Goal: Task Accomplishment & Management: Manage account settings

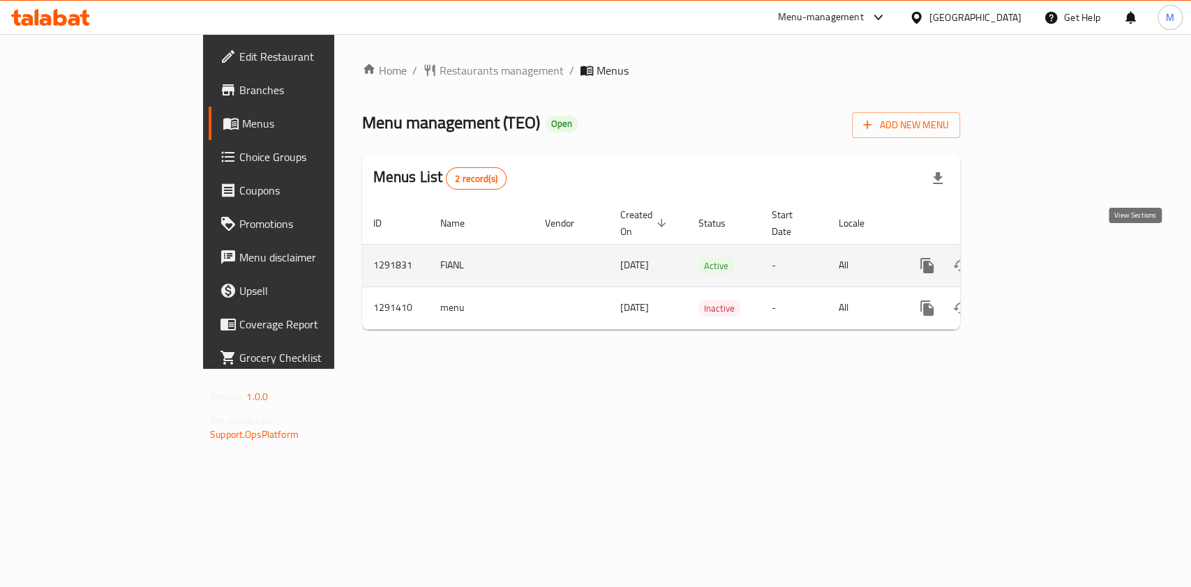
click at [1044, 258] on link "enhanced table" at bounding box center [1027, 265] width 33 height 33
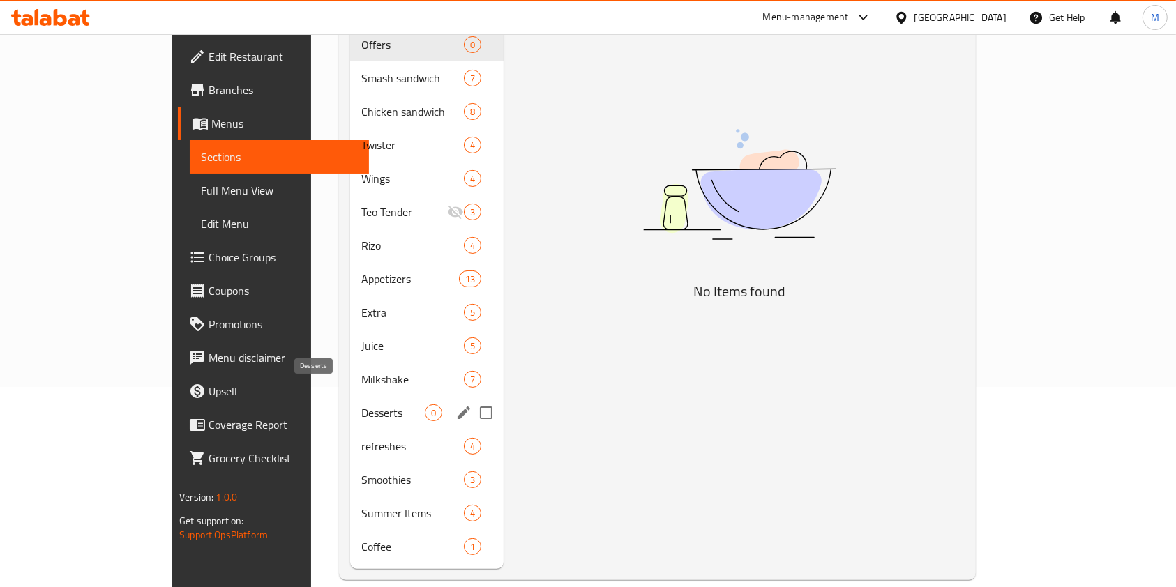
scroll to position [14, 0]
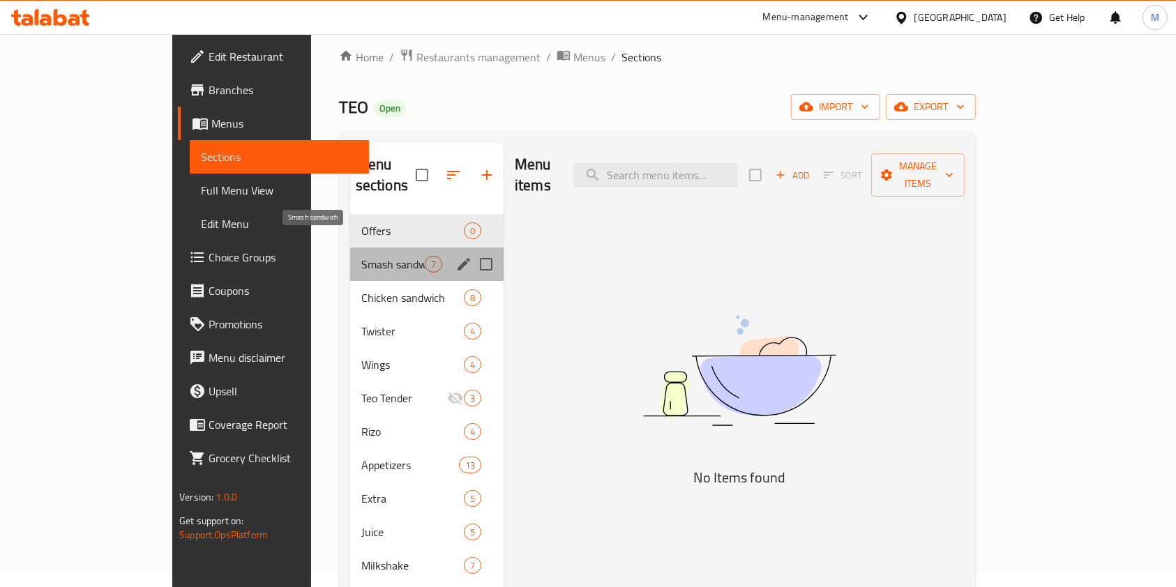
click at [361, 256] on span "Smash sandwich" at bounding box center [392, 264] width 63 height 17
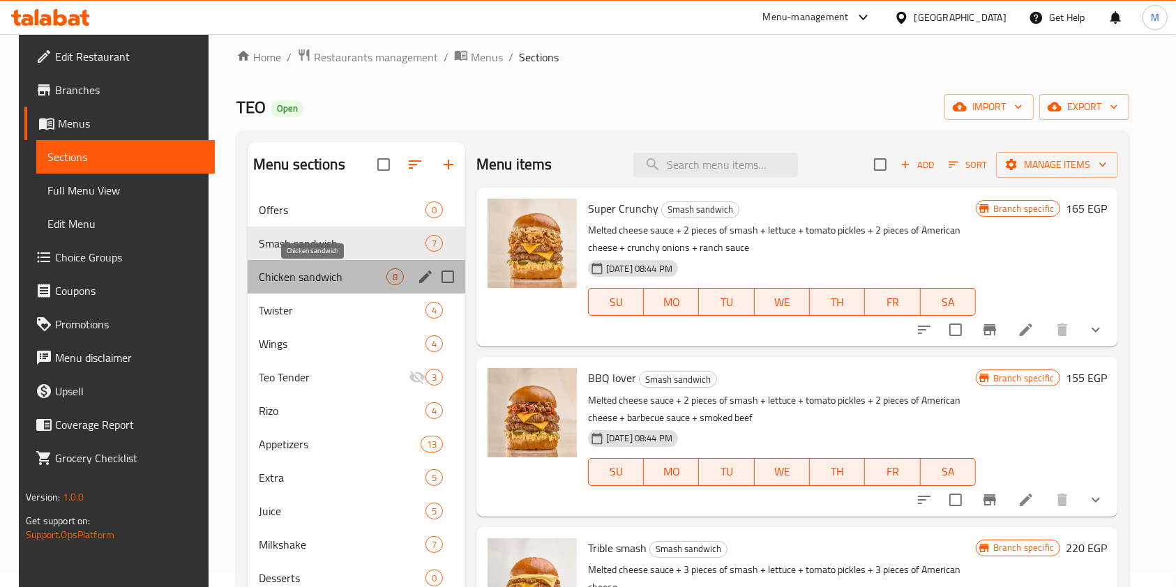
click at [320, 277] on span "Chicken sandwich" at bounding box center [323, 277] width 128 height 17
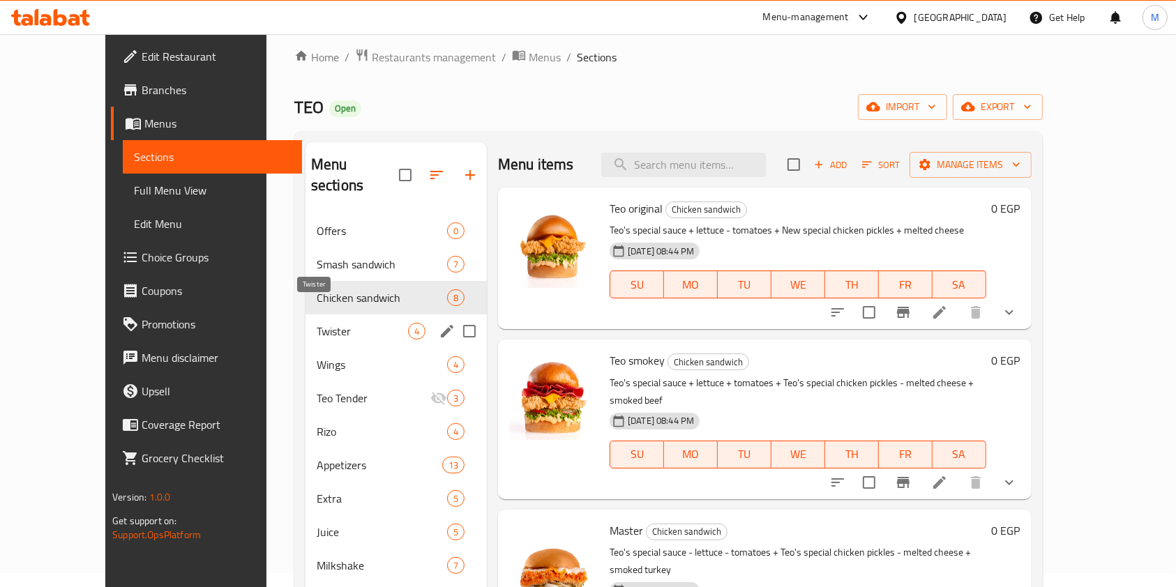
click at [317, 323] on span "Twister" at bounding box center [362, 331] width 91 height 17
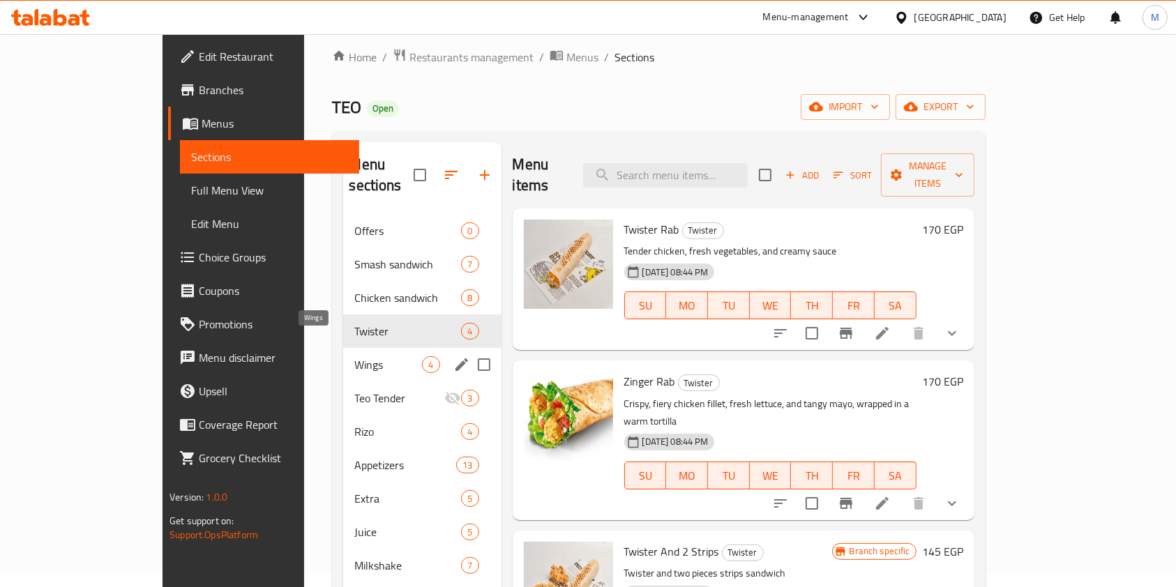
click at [354, 357] on span "Wings" at bounding box center [388, 365] width 68 height 17
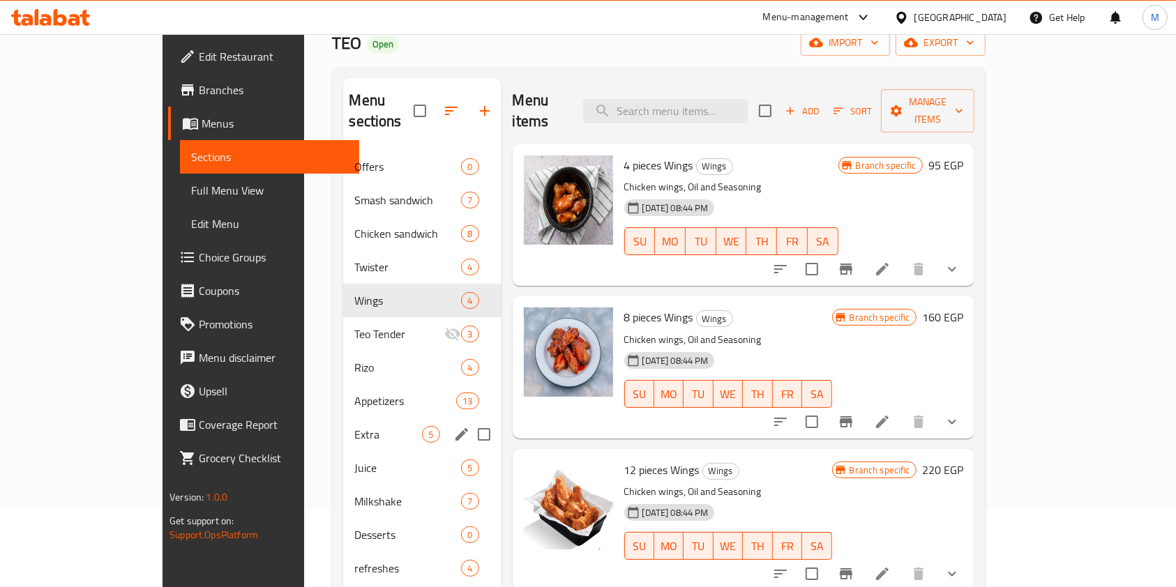
scroll to position [107, 0]
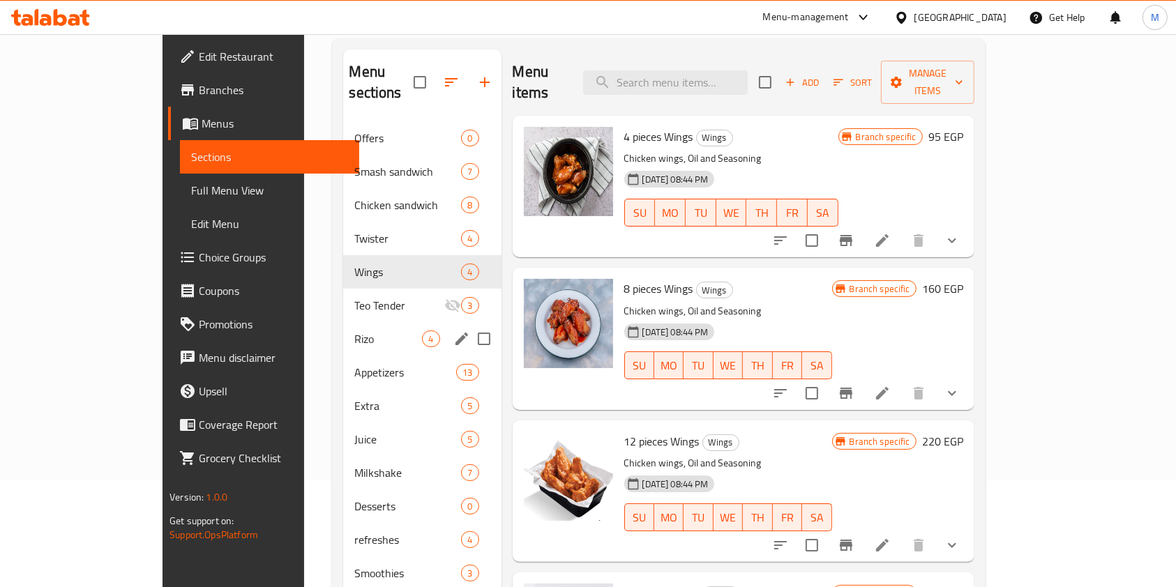
click at [354, 331] on span "Rizo" at bounding box center [388, 339] width 68 height 17
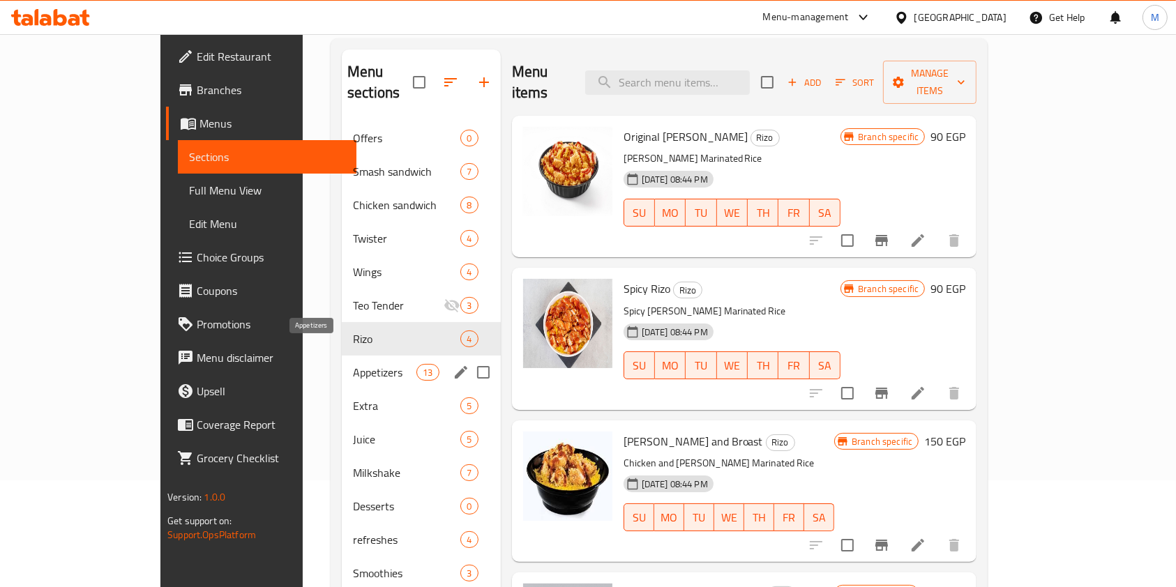
click at [353, 364] on span "Appetizers" at bounding box center [384, 372] width 63 height 17
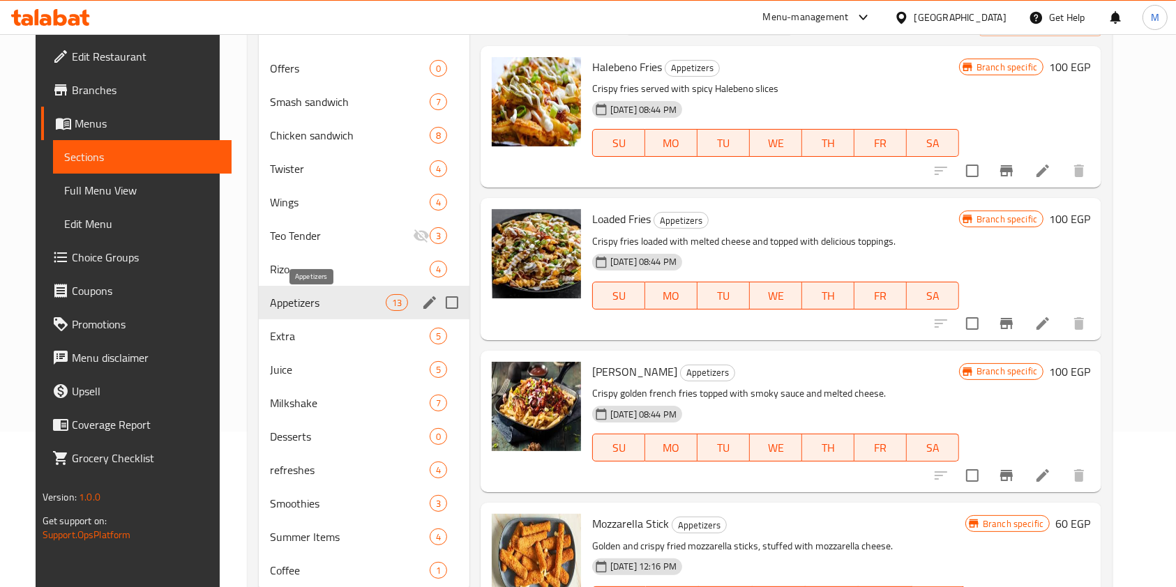
scroll to position [186, 0]
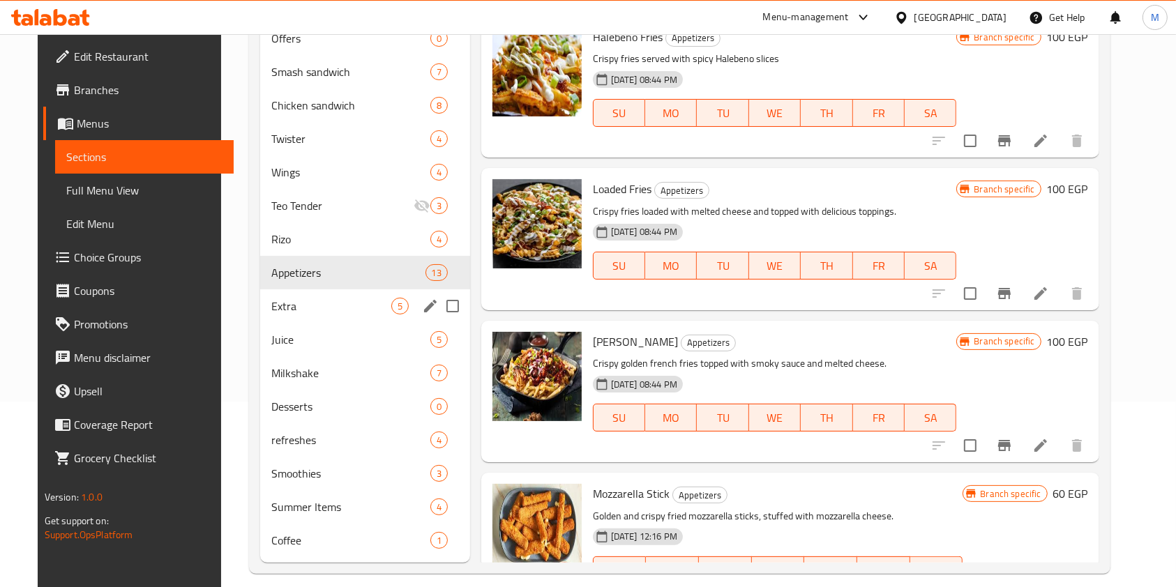
click at [320, 317] on div "Extra 5" at bounding box center [365, 306] width 210 height 33
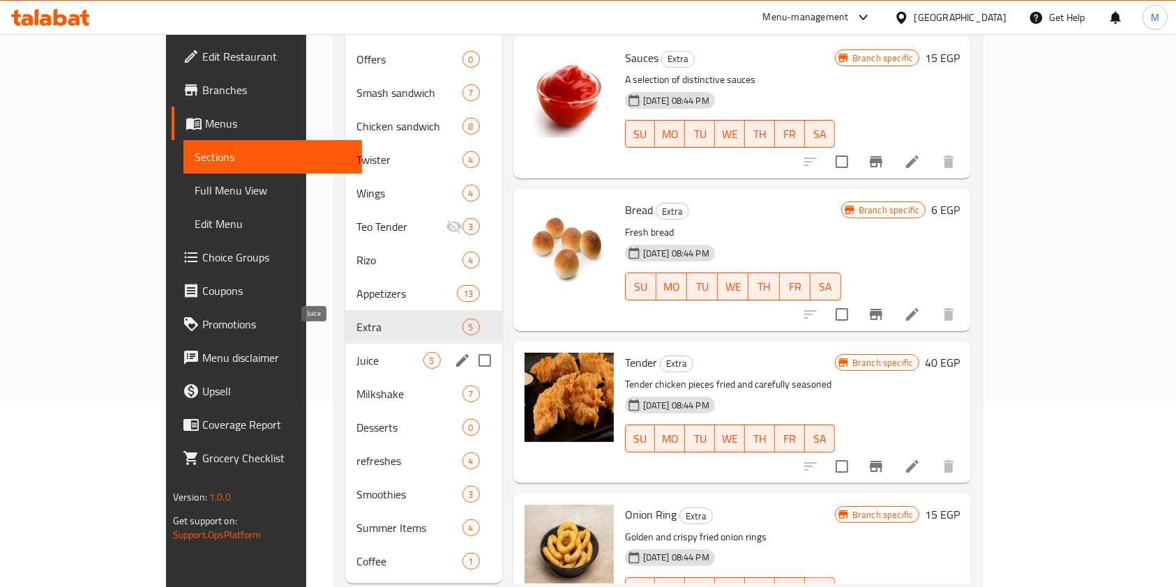
click at [357, 352] on span "Juice" at bounding box center [390, 360] width 66 height 17
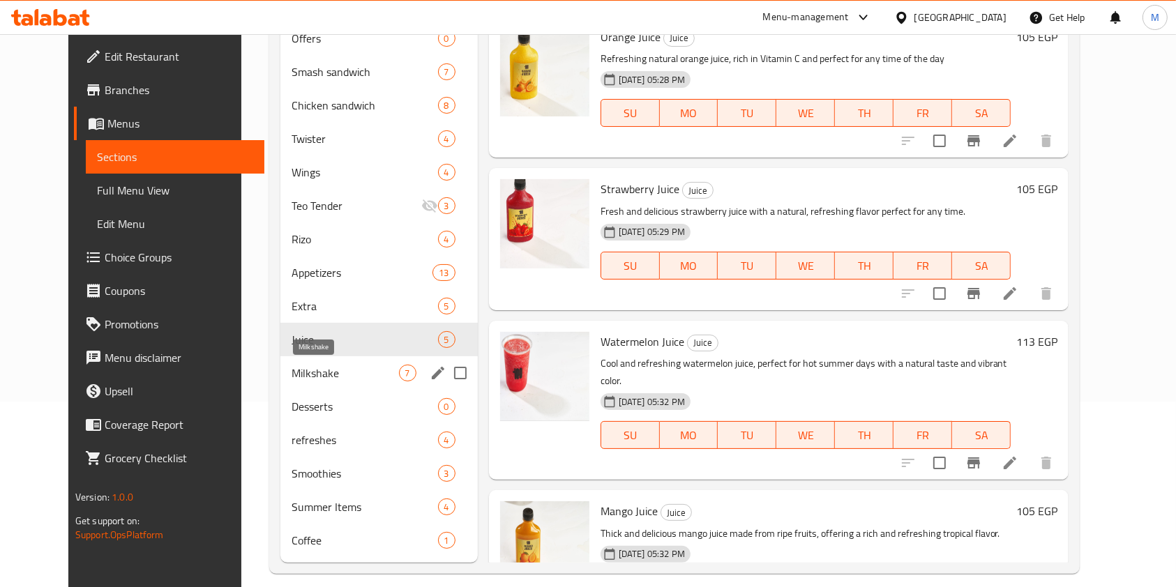
click at [324, 378] on span "Milkshake" at bounding box center [345, 373] width 107 height 17
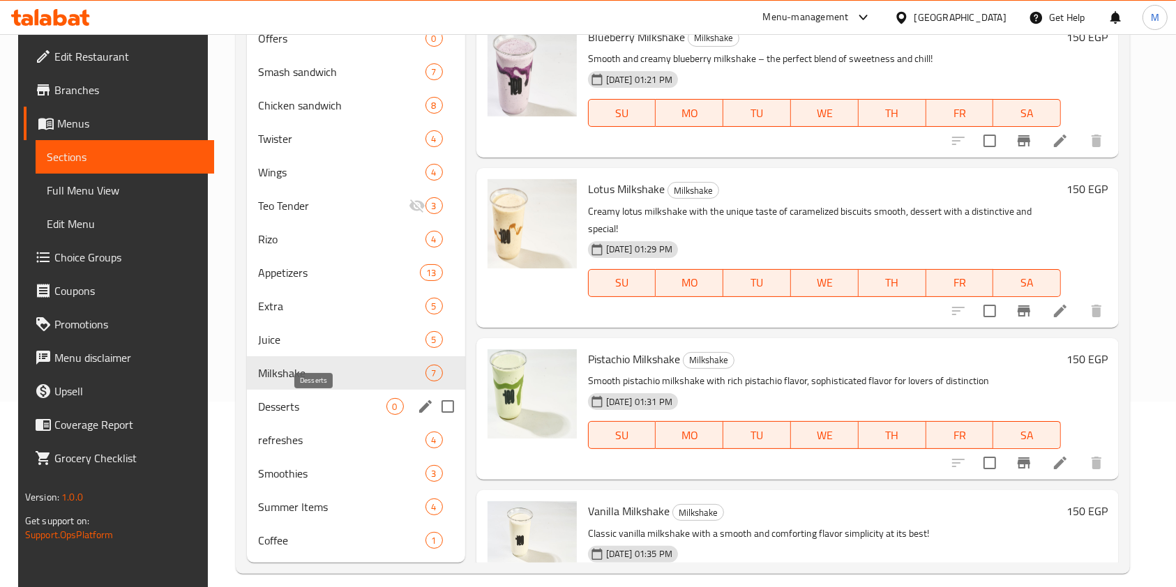
click at [324, 410] on span "Desserts" at bounding box center [322, 406] width 128 height 17
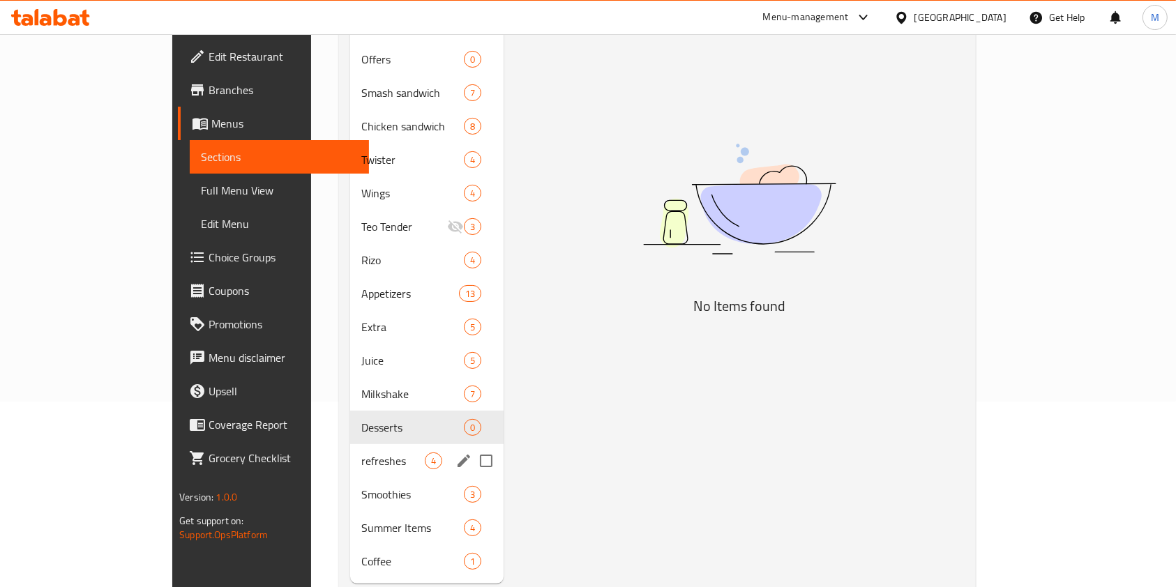
click at [350, 449] on div "refreshes 4" at bounding box center [426, 460] width 153 height 33
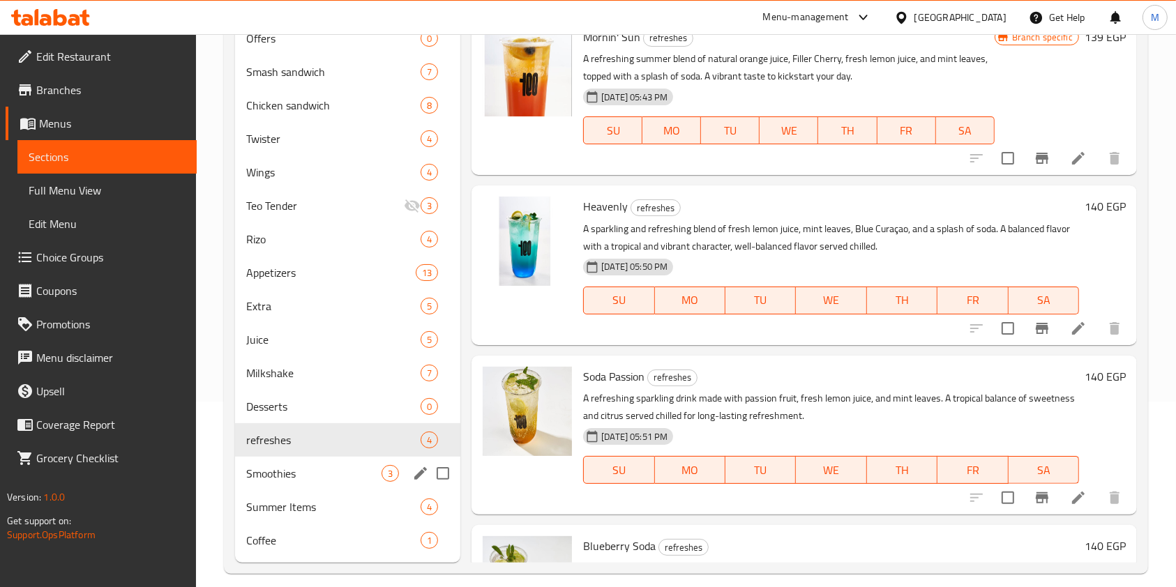
click at [352, 472] on span "Smoothies" at bounding box center [313, 473] width 135 height 17
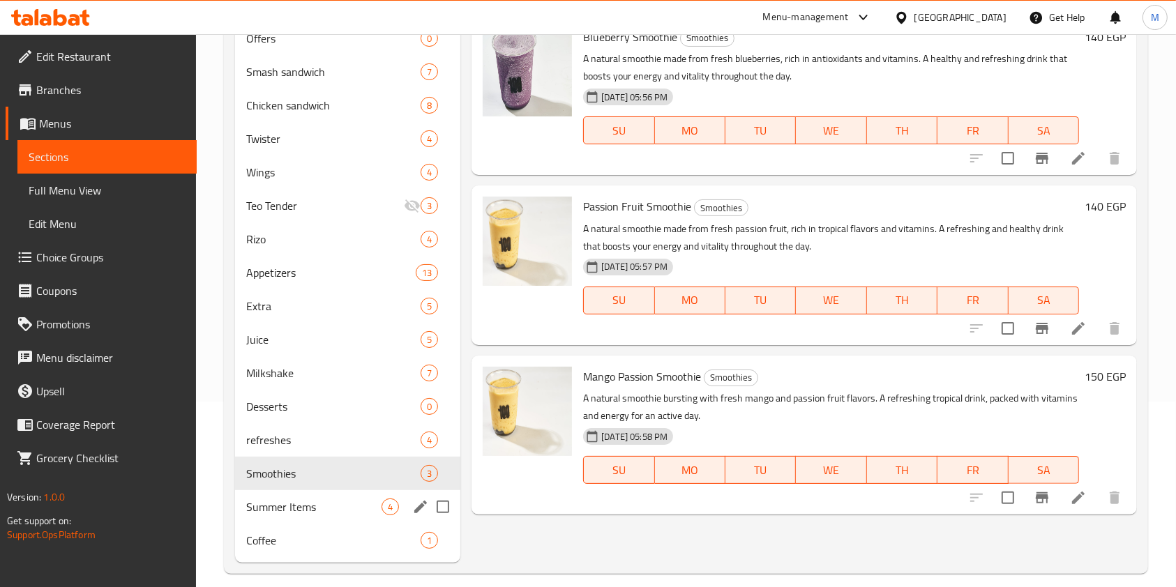
click at [332, 499] on span "Summer Items" at bounding box center [313, 507] width 135 height 17
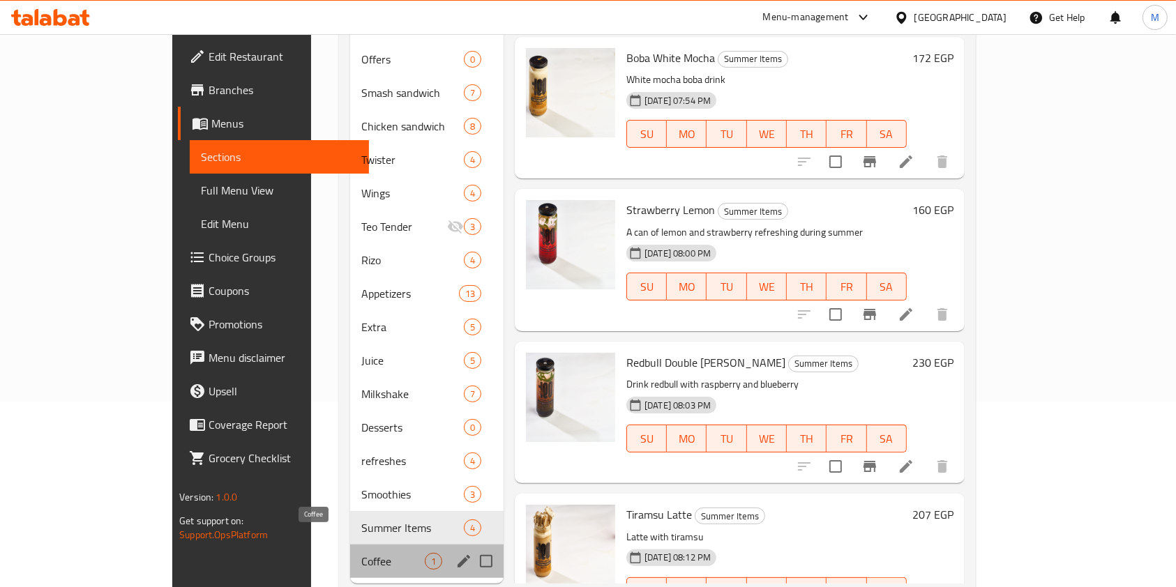
click at [361, 553] on span "Coffee" at bounding box center [392, 561] width 63 height 17
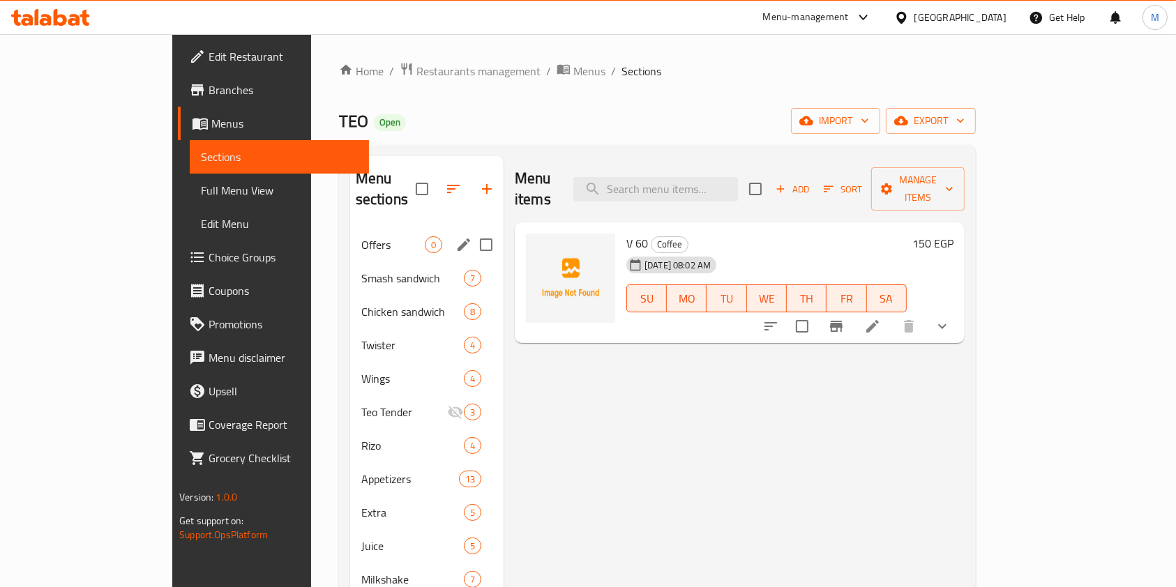
click at [350, 235] on div "Offers 0" at bounding box center [426, 244] width 153 height 33
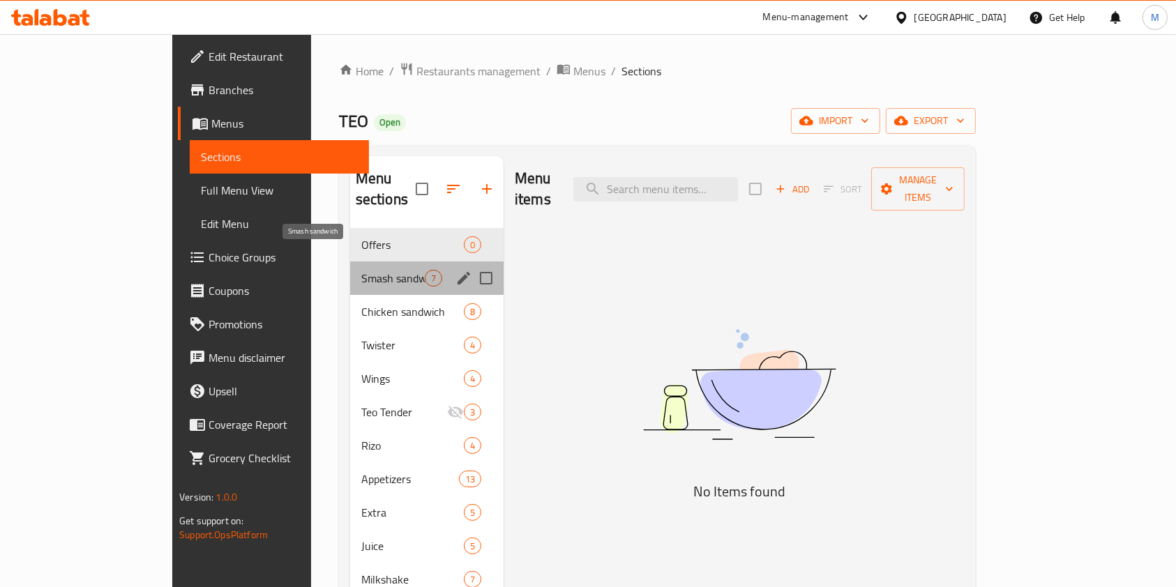
click at [361, 270] on span "Smash sandwich" at bounding box center [392, 278] width 63 height 17
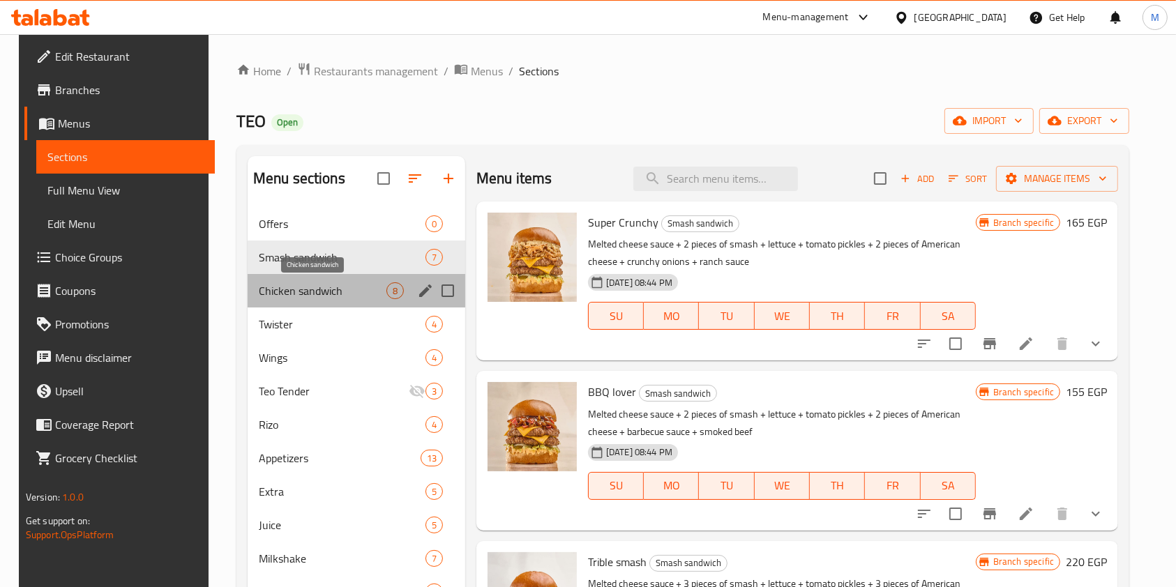
click at [329, 290] on span "Chicken sandwich" at bounding box center [323, 291] width 128 height 17
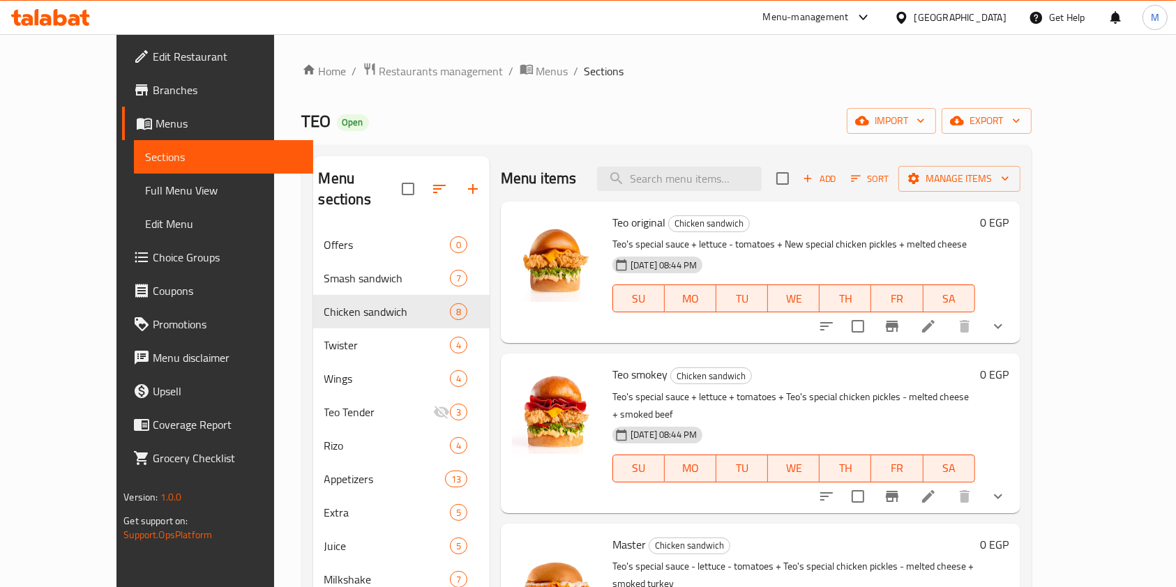
click at [465, 181] on icon "button" at bounding box center [473, 189] width 17 height 17
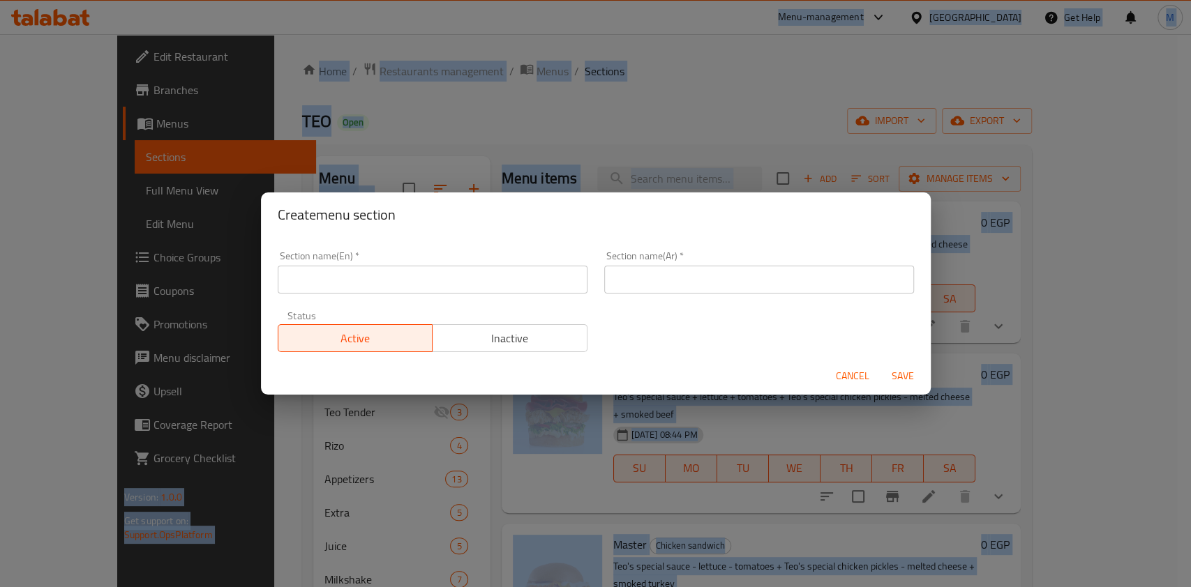
click at [413, 299] on div "Section name(En)   * Section name(En) *" at bounding box center [432, 272] width 327 height 59
click at [412, 297] on div "Section name(En)   * Section name(En) *" at bounding box center [432, 272] width 327 height 59
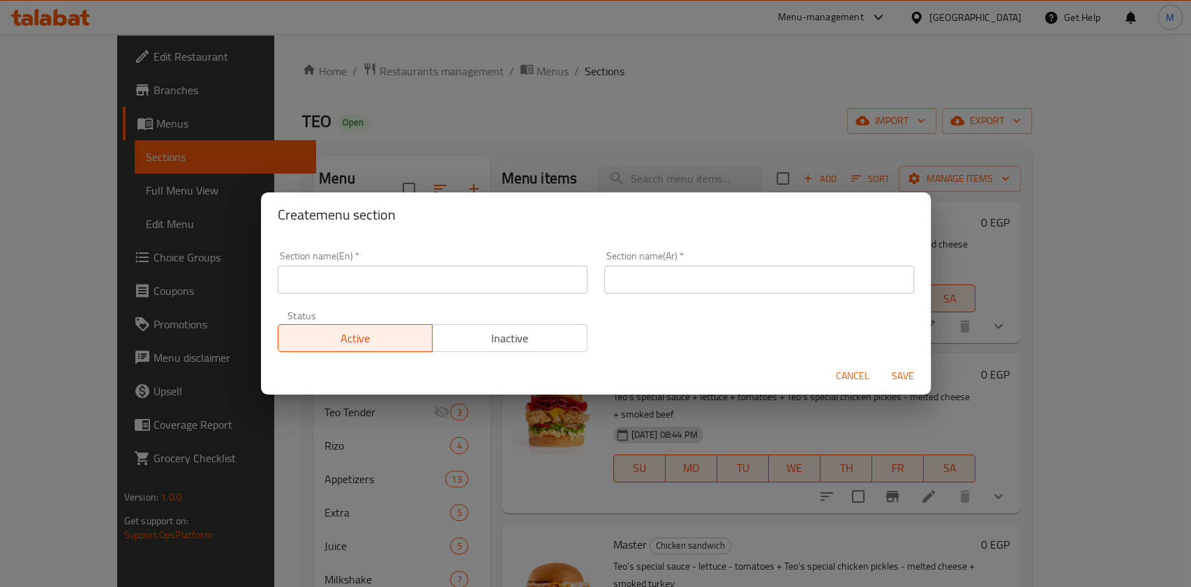
click at [409, 292] on input "text" at bounding box center [433, 280] width 310 height 28
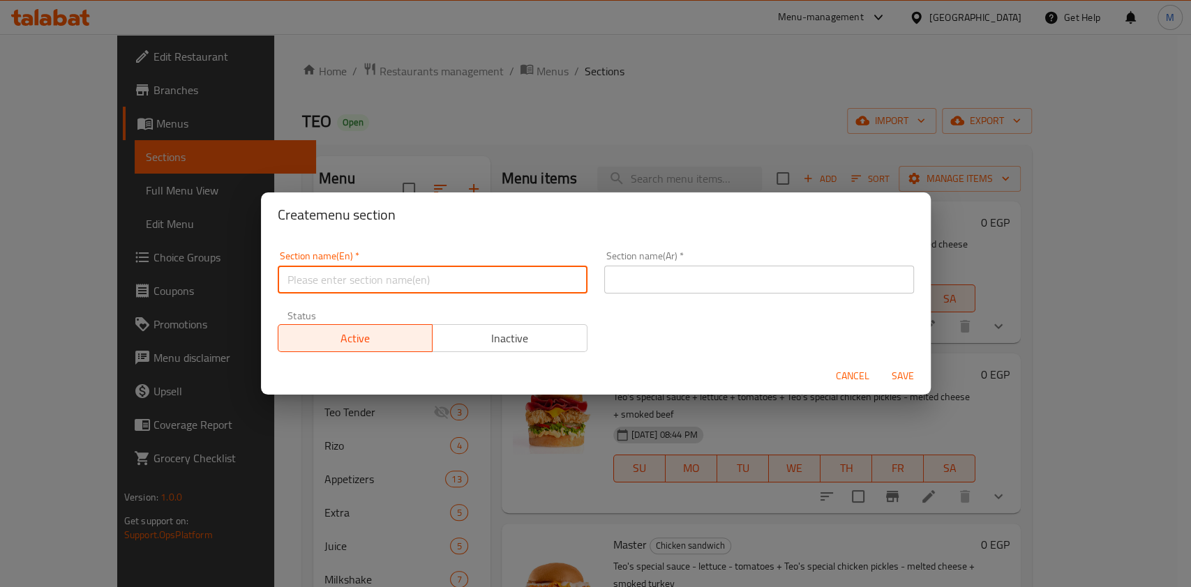
paste input "Croissant"
type input "Croissant"
click at [705, 276] on input "text" at bounding box center [759, 280] width 310 height 28
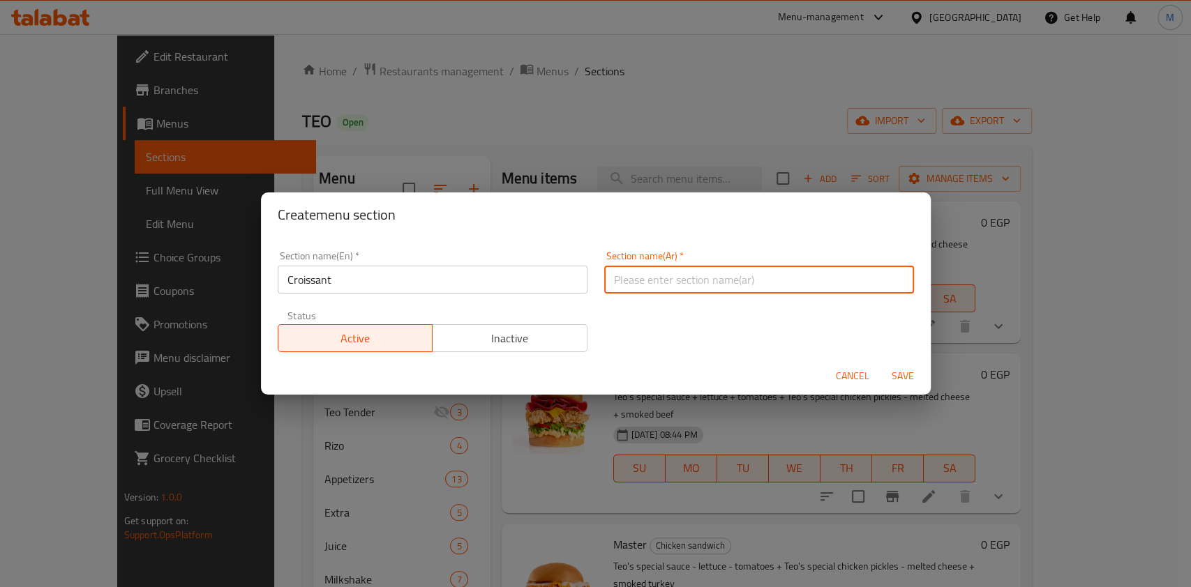
paste input "كرواسون"
type input "كرواسون"
click at [890, 371] on span "Save" at bounding box center [902, 376] width 33 height 17
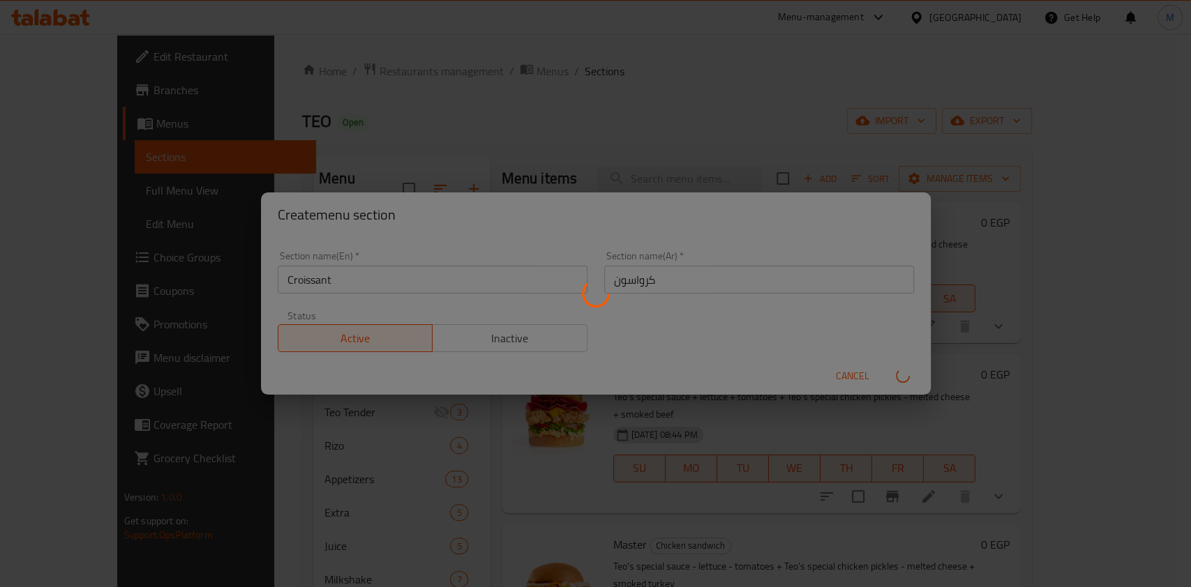
click at [890, 371] on div at bounding box center [595, 293] width 1191 height 587
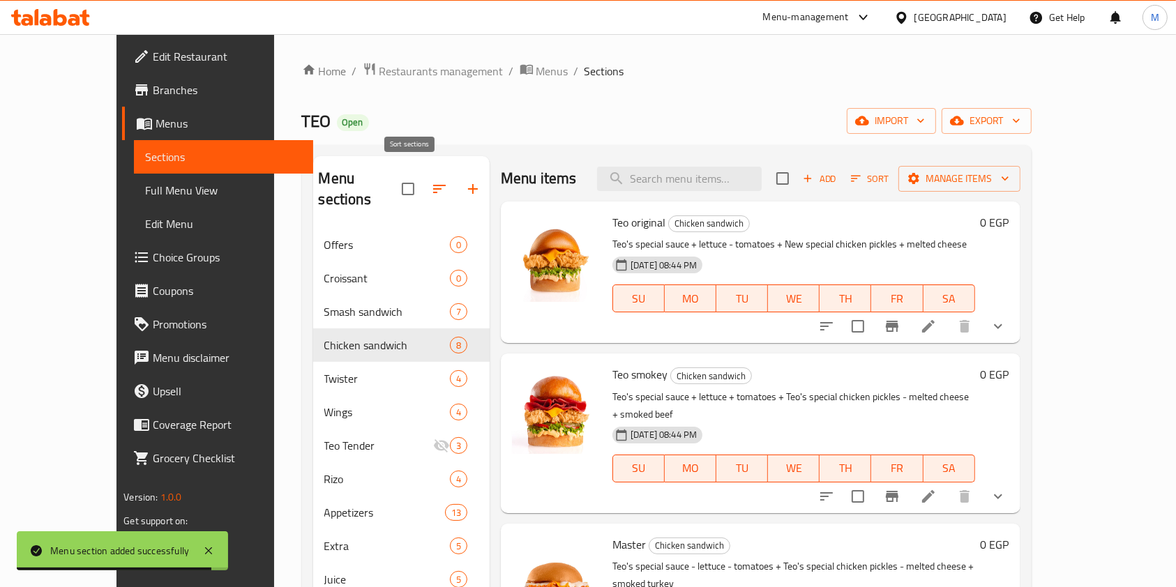
click at [423, 184] on button "button" at bounding box center [439, 188] width 33 height 33
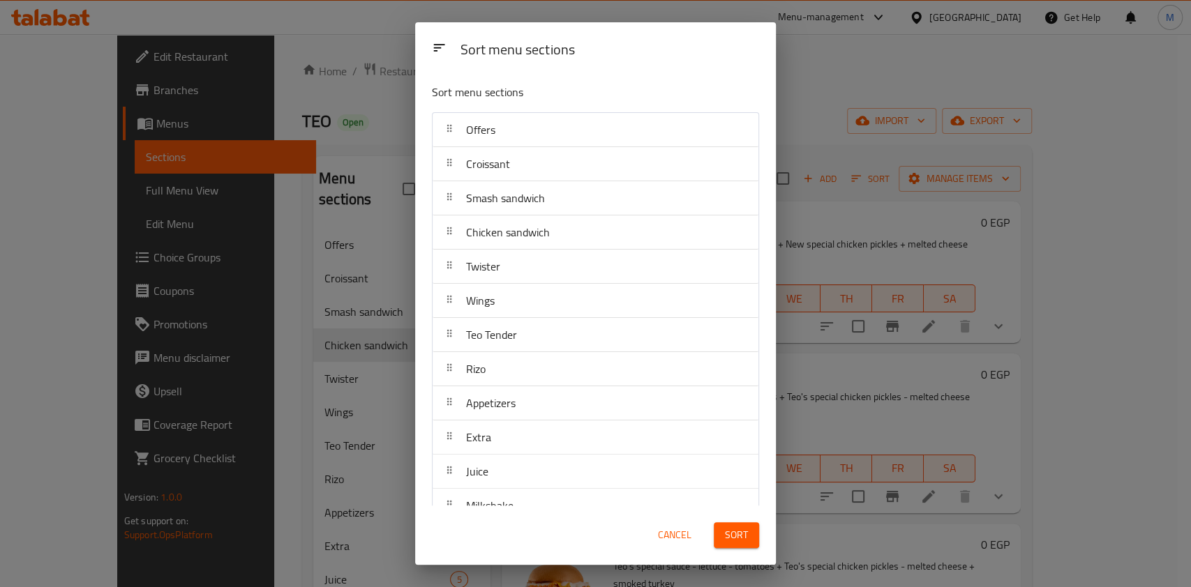
click at [541, 174] on div "Croissant" at bounding box center [595, 163] width 315 height 33
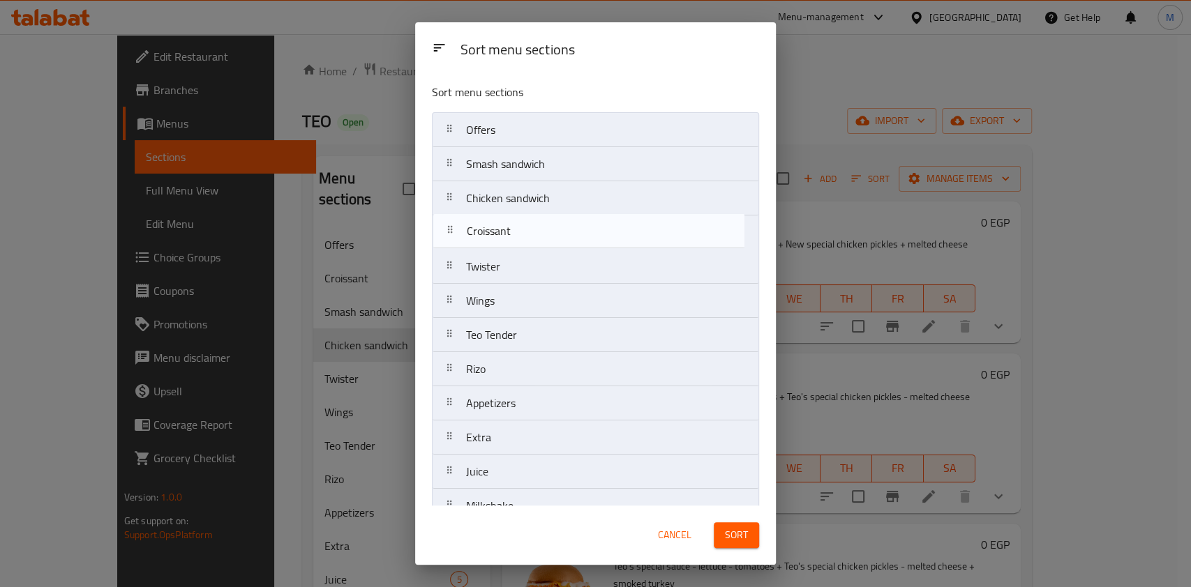
drag, startPoint x: 541, startPoint y: 174, endPoint x: 543, endPoint y: 264, distance: 90.7
click at [543, 264] on nav "Offers Croissant Smash sandwich Chicken sandwich Twister Wings Teo Tender Rizo …" at bounding box center [595, 403] width 327 height 583
drag, startPoint x: 542, startPoint y: 258, endPoint x: 541, endPoint y: 234, distance: 23.8
click at [541, 234] on nav "Offers Smash sandwich Chicken sandwich Twister Croissant Wings Teo Tender Rizo …" at bounding box center [595, 403] width 327 height 583
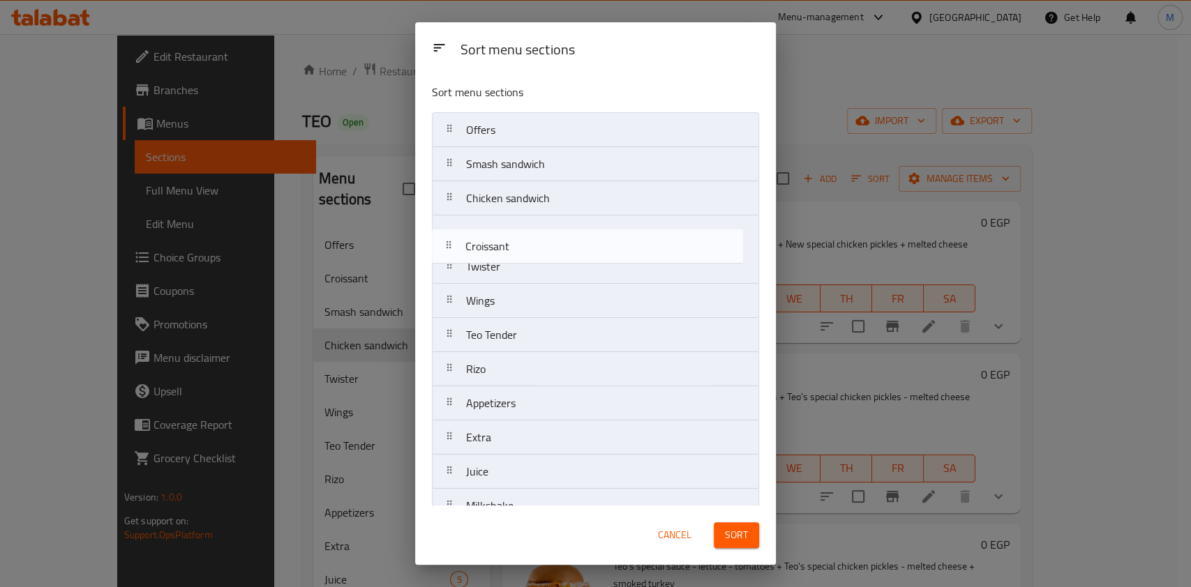
click at [541, 234] on nav "Offers Smash sandwich Chicken sandwich Twister Croissant Wings Teo Tender Rizo …" at bounding box center [595, 403] width 327 height 583
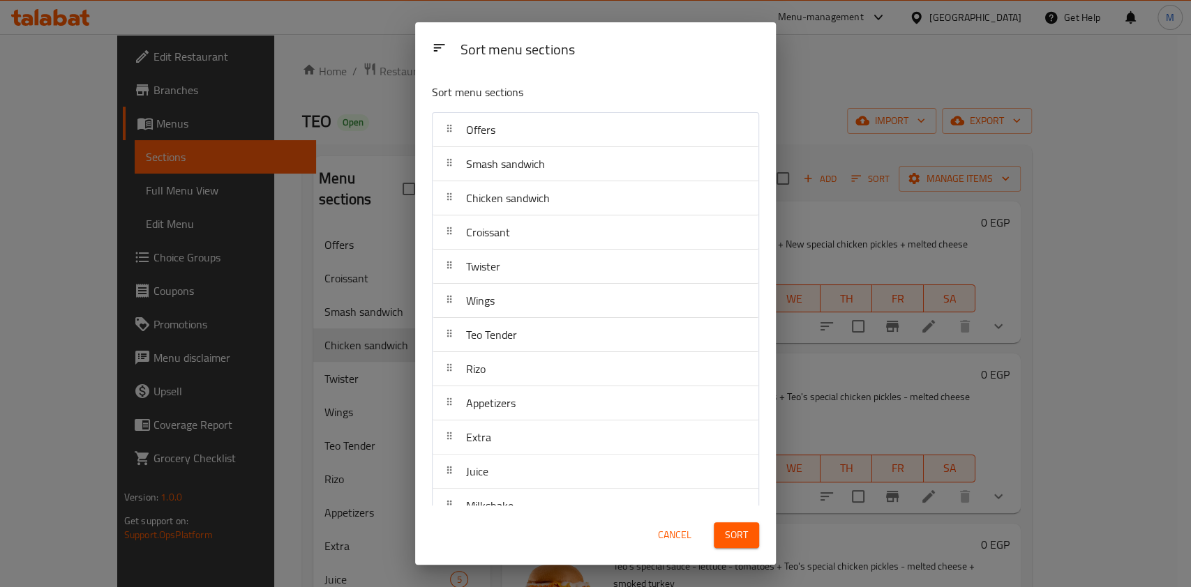
drag, startPoint x: 541, startPoint y: 234, endPoint x: 540, endPoint y: 253, distance: 18.2
click at [540, 253] on nav "Offers Smash sandwich Chicken sandwich Croissant Twister Wings Teo Tender Rizo …" at bounding box center [595, 403] width 327 height 583
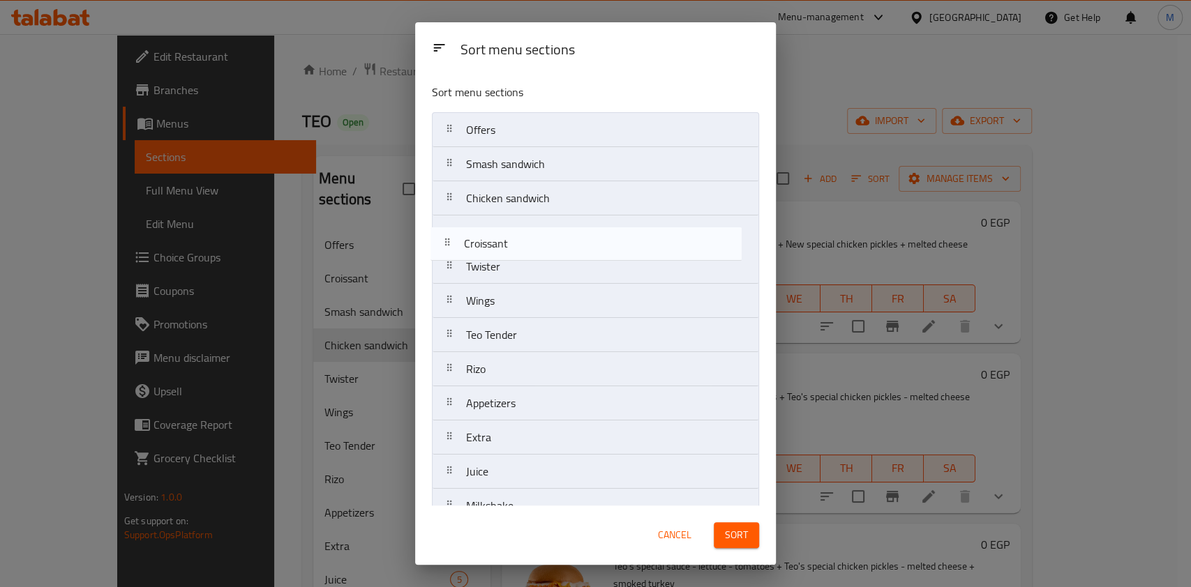
drag, startPoint x: 534, startPoint y: 239, endPoint x: 531, endPoint y: 255, distance: 16.3
click at [531, 255] on nav "Offers Smash sandwich Chicken sandwich Croissant Twister Wings Teo Tender Rizo …" at bounding box center [595, 403] width 327 height 583
click at [531, 255] on div "Twister" at bounding box center [595, 266] width 315 height 33
drag, startPoint x: 537, startPoint y: 242, endPoint x: 533, endPoint y: 268, distance: 26.0
click at [533, 268] on nav "Offers Smash sandwich Chicken sandwich Croissant Twister Wings Teo Tender Rizo …" at bounding box center [595, 403] width 327 height 583
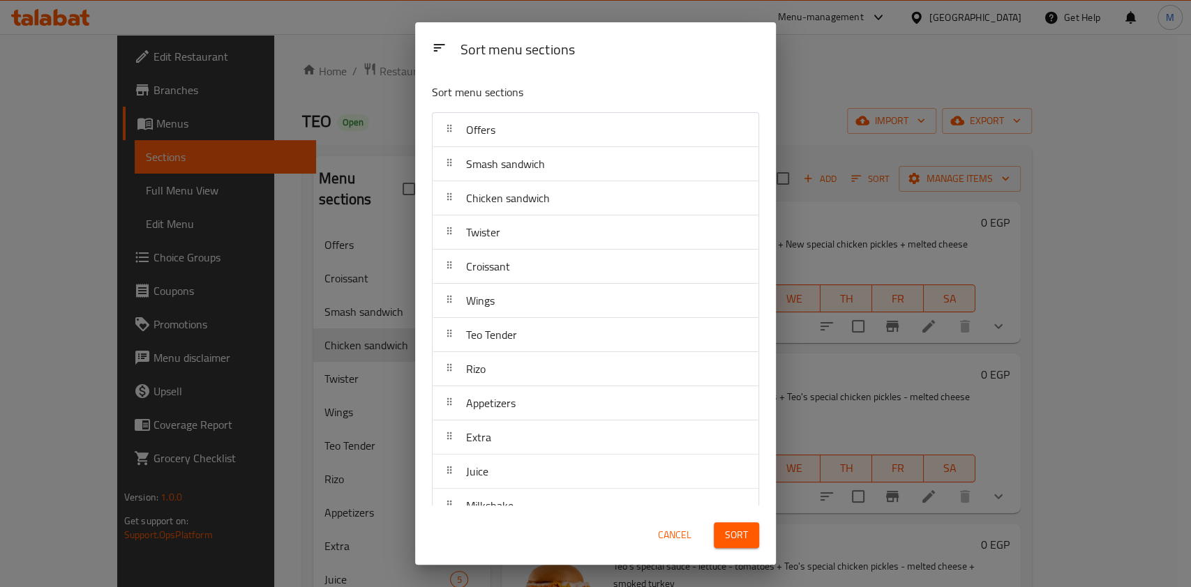
click at [740, 541] on span "Sort" at bounding box center [736, 535] width 23 height 17
click at [740, 541] on div "Sort" at bounding box center [736, 535] width 62 height 43
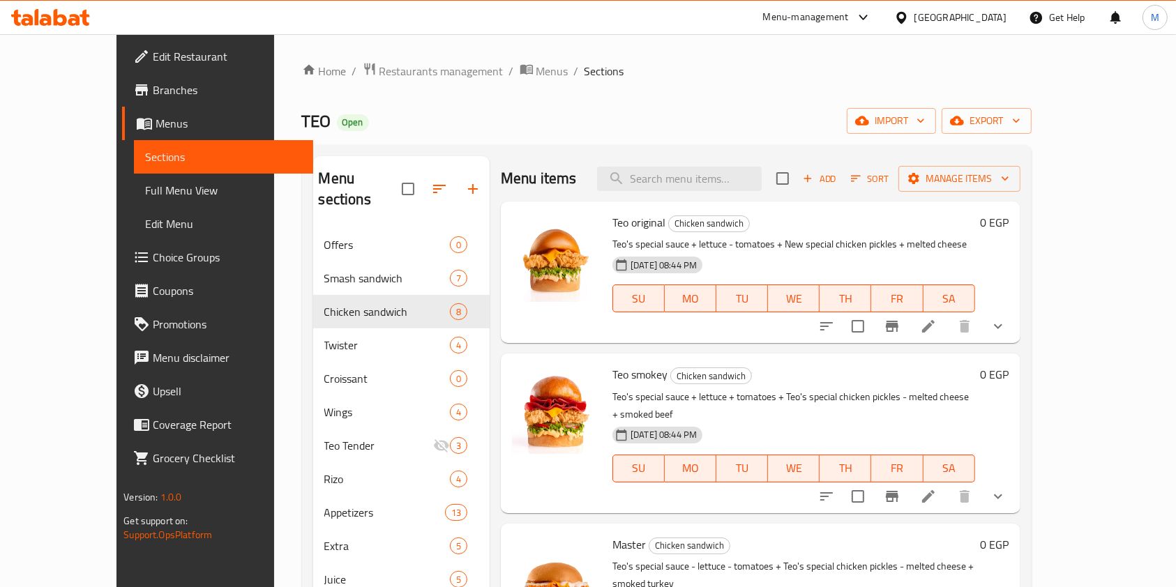
click at [830, 361] on div "Teo smokey Chicken sandwich Teo's special sauce + lettuce + tomatoes + Teo's sp…" at bounding box center [794, 433] width 374 height 148
click at [1060, 380] on div "Home / Restaurants management / Menus / Sections TEO Open import export Menu se…" at bounding box center [667, 438] width 786 height 808
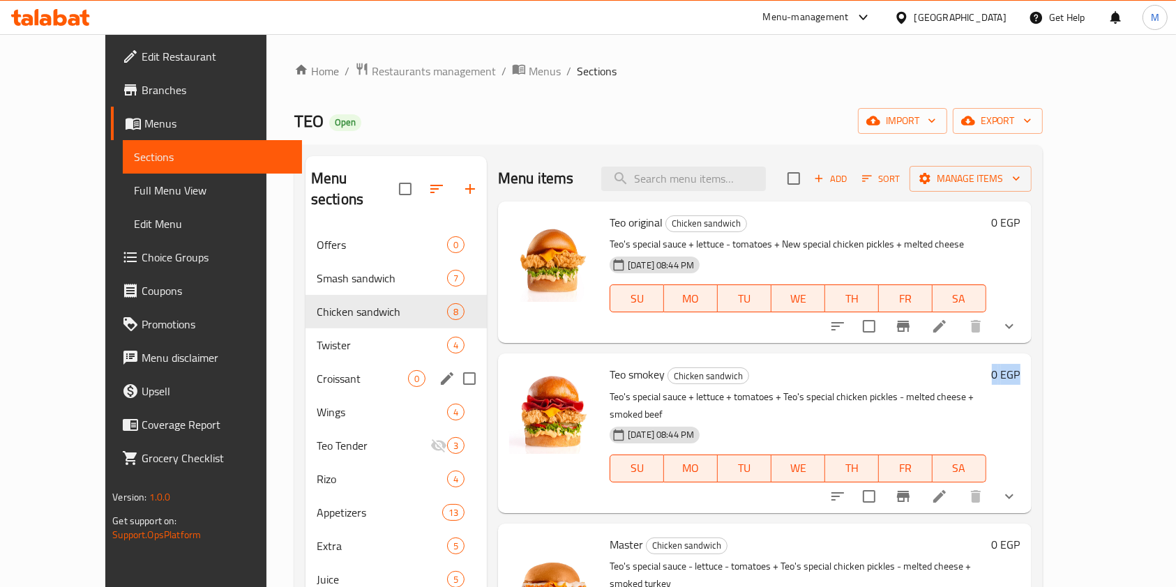
click at [320, 368] on div "Croissant 0" at bounding box center [396, 378] width 181 height 33
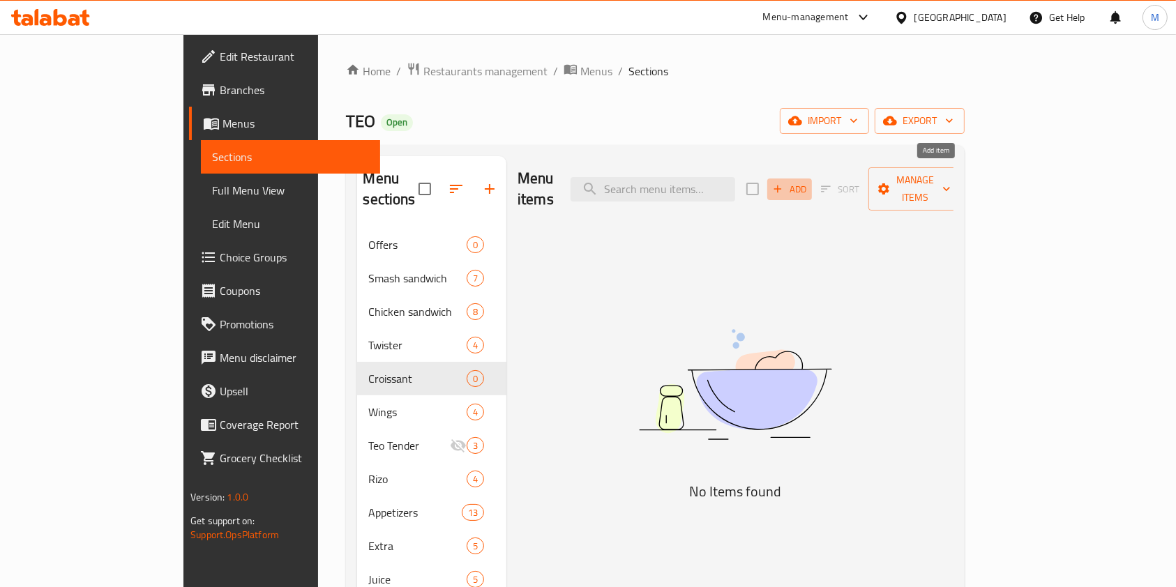
click at [809, 181] on span "Add" at bounding box center [790, 189] width 38 height 16
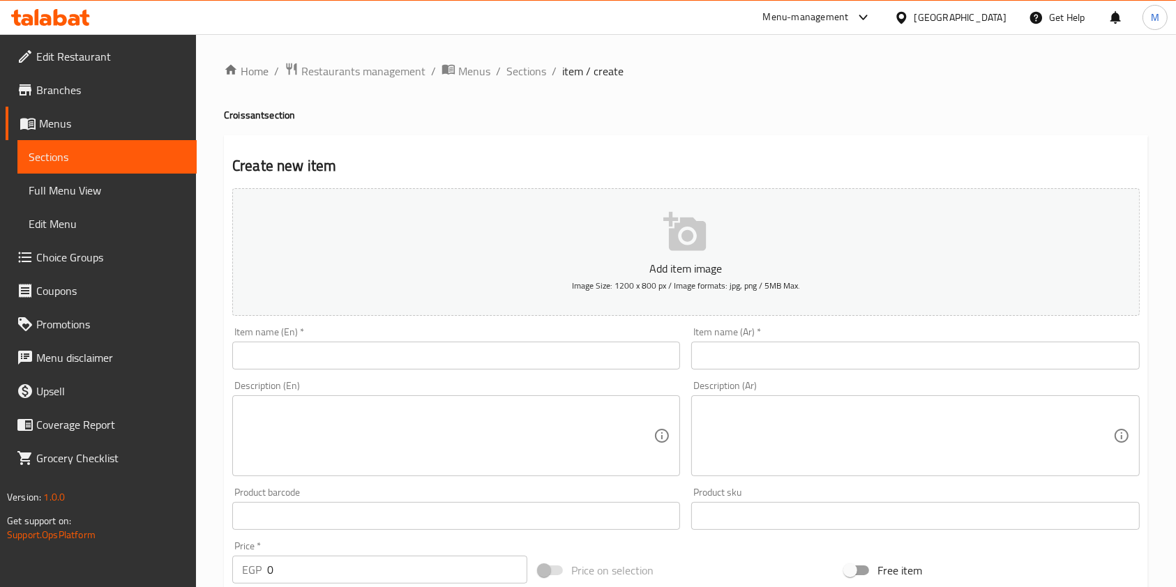
click at [726, 370] on input "text" at bounding box center [915, 356] width 448 height 28
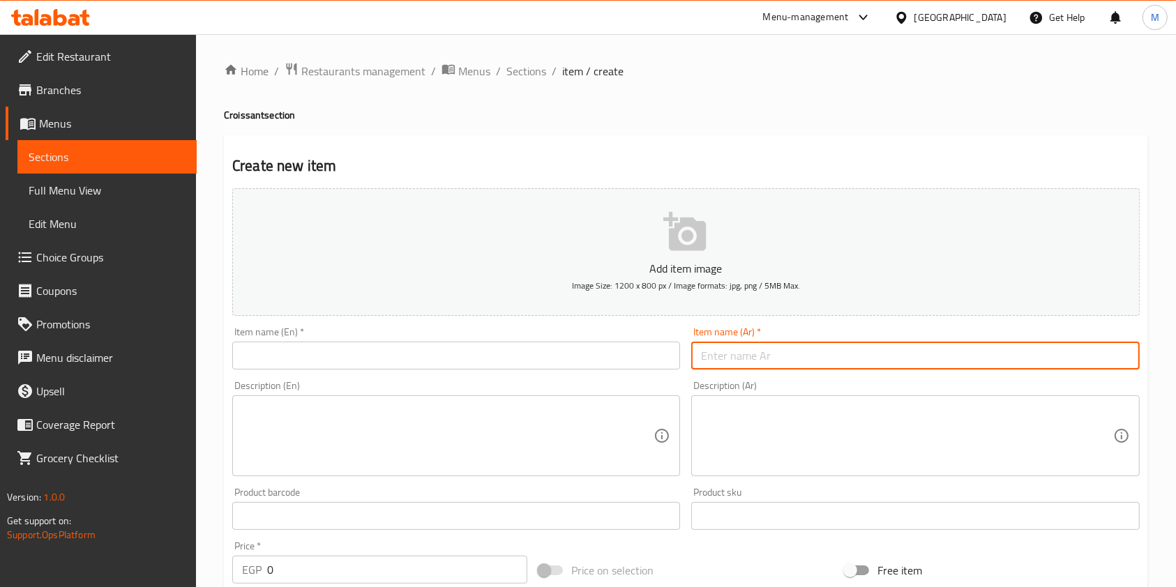
paste input "كروسون مكس تشيز"
type input "كروسون مكس تشيز"
click at [449, 363] on input "text" at bounding box center [456, 356] width 448 height 28
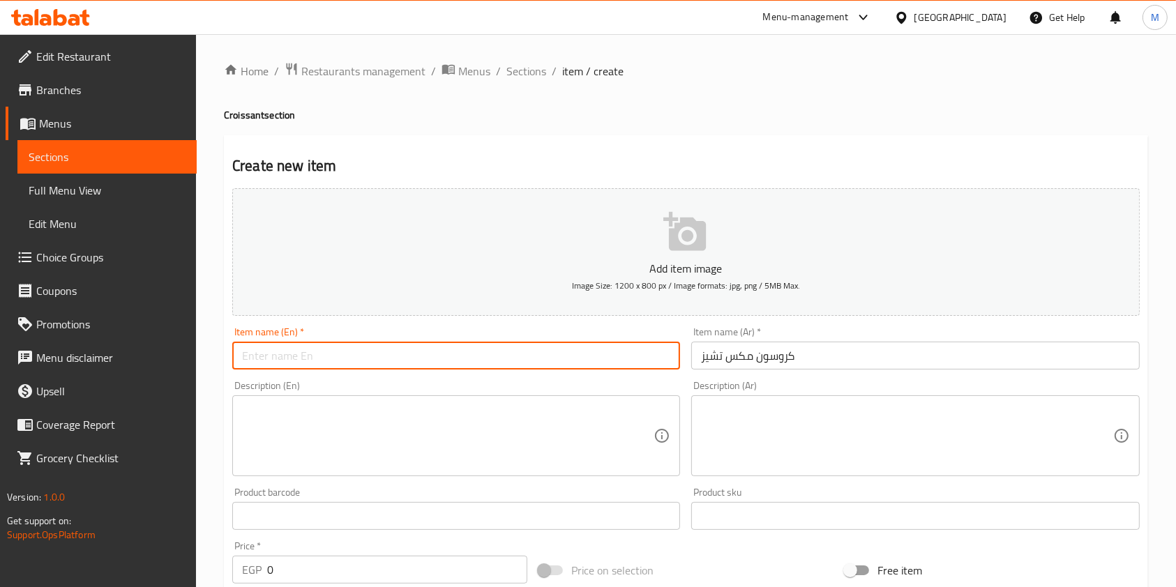
paste input "كروسون مكس تشيز"
click at [395, 357] on input "كروسون مكس تشيز" at bounding box center [456, 356] width 448 height 28
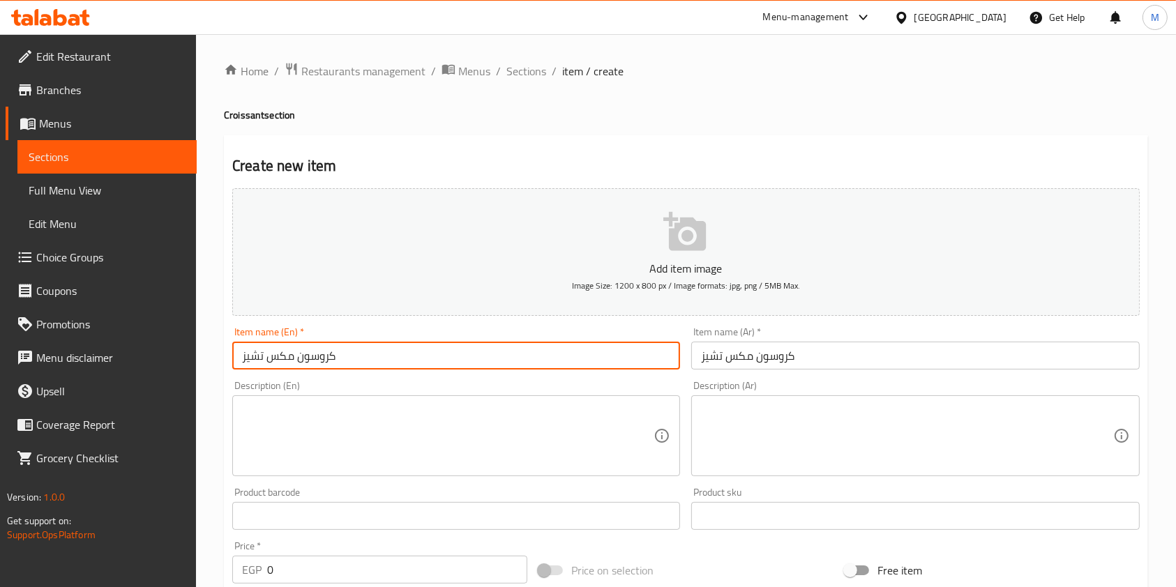
click at [395, 357] on input "كروسون مكس تشيز" at bounding box center [456, 356] width 448 height 28
paste input "Mixed Cheese Croissant"
type input "Mixed Cheese Croissant"
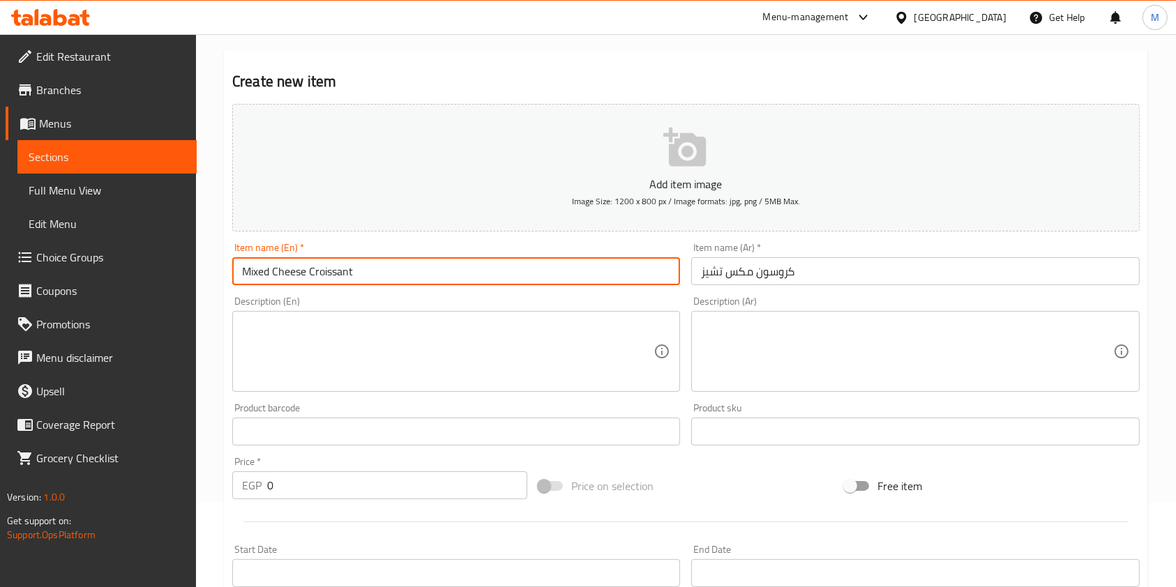
scroll to position [186, 0]
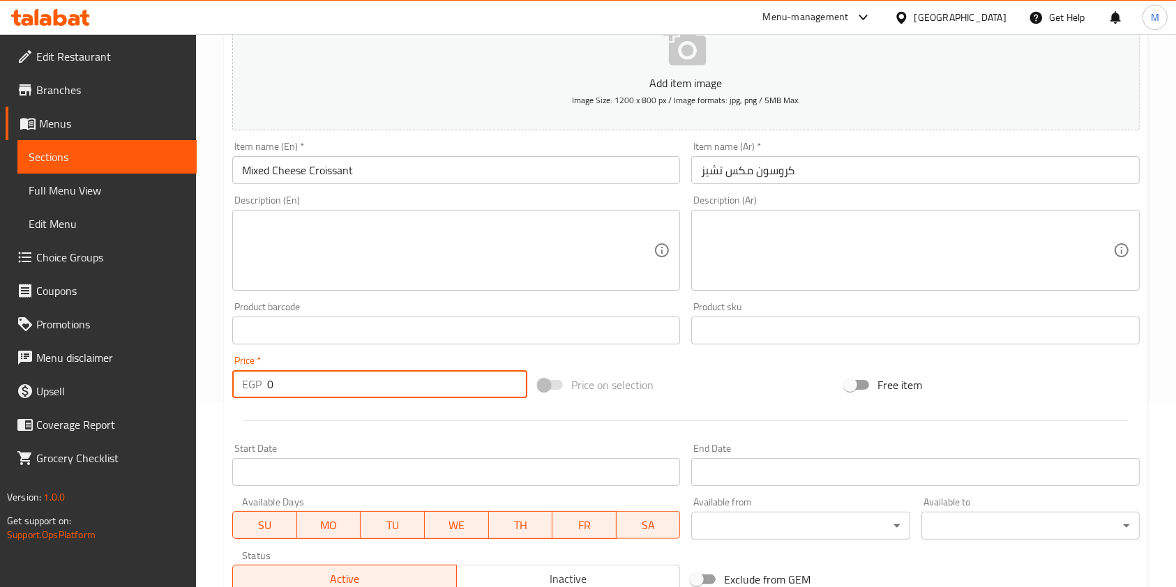
drag, startPoint x: 289, startPoint y: 385, endPoint x: 268, endPoint y: 384, distance: 20.9
click at [268, 384] on input "0" at bounding box center [397, 384] width 260 height 28
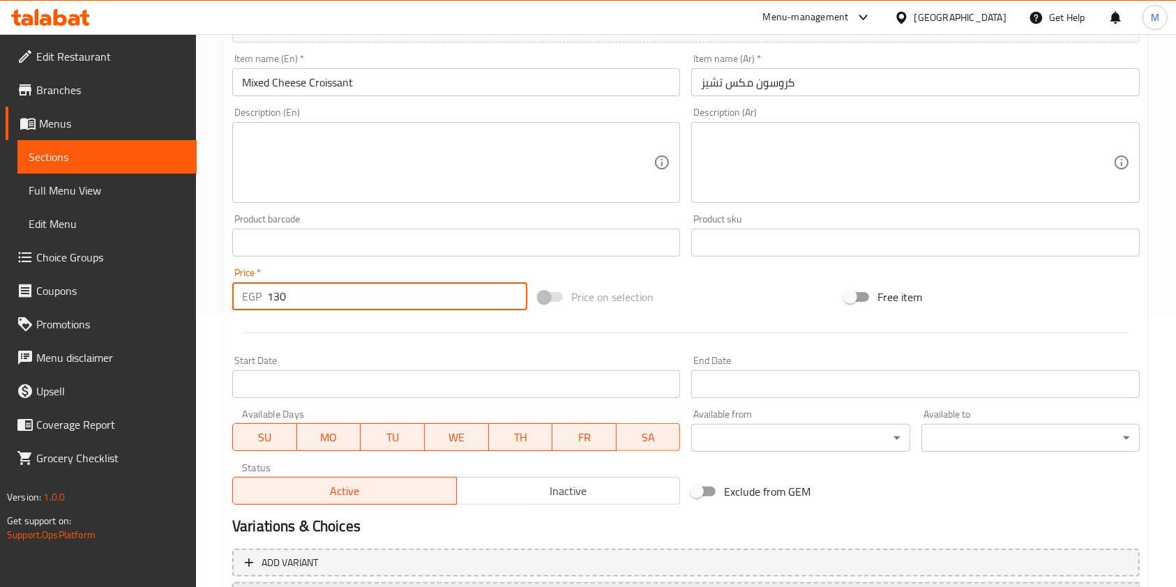
scroll to position [372, 0]
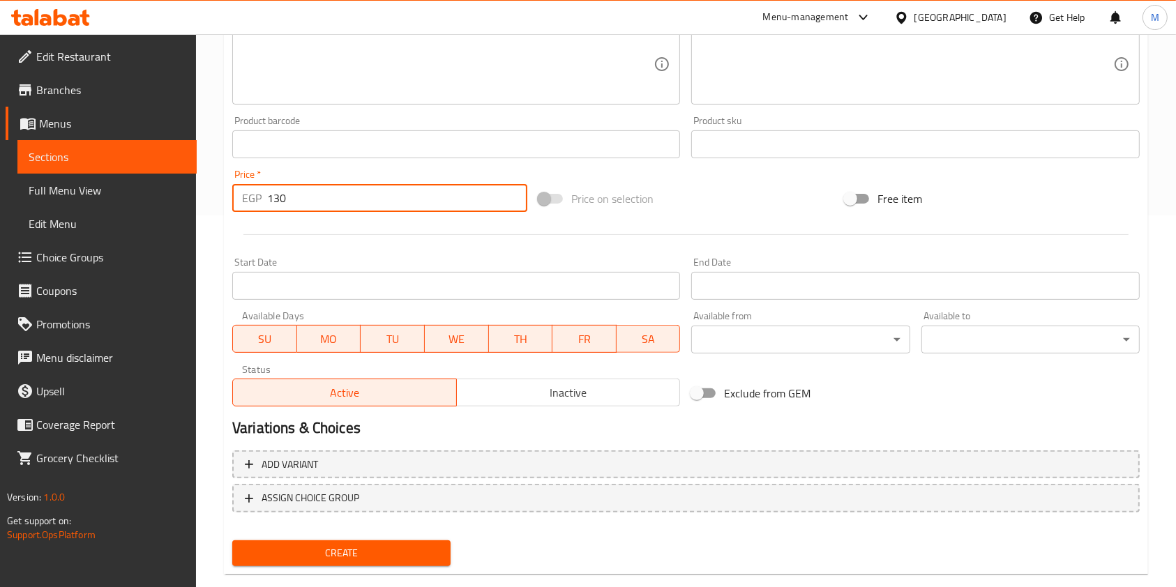
type input "130"
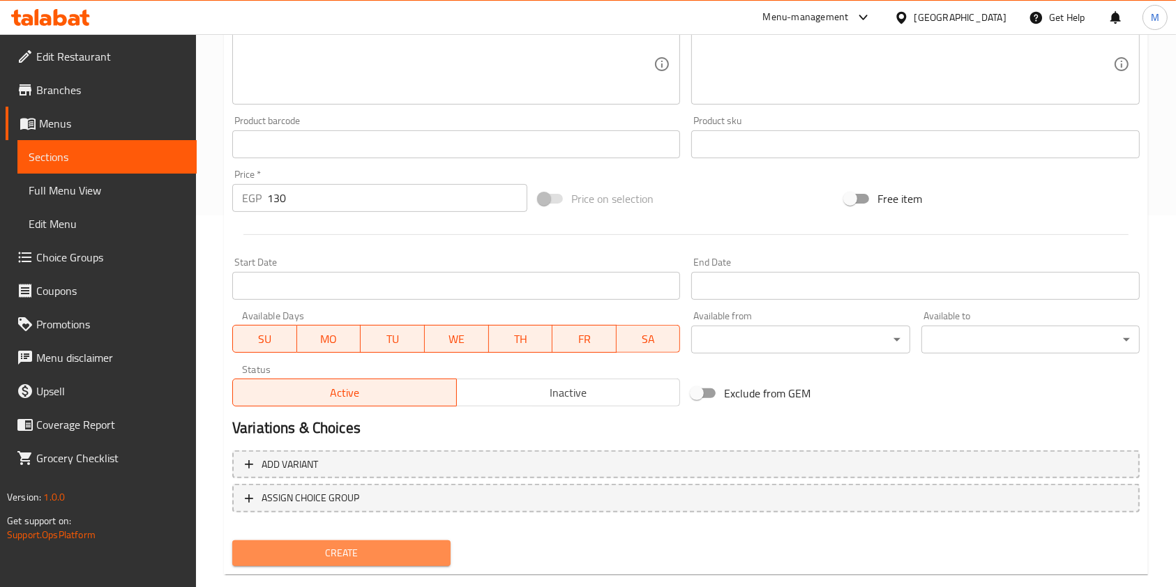
click at [414, 541] on button "Create" at bounding box center [341, 554] width 218 height 26
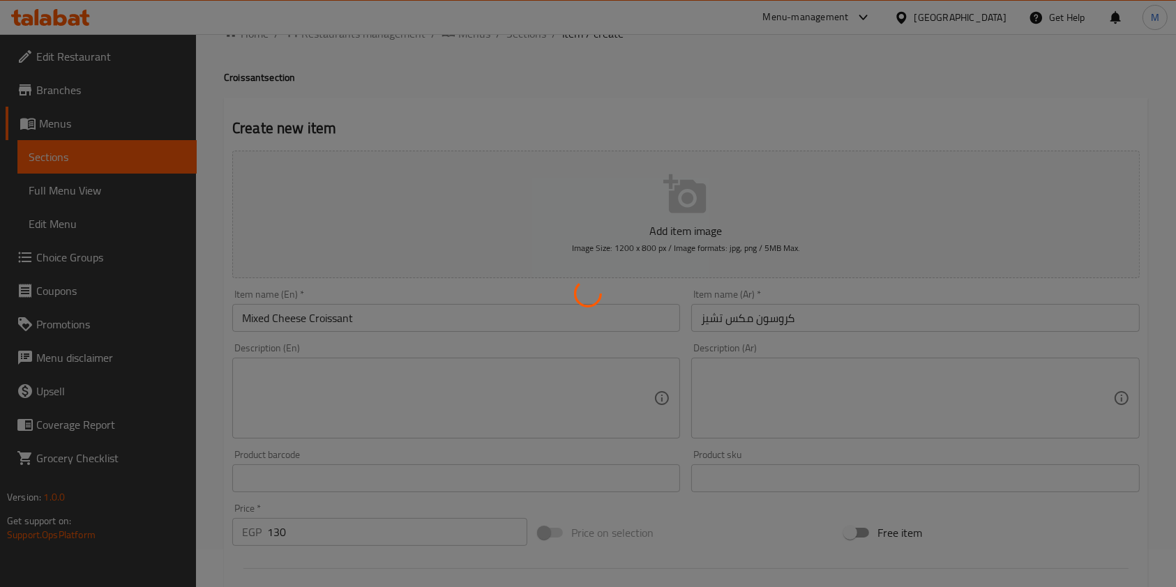
scroll to position [0, 0]
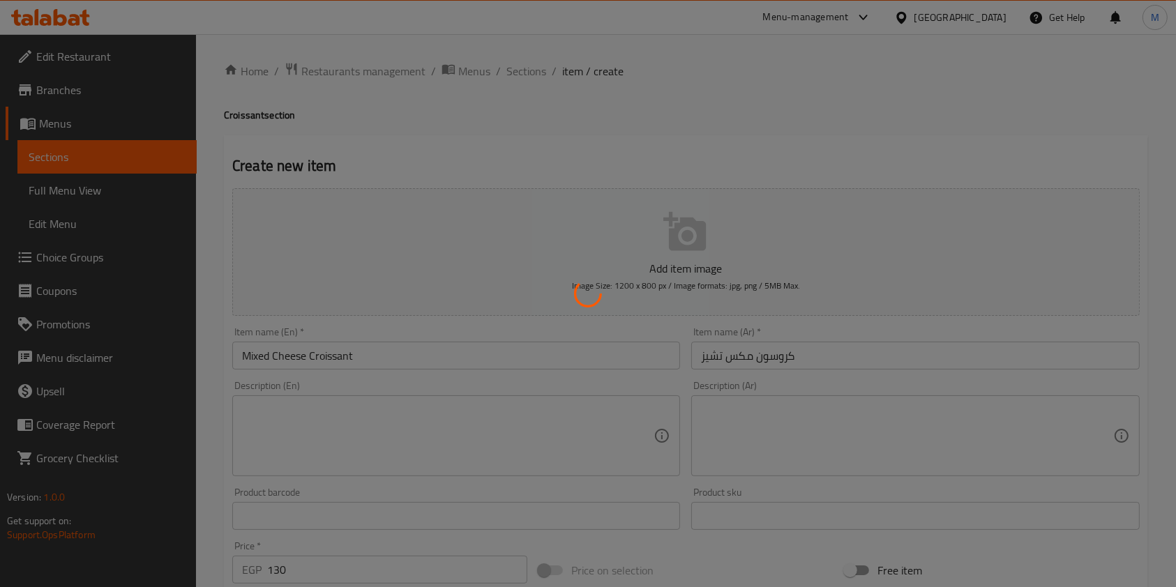
type input "0"
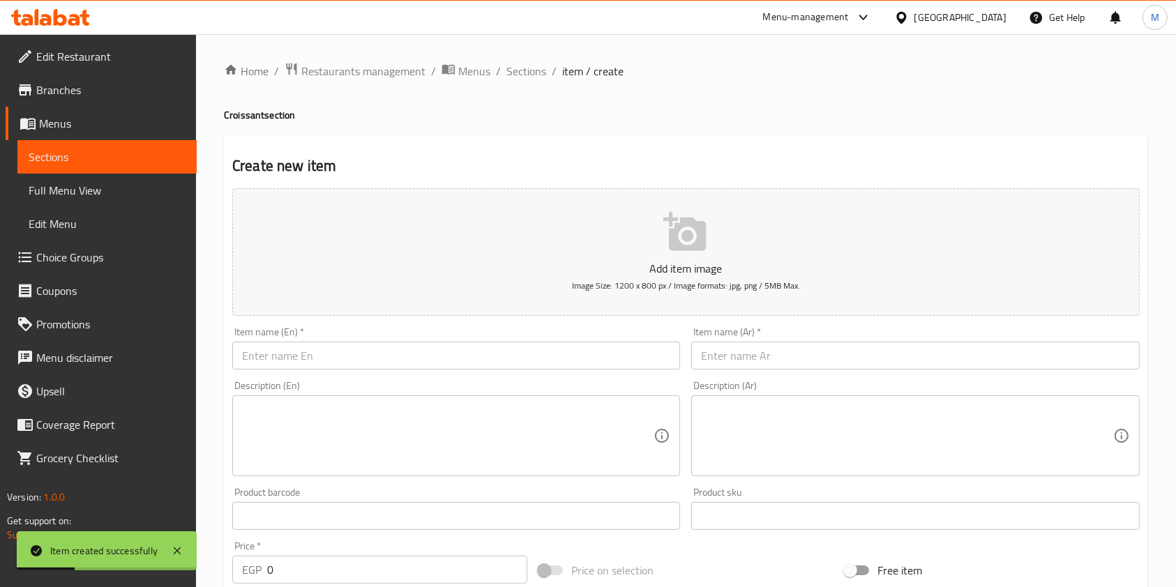
click at [368, 339] on div "Item name (En)   * Item name (En) *" at bounding box center [456, 348] width 448 height 43
click at [368, 340] on div "Item name (En)   * Item name (En) *" at bounding box center [456, 348] width 448 height 43
click at [368, 352] on input "text" at bounding box center [456, 356] width 448 height 28
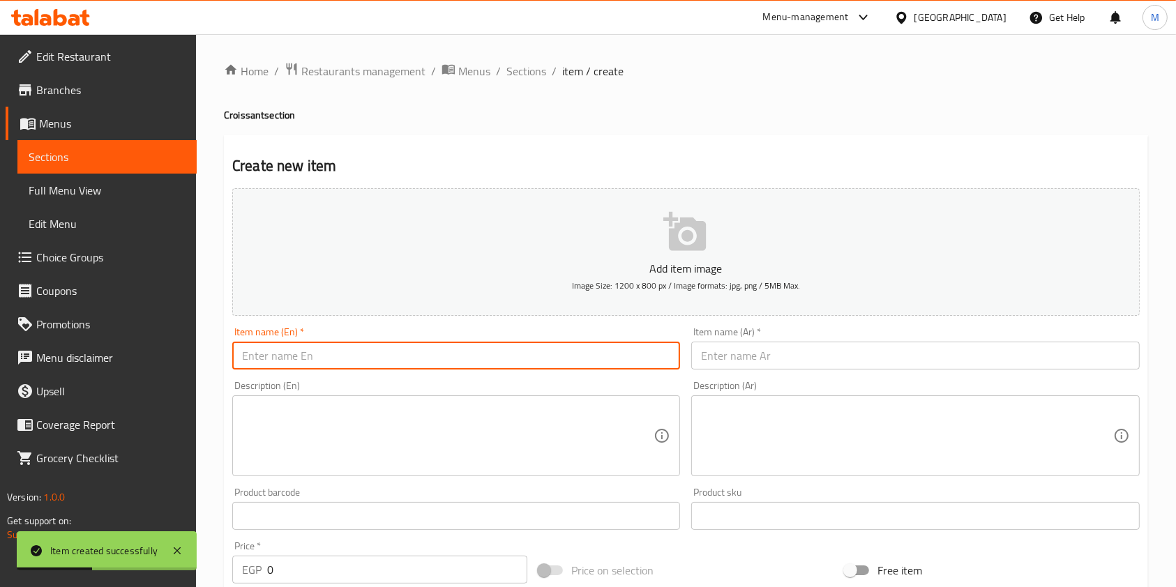
paste input "Turkish Croissant"
type input "Turkish Croissant"
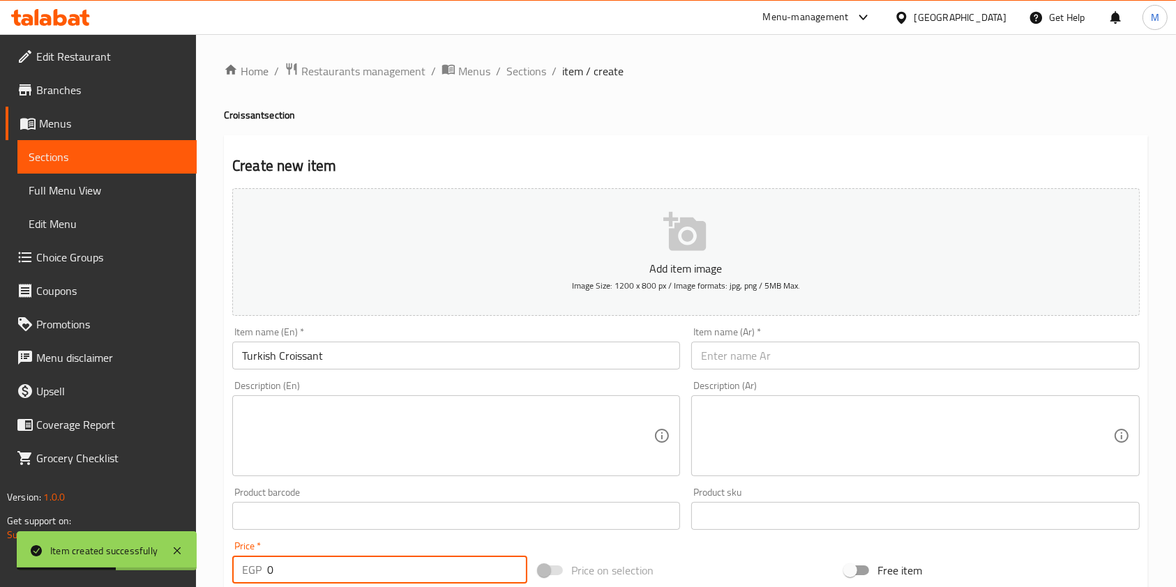
drag, startPoint x: 278, startPoint y: 571, endPoint x: 262, endPoint y: 573, distance: 16.3
click at [262, 573] on div "EGP 0 Price *" at bounding box center [379, 570] width 295 height 28
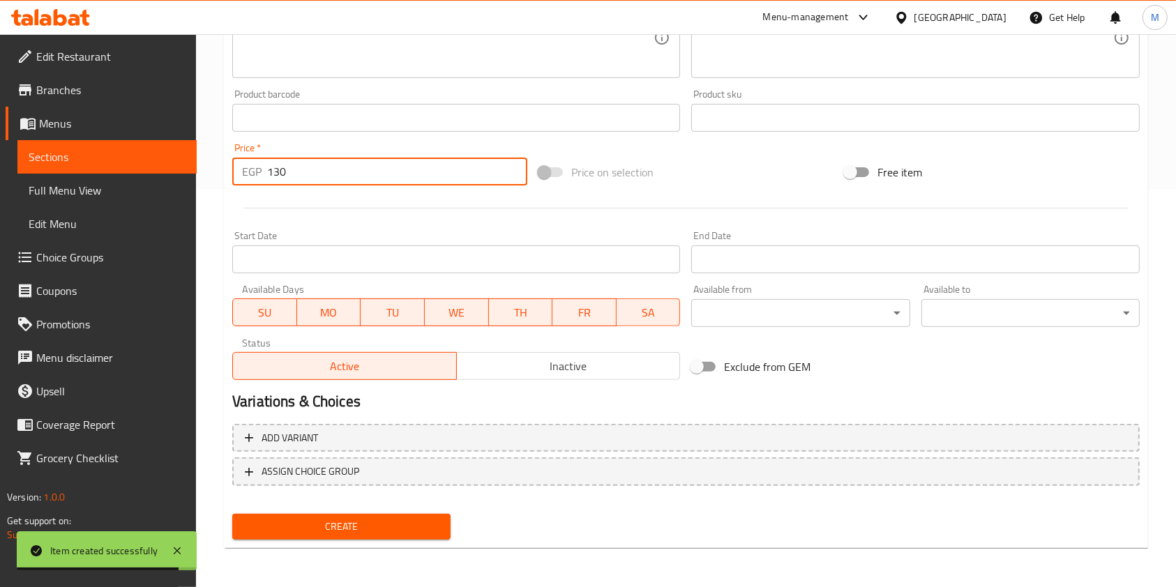
type input "130"
click at [390, 525] on span "Create" at bounding box center [341, 526] width 196 height 17
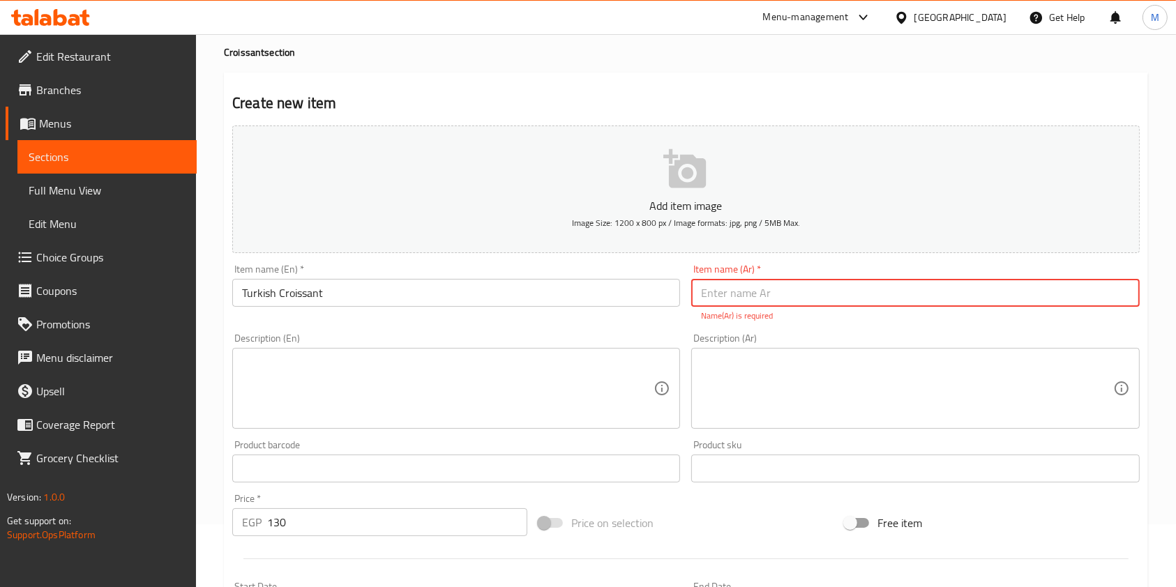
click at [747, 286] on input "text" at bounding box center [915, 293] width 448 height 28
paste input "كرواسون تركي"
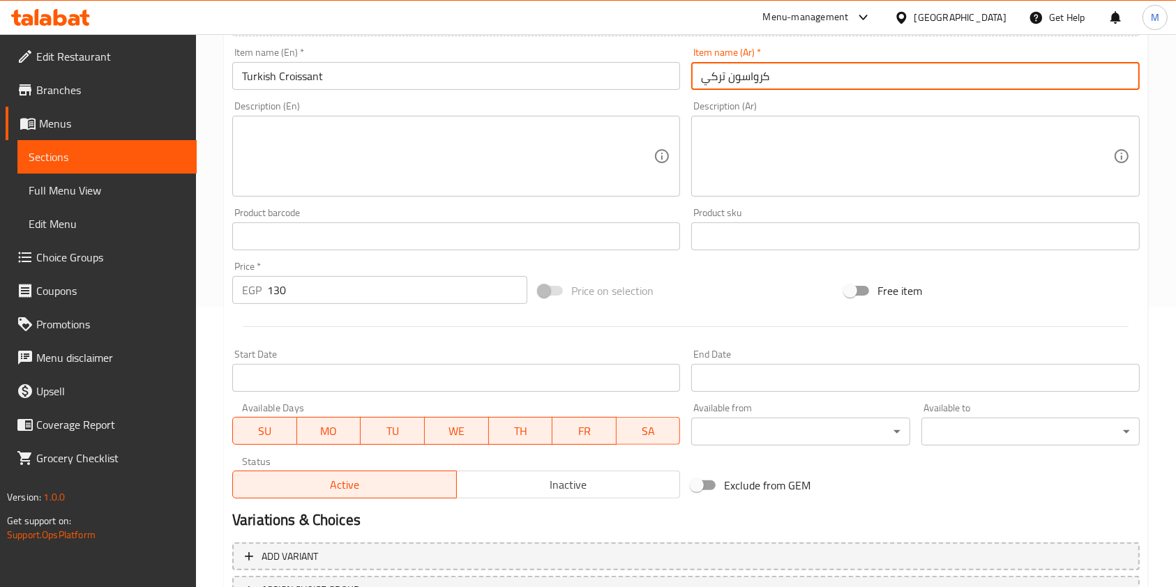
scroll to position [398, 0]
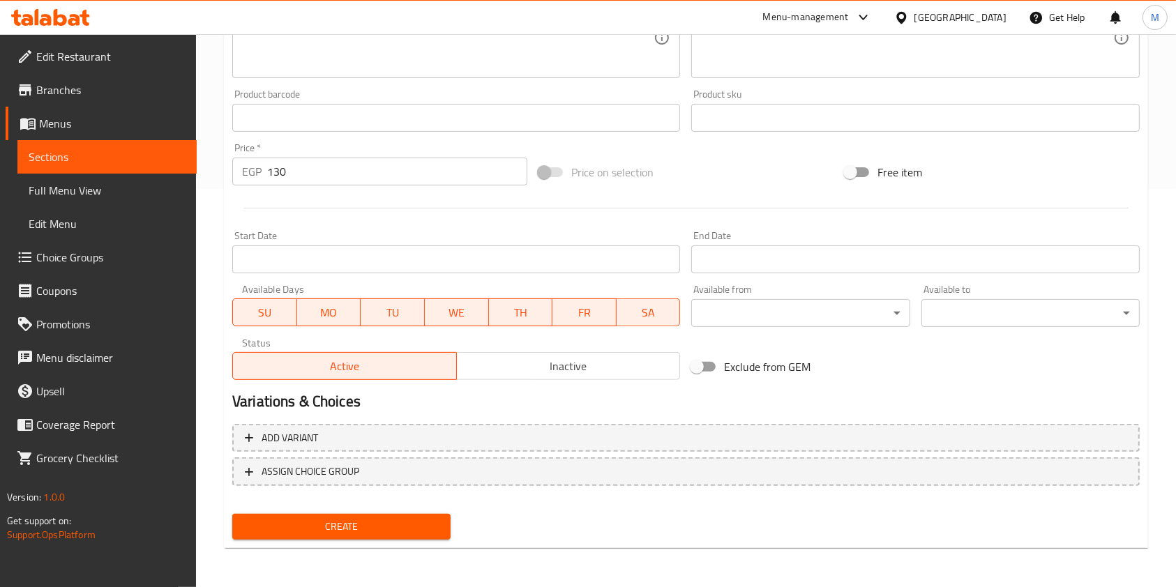
type input "كرواسون تركي"
click at [418, 522] on span "Create" at bounding box center [341, 526] width 196 height 17
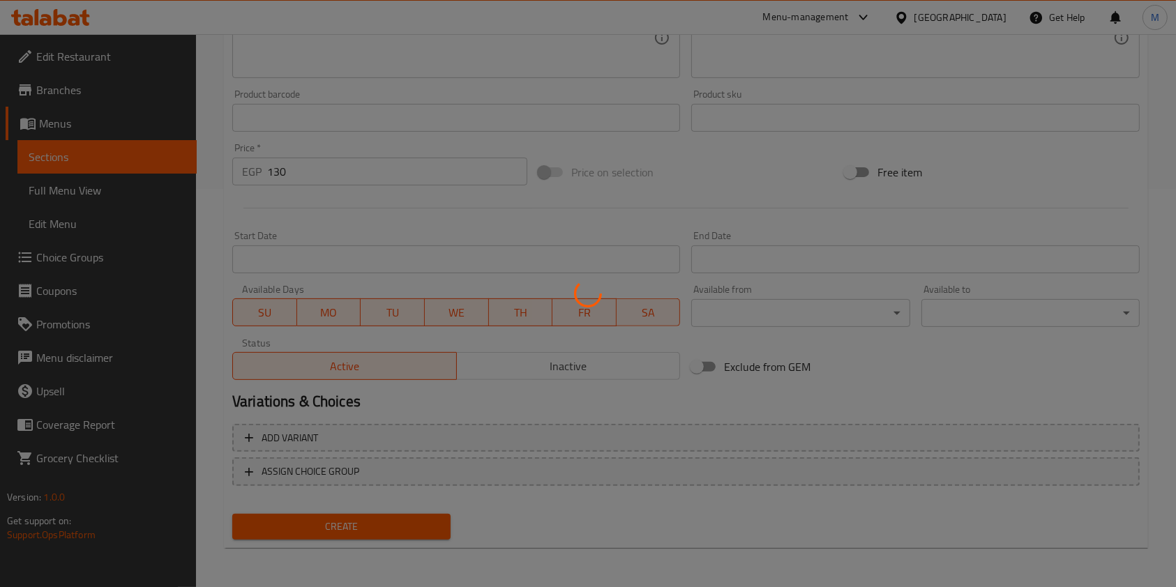
type input "0"
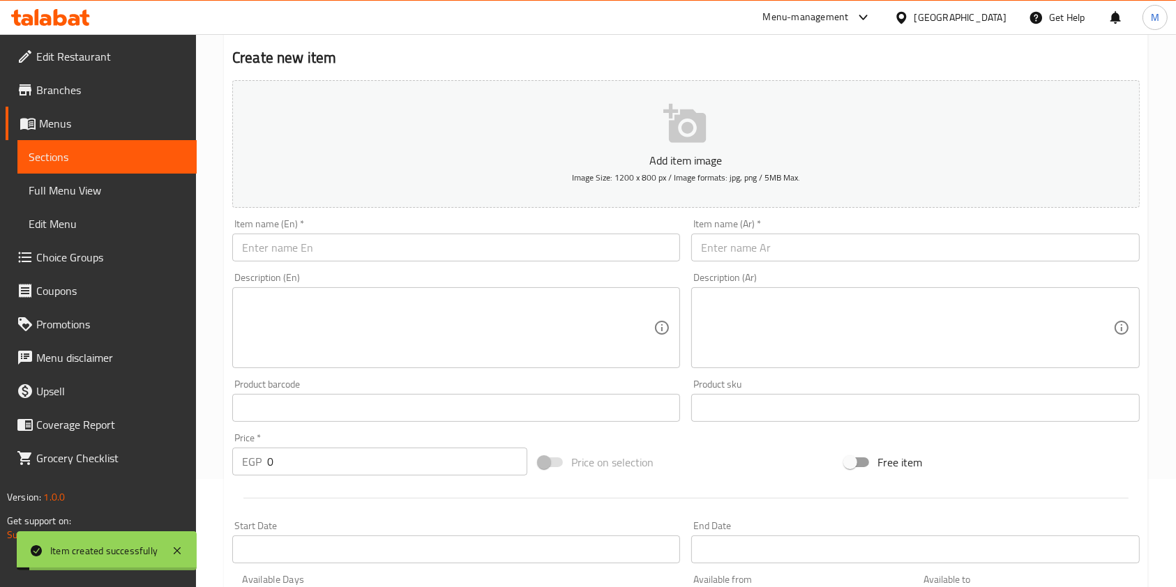
scroll to position [27, 0]
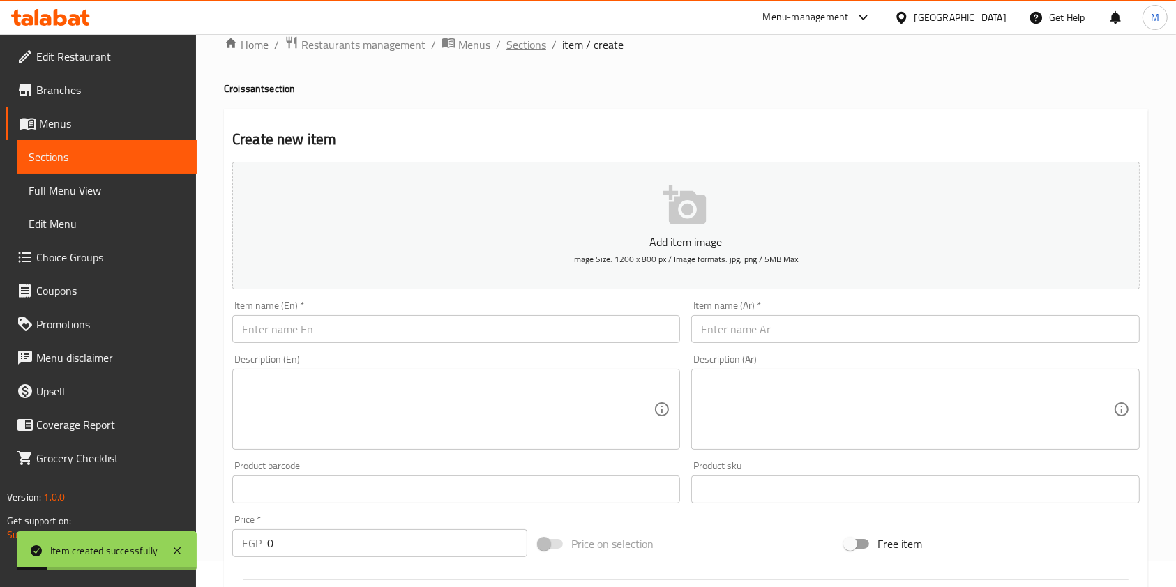
click at [519, 53] on span "Sections" at bounding box center [527, 44] width 40 height 17
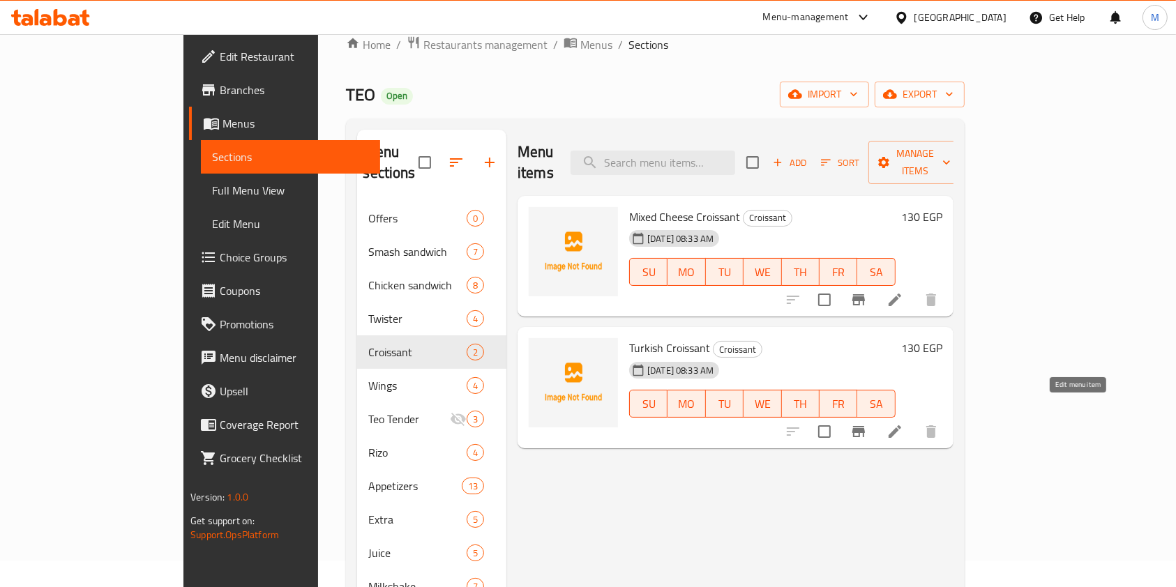
click at [901, 426] on icon at bounding box center [895, 432] width 13 height 13
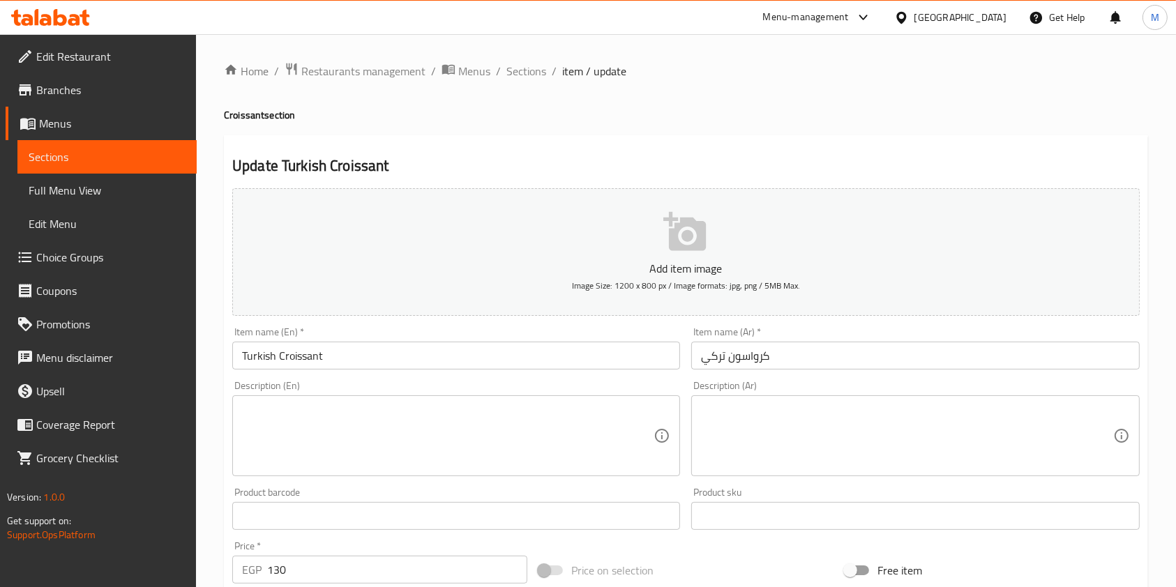
click at [553, 70] on li "/" at bounding box center [554, 71] width 5 height 17
click at [541, 73] on span "Sections" at bounding box center [527, 71] width 40 height 17
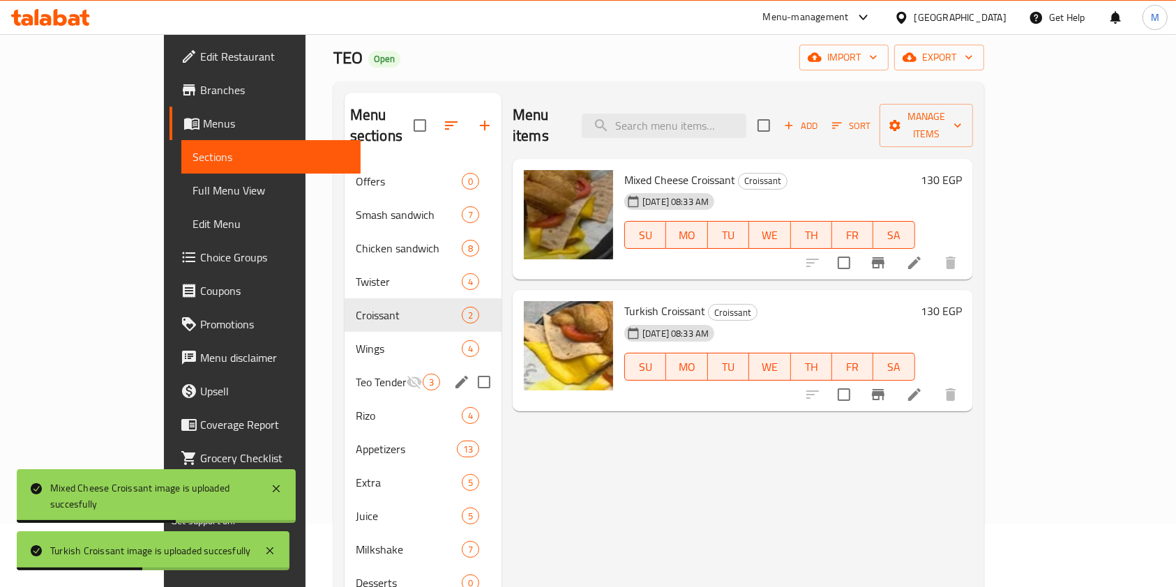
scroll to position [93, 0]
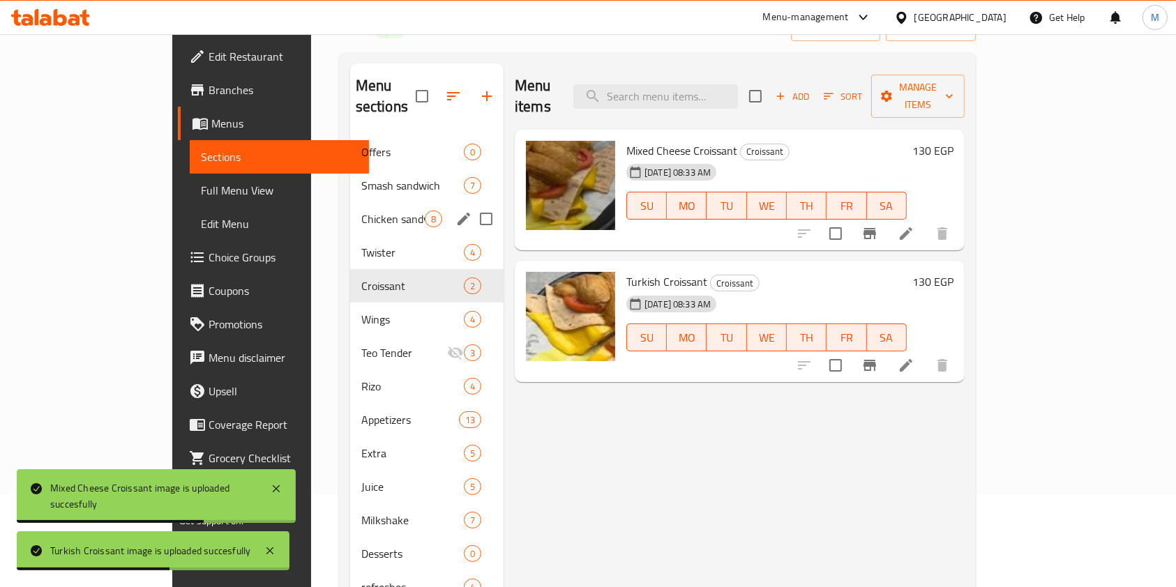
click at [350, 207] on div "Chicken sandwich 8" at bounding box center [426, 218] width 153 height 33
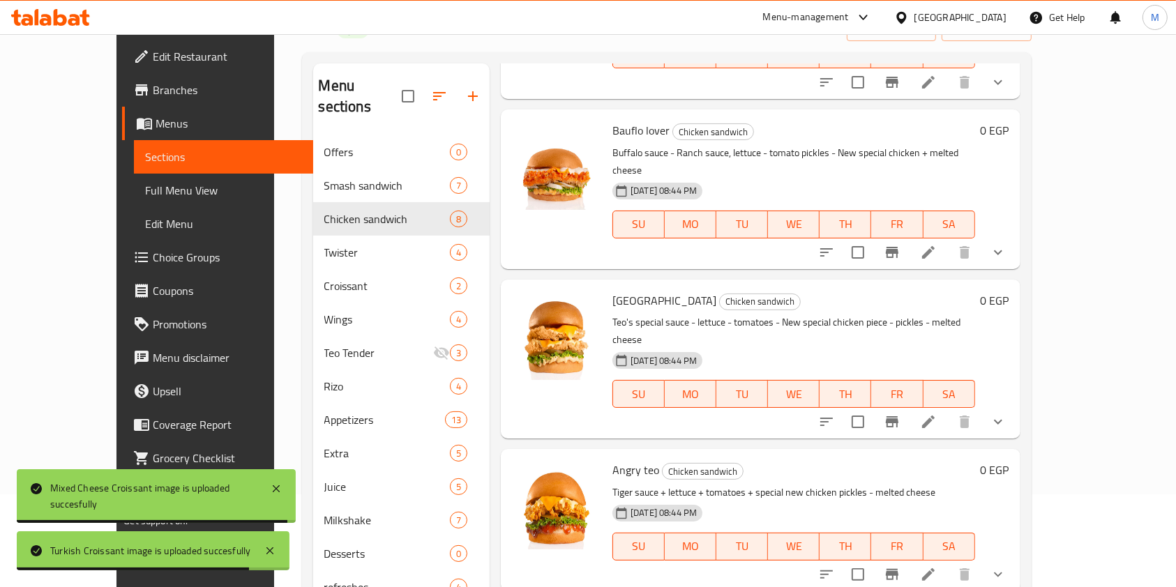
scroll to position [628, 0]
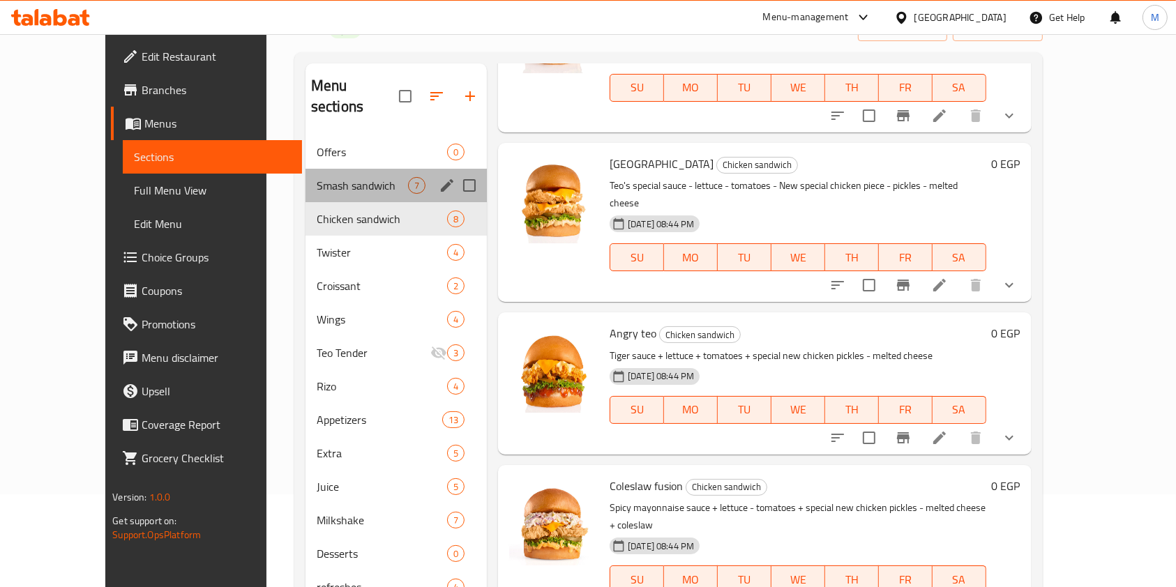
click at [306, 177] on div "Smash sandwich 7" at bounding box center [396, 185] width 181 height 33
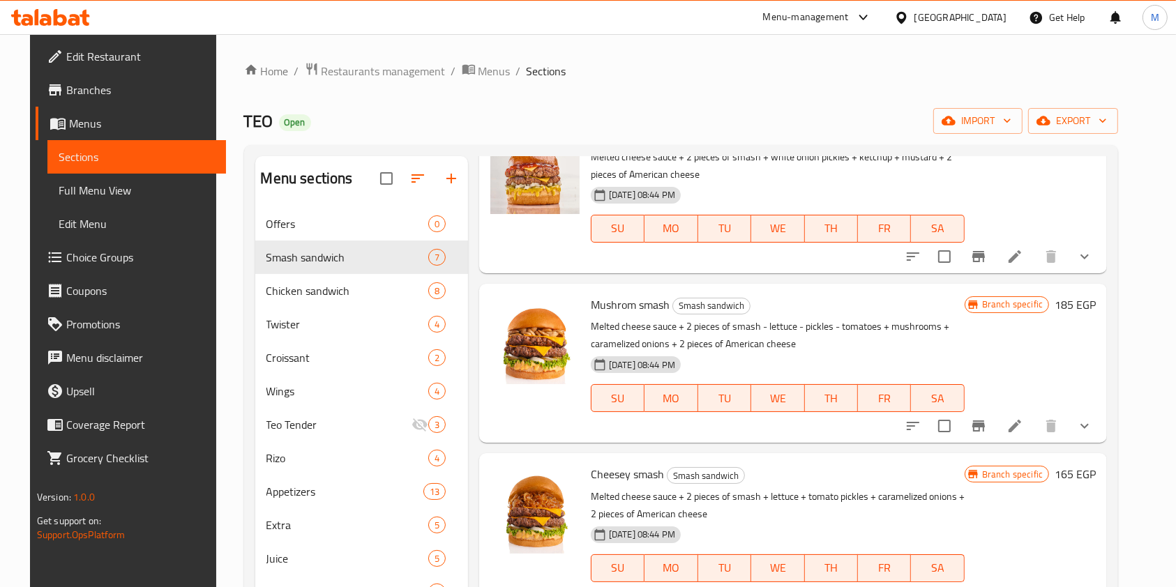
click at [444, 174] on icon "button" at bounding box center [451, 178] width 17 height 17
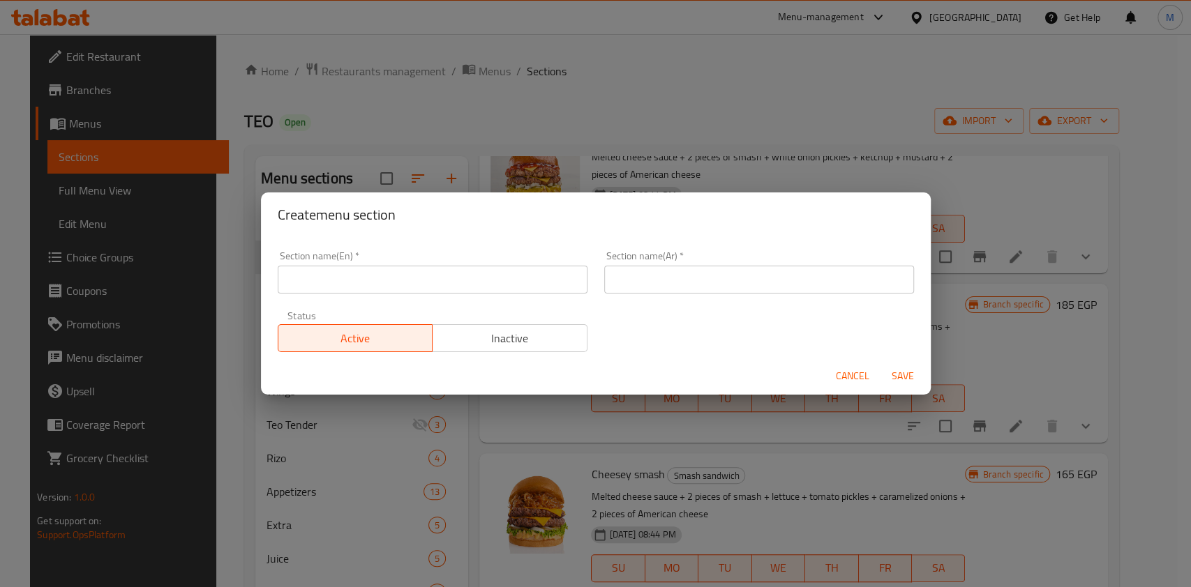
click at [631, 278] on input "text" at bounding box center [759, 280] width 310 height 28
paste input "ساندوتشات"
type input "ساندوتشات"
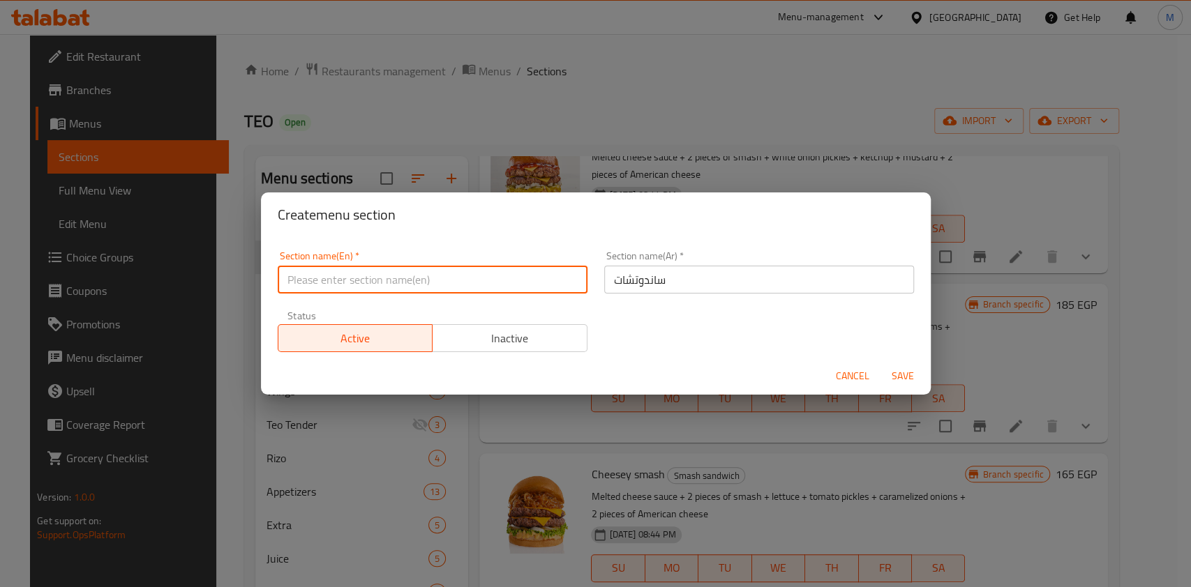
click at [509, 287] on input "text" at bounding box center [433, 280] width 310 height 28
paste input "Sandwiches"
type input "Sandwiches"
click at [537, 354] on div "Status Active Inactive" at bounding box center [432, 331] width 327 height 59
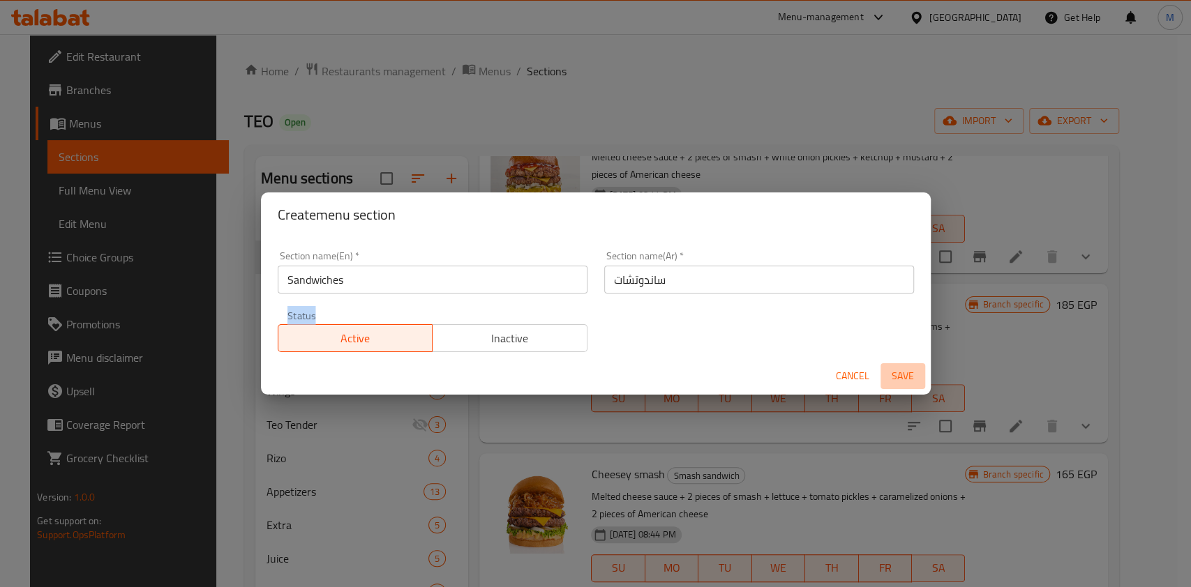
click at [910, 376] on span "Save" at bounding box center [902, 376] width 33 height 17
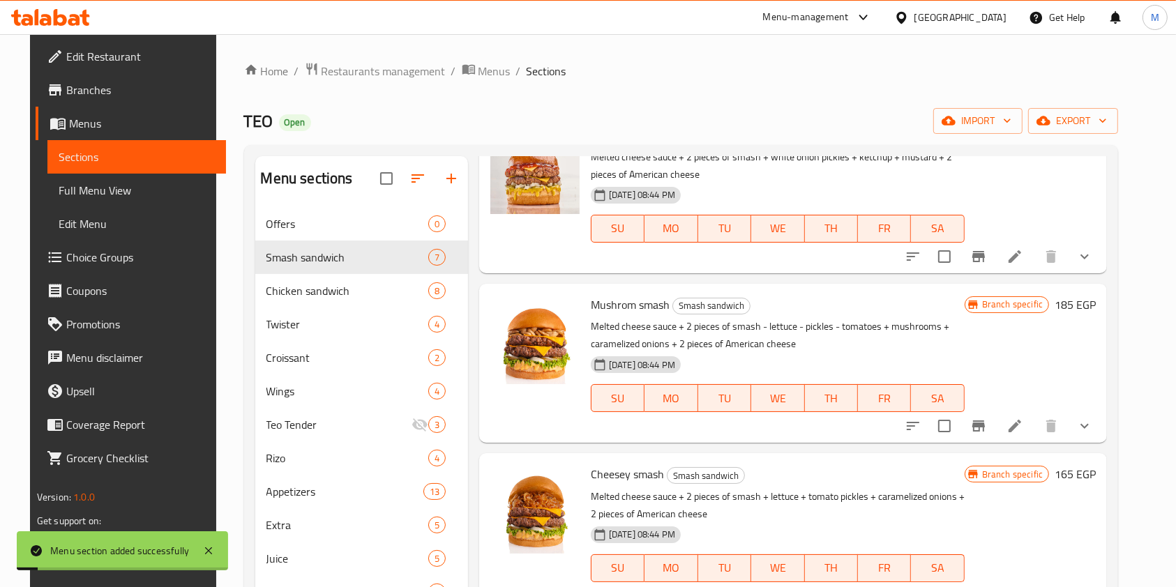
scroll to position [564, 0]
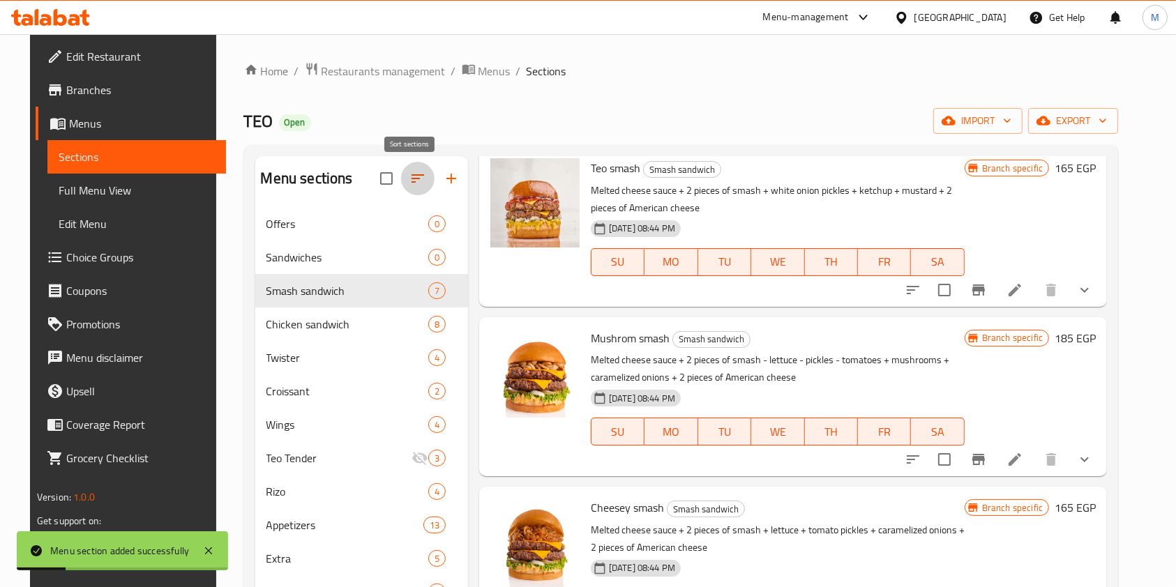
click at [410, 177] on icon "button" at bounding box center [418, 178] width 17 height 17
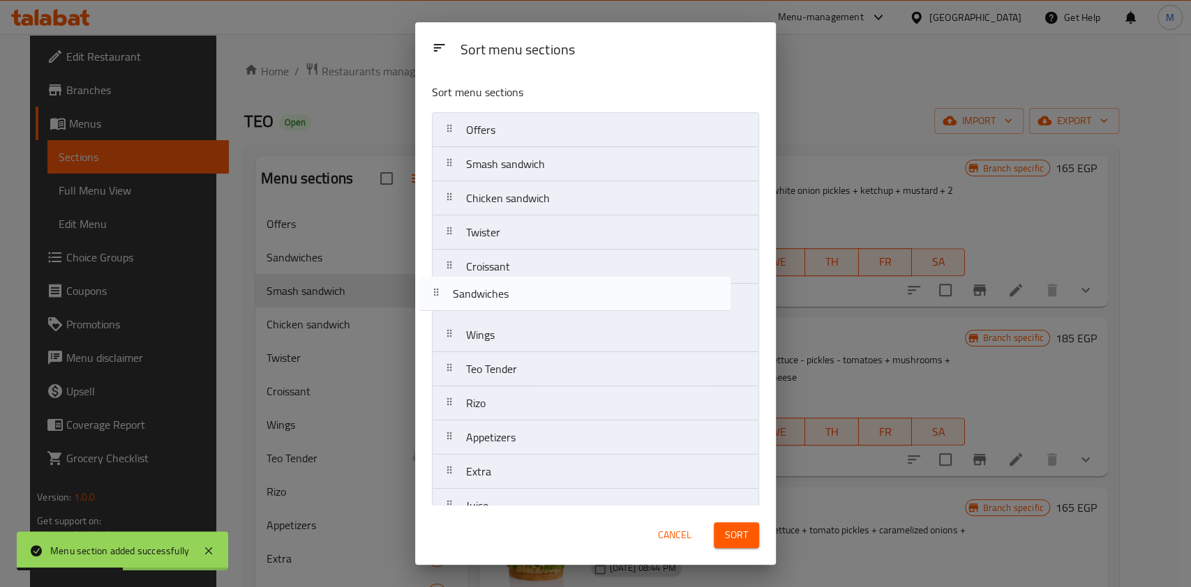
drag, startPoint x: 550, startPoint y: 174, endPoint x: 539, endPoint y: 310, distance: 136.6
click at [539, 310] on nav "Offers Sandwiches Smash sandwich Chicken sandwich Twister Croissant Wings Teo T…" at bounding box center [595, 420] width 327 height 617
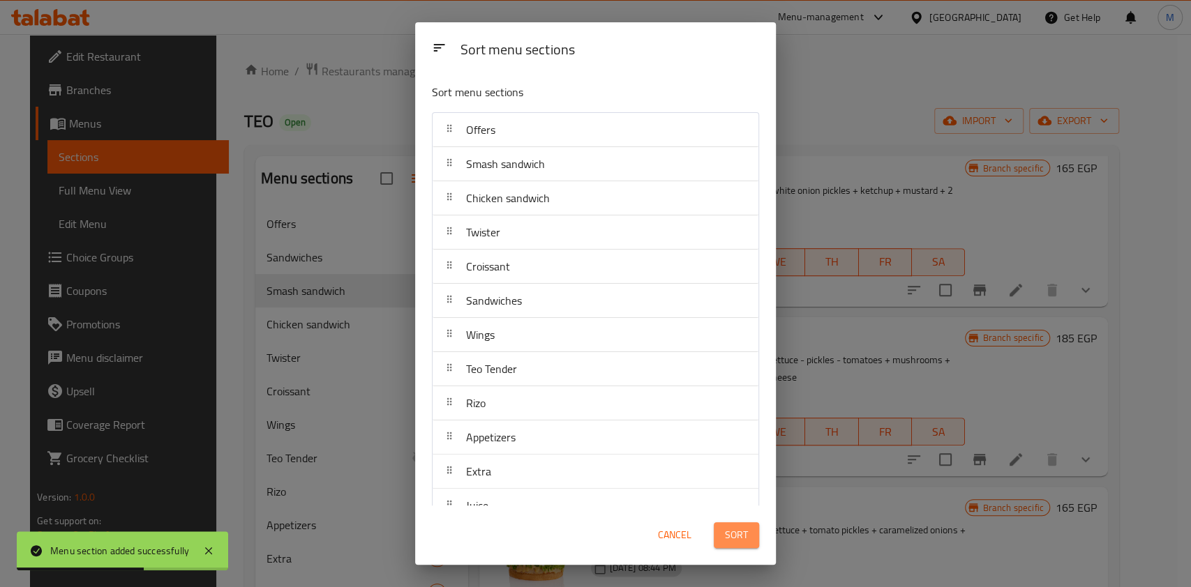
click at [749, 548] on button "Sort" at bounding box center [736, 536] width 45 height 26
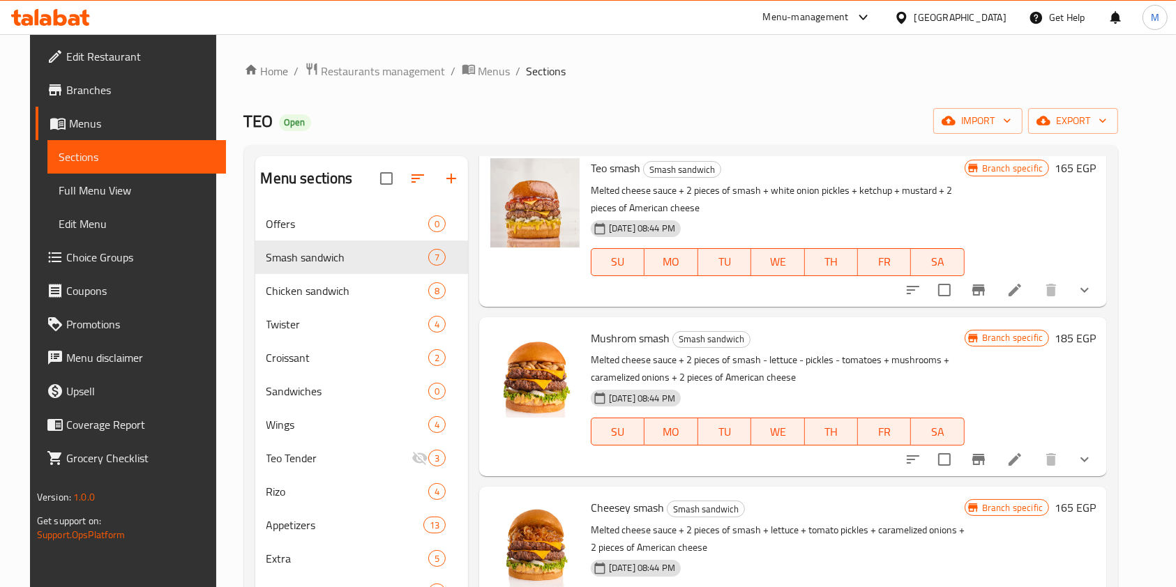
click at [1147, 321] on div "Home / Restaurants management / Menus / Sections TEO Open import export Menu se…" at bounding box center [681, 444] width 931 height 820
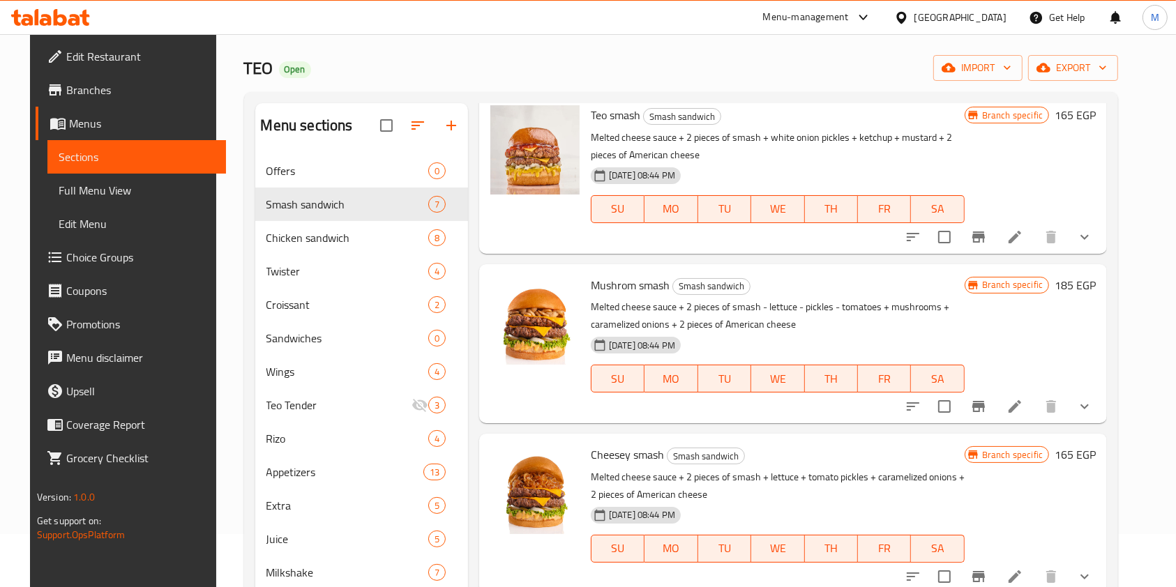
scroll to position [93, 0]
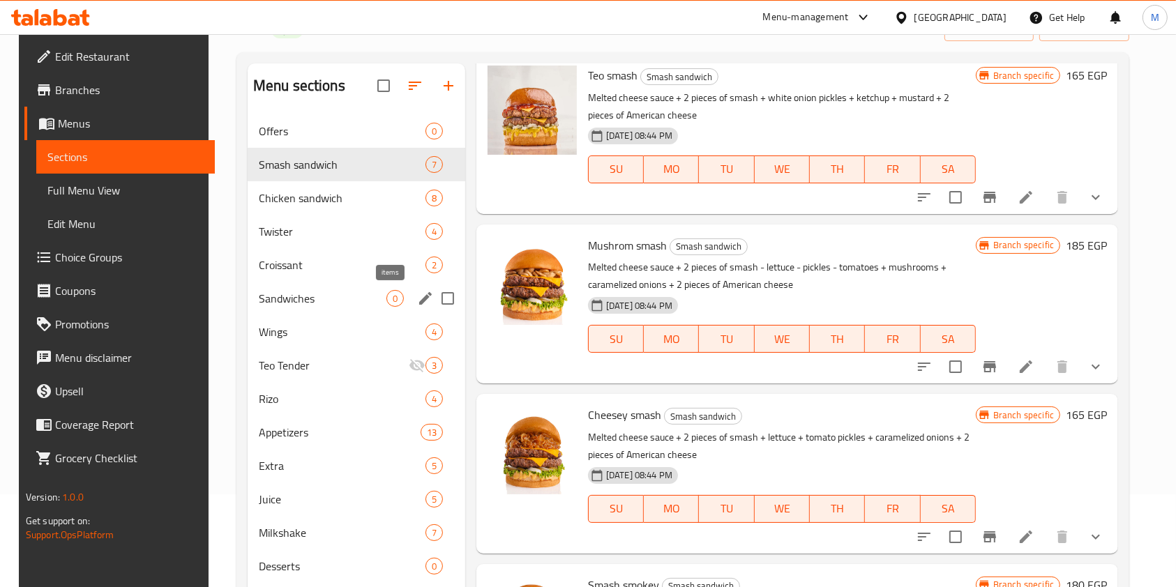
click at [388, 304] on span "0" at bounding box center [395, 298] width 16 height 13
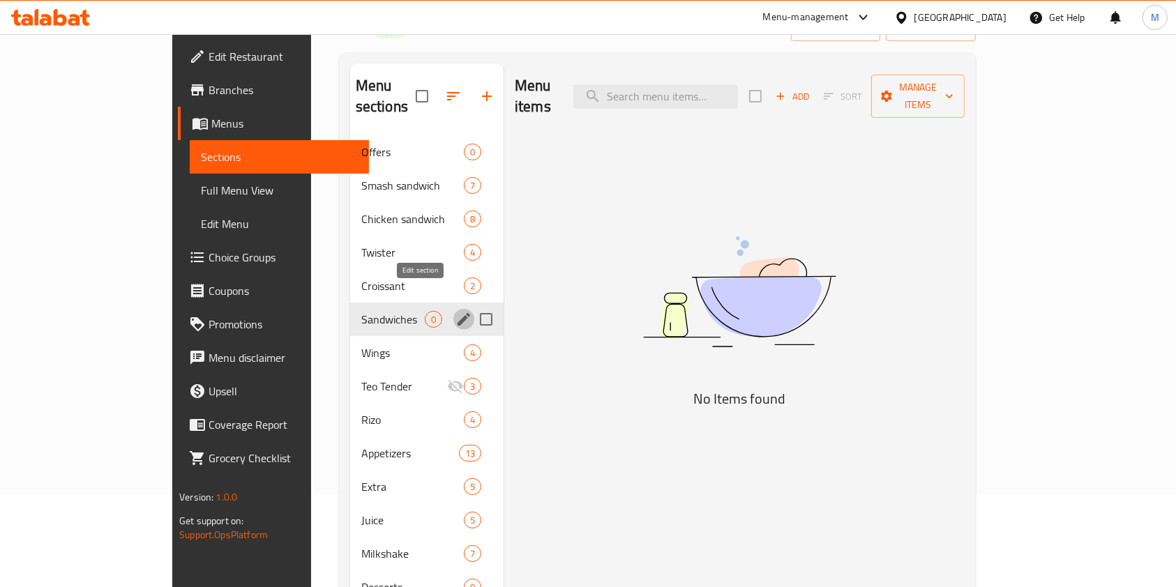
click at [456, 311] on icon "edit" at bounding box center [464, 319] width 17 height 17
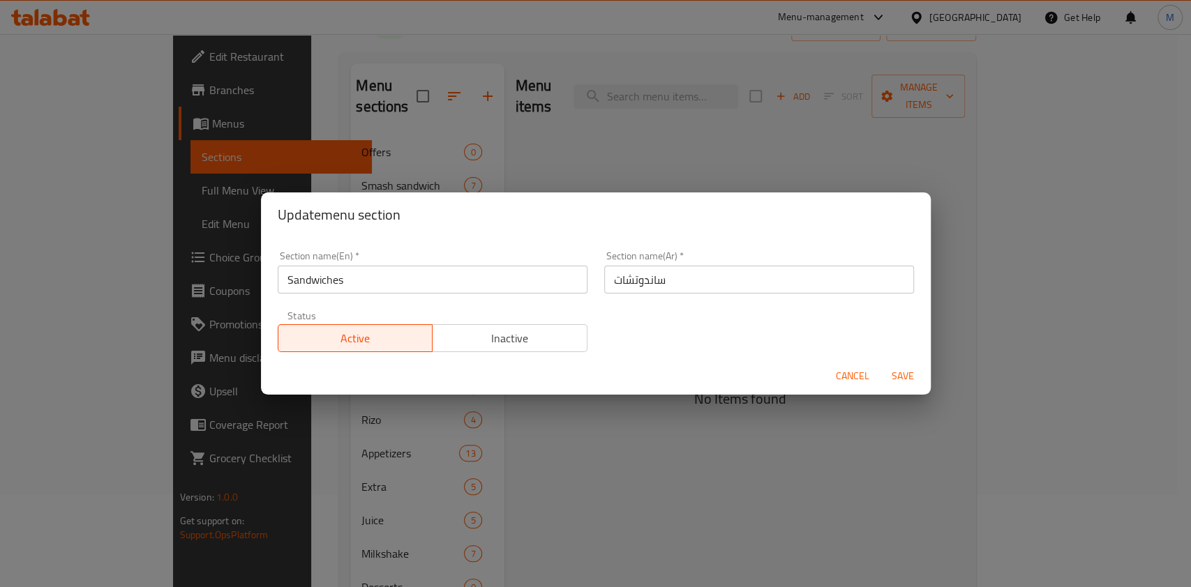
click at [684, 289] on input "ساندوتشات" at bounding box center [759, 280] width 310 height 28
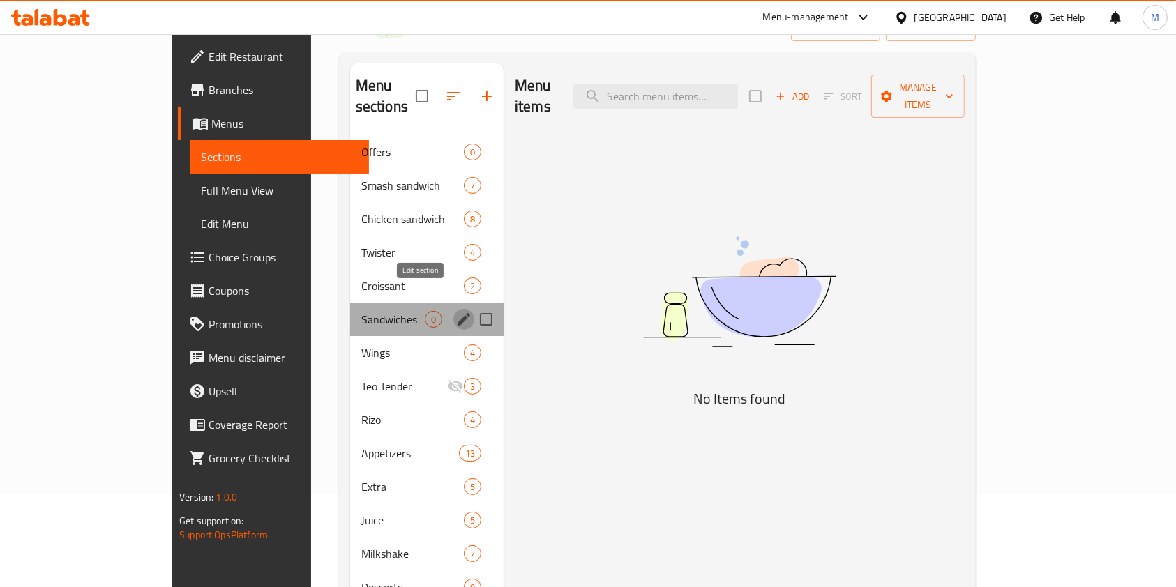
click at [456, 311] on icon "edit" at bounding box center [464, 319] width 17 height 17
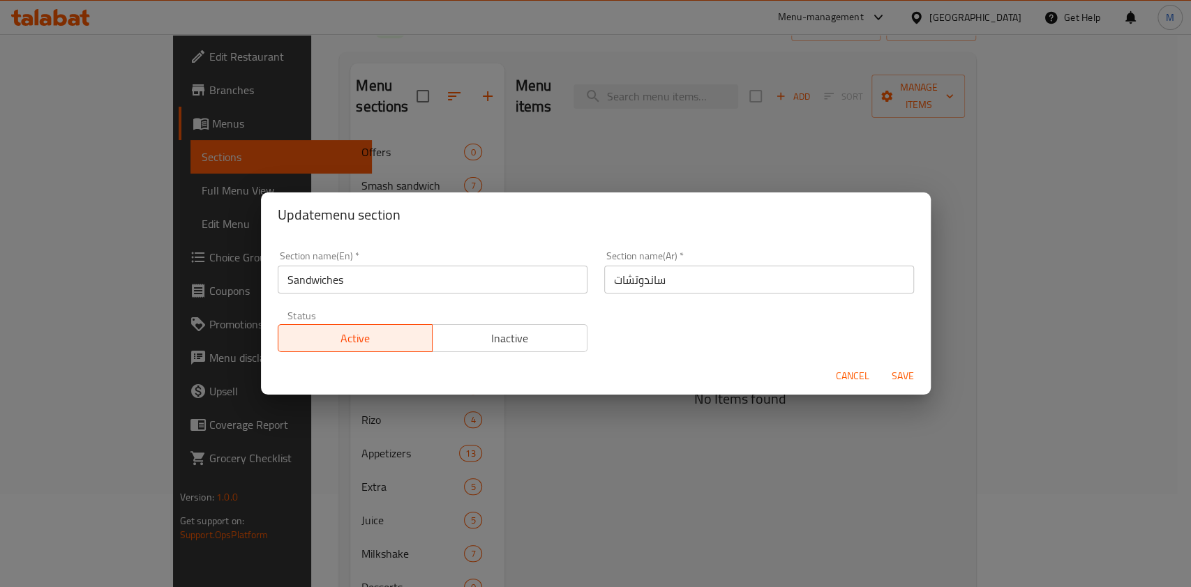
click at [643, 277] on input "ساندوتشات" at bounding box center [759, 280] width 310 height 28
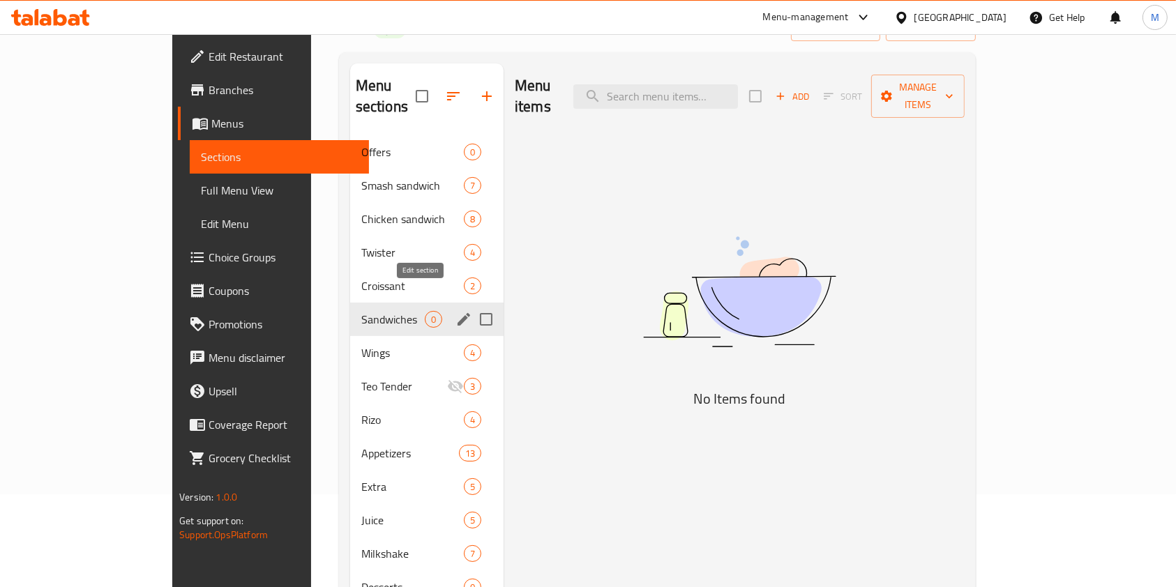
click at [456, 311] on icon "edit" at bounding box center [464, 319] width 17 height 17
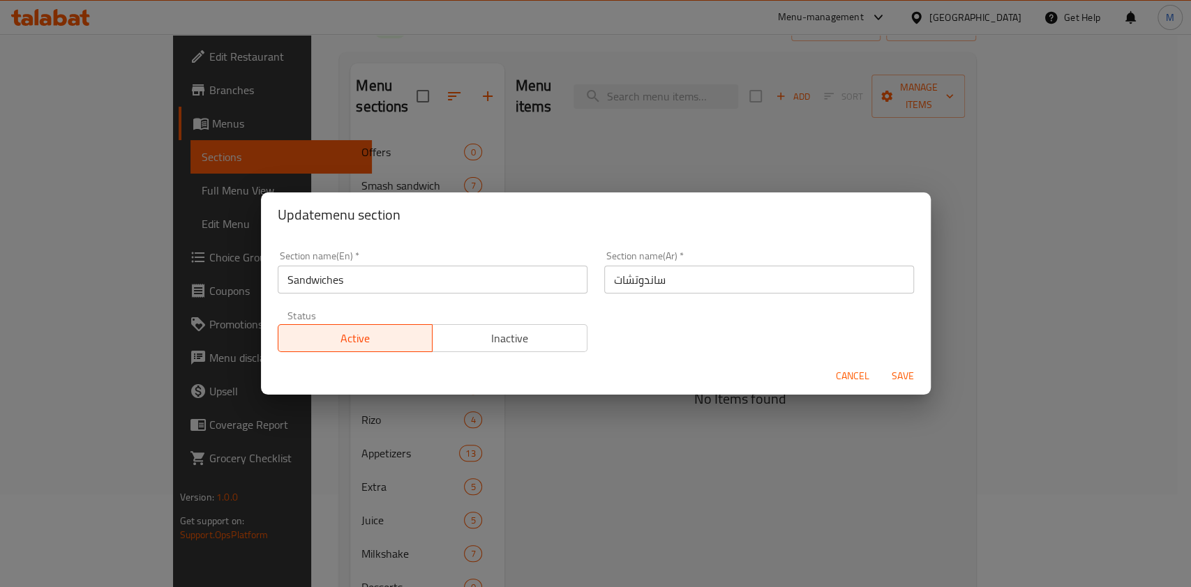
click at [631, 292] on input "ساندوتشات" at bounding box center [759, 280] width 310 height 28
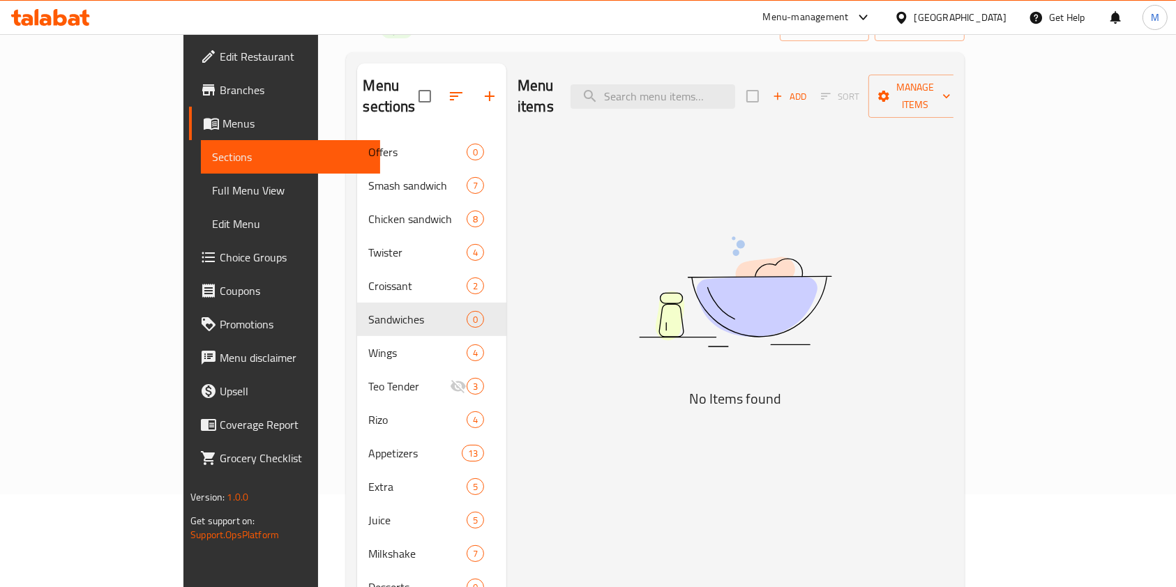
click at [357, 303] on div "Sandwiches 0" at bounding box center [431, 319] width 149 height 33
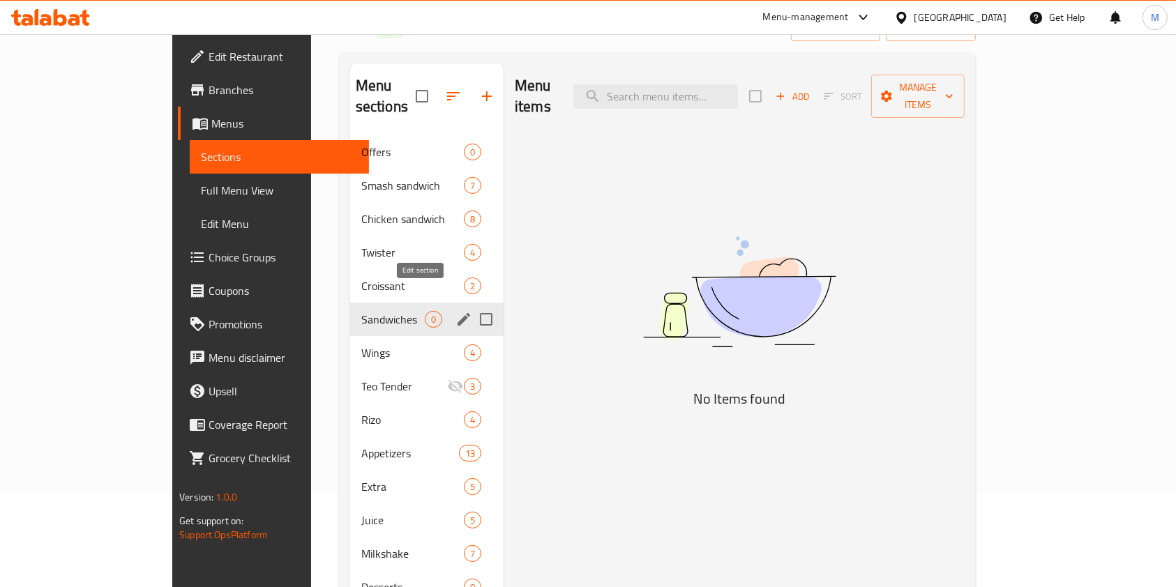
click at [456, 311] on icon "edit" at bounding box center [464, 319] width 17 height 17
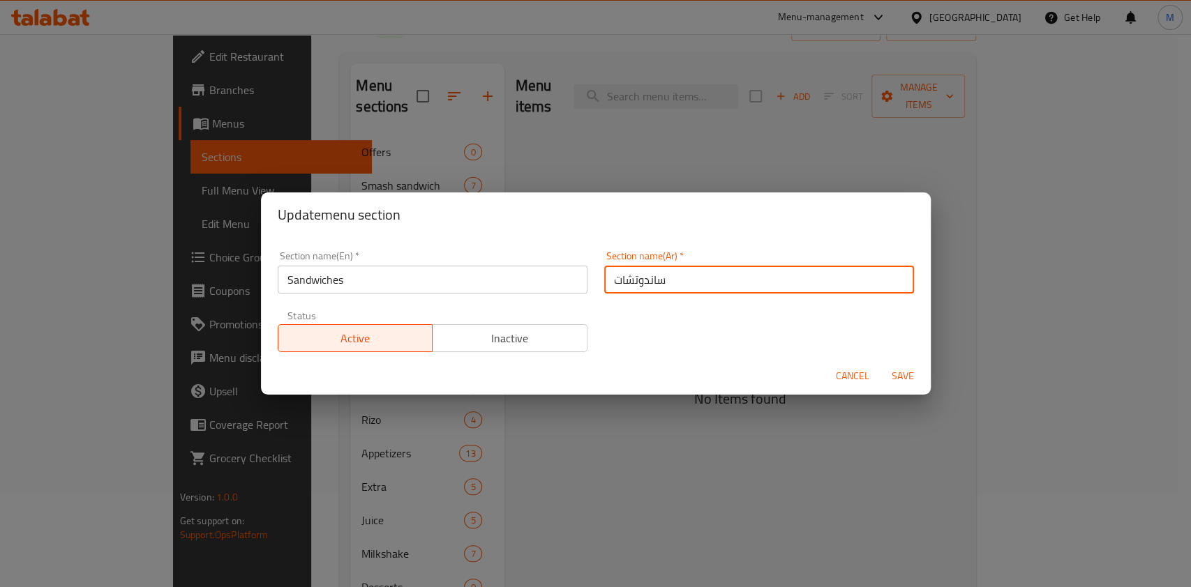
click at [630, 290] on input "ساندوتشات" at bounding box center [759, 280] width 310 height 28
paste input "ندوتشات"
type input "سندوتشات"
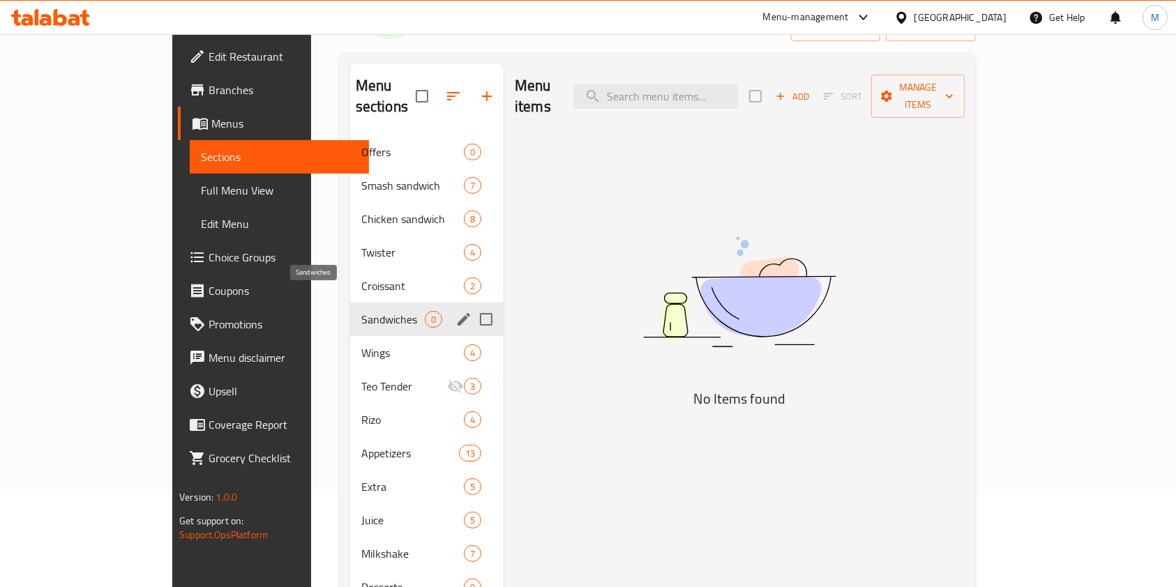
click at [361, 311] on span "Sandwiches" at bounding box center [392, 319] width 63 height 17
click at [456, 311] on icon "edit" at bounding box center [464, 319] width 17 height 17
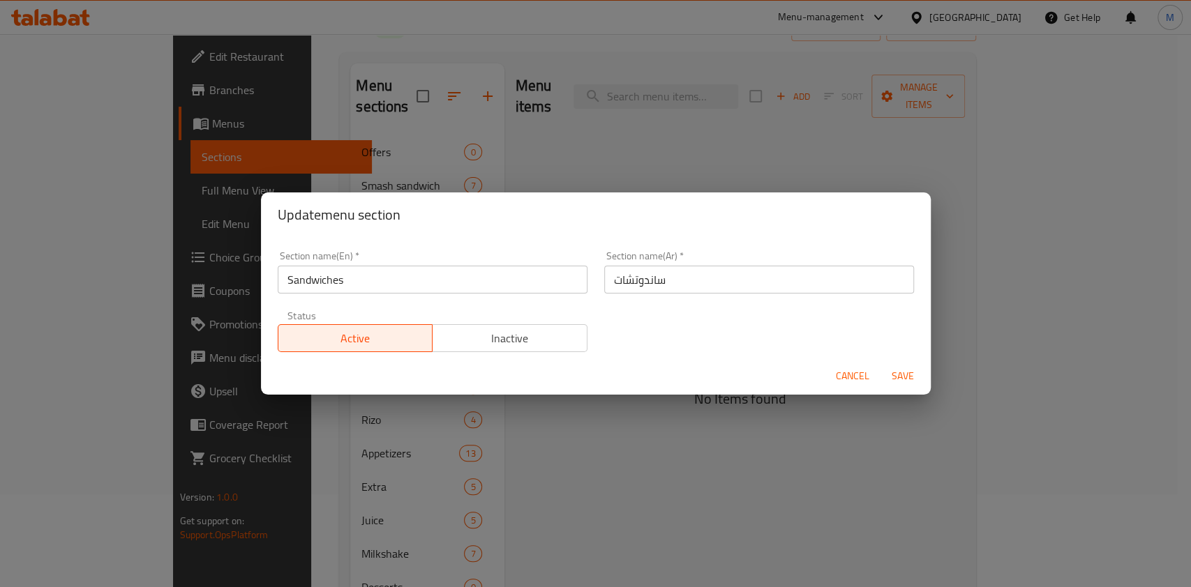
click at [638, 291] on input "ساندوتشات" at bounding box center [759, 280] width 310 height 28
paste input "ندوتشات"
type input "سندوتشات"
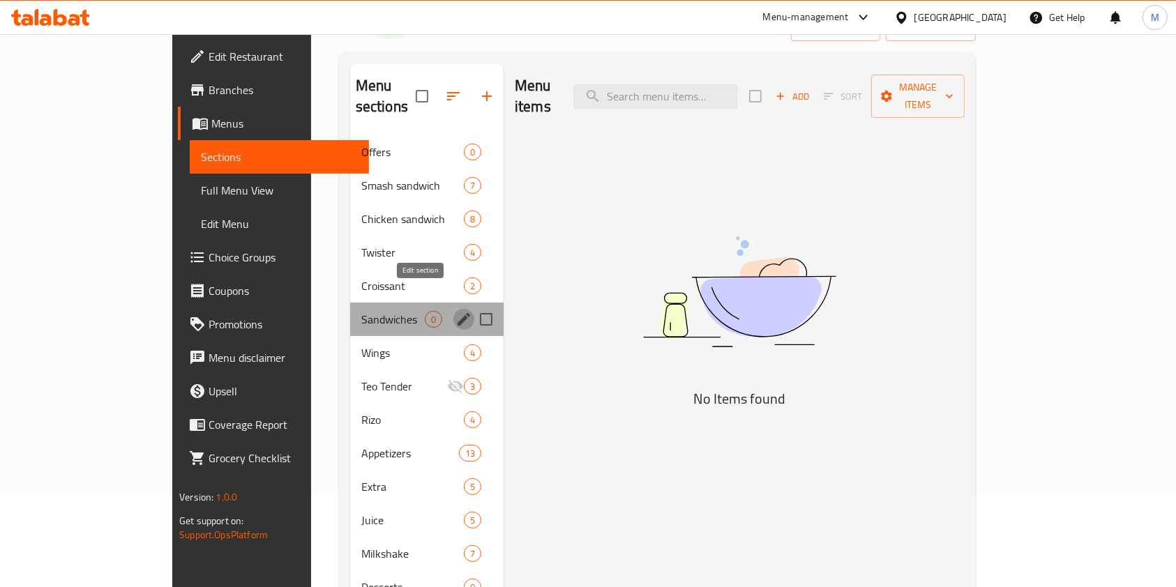
click at [456, 311] on icon "edit" at bounding box center [464, 319] width 17 height 17
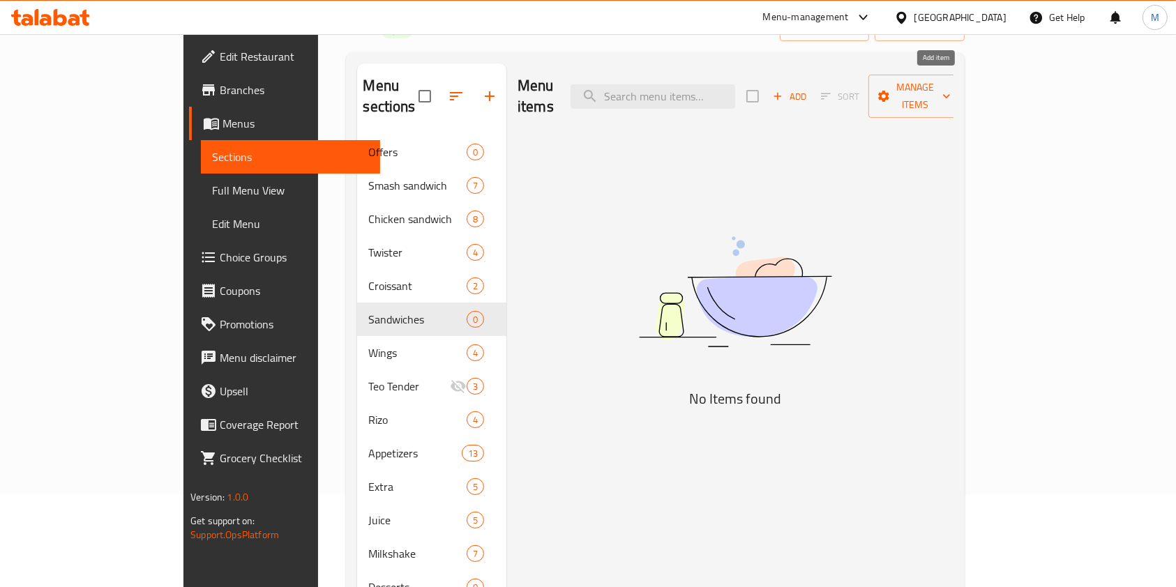
click at [812, 96] on button "Add" at bounding box center [789, 97] width 45 height 22
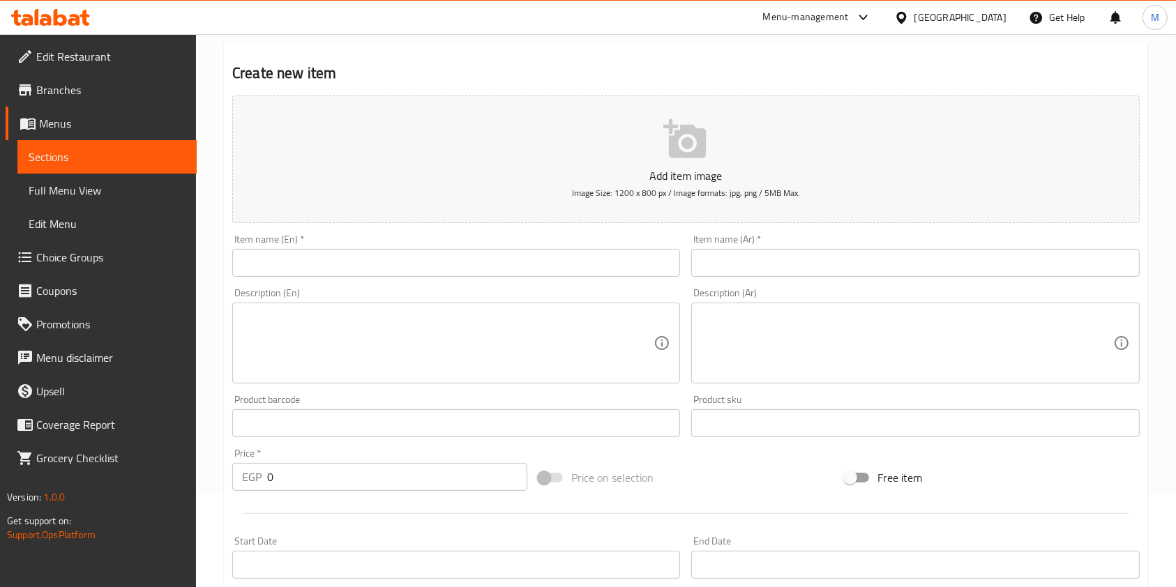
click at [737, 268] on input "text" at bounding box center [915, 263] width 448 height 28
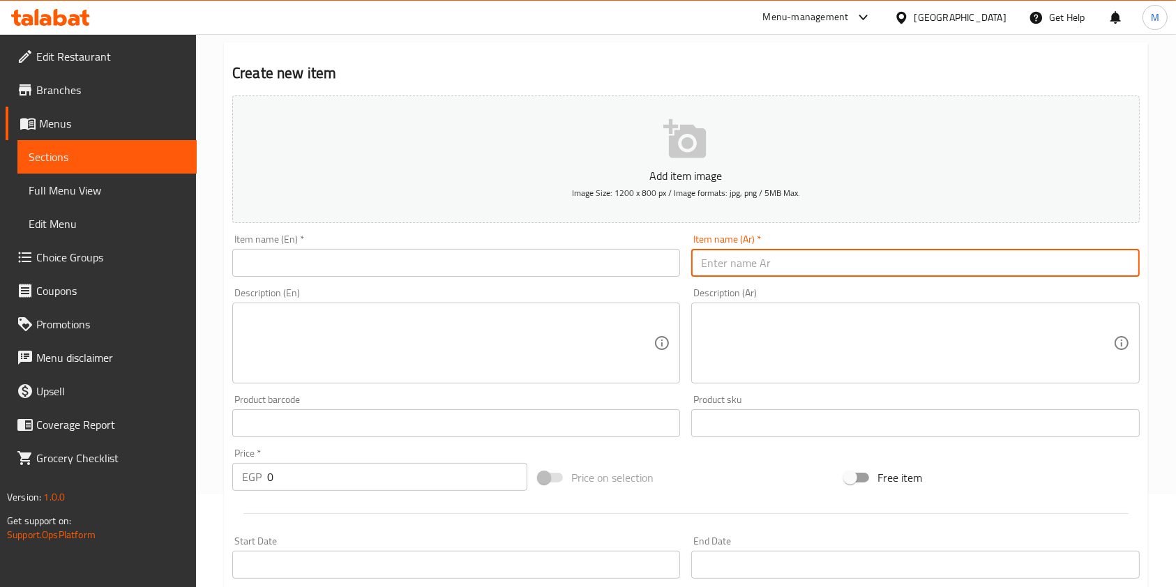
paste input "ميكس تشيز فينو"
type input "ميكس تشيز فينو"
click at [524, 256] on input "text" at bounding box center [456, 263] width 448 height 28
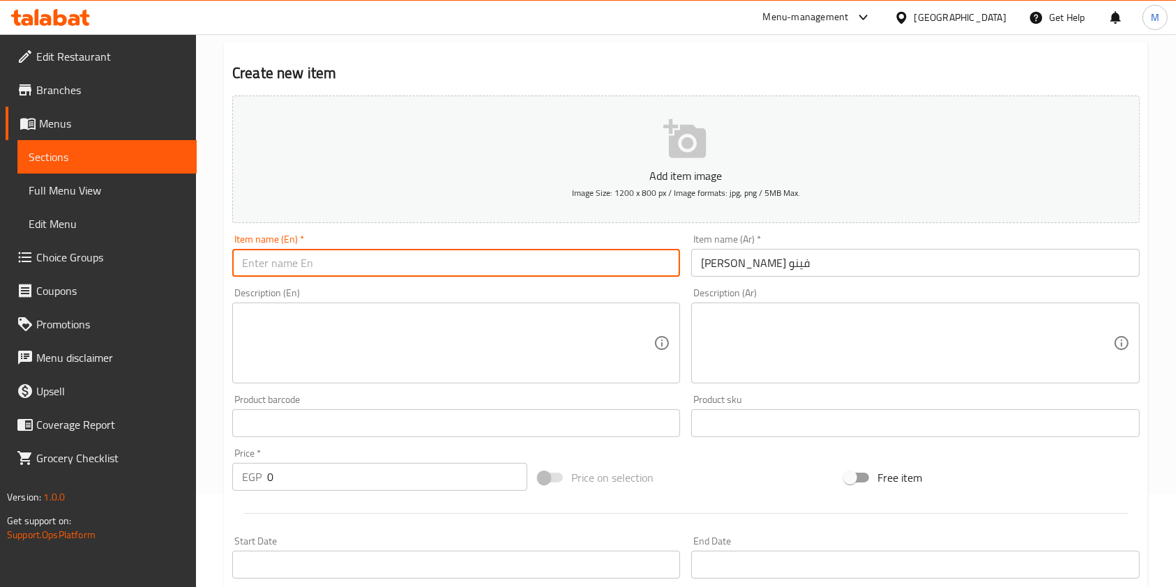
click at [524, 256] on input "text" at bounding box center [456, 263] width 448 height 28
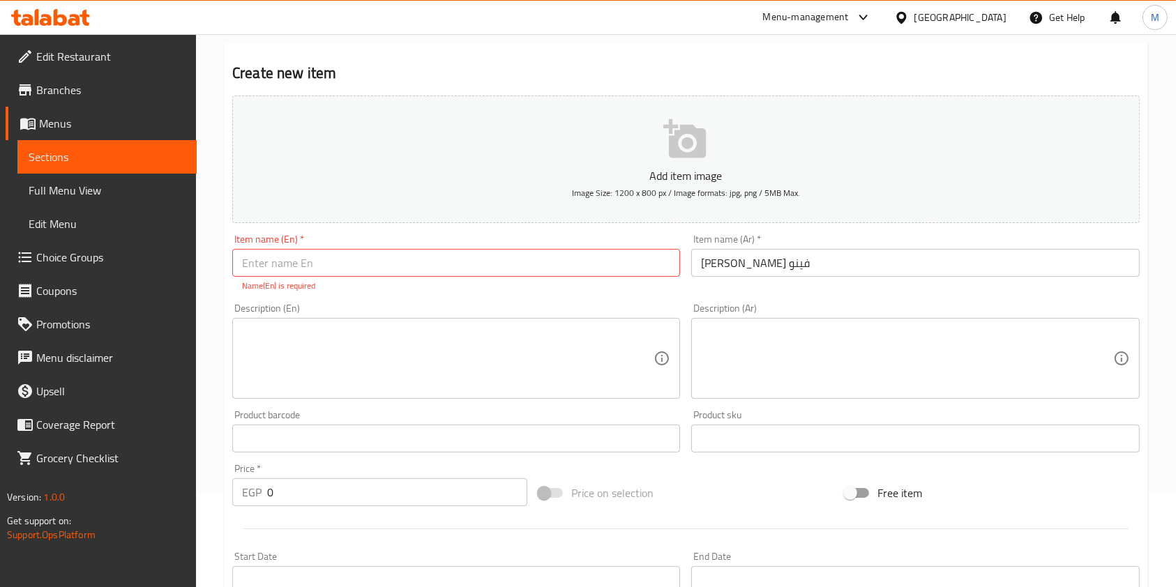
click at [239, 271] on input "text" at bounding box center [456, 263] width 448 height 28
click at [346, 271] on input "text" at bounding box center [456, 263] width 448 height 28
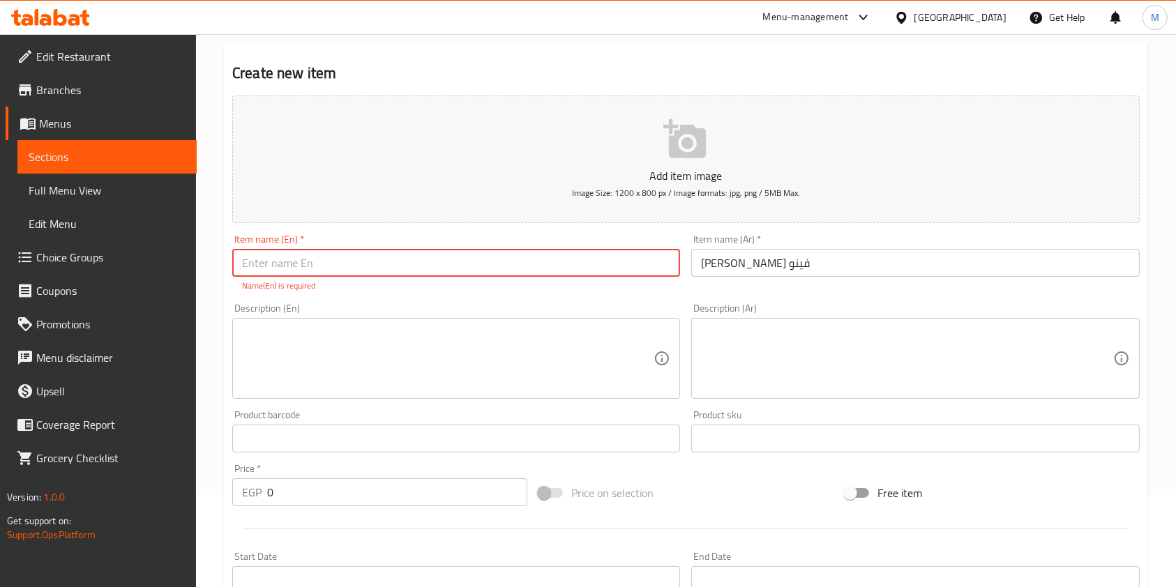
paste input "Mix Cheese Fino"
type input "Mix Cheese Fino"
drag, startPoint x: 295, startPoint y: 502, endPoint x: 280, endPoint y: 503, distance: 14.7
click at [294, 502] on div "Add item image Image Size: 1200 x 800 px / Image formats: jpg, png / 5MB Max. I…" at bounding box center [686, 398] width 919 height 617
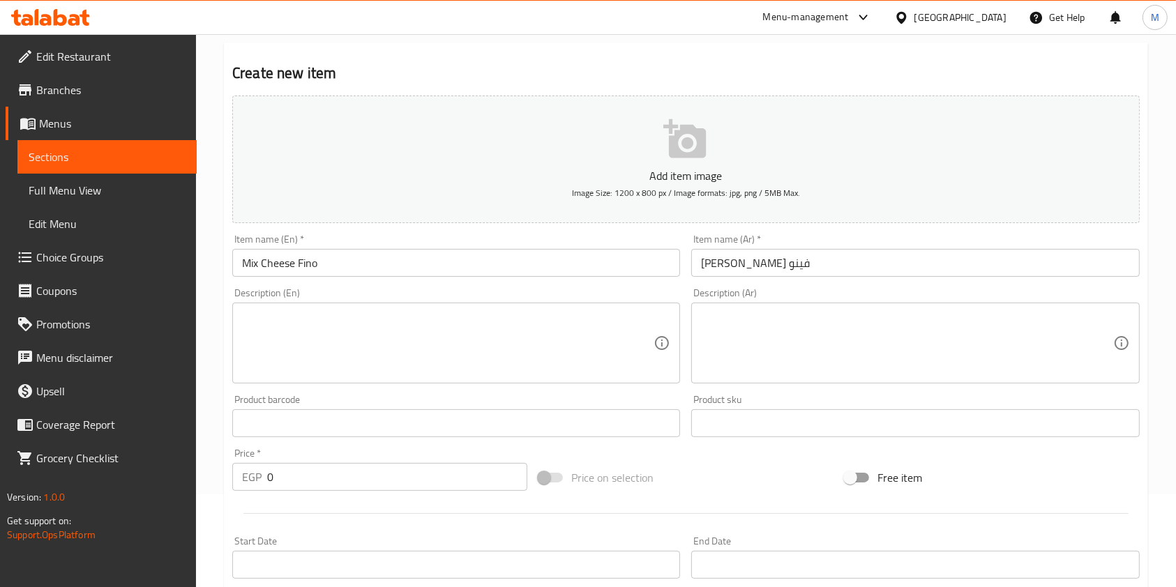
click at [276, 503] on div at bounding box center [686, 514] width 919 height 34
click at [275, 503] on div at bounding box center [686, 514] width 919 height 34
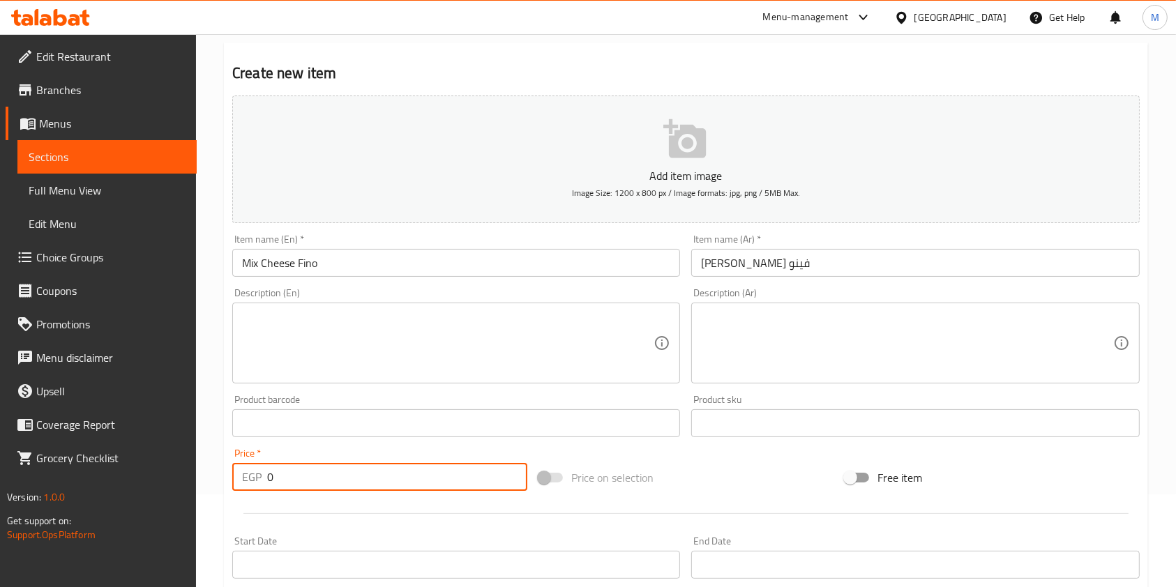
drag, startPoint x: 288, startPoint y: 474, endPoint x: 255, endPoint y: 479, distance: 33.2
click at [262, 477] on div "EGP 0 Price *" at bounding box center [379, 477] width 295 height 28
click at [255, 479] on p "EGP" at bounding box center [252, 477] width 20 height 17
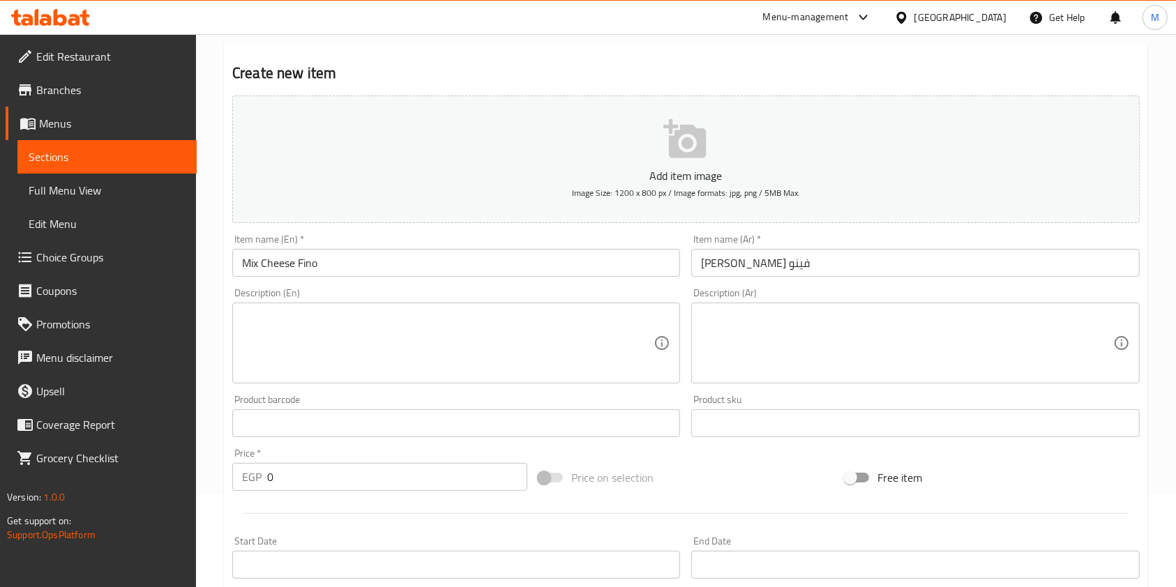
click at [253, 479] on p "EGP" at bounding box center [252, 477] width 20 height 17
click at [297, 477] on input "0" at bounding box center [397, 477] width 260 height 28
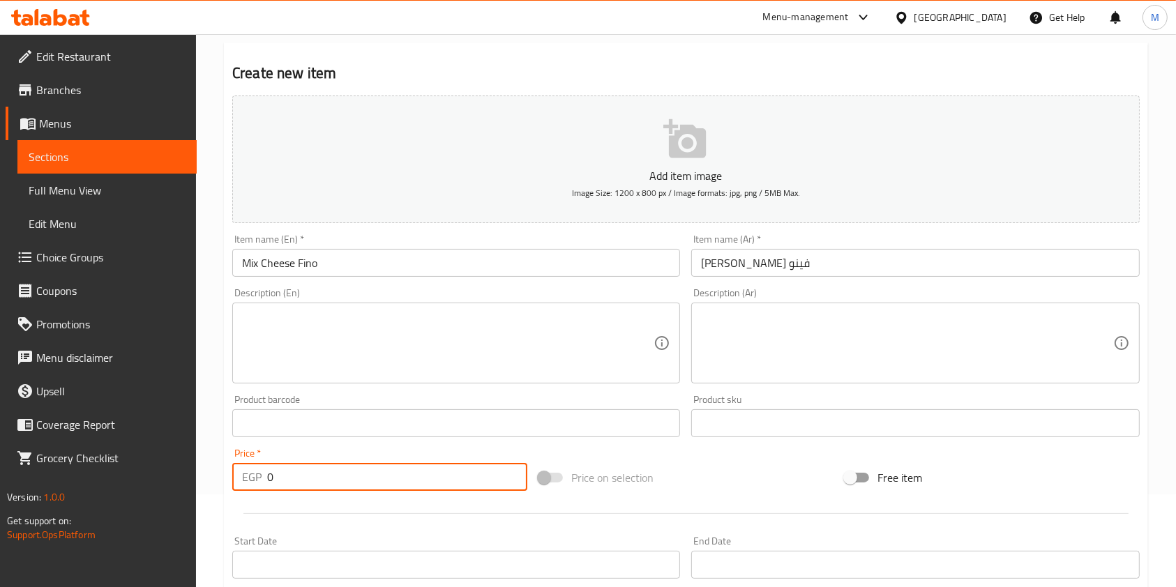
click at [297, 477] on input "0" at bounding box center [397, 477] width 260 height 28
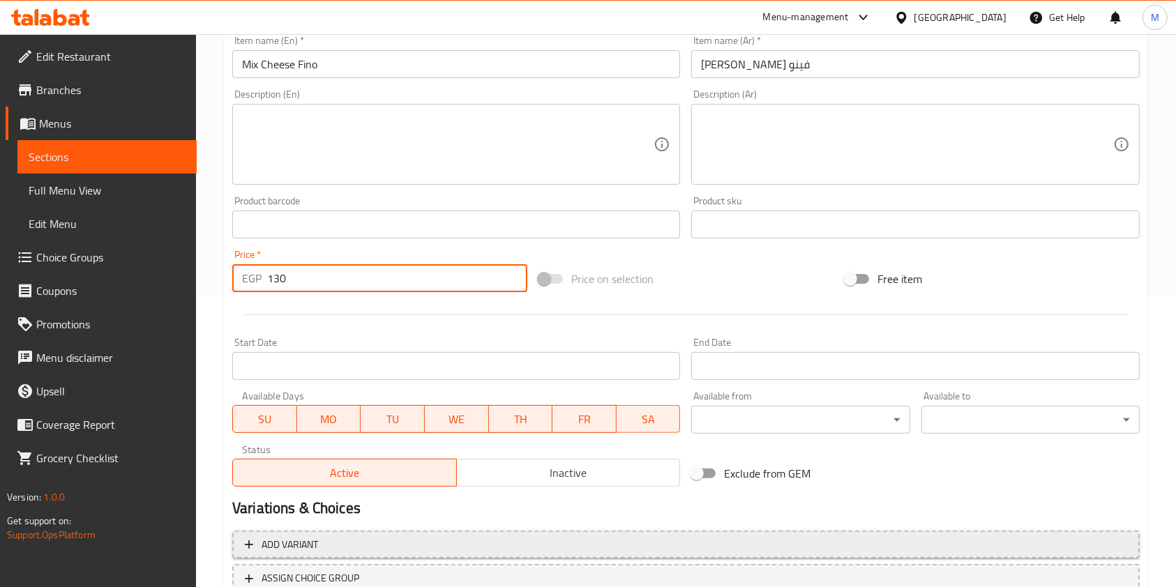
scroll to position [398, 0]
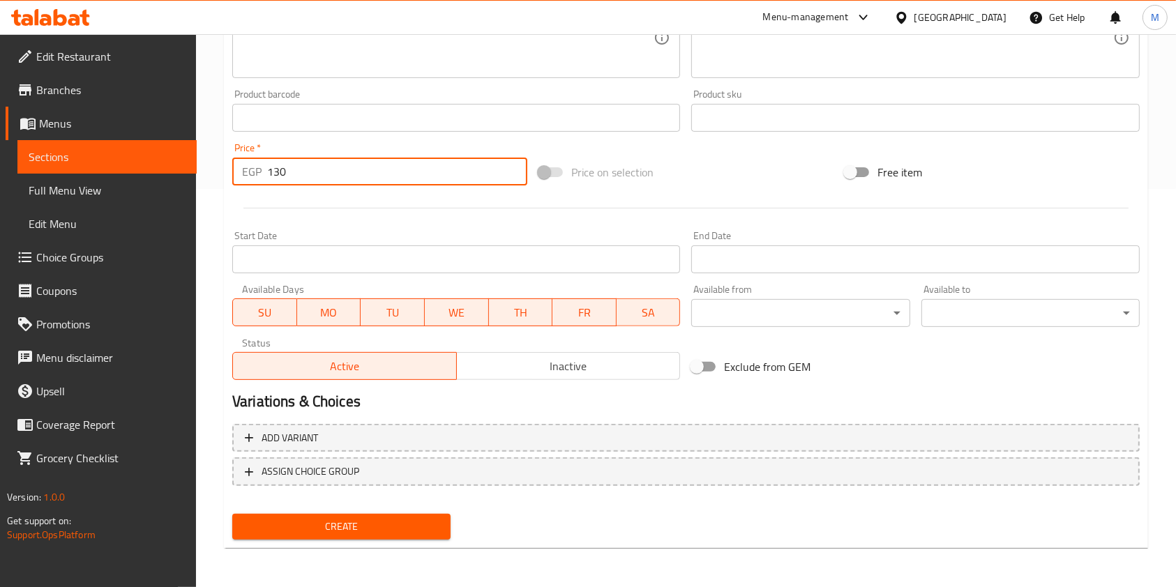
type input "130"
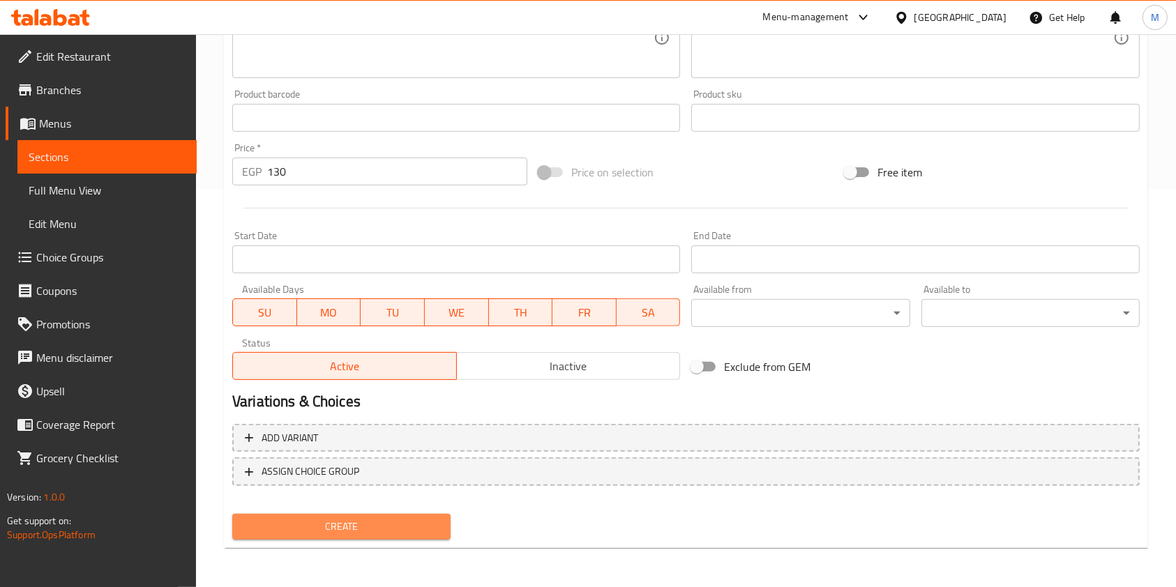
click at [353, 531] on span "Create" at bounding box center [341, 526] width 196 height 17
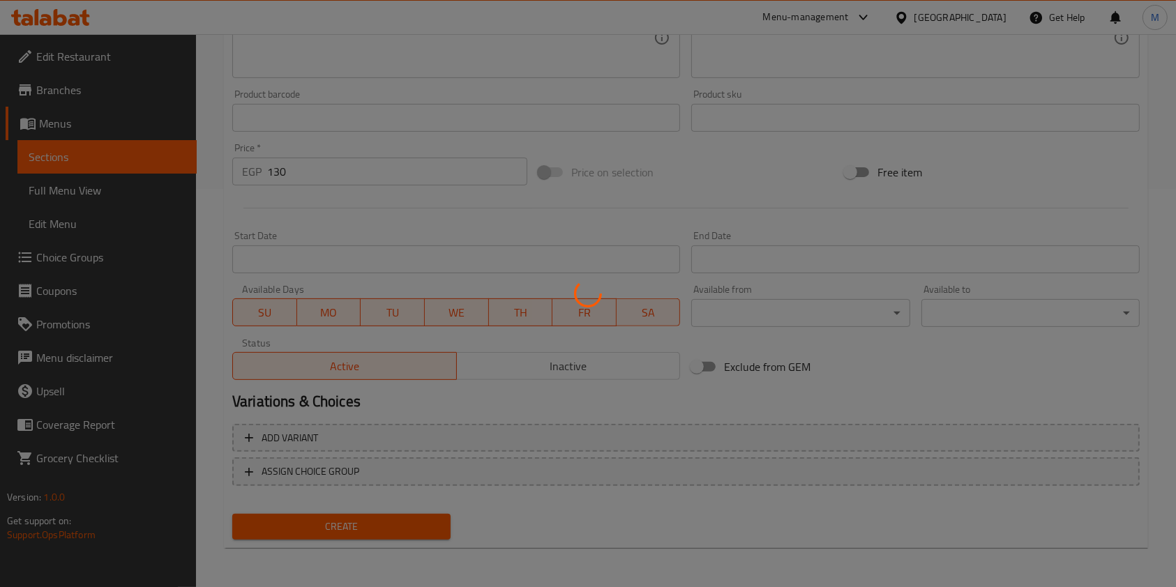
type input "0"
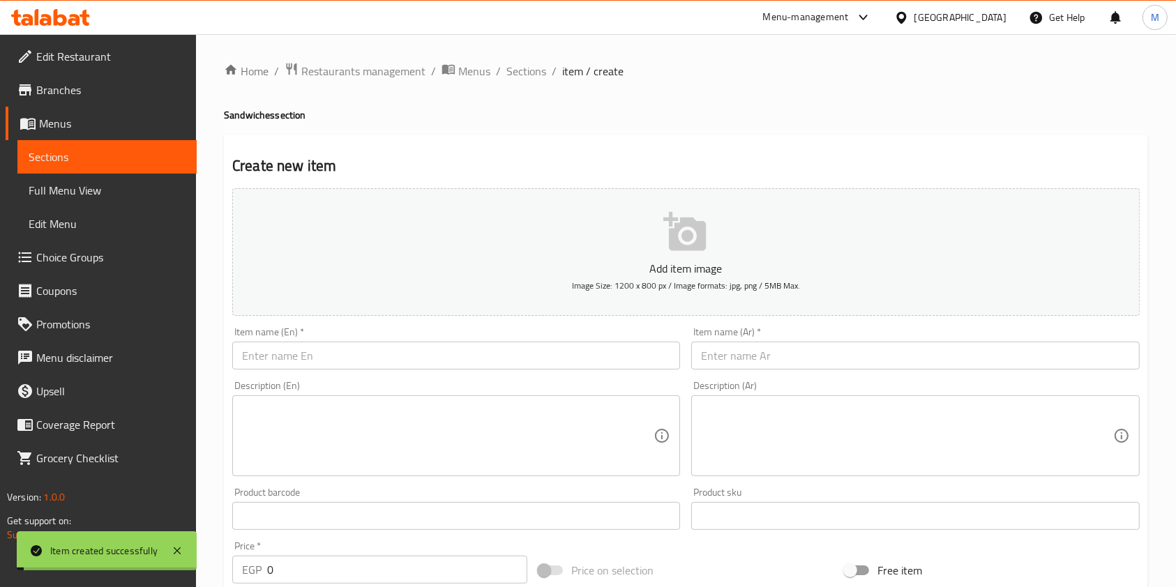
scroll to position [0, 0]
click at [538, 70] on span "Sections" at bounding box center [527, 71] width 40 height 17
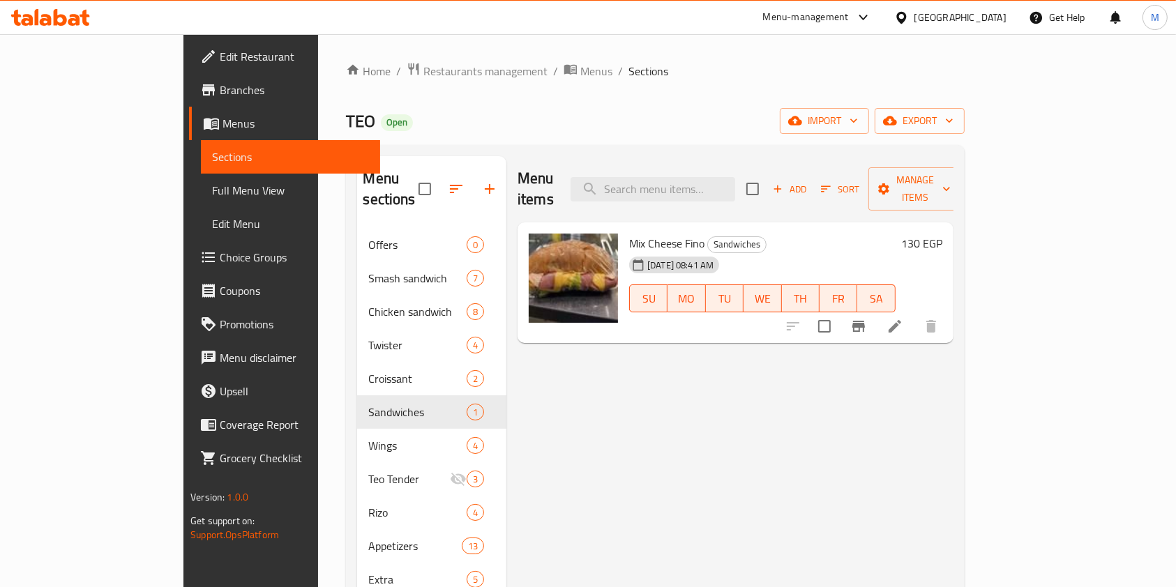
drag, startPoint x: 53, startPoint y: 26, endPoint x: 93, endPoint y: 36, distance: 40.9
click at [53, 26] on div at bounding box center [50, 17] width 101 height 28
click at [54, 13] on icon at bounding box center [60, 17] width 13 height 17
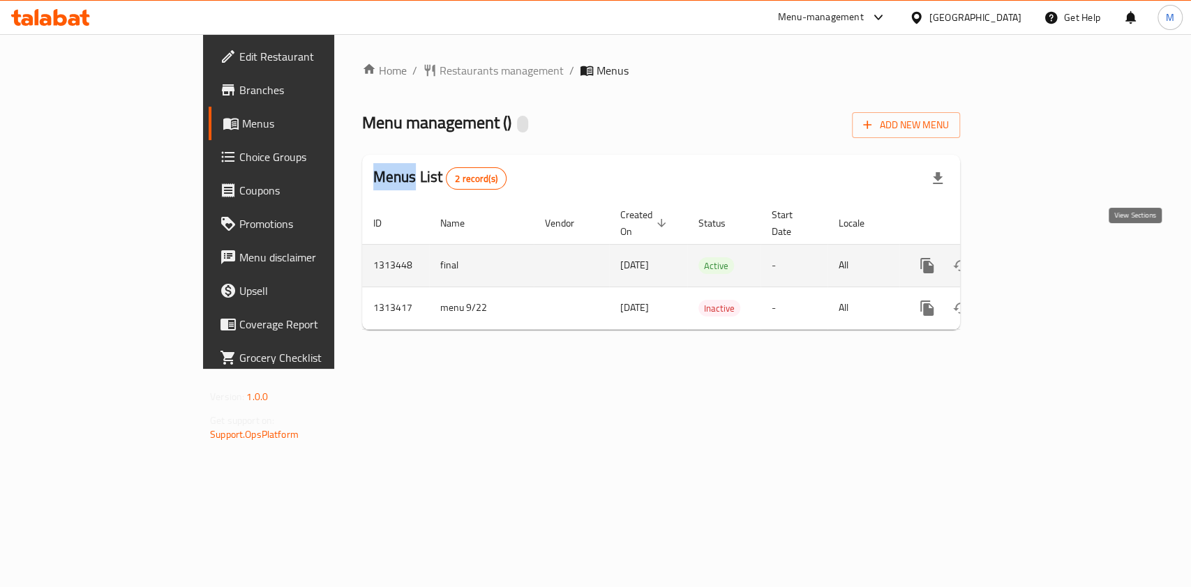
click at [1036, 257] on icon "enhanced table" at bounding box center [1027, 265] width 17 height 17
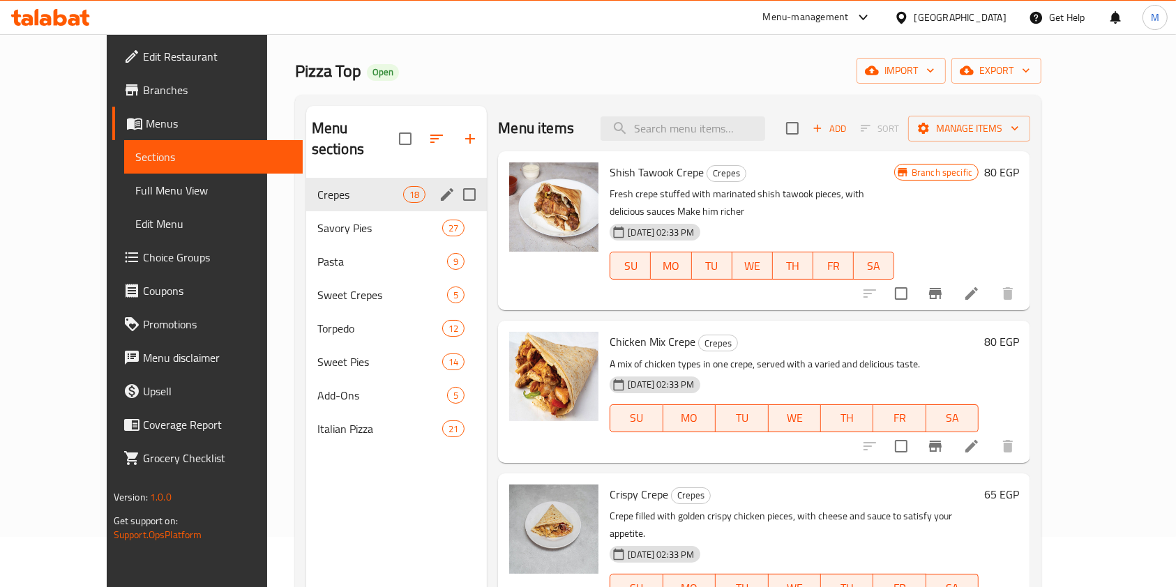
scroll to position [93, 0]
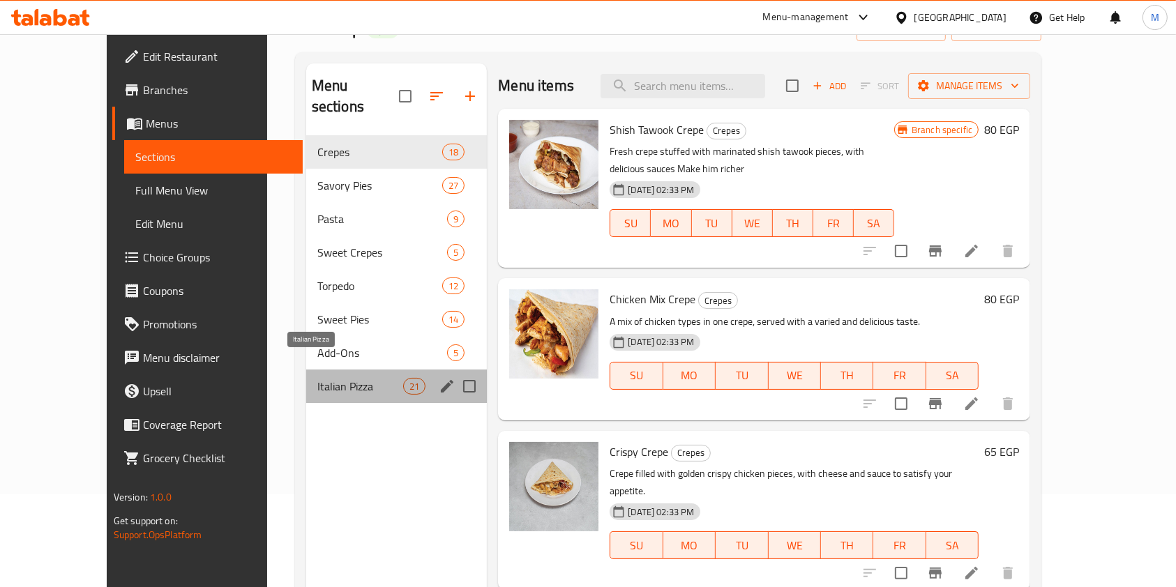
click at [345, 378] on span "Italian Pizza" at bounding box center [360, 386] width 86 height 17
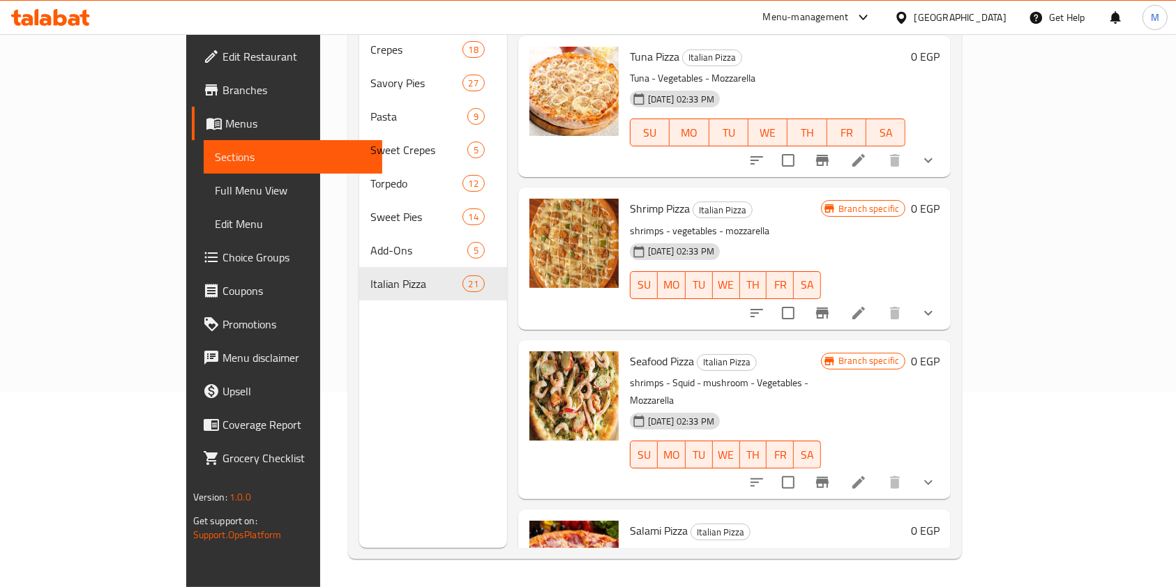
scroll to position [2648, 0]
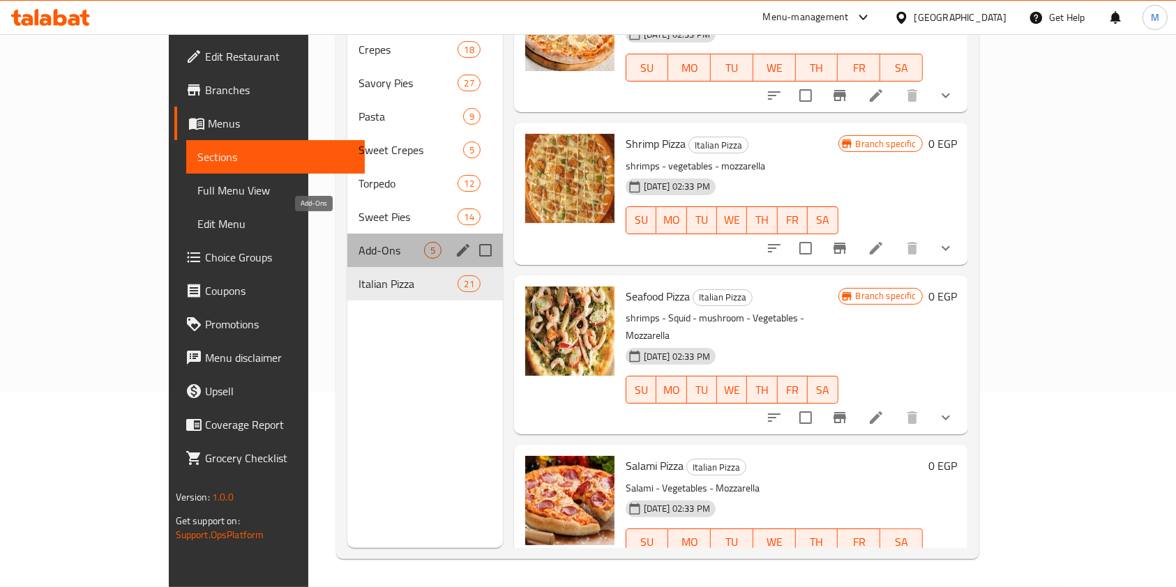
click at [359, 242] on span "Add-Ons" at bounding box center [391, 250] width 65 height 17
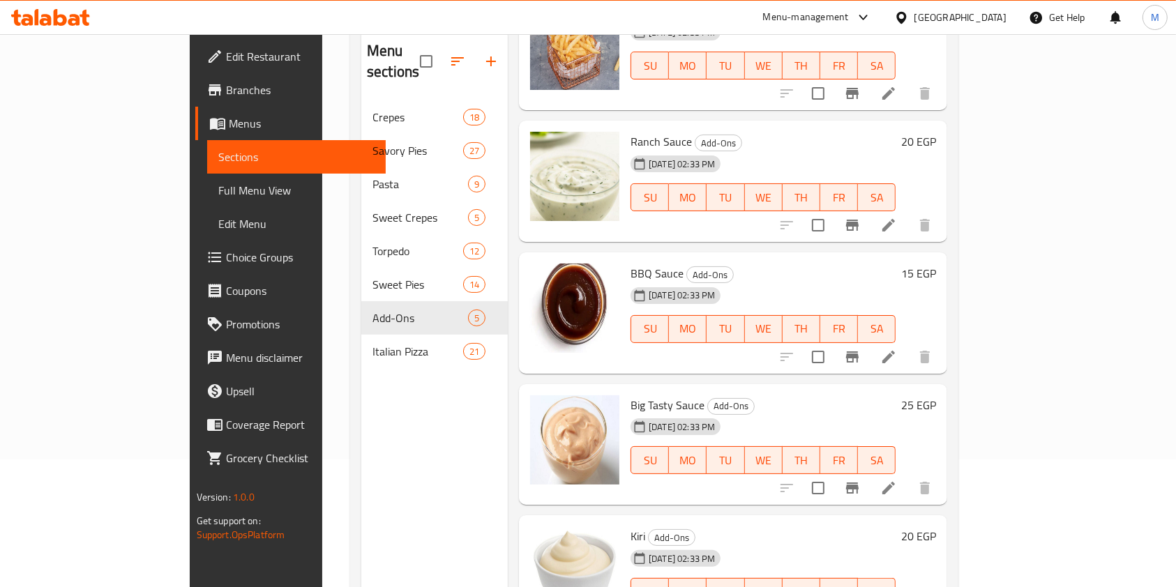
scroll to position [195, 0]
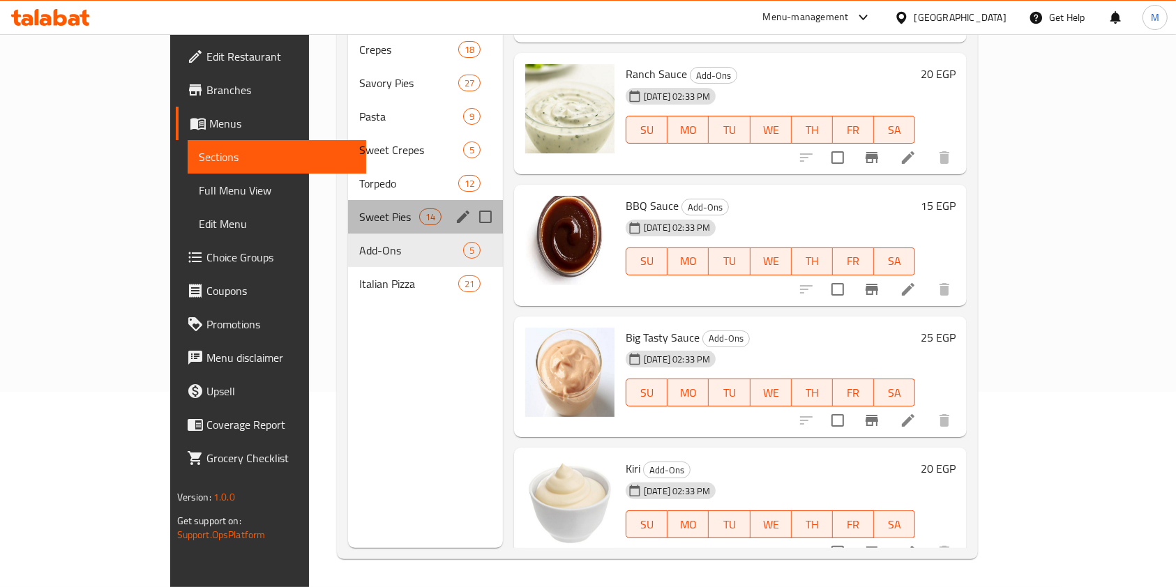
click at [348, 200] on div "Sweet Pies 14" at bounding box center [425, 216] width 155 height 33
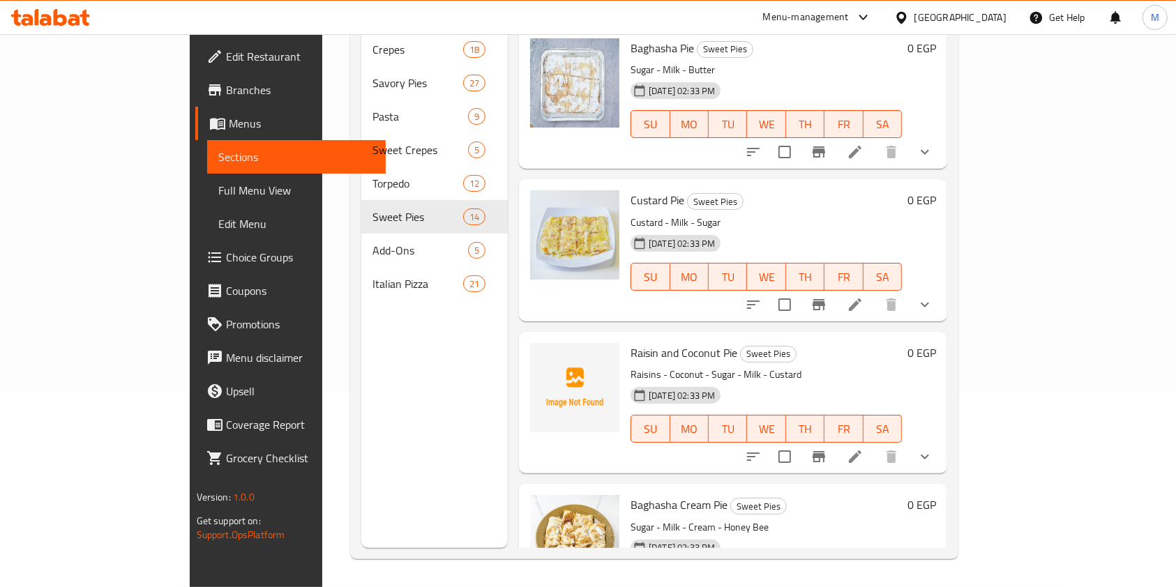
click at [987, 415] on div "Home / Restaurants management / Menus / Sections Pizza Top Open import export M…" at bounding box center [654, 213] width 664 height 749
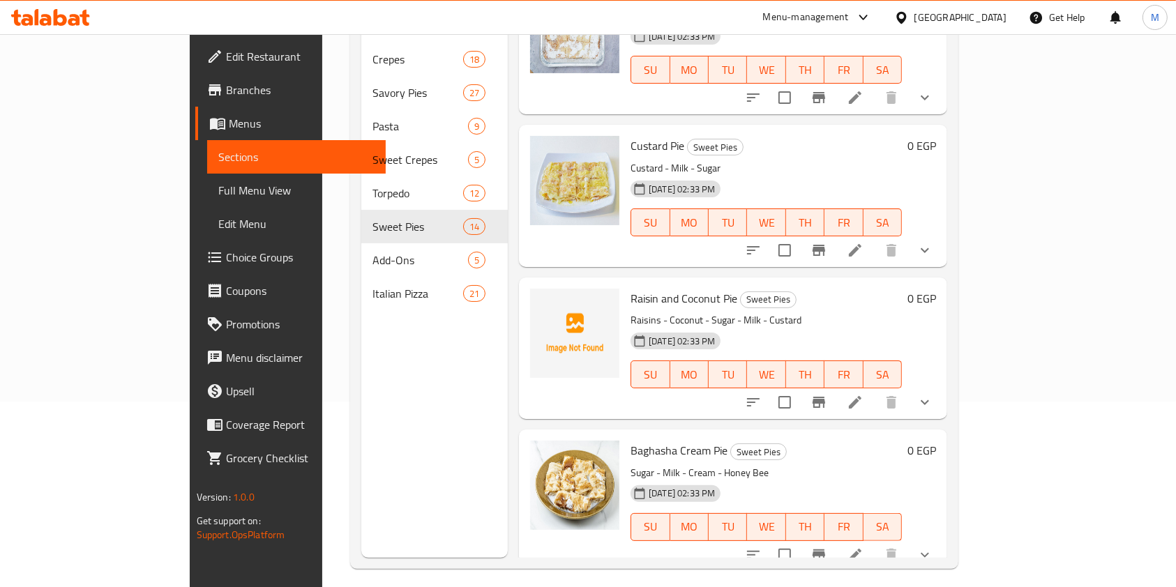
scroll to position [93, 0]
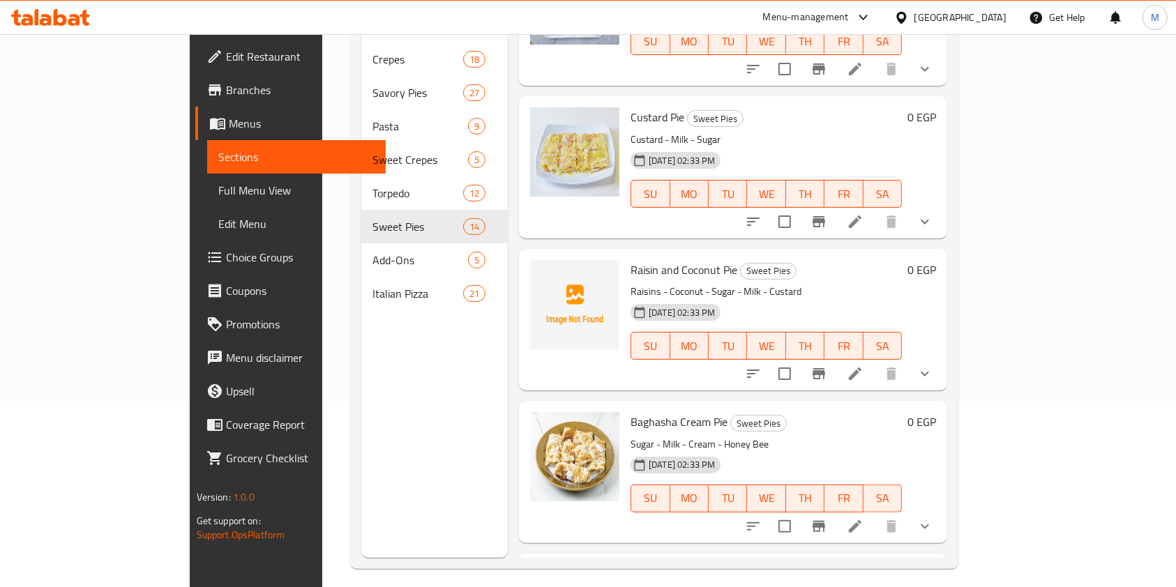
click at [875, 361] on li at bounding box center [855, 373] width 39 height 25
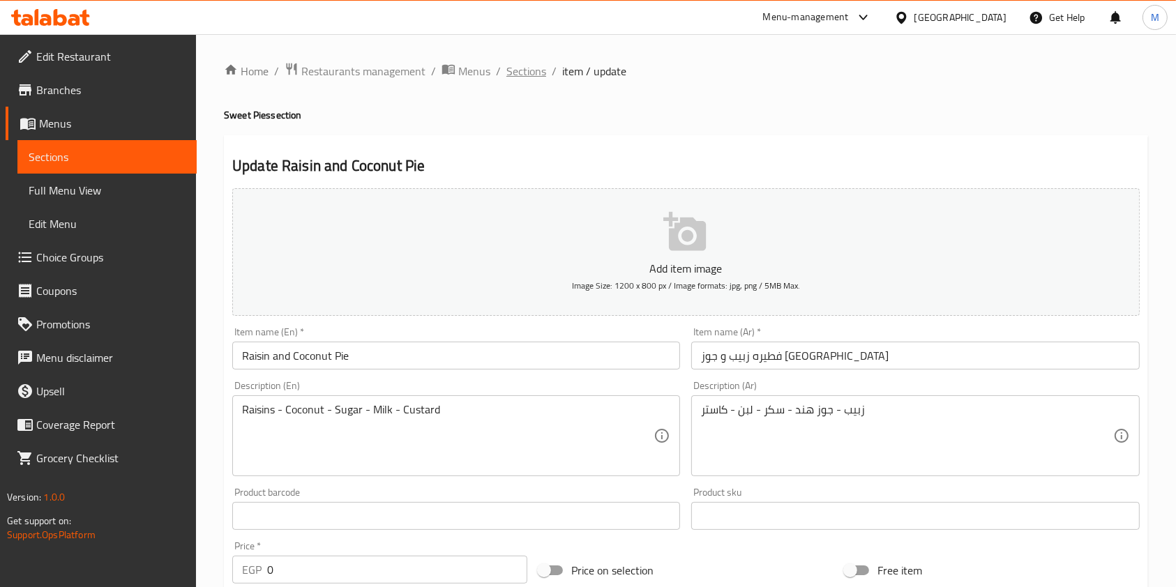
click at [541, 76] on span "Sections" at bounding box center [527, 71] width 40 height 17
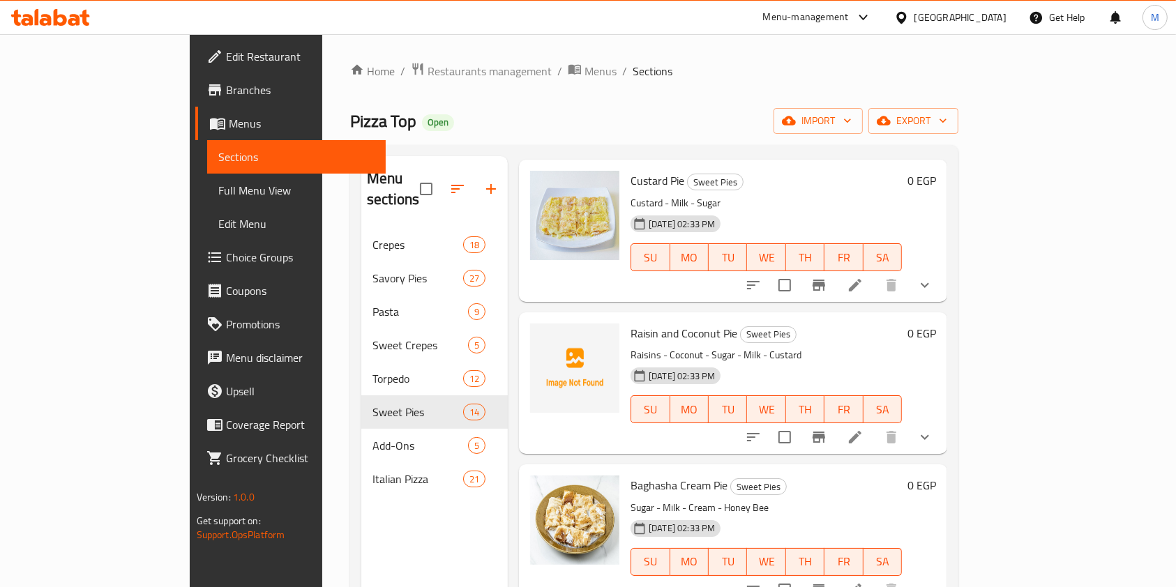
scroll to position [186, 0]
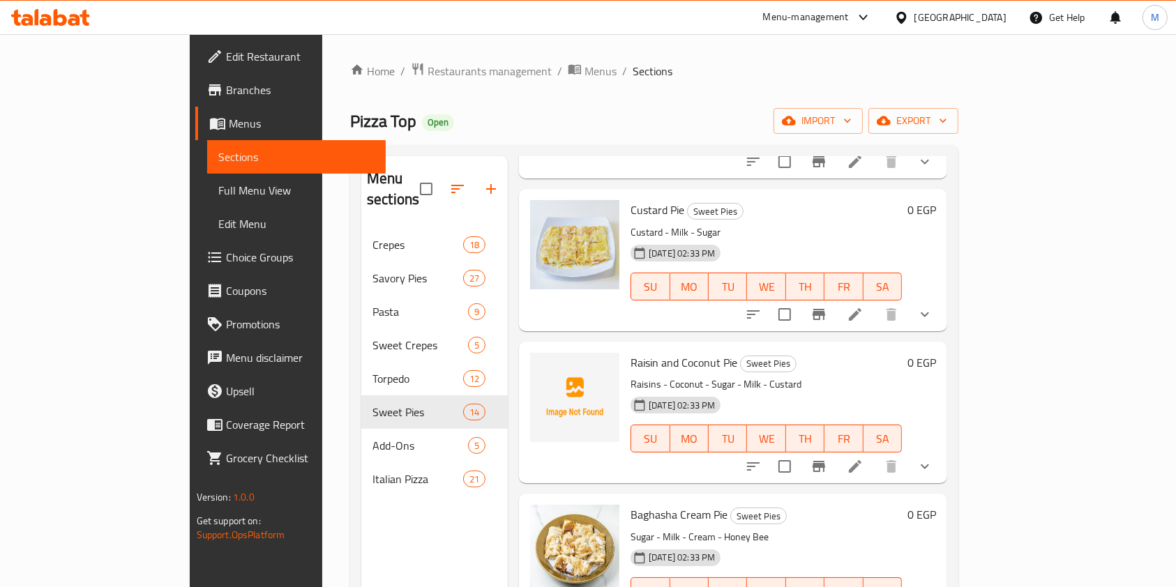
click at [631, 352] on span "Raisin and Coconut Pie" at bounding box center [684, 362] width 107 height 21
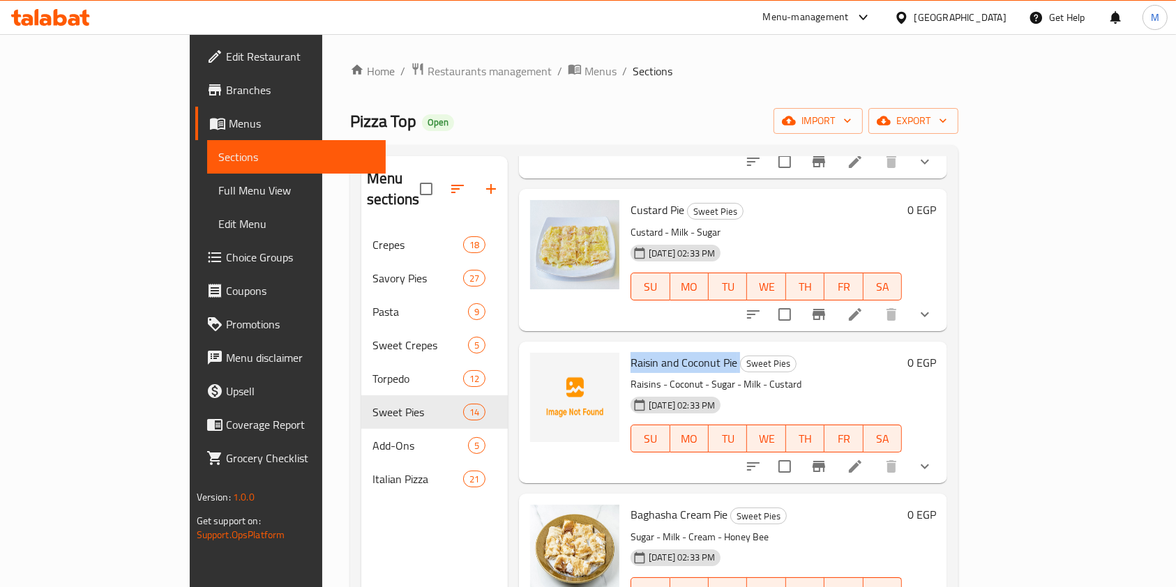
copy h6 "Raisin and Coconut Pie"
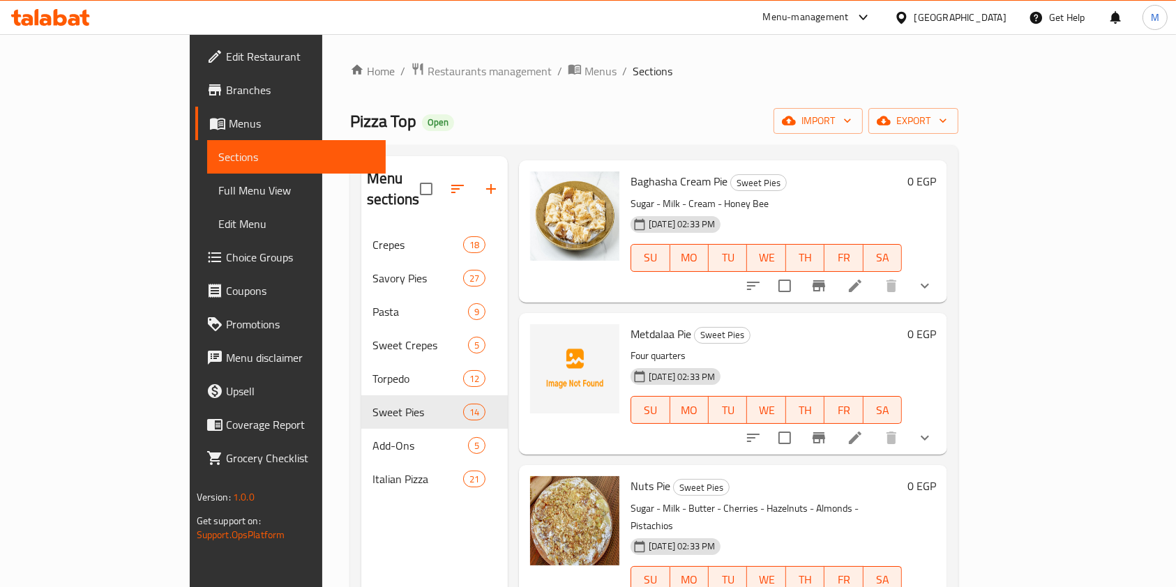
scroll to position [558, 0]
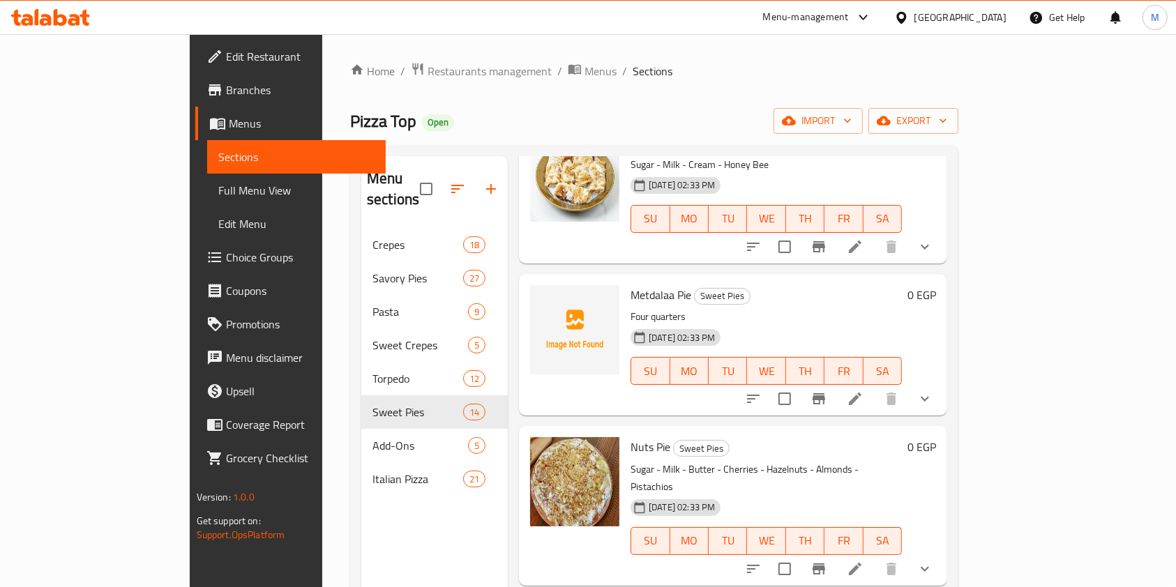
click at [959, 440] on div "Menu sections Crepes 18 Savory Pies 27 Pasta 9 Sweet Crepes 5 Torpedo 12 Sweet …" at bounding box center [654, 450] width 608 height 610
click at [836, 382] on button "Branch-specific-item" at bounding box center [818, 398] width 33 height 33
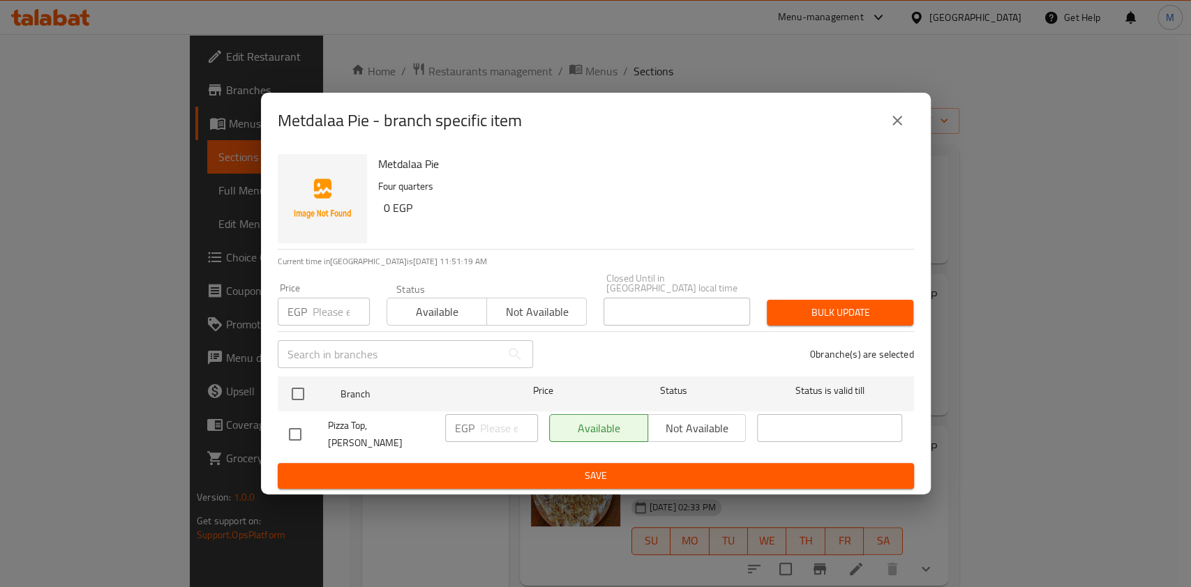
click at [879, 119] on div "Metdalaa Pie - branch specific item" at bounding box center [596, 120] width 636 height 33
click at [892, 129] on icon "close" at bounding box center [897, 120] width 17 height 17
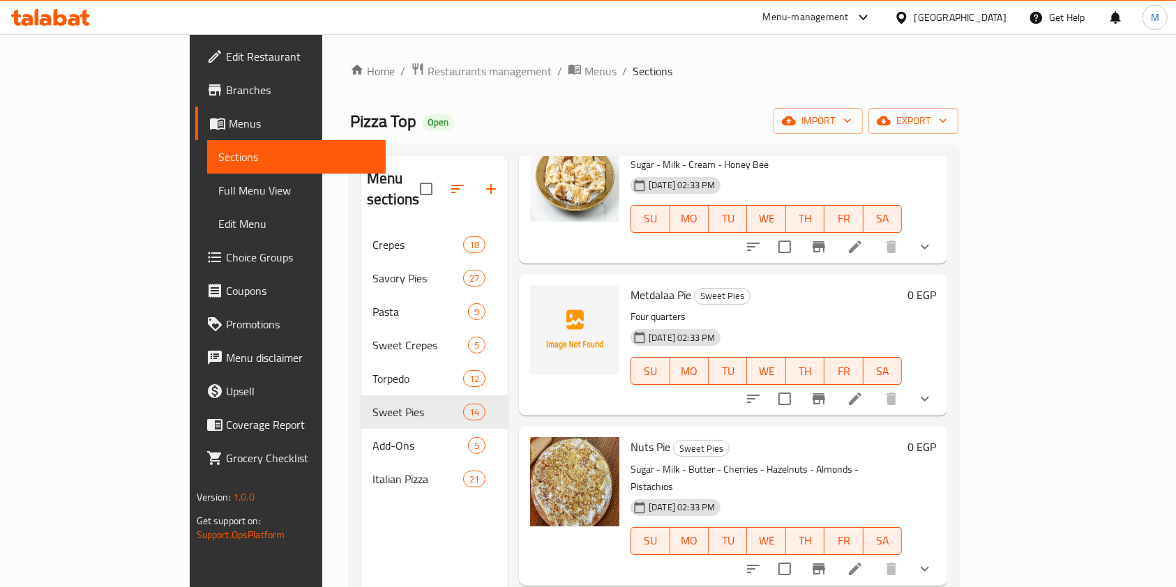
click at [864, 391] on icon at bounding box center [855, 399] width 17 height 17
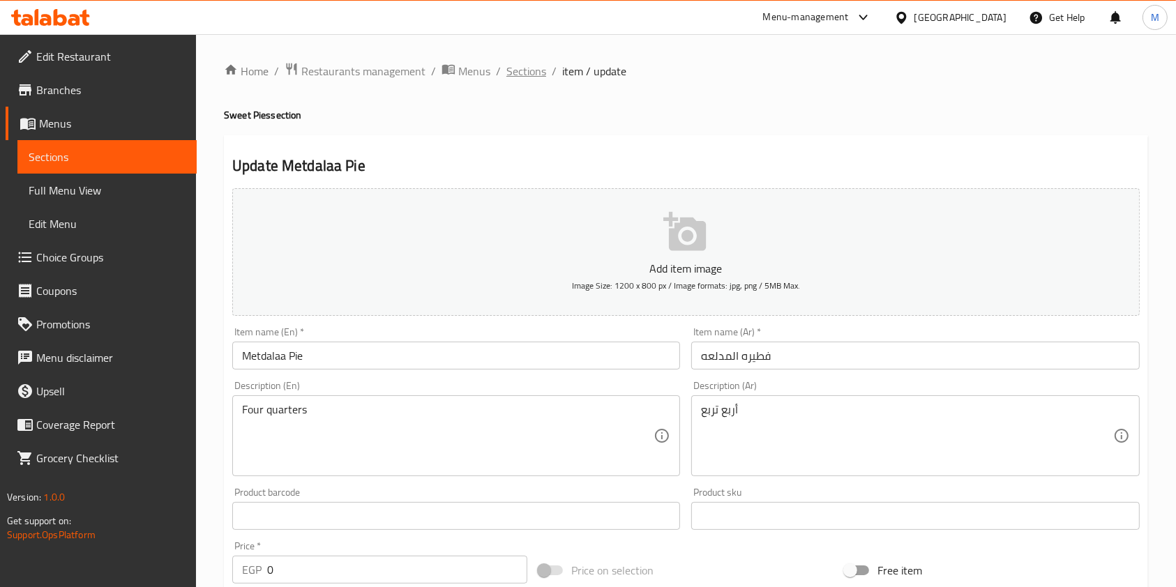
click at [521, 74] on span "Sections" at bounding box center [527, 71] width 40 height 17
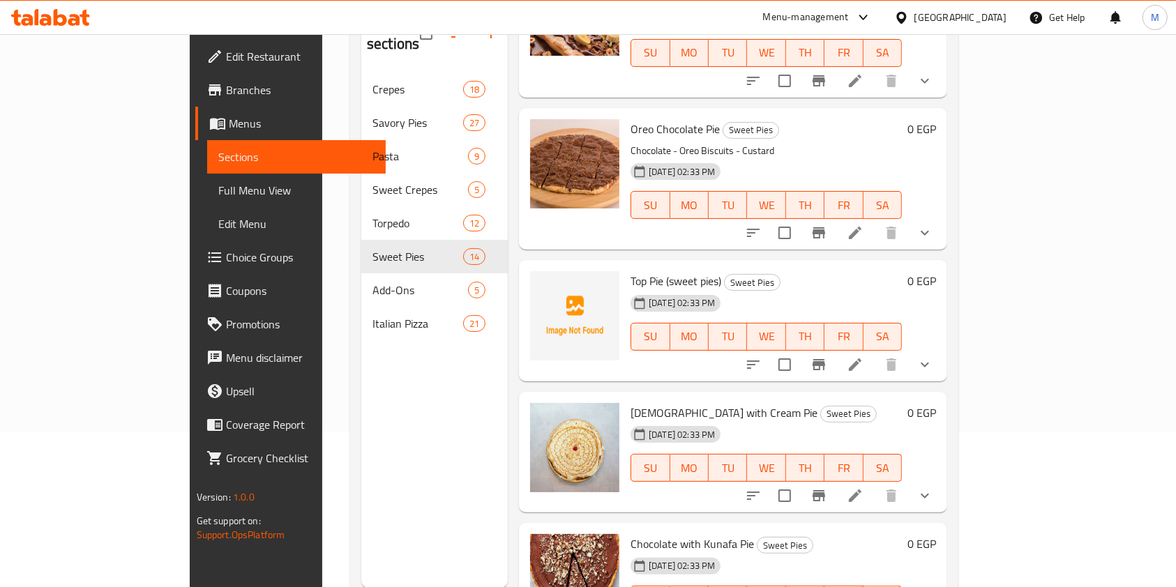
scroll to position [186, 0]
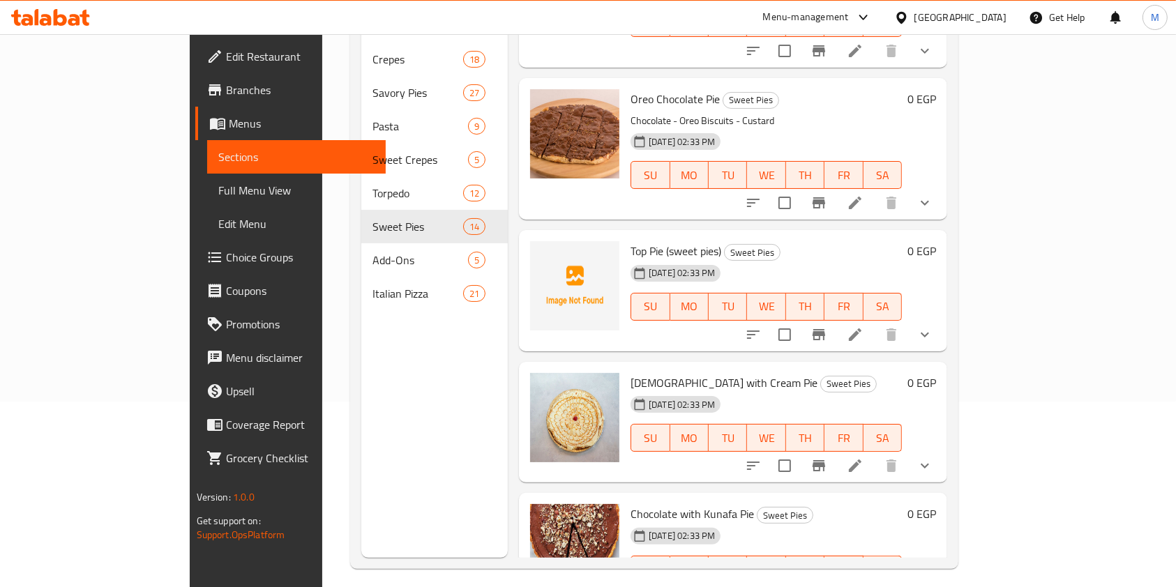
click at [639, 241] on span "Top Pie (sweet pies)" at bounding box center [676, 251] width 91 height 21
copy h6 "Top Pie (sweet pies)"
click at [864, 327] on icon at bounding box center [855, 335] width 17 height 17
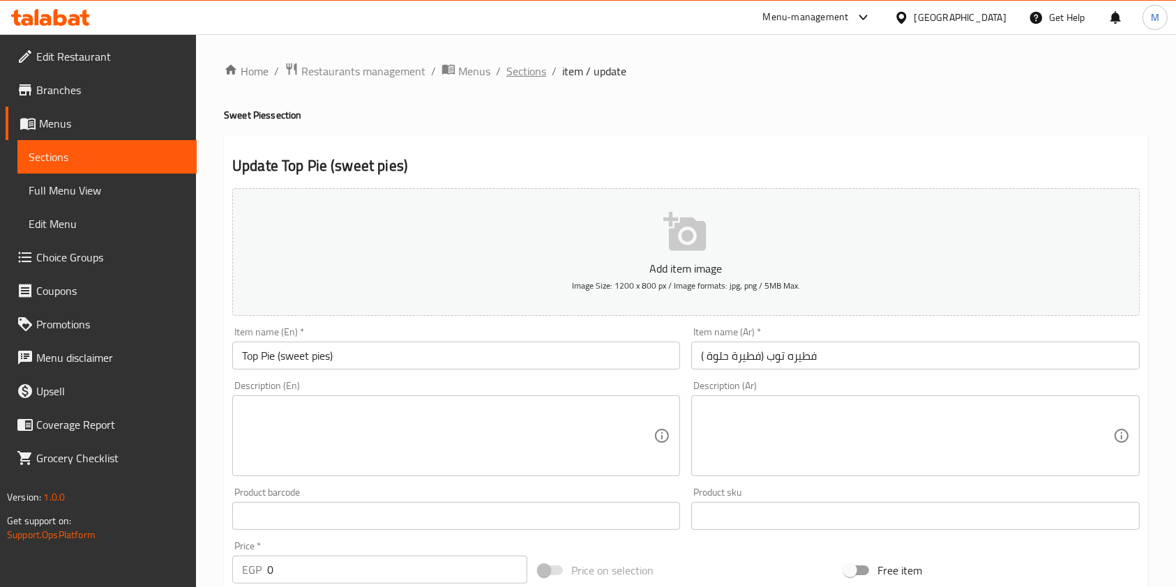
click at [519, 80] on span "Sections" at bounding box center [527, 71] width 40 height 17
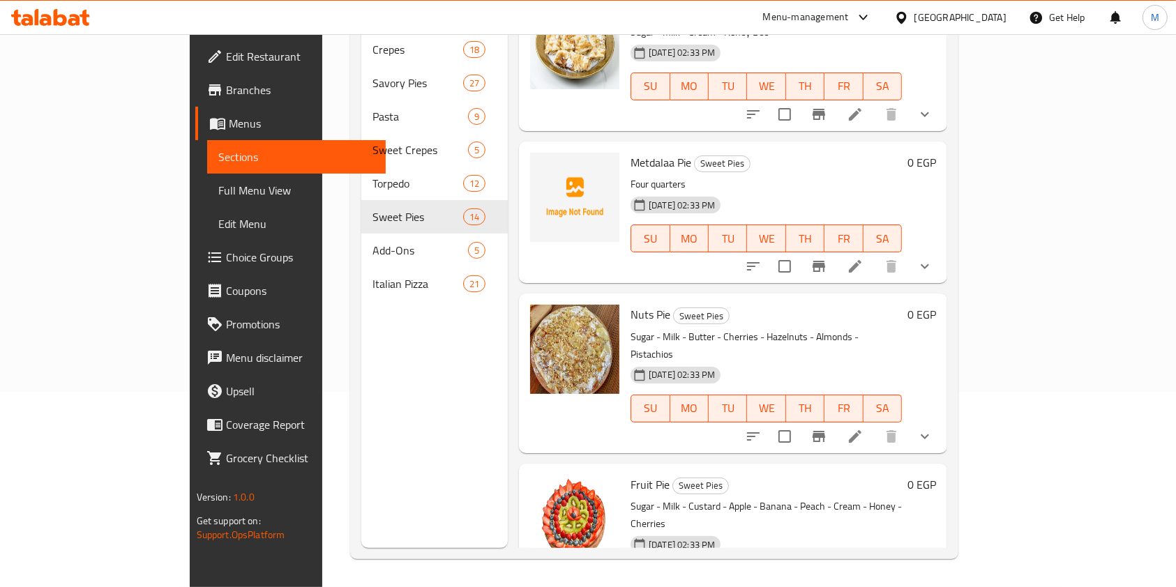
scroll to position [402, 0]
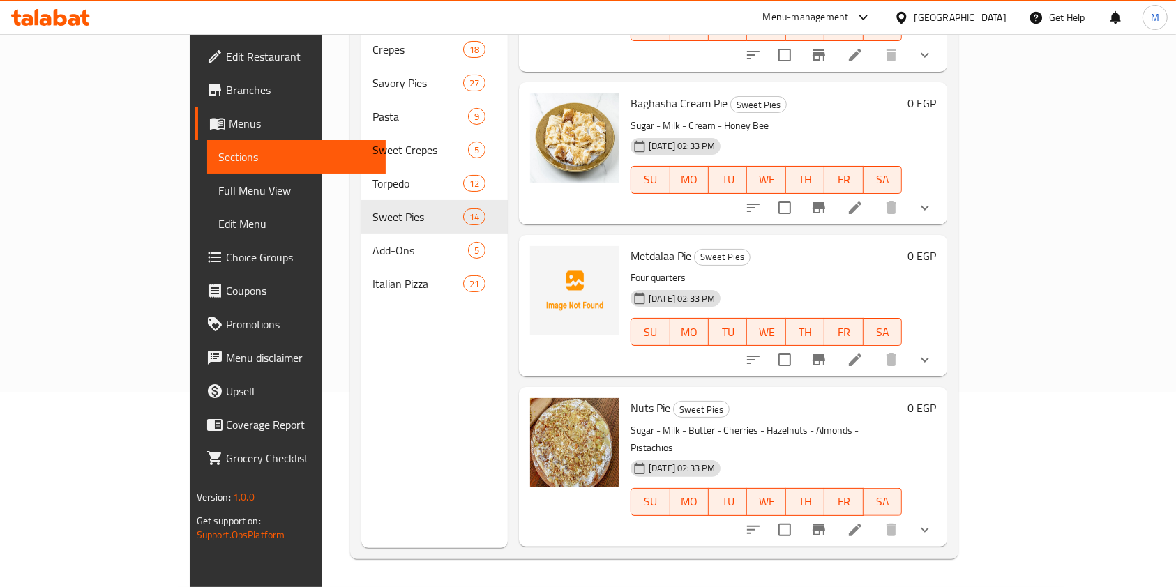
click at [631, 246] on span "Metdalaa Pie" at bounding box center [661, 256] width 61 height 21
copy h6 "Metdalaa Pie"
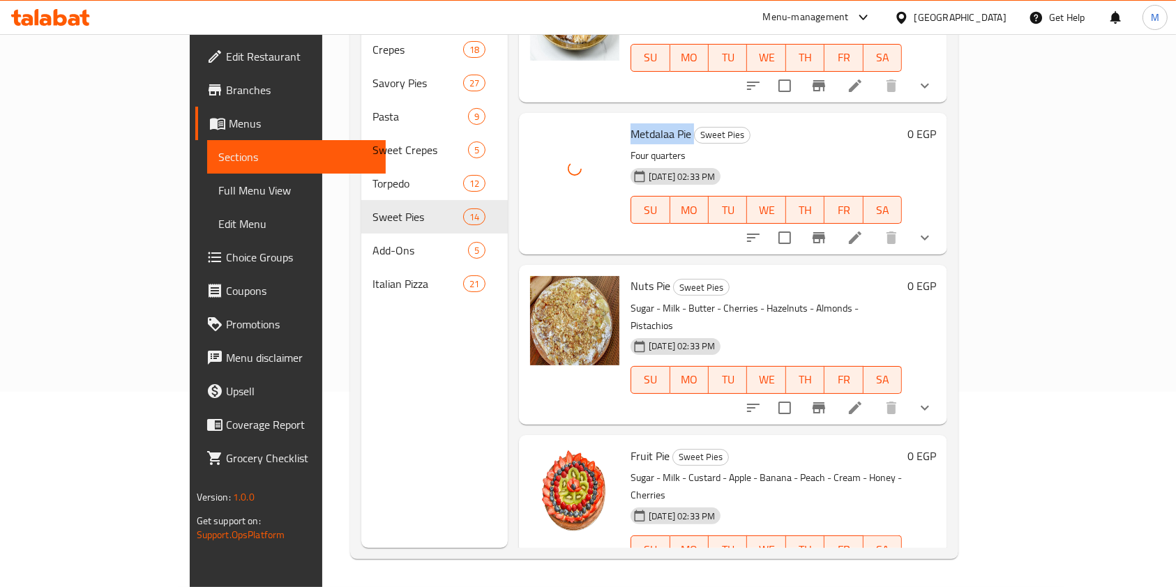
scroll to position [495, 0]
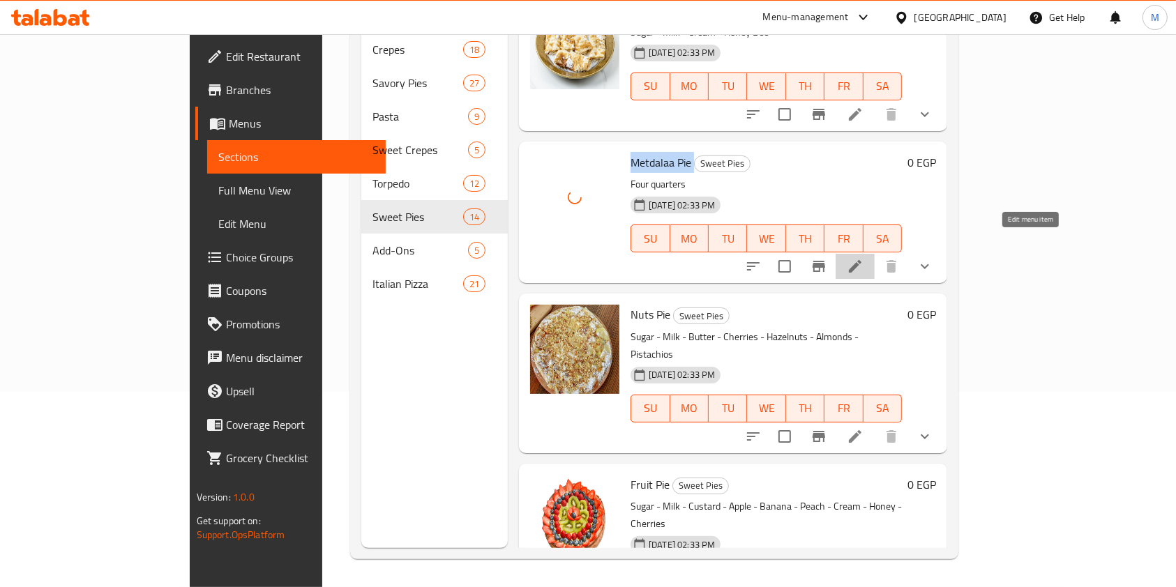
click at [862, 260] on icon at bounding box center [855, 266] width 13 height 13
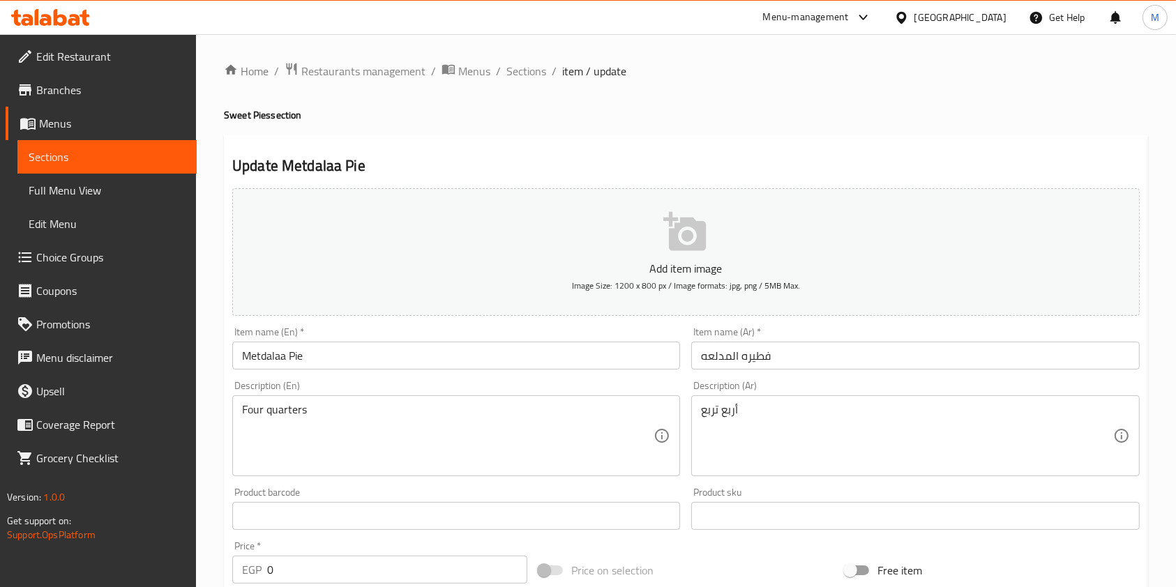
click at [726, 363] on input "فطيره المدلعه" at bounding box center [915, 356] width 448 height 28
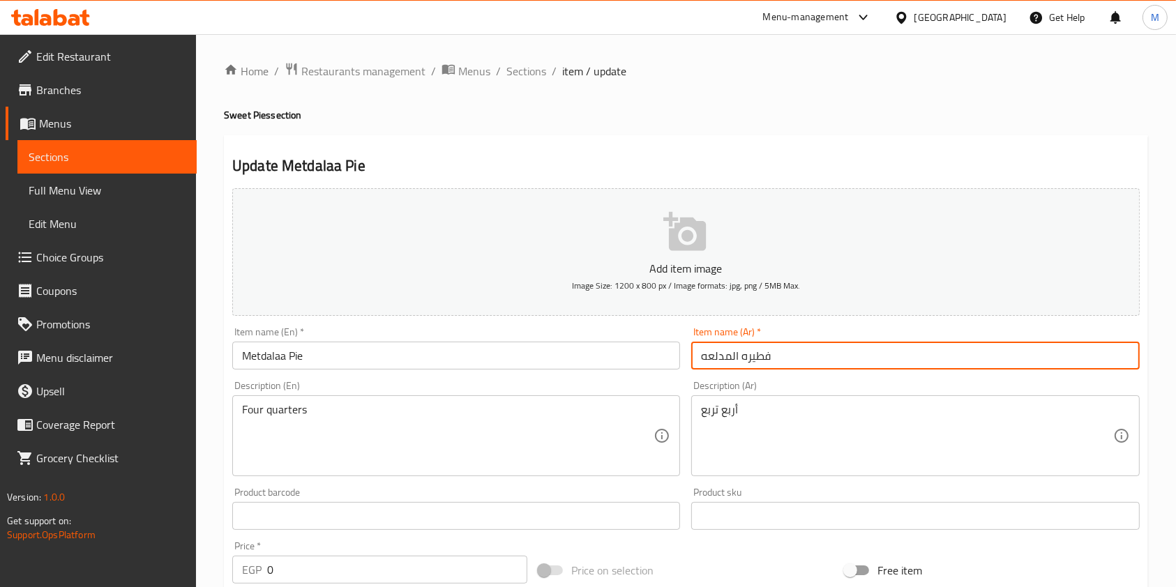
click at [726, 363] on input "فطيره المدلعه" at bounding box center [915, 356] width 448 height 28
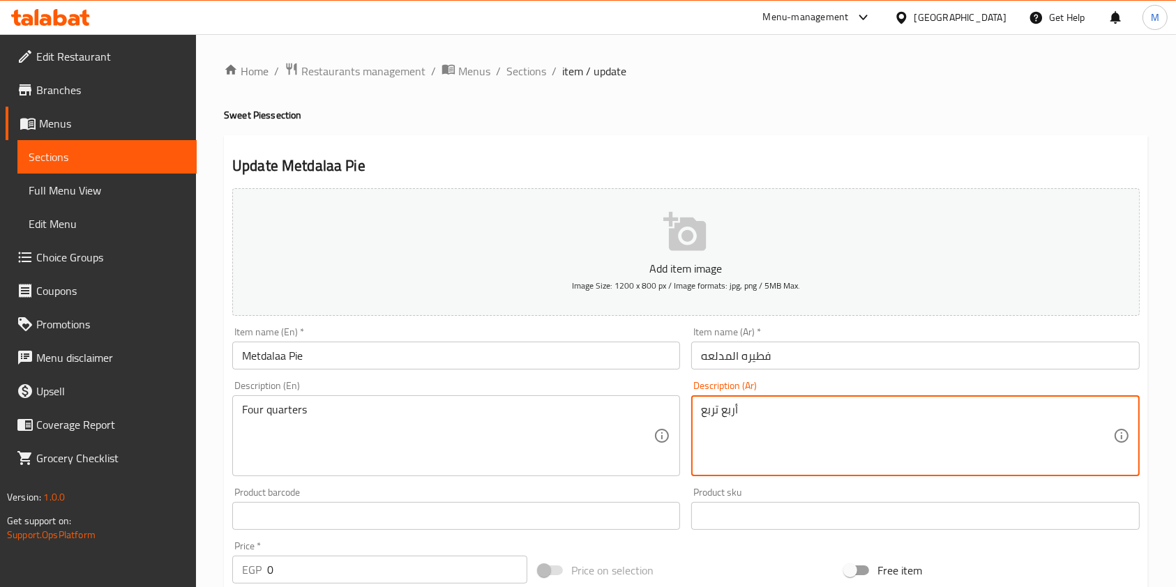
click at [703, 424] on textarea "أربع تربع" at bounding box center [907, 436] width 412 height 66
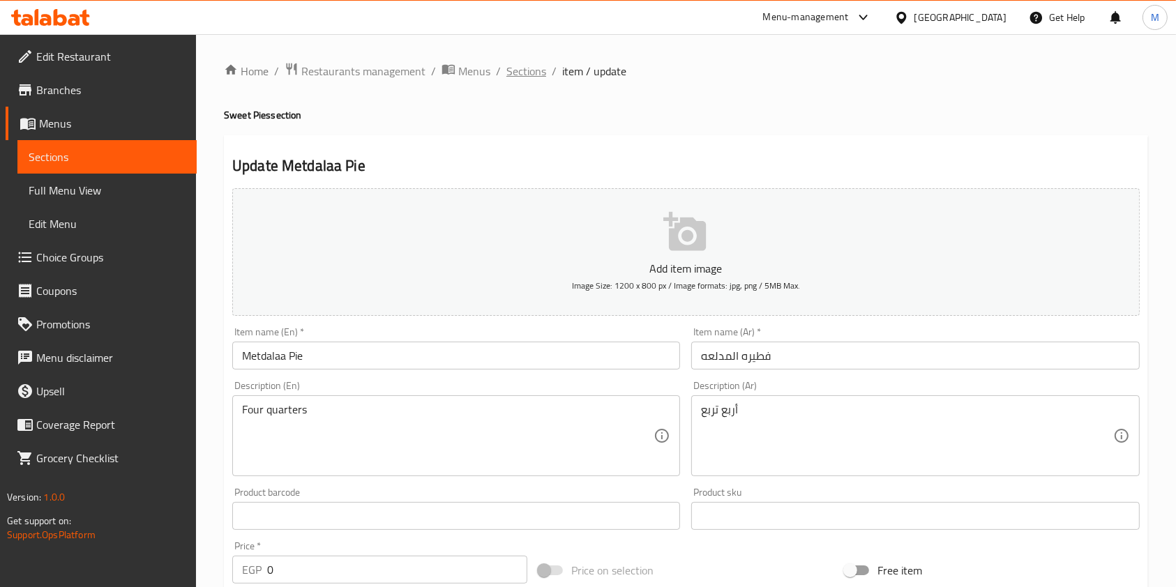
click at [529, 65] on span "Sections" at bounding box center [527, 71] width 40 height 17
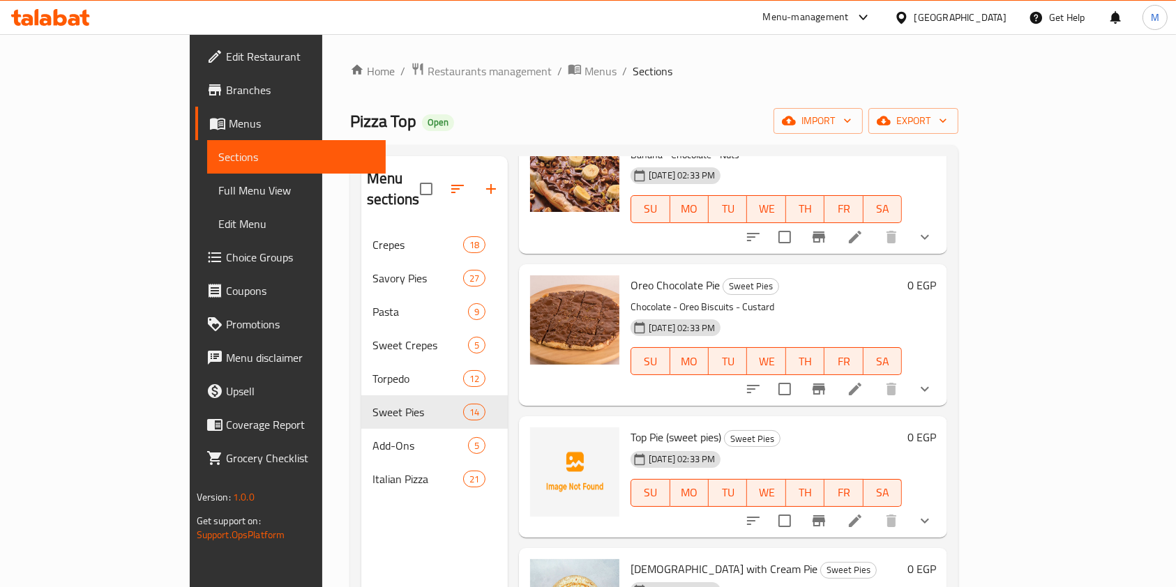
scroll to position [1518, 0]
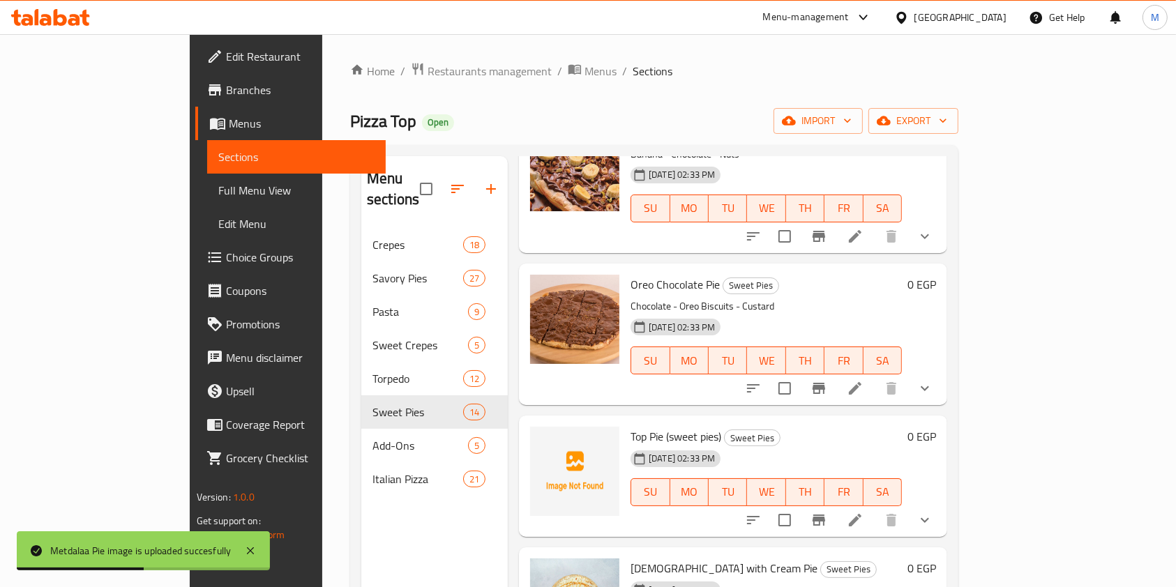
click at [631, 426] on span "Top Pie (sweet pies)" at bounding box center [676, 436] width 91 height 21
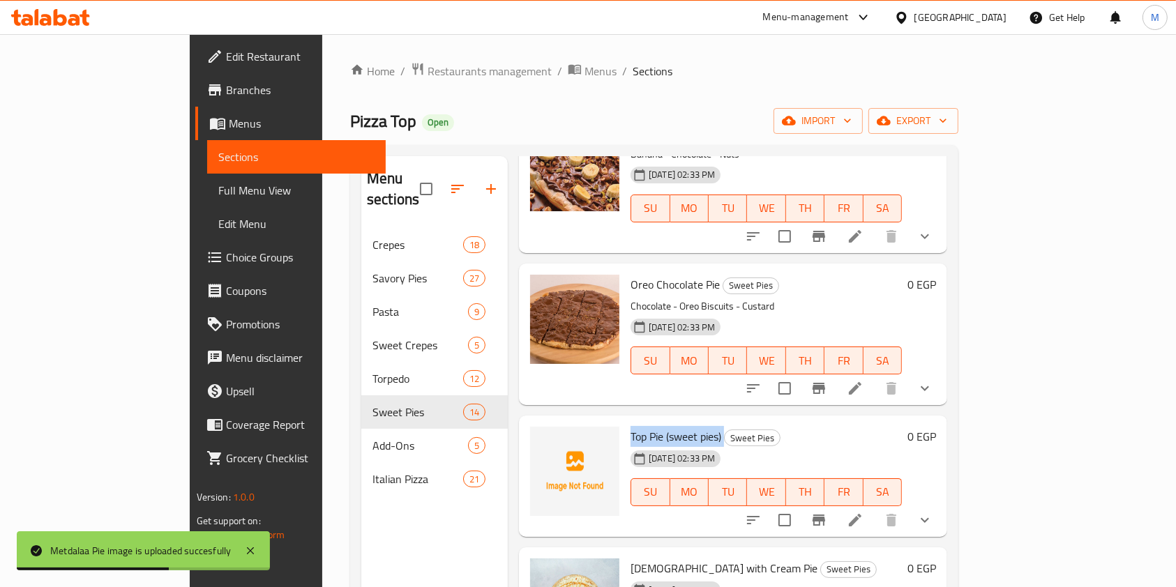
click at [631, 426] on span "Top Pie (sweet pies)" at bounding box center [676, 436] width 91 height 21
copy h6 "Top Pie (sweet pies)"
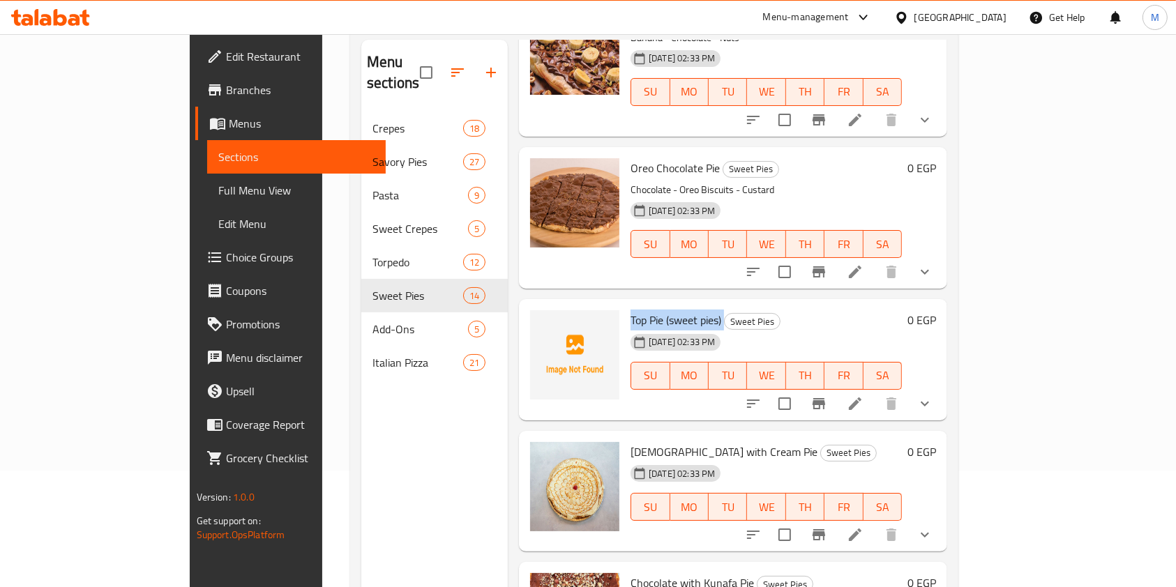
scroll to position [195, 0]
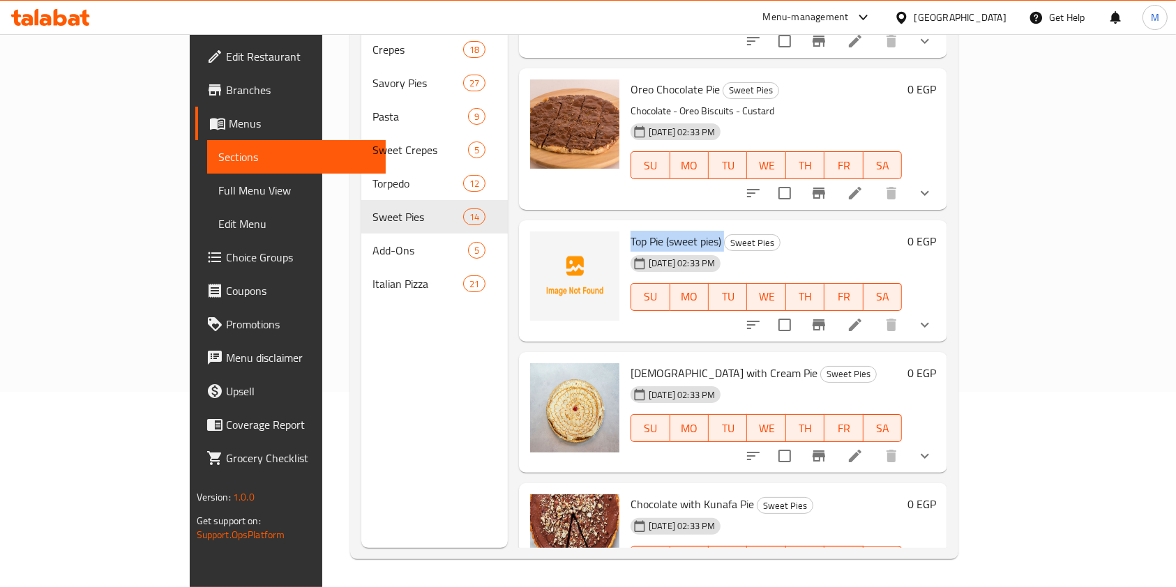
click at [864, 317] on icon at bounding box center [855, 325] width 17 height 17
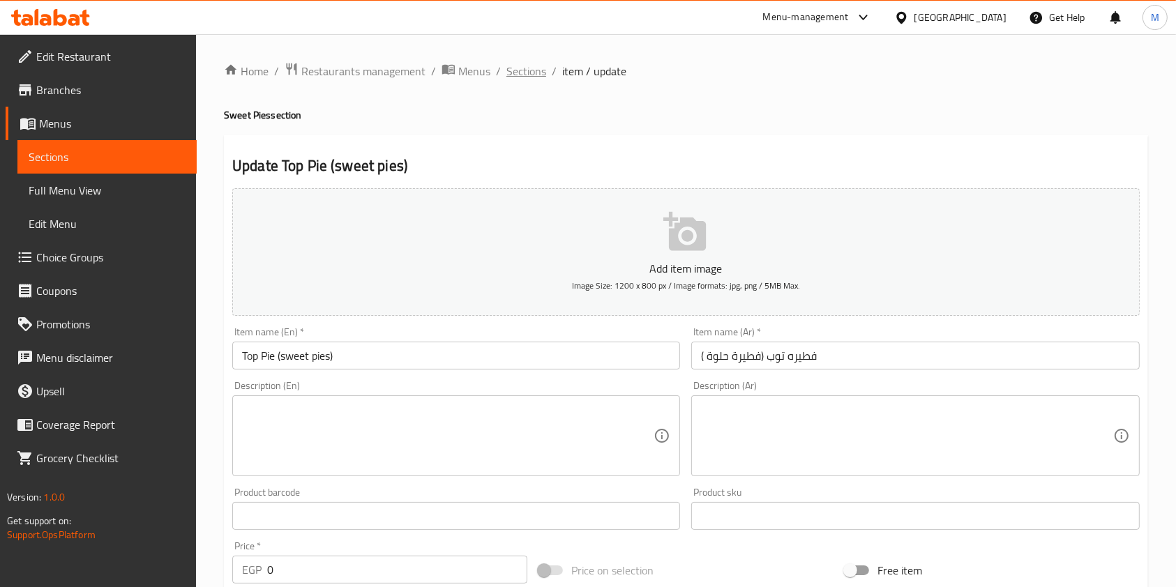
click at [529, 71] on span "Sections" at bounding box center [527, 71] width 40 height 17
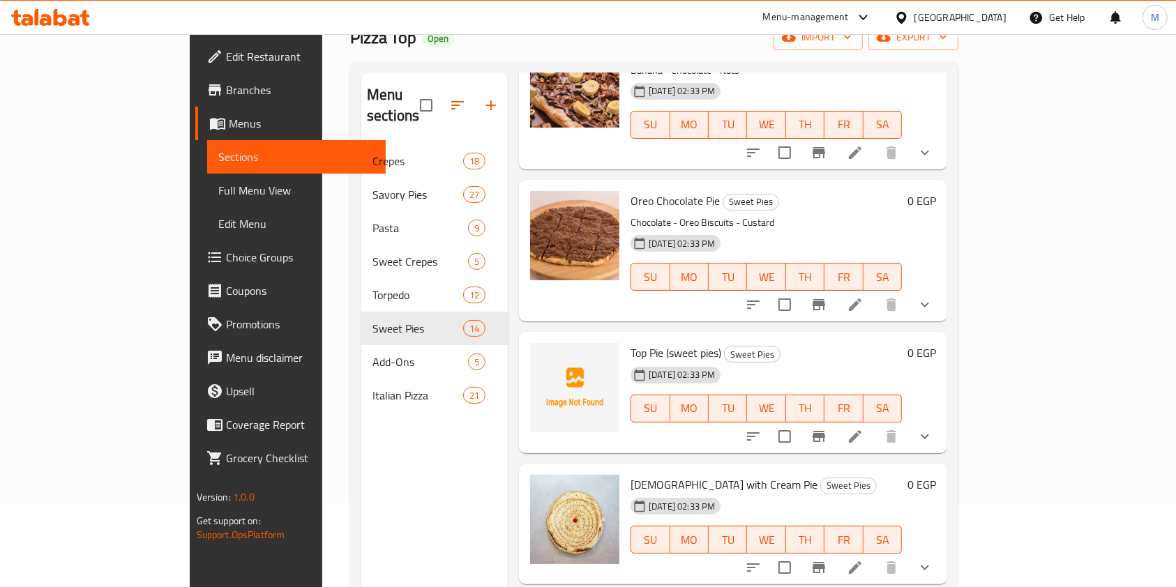
scroll to position [195, 0]
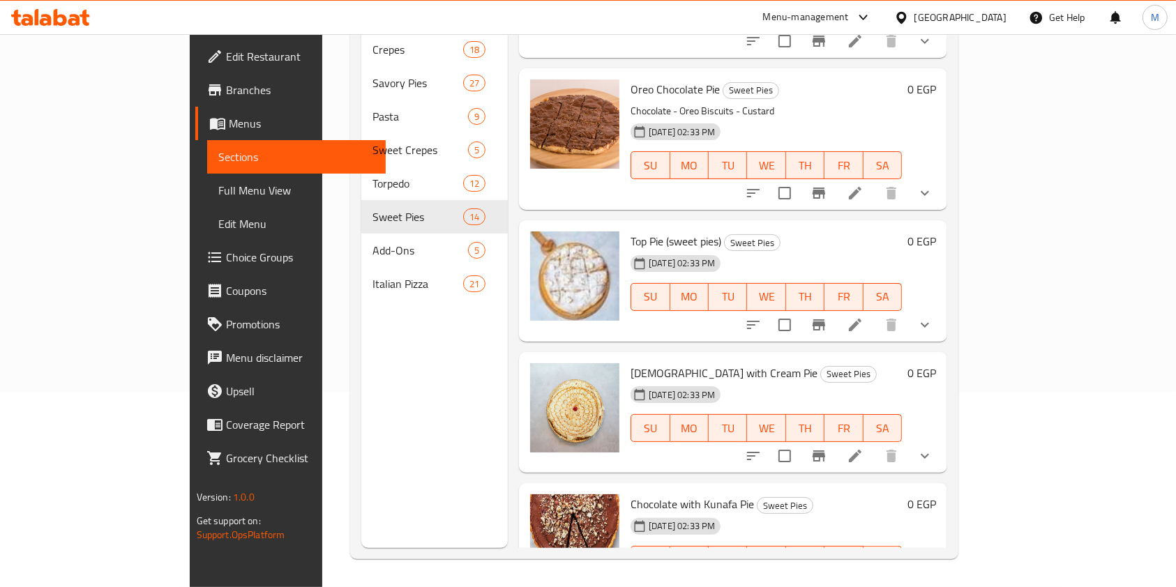
click at [987, 449] on div "Home / Restaurants management / Menus / Sections Pizza Top Open import export M…" at bounding box center [654, 213] width 664 height 749
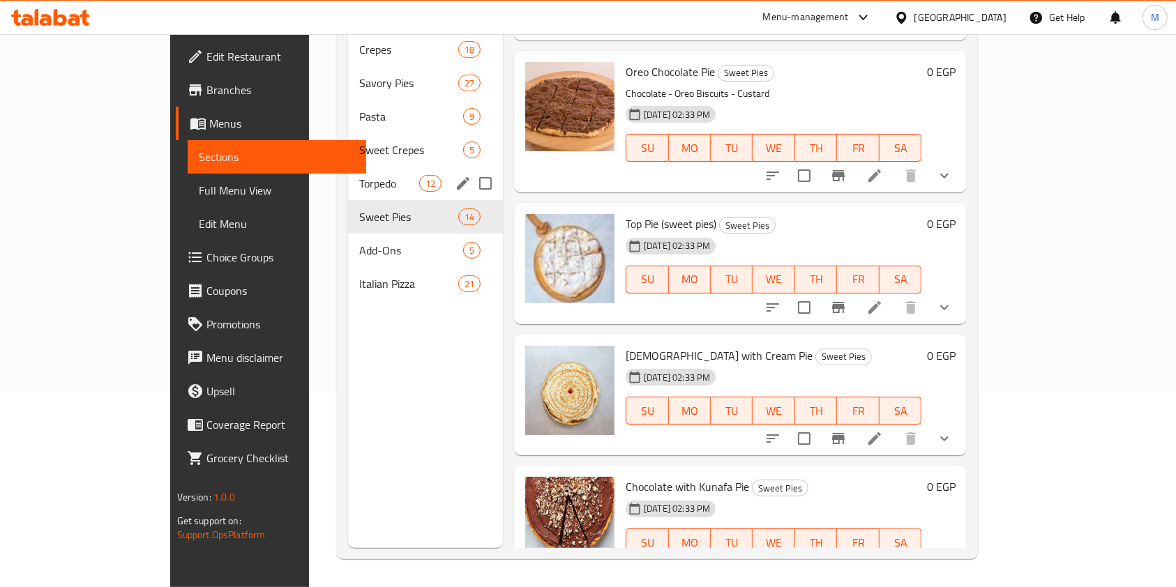
click at [359, 175] on span "Torpedo" at bounding box center [388, 183] width 59 height 17
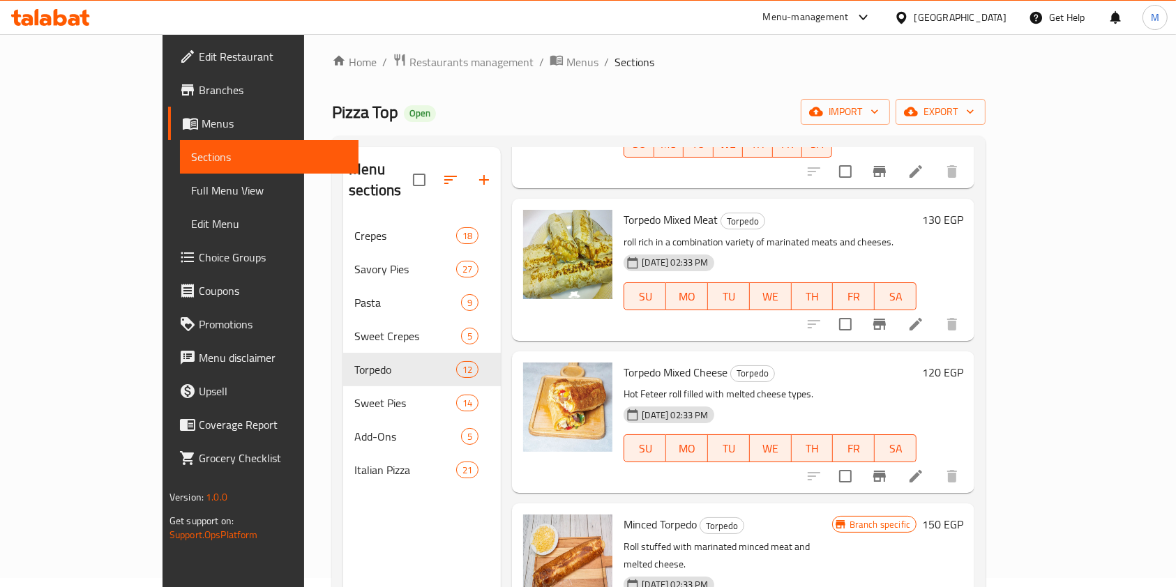
scroll to position [93, 0]
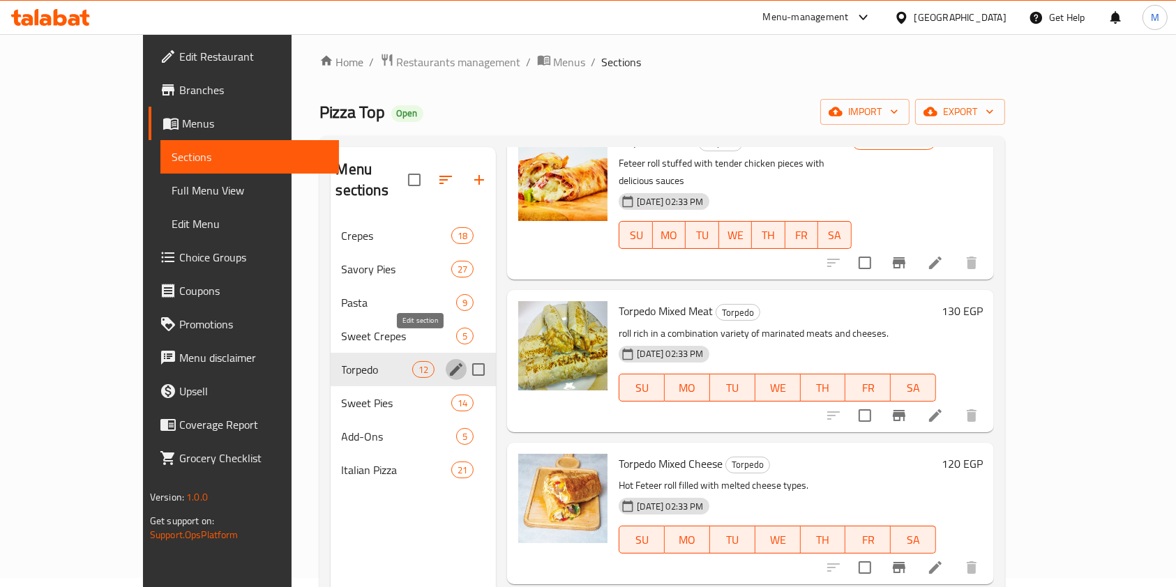
click at [448, 361] on icon "edit" at bounding box center [456, 369] width 17 height 17
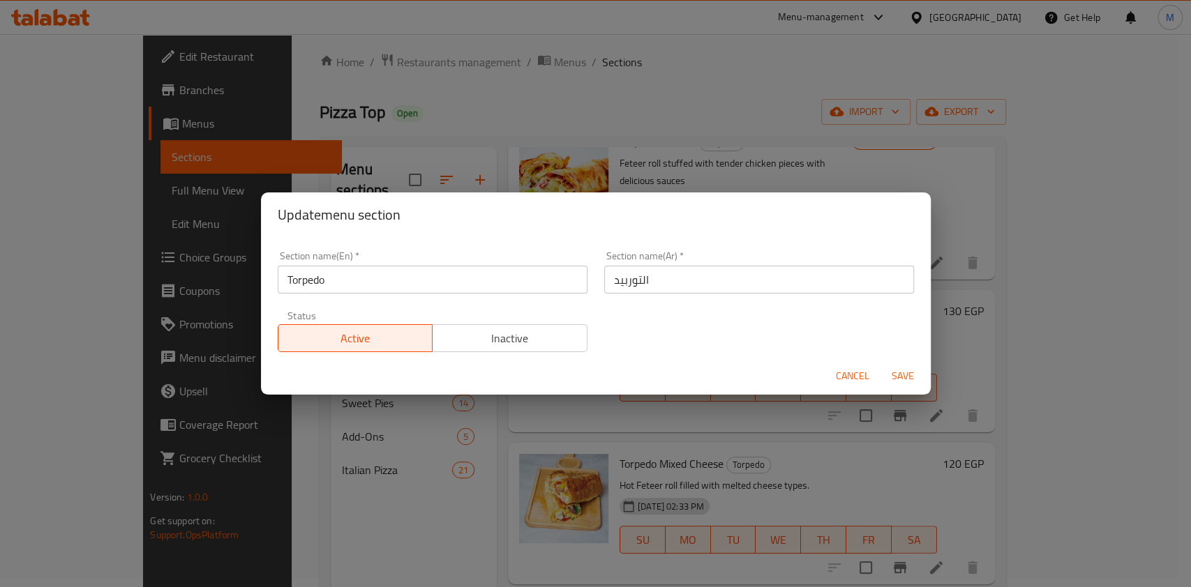
click at [858, 375] on span "Cancel" at bounding box center [852, 376] width 33 height 17
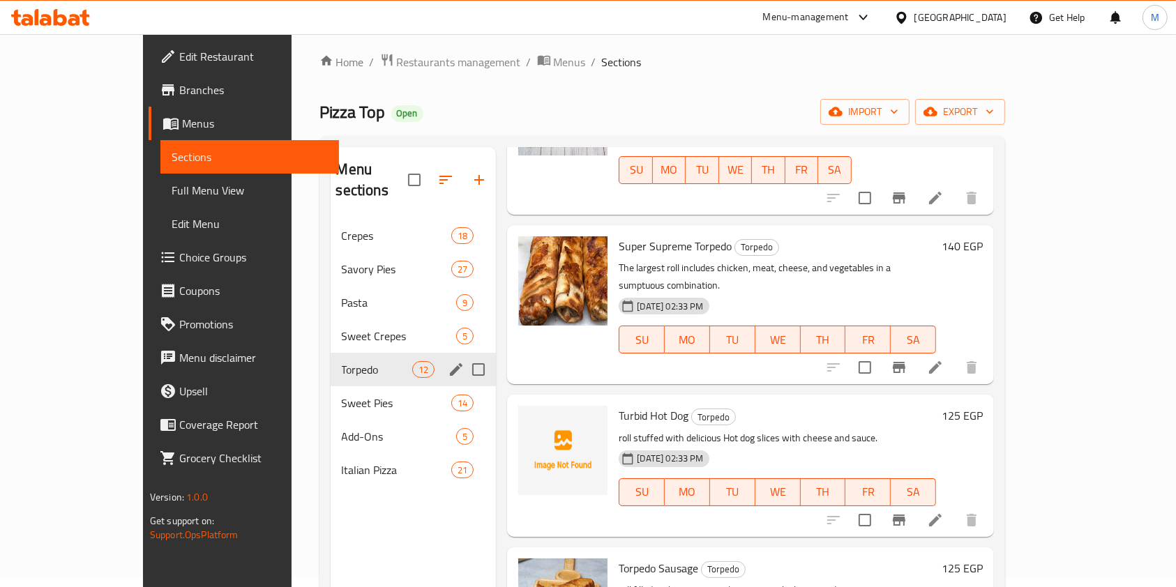
scroll to position [651, 0]
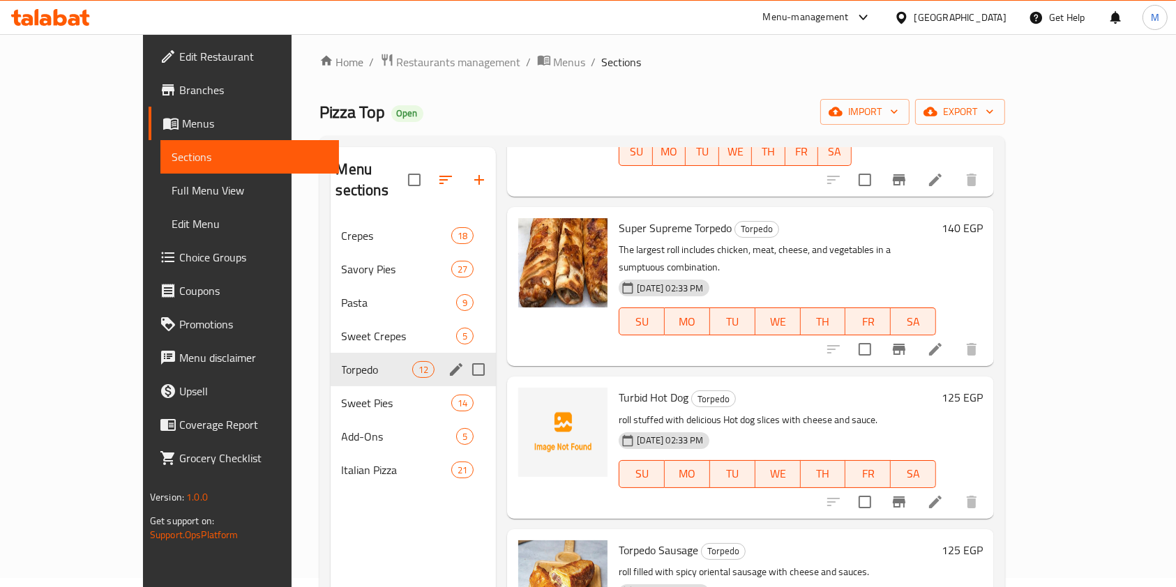
click at [619, 387] on span "Turbid Hot Dog" at bounding box center [654, 397] width 70 height 21
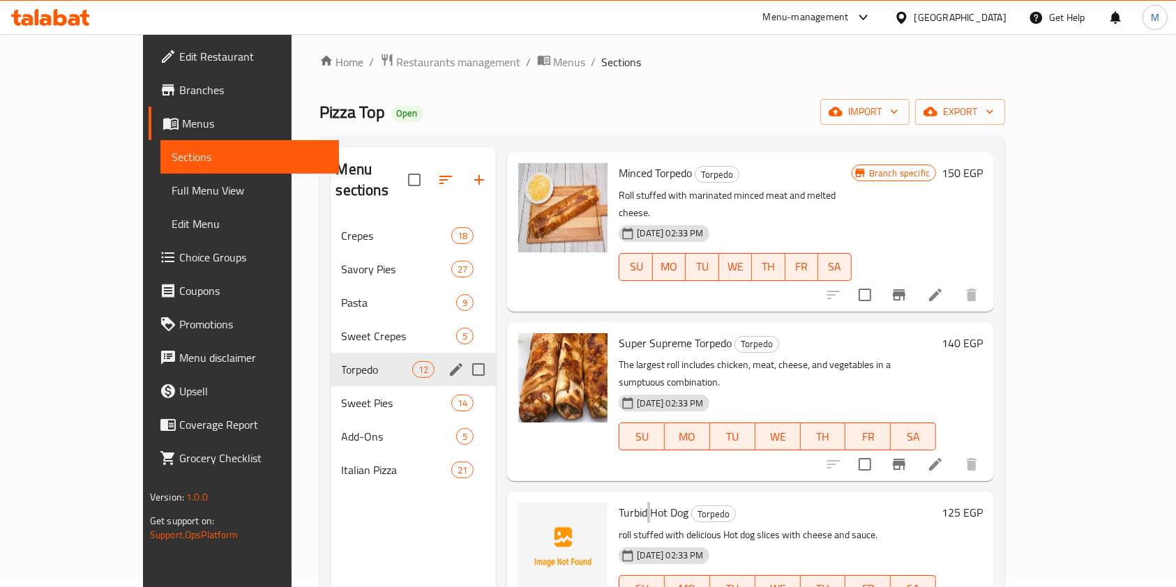
scroll to position [532, 0]
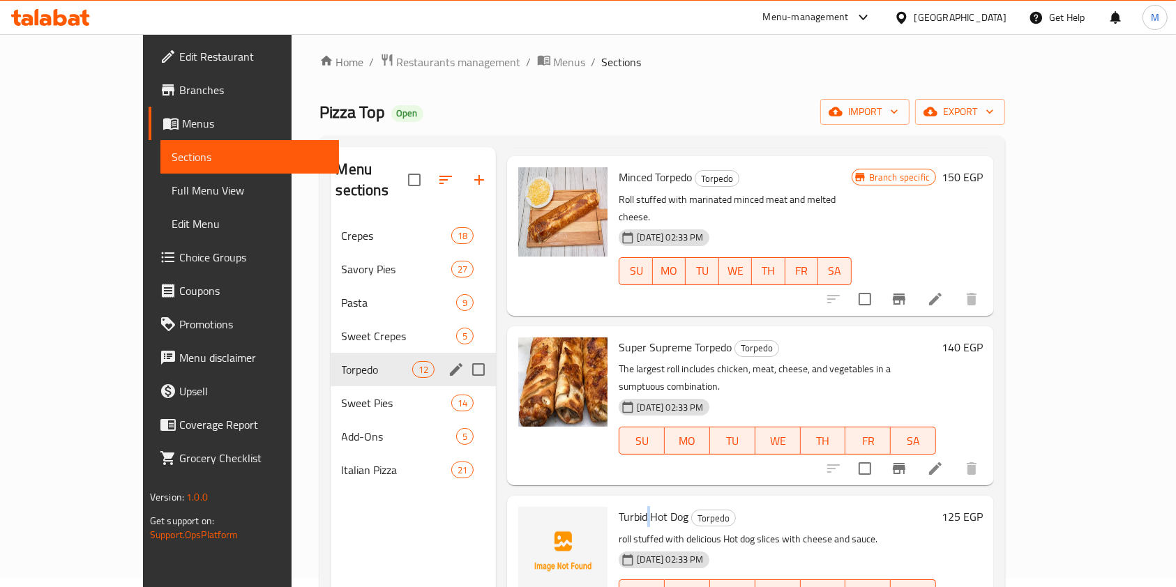
click at [619, 507] on span "Turbid Hot Dog" at bounding box center [654, 517] width 70 height 21
copy h6 "Turbid Hot Dog"
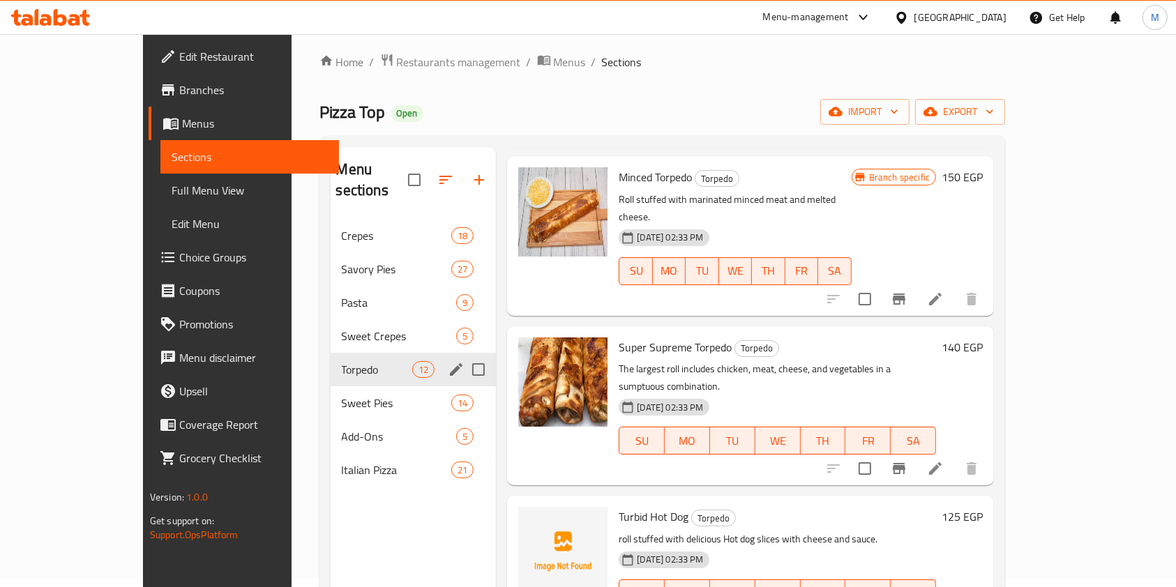
click at [1034, 373] on div "Home / Restaurants management / Menus / Sections Pizza Top Open import export M…" at bounding box center [663, 399] width 742 height 749
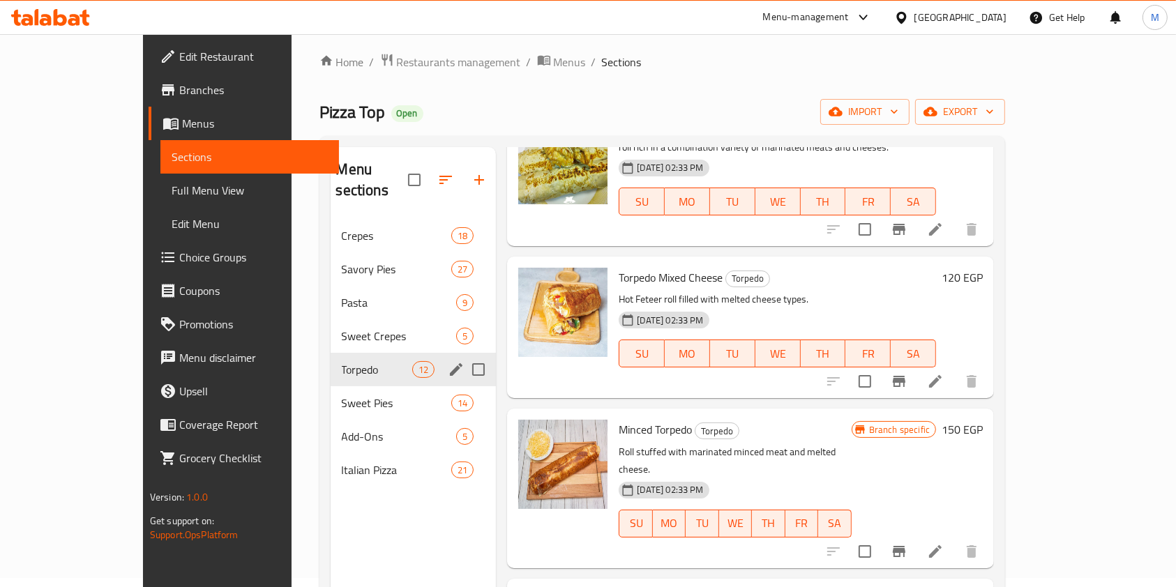
scroll to position [0, 0]
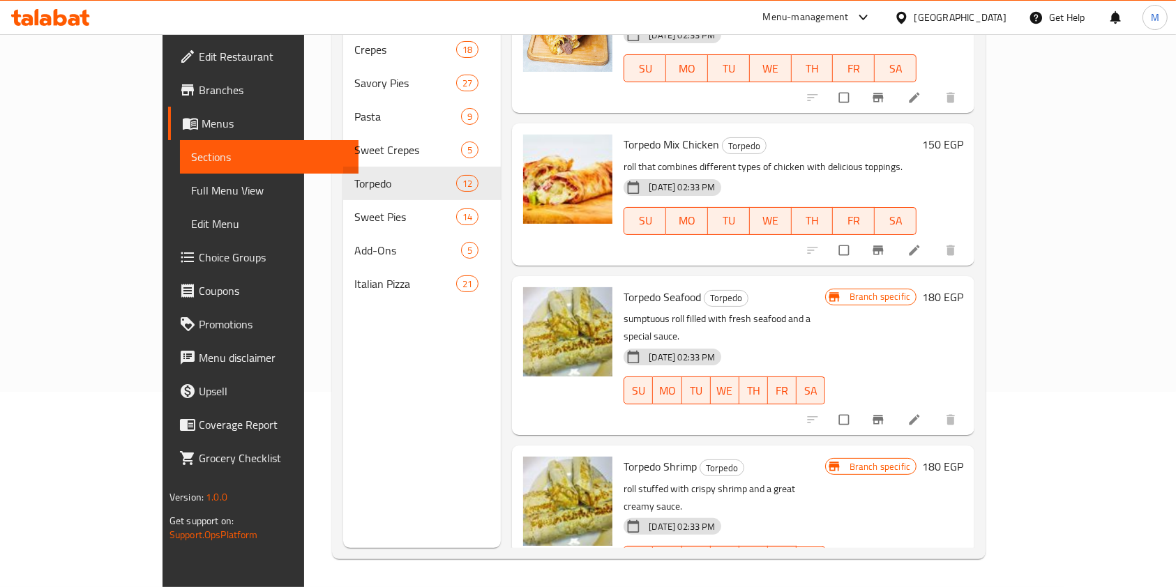
scroll to position [1276, 0]
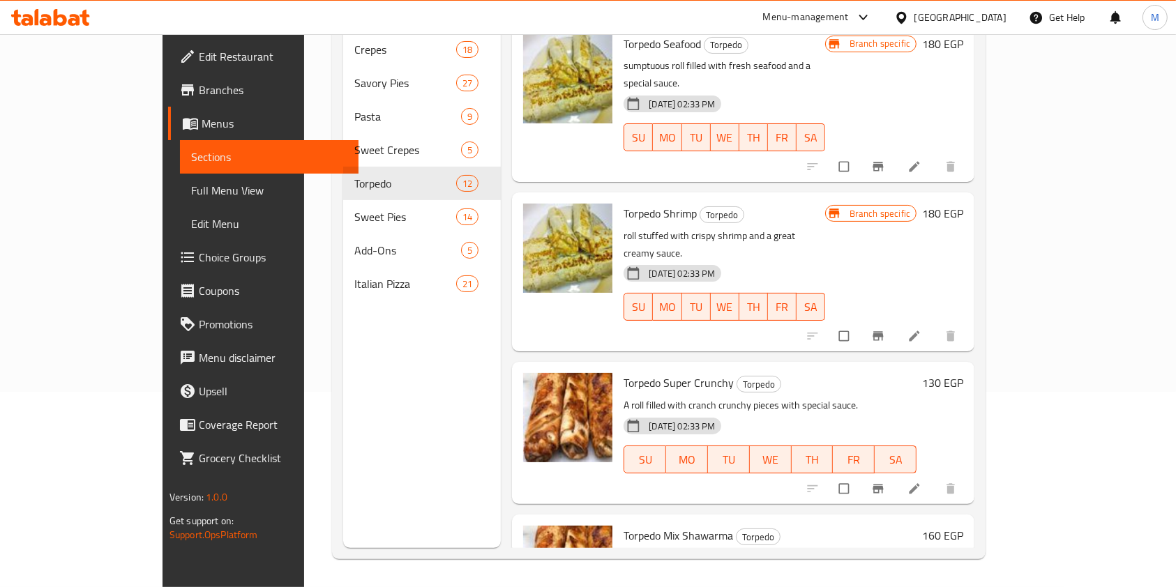
click at [1014, 449] on div "Home / Restaurants management / Menus / Sections Pizza Top Open import export M…" at bounding box center [659, 213] width 710 height 749
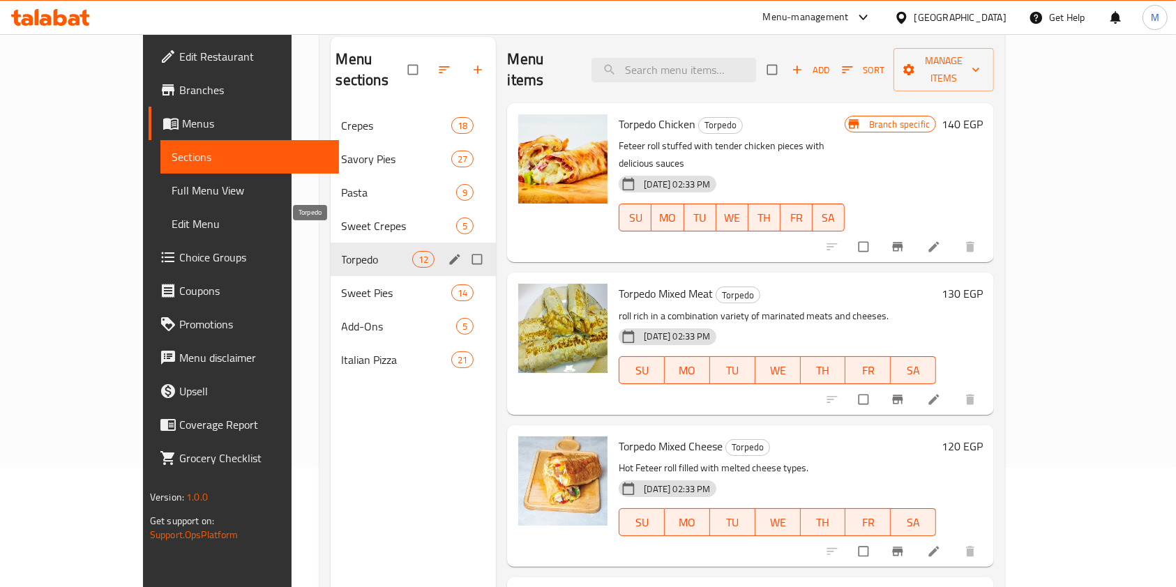
scroll to position [102, 0]
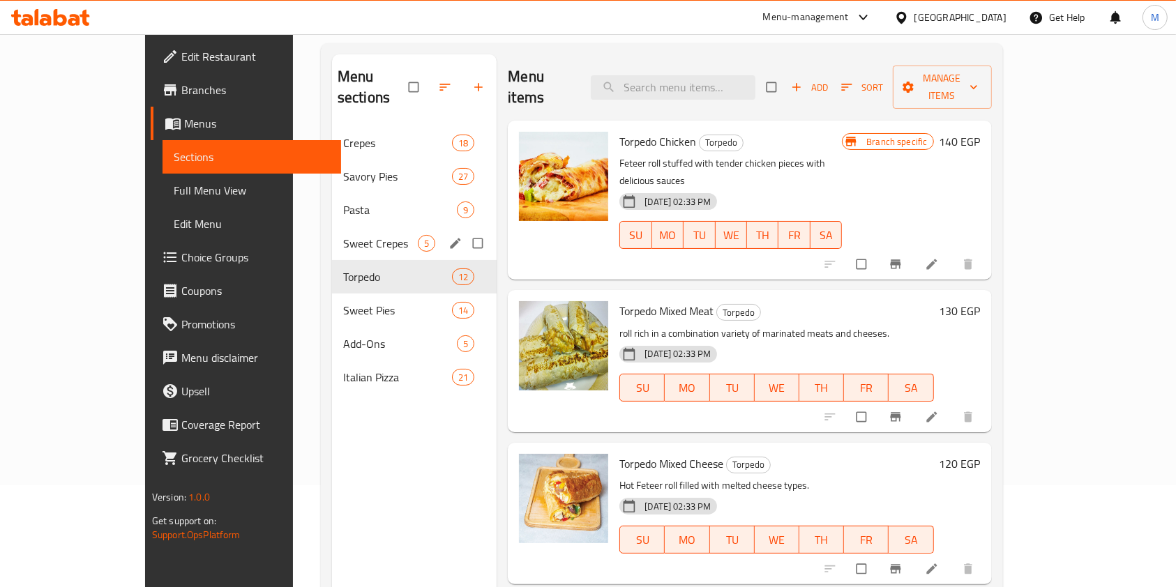
drag, startPoint x: 338, startPoint y: 205, endPoint x: 329, endPoint y: 215, distance: 12.9
click at [332, 215] on div "Crepes 18 Savory Pies 27 Pasta 9 Sweet Crepes 5 Torpedo 12 Sweet Pies 14 Add-On…" at bounding box center [414, 260] width 165 height 268
click at [343, 235] on span "Sweet Crepes" at bounding box center [380, 243] width 75 height 17
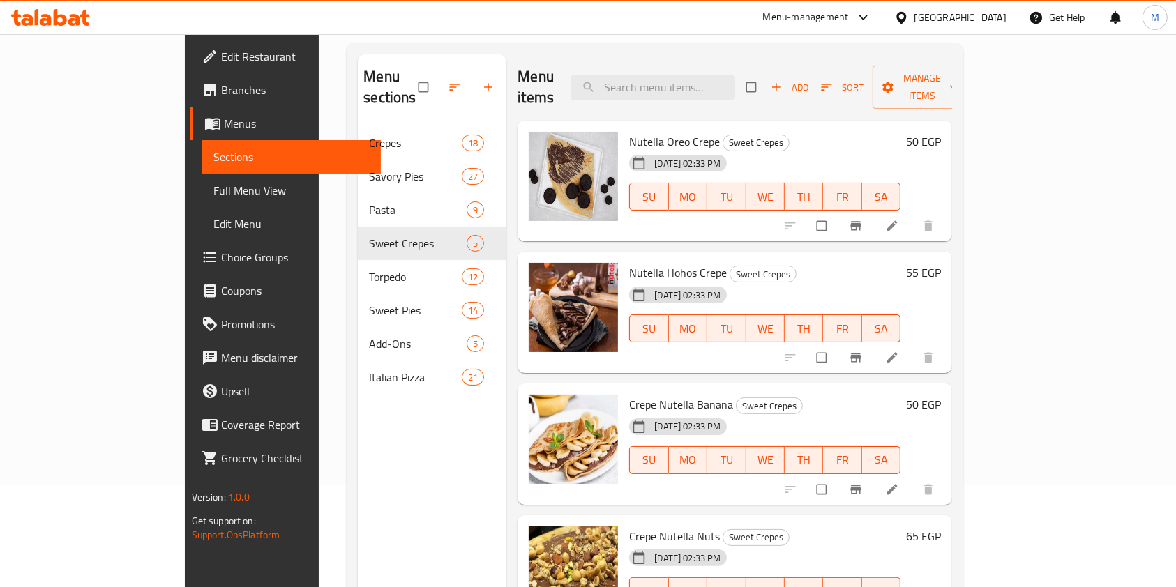
click at [358, 457] on div "Menu sections Crepes 18 Savory Pies 27 Pasta 9 Sweet Crepes 5 Torpedo 12 Sweet …" at bounding box center [432, 347] width 149 height 587
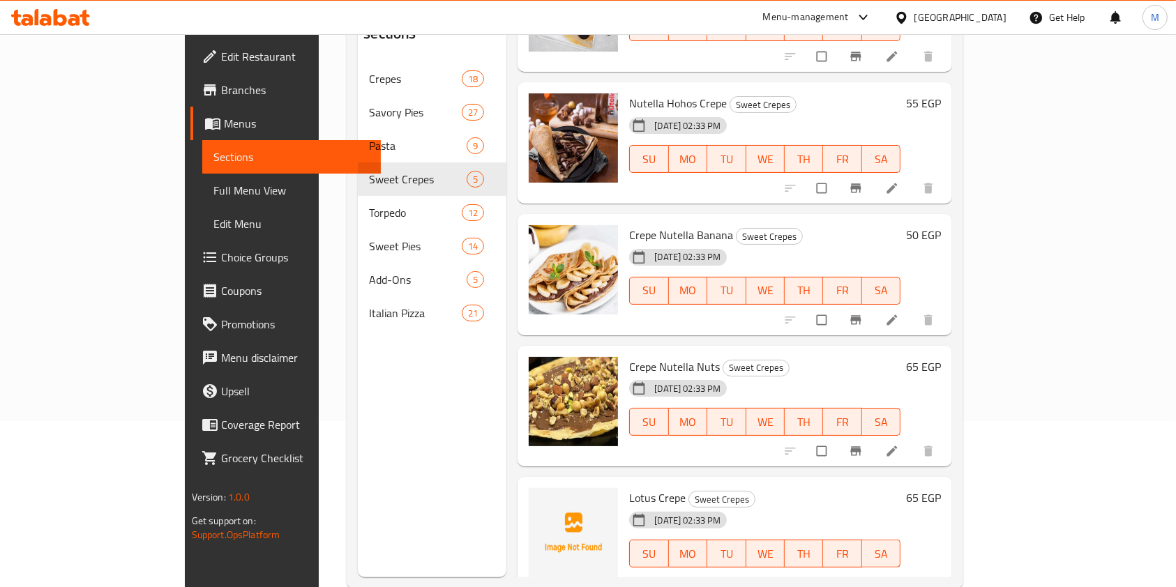
scroll to position [195, 0]
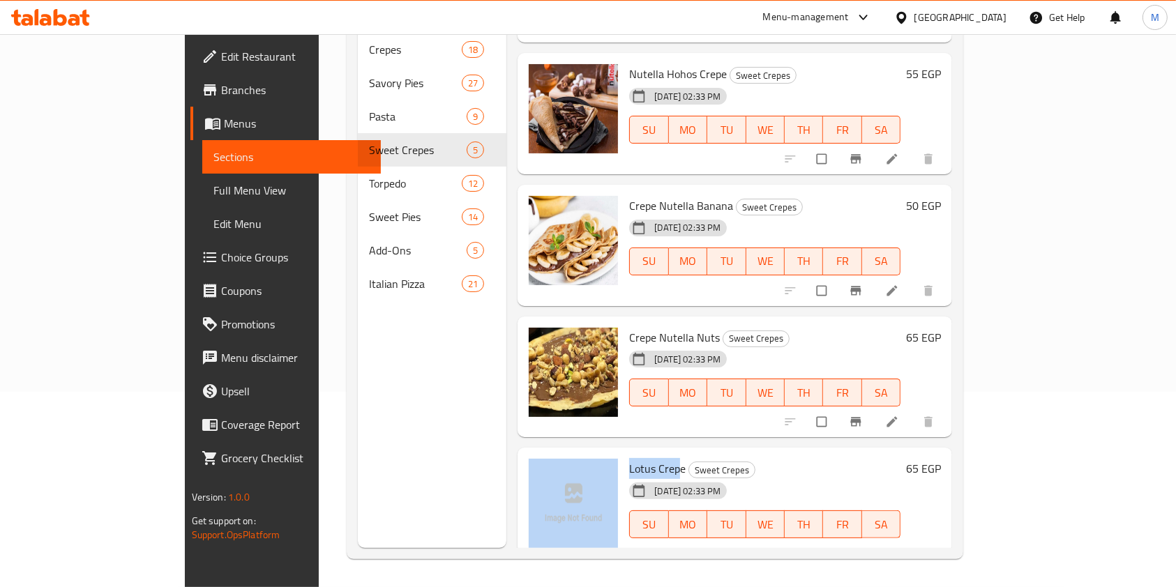
drag, startPoint x: 636, startPoint y: 451, endPoint x: 576, endPoint y: 444, distance: 60.3
click at [576, 453] on div "Lotus Crepe Sweet Crepes 22-09-2025 02:33 PM SU MO TU WE TH FR SA 65 EGP" at bounding box center [734, 508] width 423 height 110
click at [576, 453] on div at bounding box center [573, 508] width 100 height 110
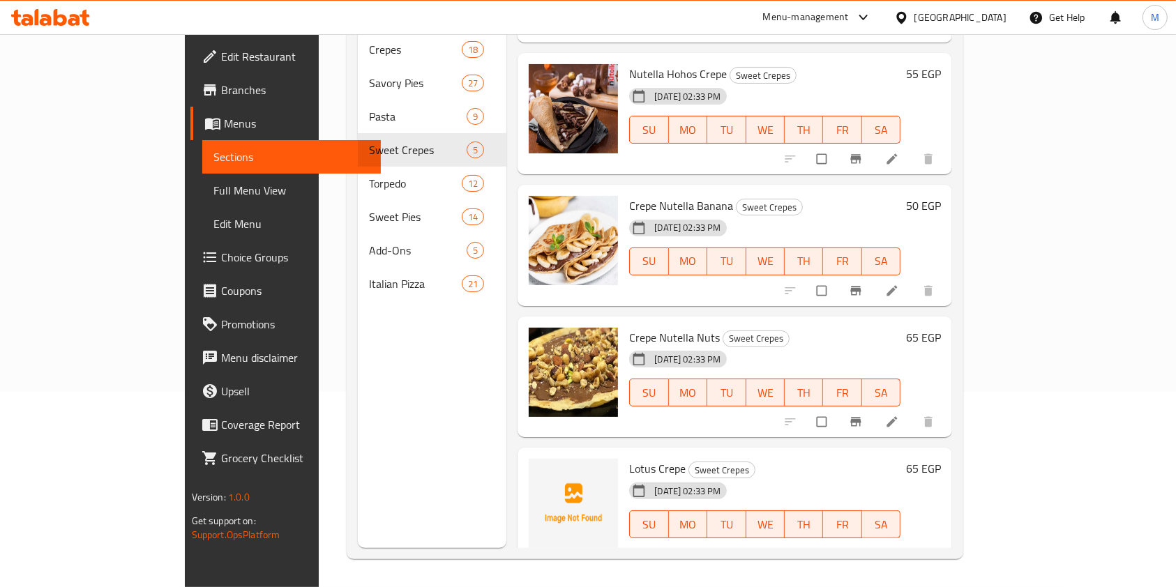
click at [629, 458] on span "Lotus Crepe" at bounding box center [657, 468] width 57 height 21
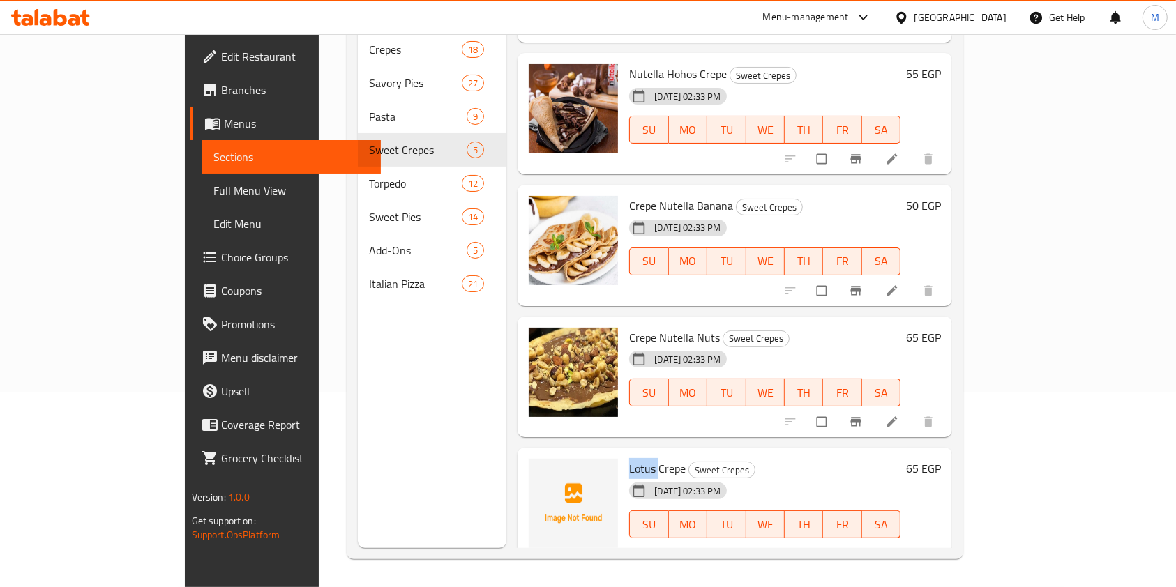
click at [629, 458] on span "Lotus Crepe" at bounding box center [657, 468] width 57 height 21
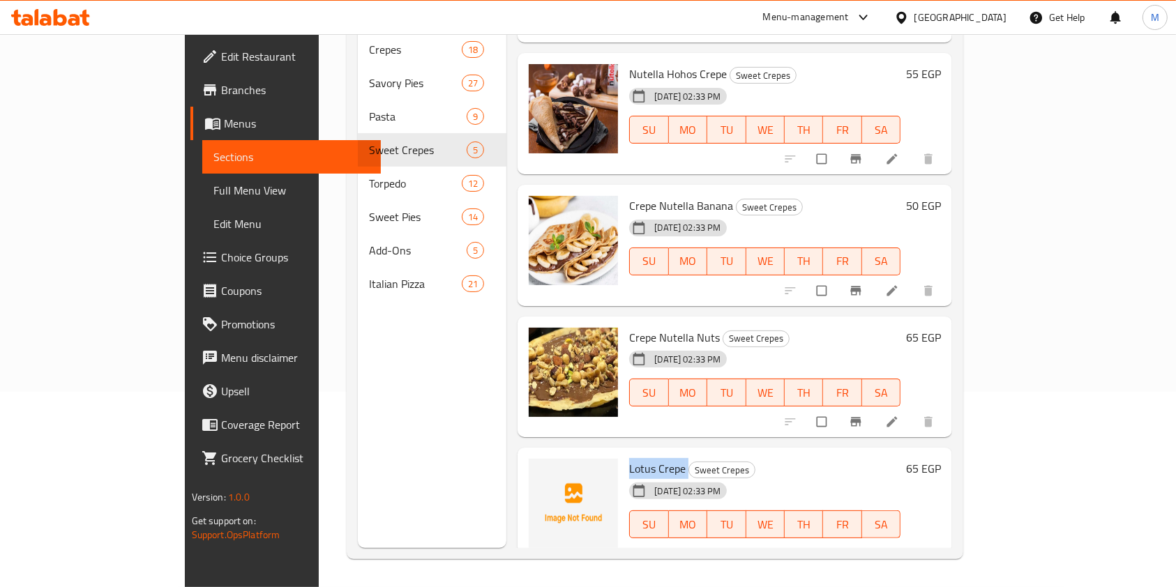
copy h6 "Lotus Crepe"
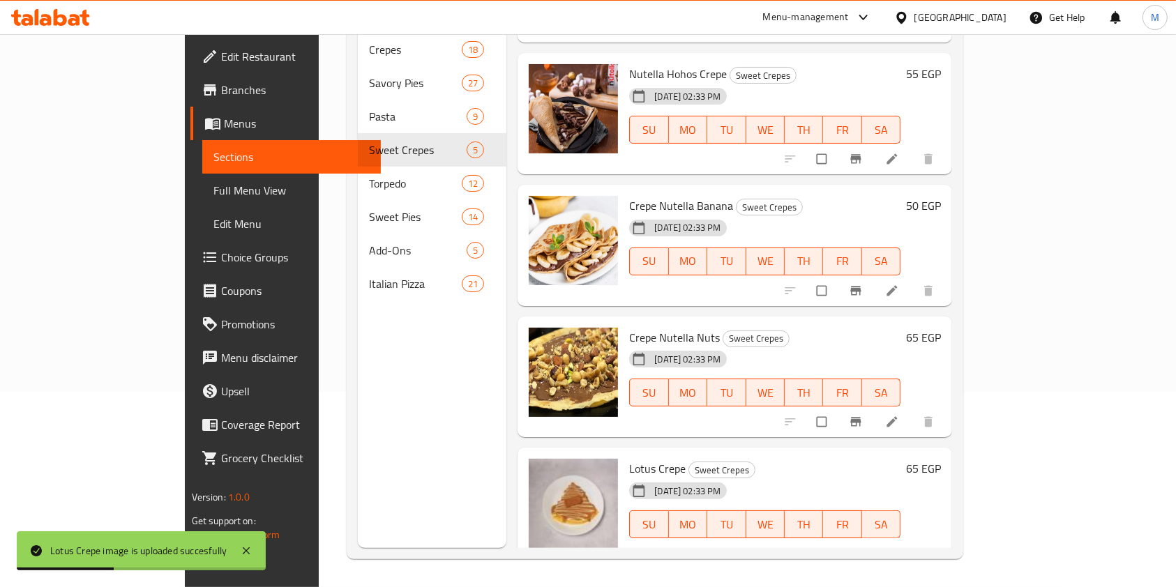
click at [366, 496] on div "Menu sections Crepes 18 Savory Pies 27 Pasta 9 Sweet Crepes 5 Torpedo 12 Sweet …" at bounding box center [432, 254] width 149 height 587
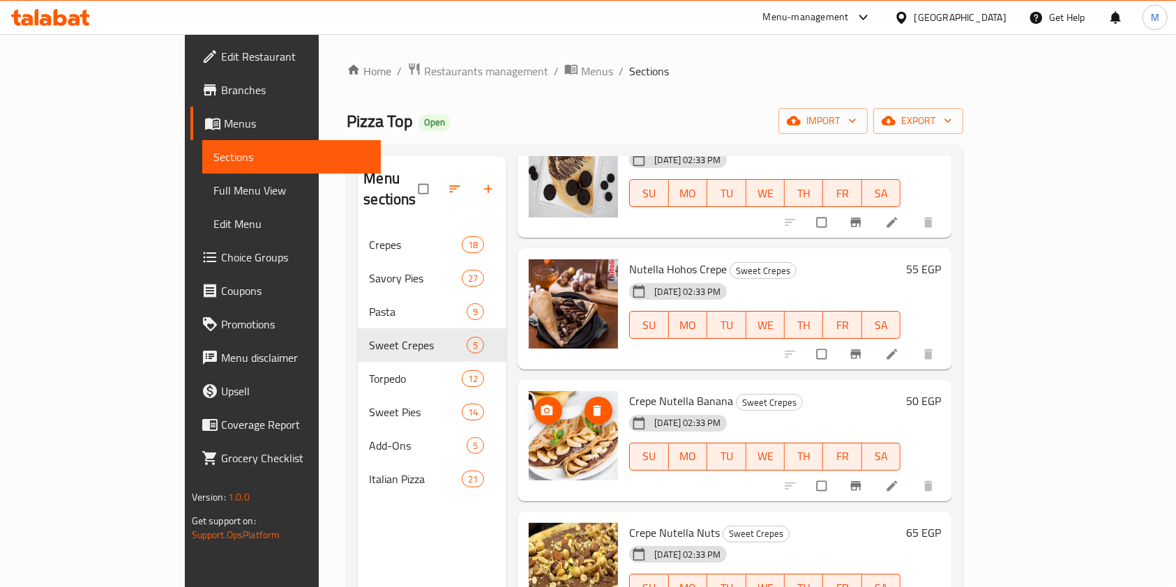
scroll to position [0, 0]
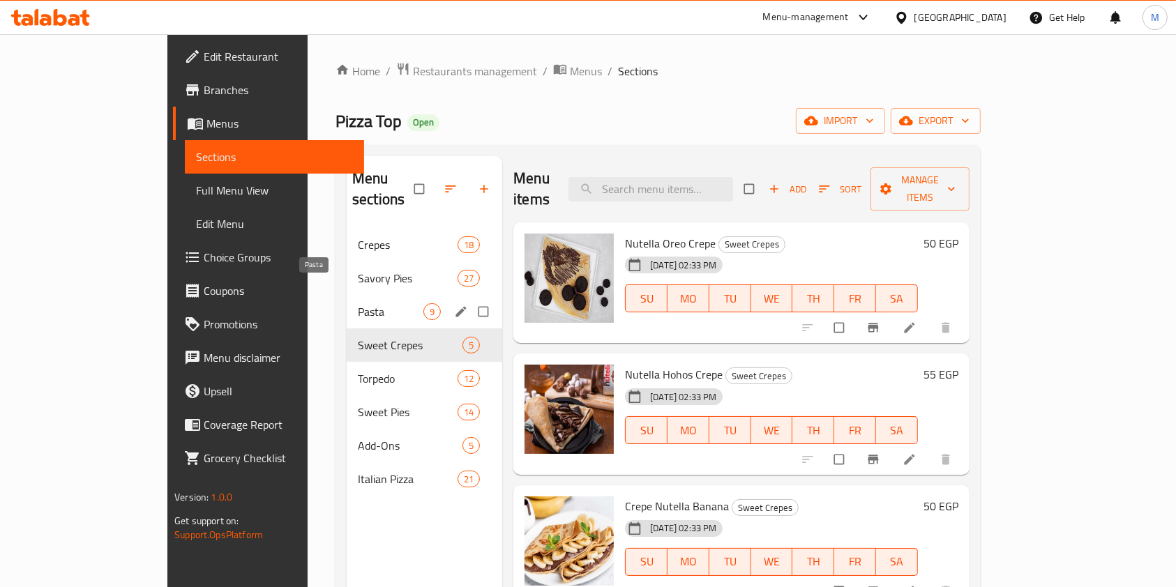
click at [358, 303] on span "Pasta" at bounding box center [391, 311] width 66 height 17
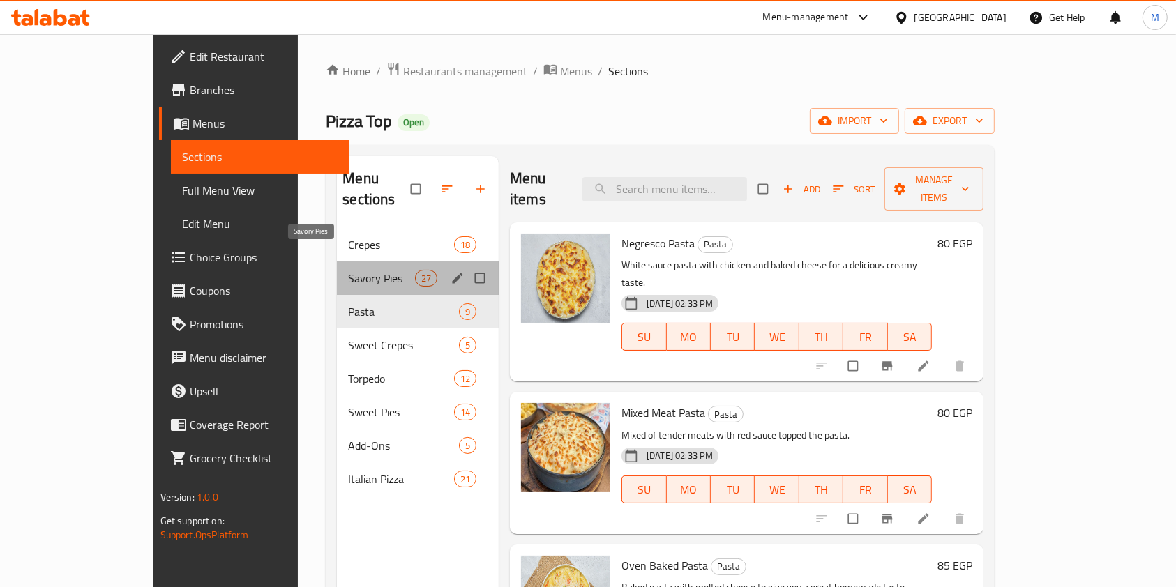
click at [348, 270] on span "Savory Pies" at bounding box center [381, 278] width 66 height 17
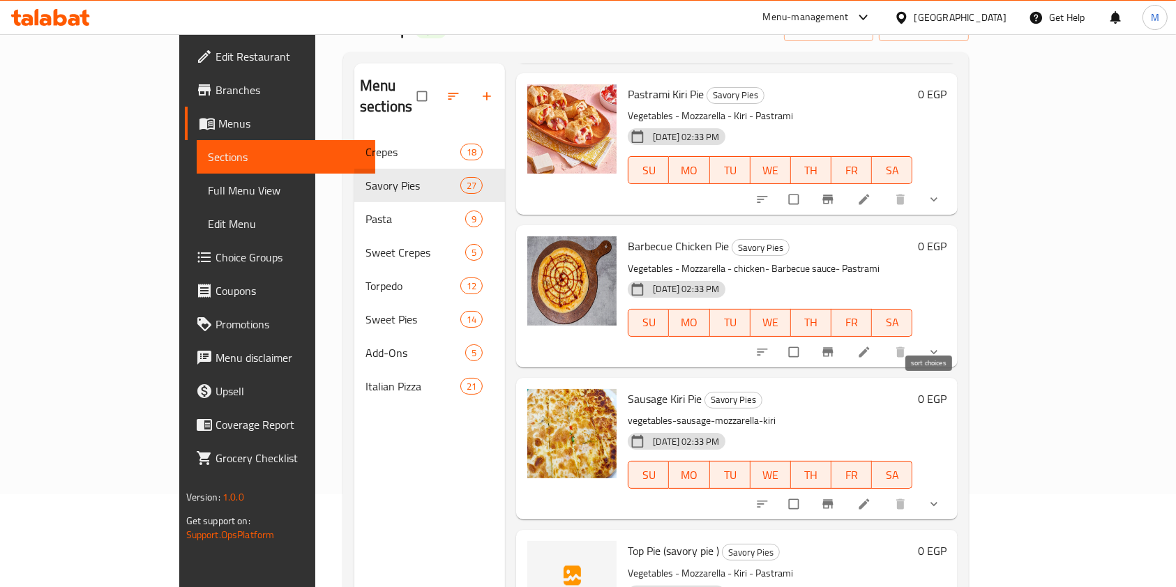
scroll to position [195, 0]
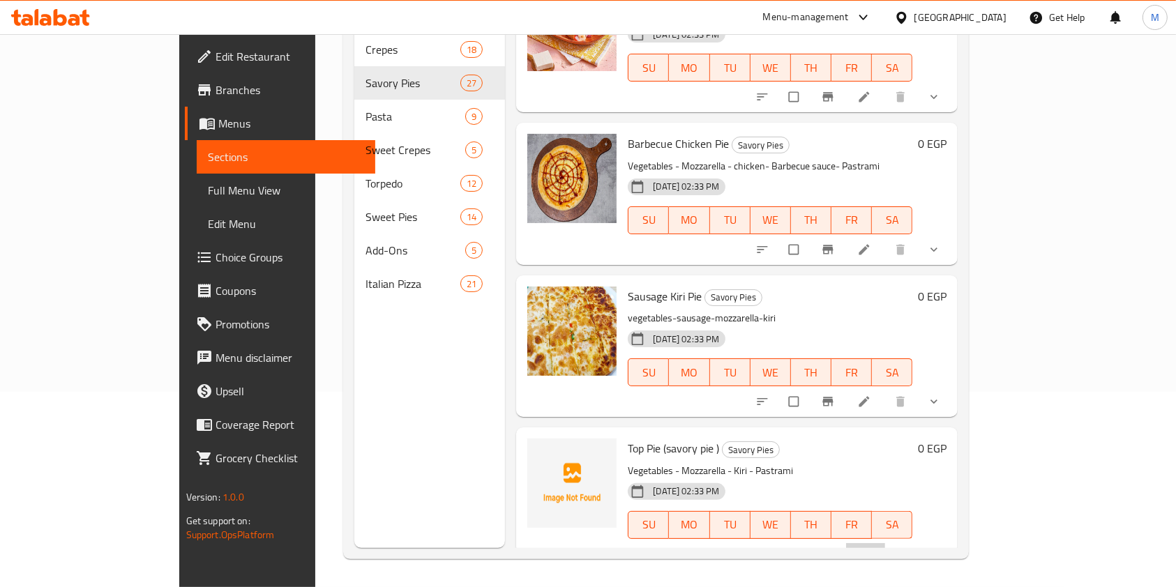
click at [885, 543] on li at bounding box center [865, 554] width 39 height 22
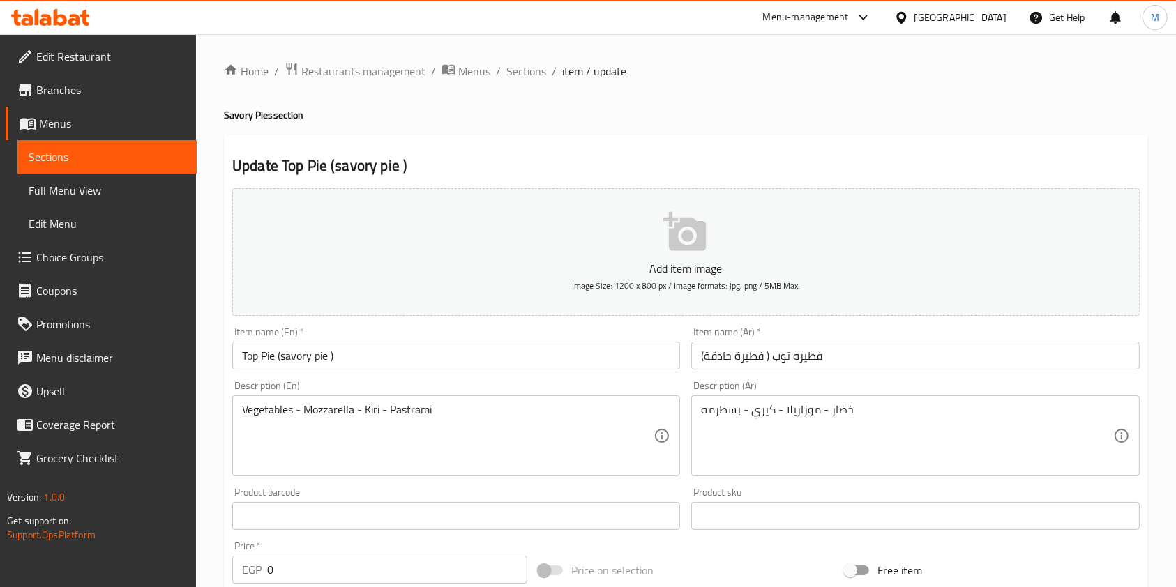
click at [753, 360] on input "فطيره توب ( فطيرة حادقة)" at bounding box center [915, 356] width 448 height 28
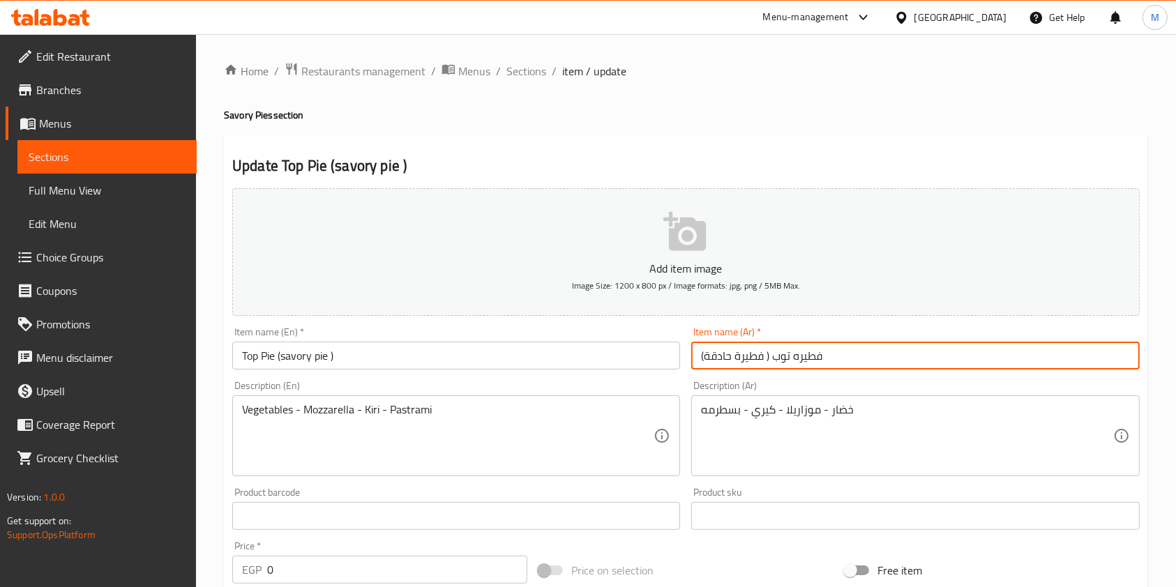
click at [753, 360] on input "فطيره توب ( فطيرة حادقة)" at bounding box center [915, 356] width 448 height 28
click at [520, 66] on span "Sections" at bounding box center [527, 71] width 40 height 17
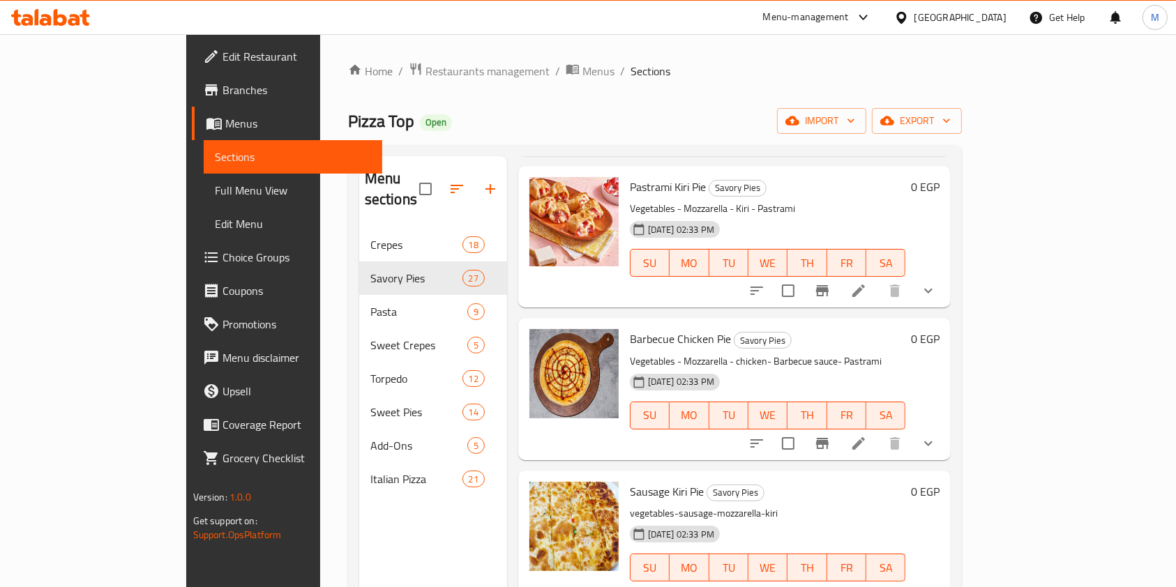
scroll to position [195, 0]
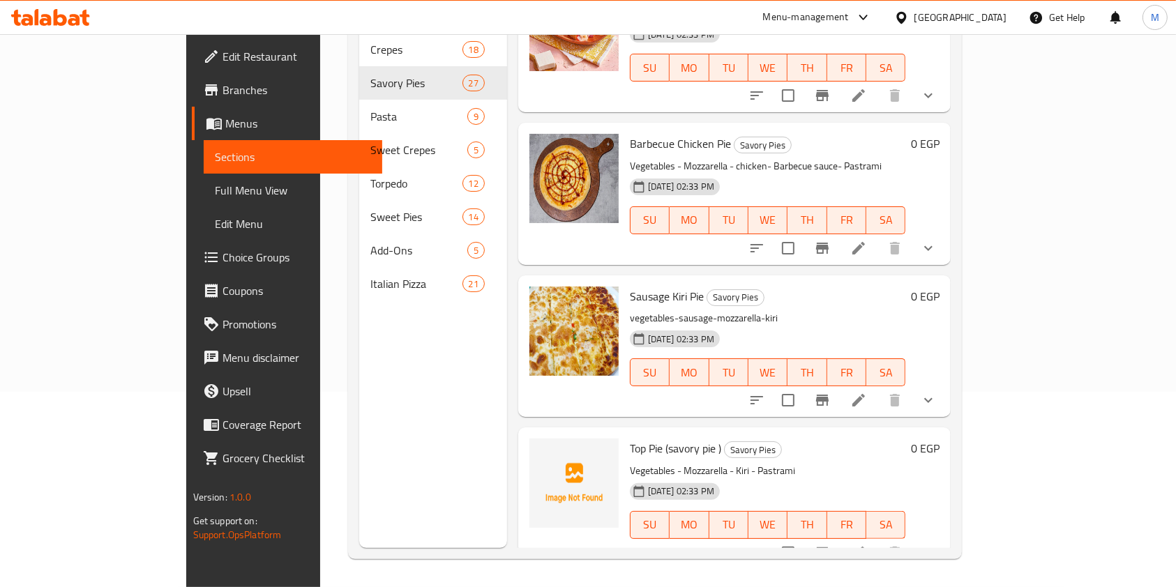
click at [638, 438] on span "Top Pie (savory pie )" at bounding box center [675, 448] width 91 height 21
copy h6 "Top Pie (savory pie )"
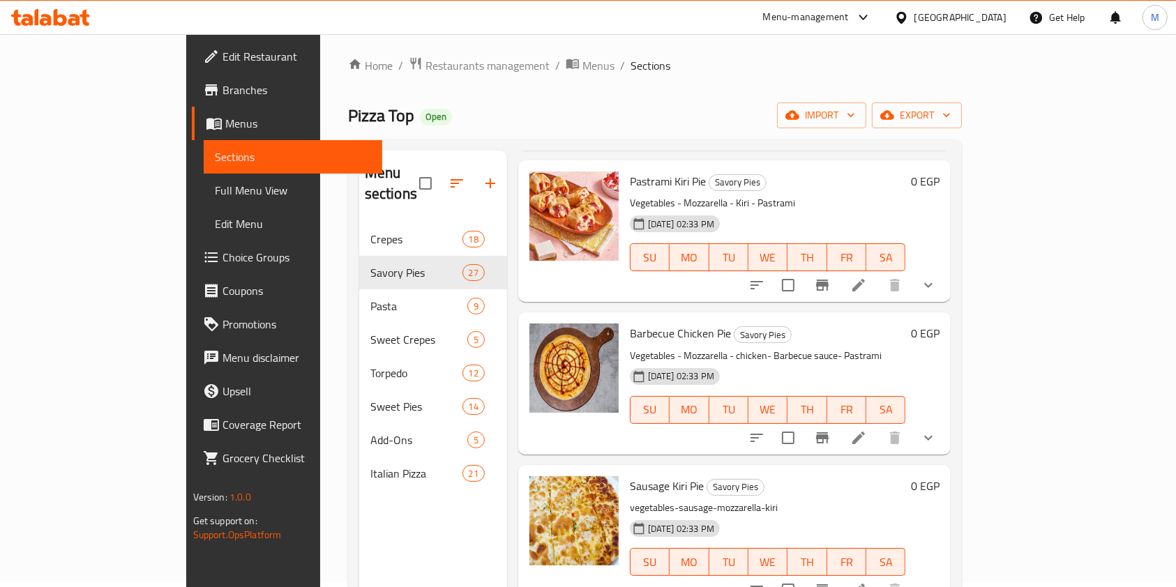
scroll to position [0, 0]
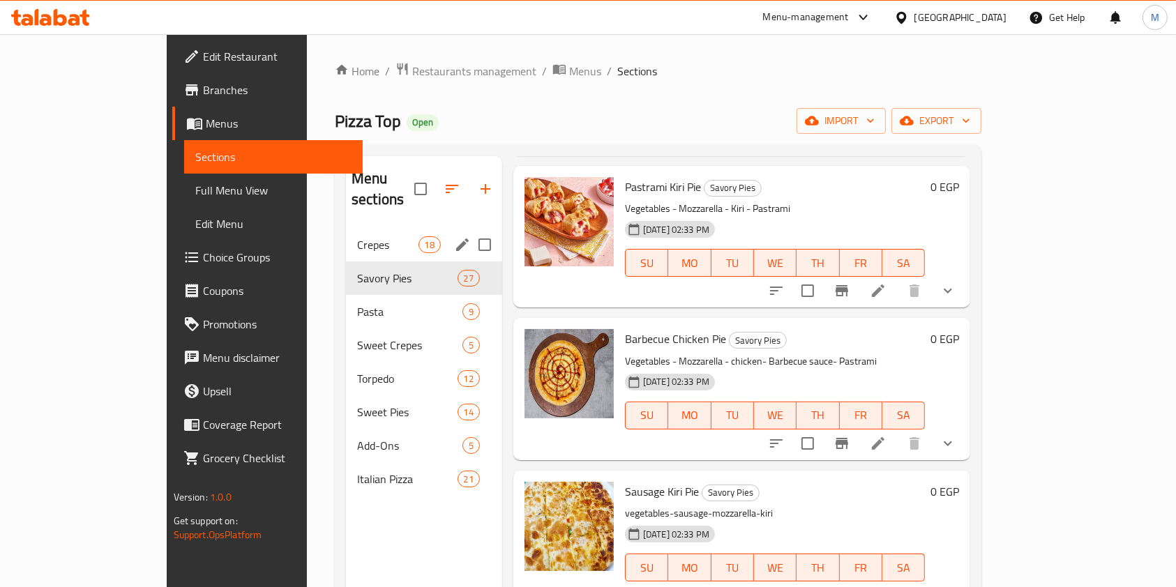
click at [357, 237] on span "Crepes" at bounding box center [387, 245] width 61 height 17
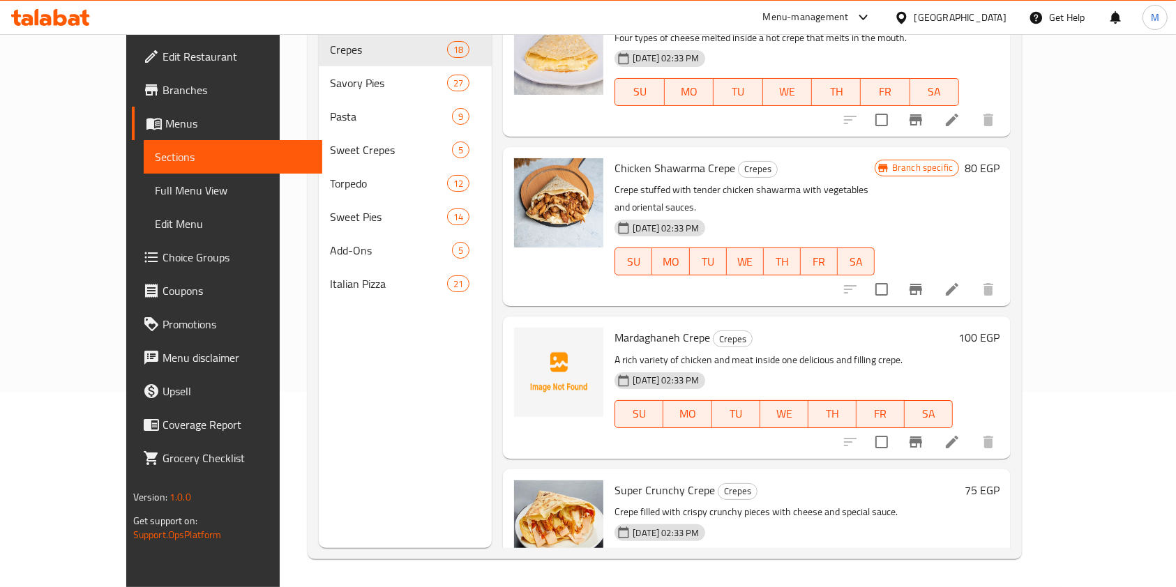
scroll to position [496, 0]
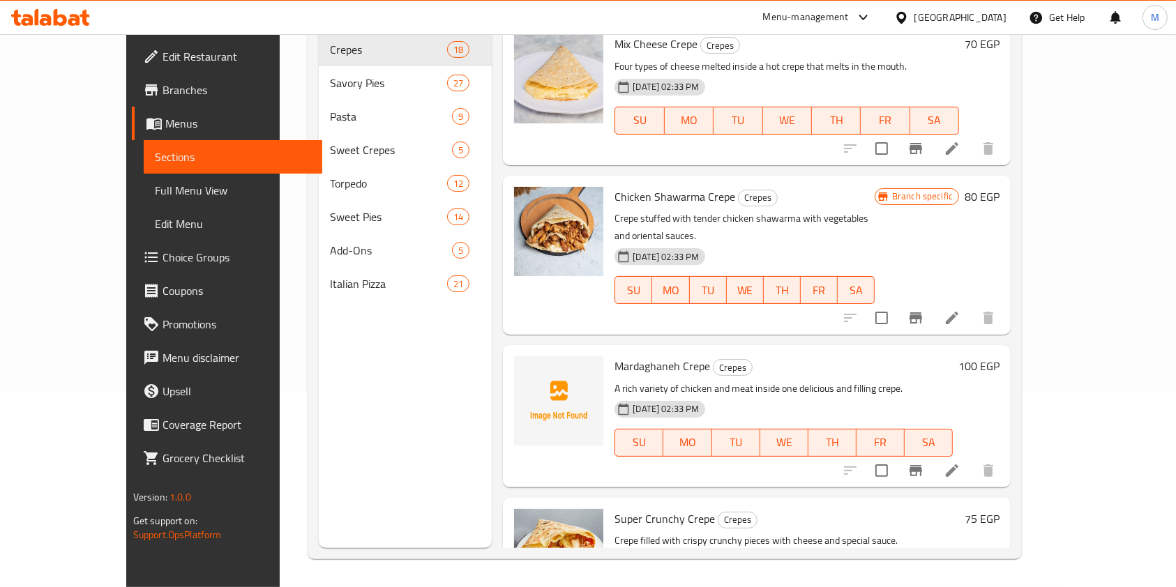
click at [627, 356] on span "Mardaghaneh Crepe" at bounding box center [663, 366] width 96 height 21
copy h6 "Mardaghaneh Crepe"
click at [959, 465] on icon at bounding box center [952, 471] width 13 height 13
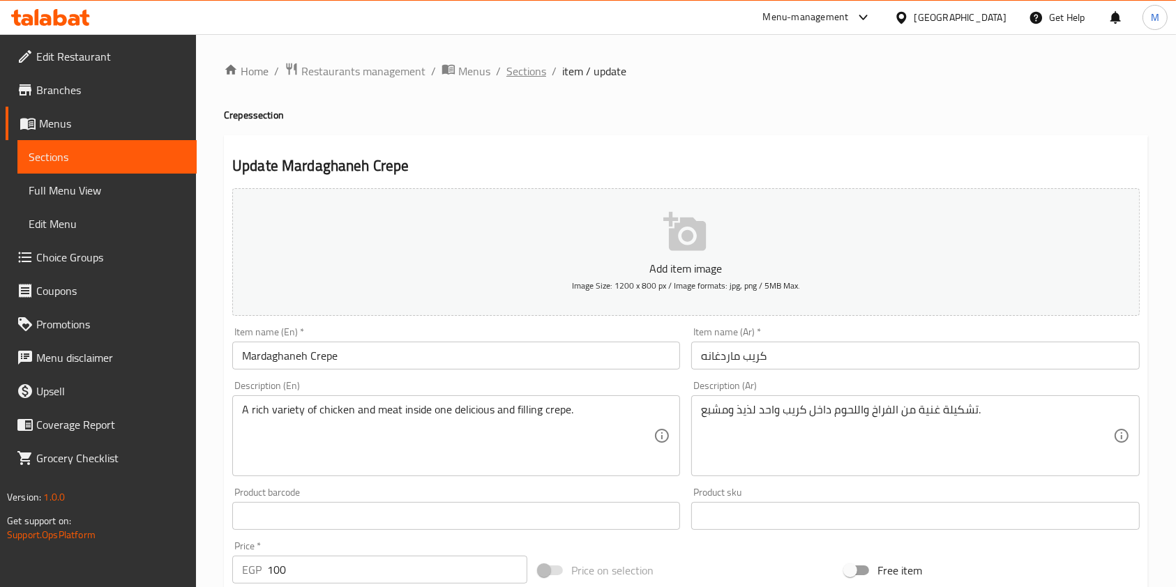
click at [522, 75] on span "Sections" at bounding box center [527, 71] width 40 height 17
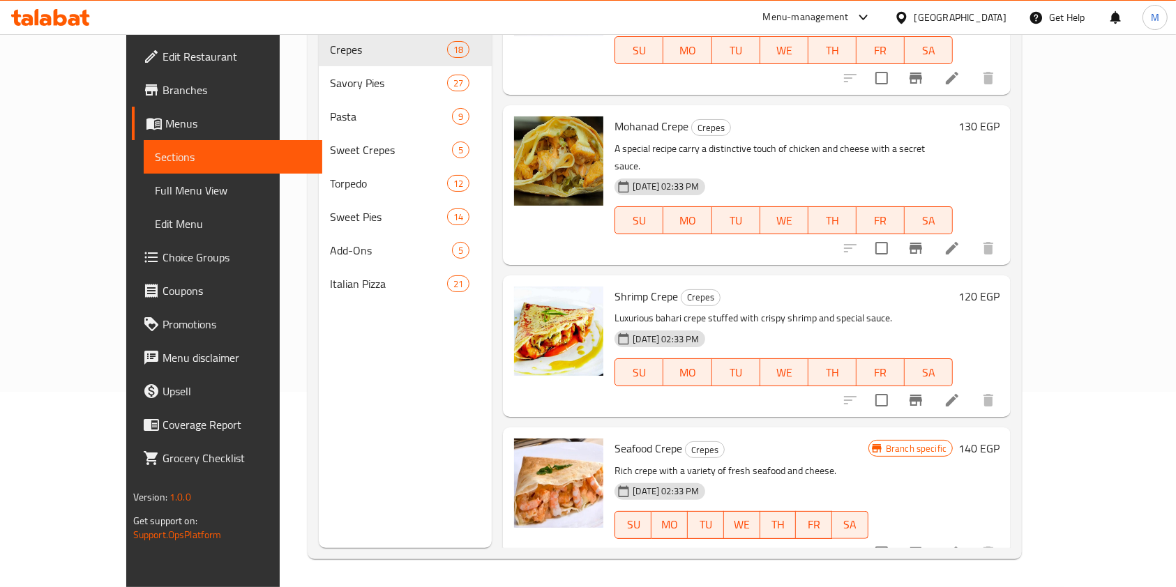
scroll to position [2170, 0]
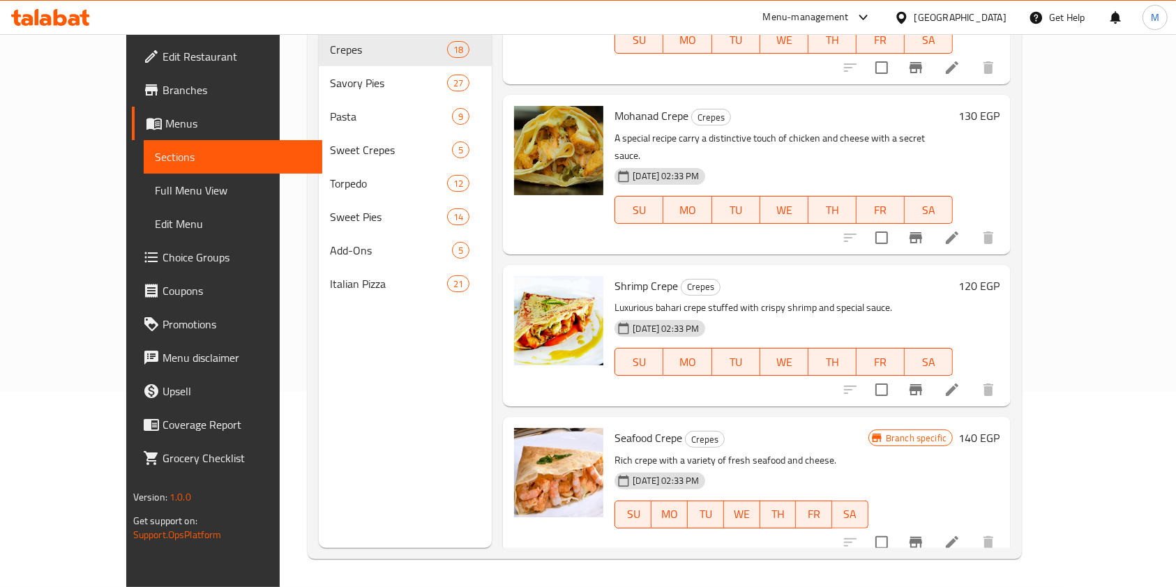
click at [615, 580] on span "Add Kono" at bounding box center [637, 590] width 45 height 21
copy h6 "Add Kono"
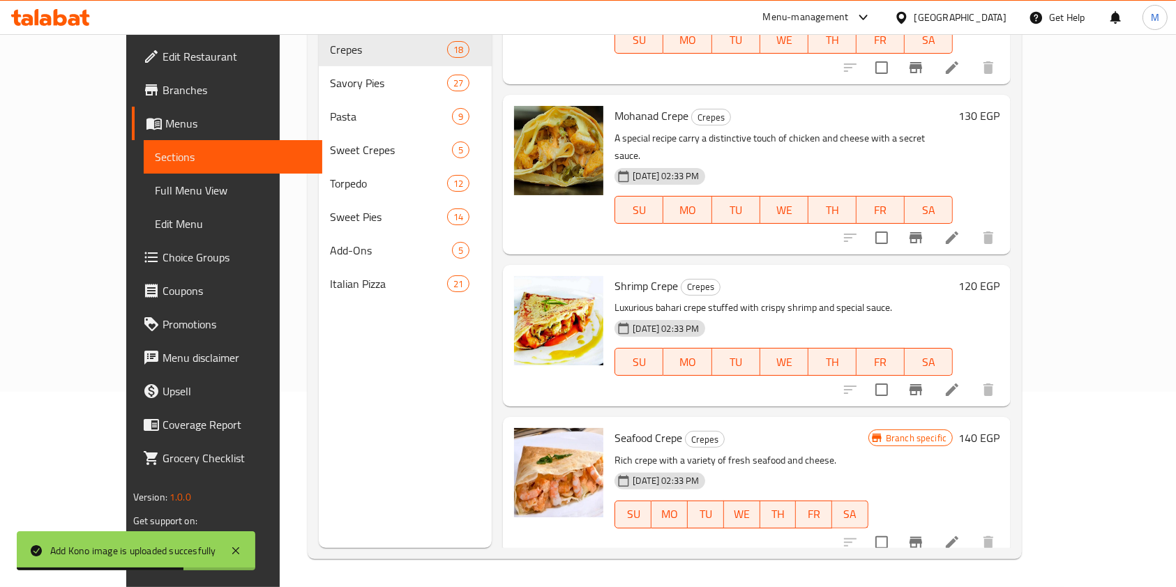
click at [333, 432] on div "Menu sections Crepes 18 Savory Pies 27 Pasta 9 Sweet Crepes 5 Torpedo 12 Sweet …" at bounding box center [405, 254] width 173 height 587
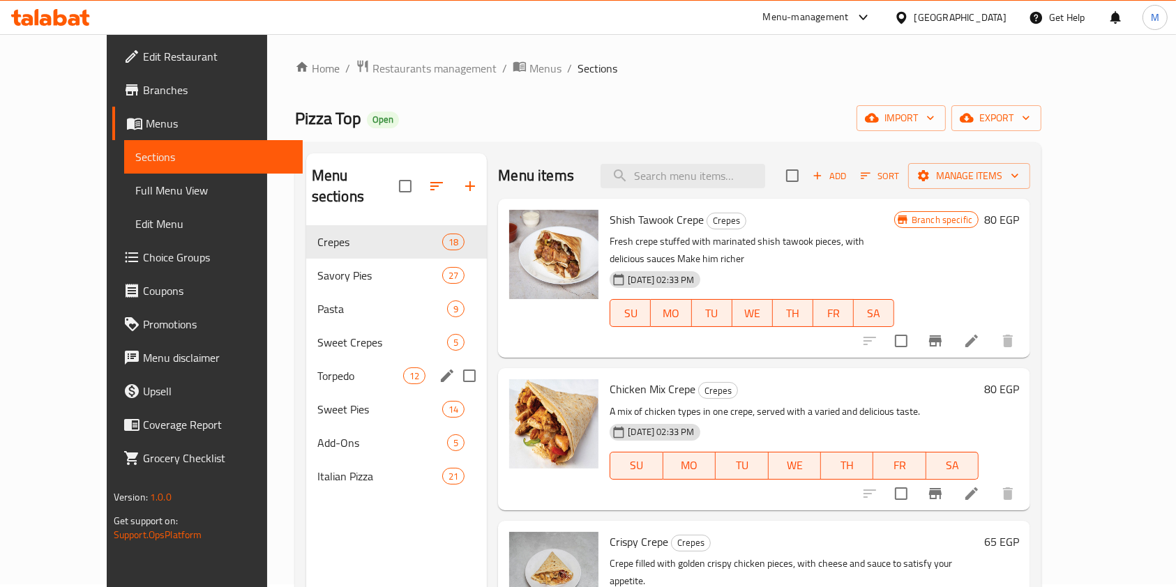
scroll to position [0, 0]
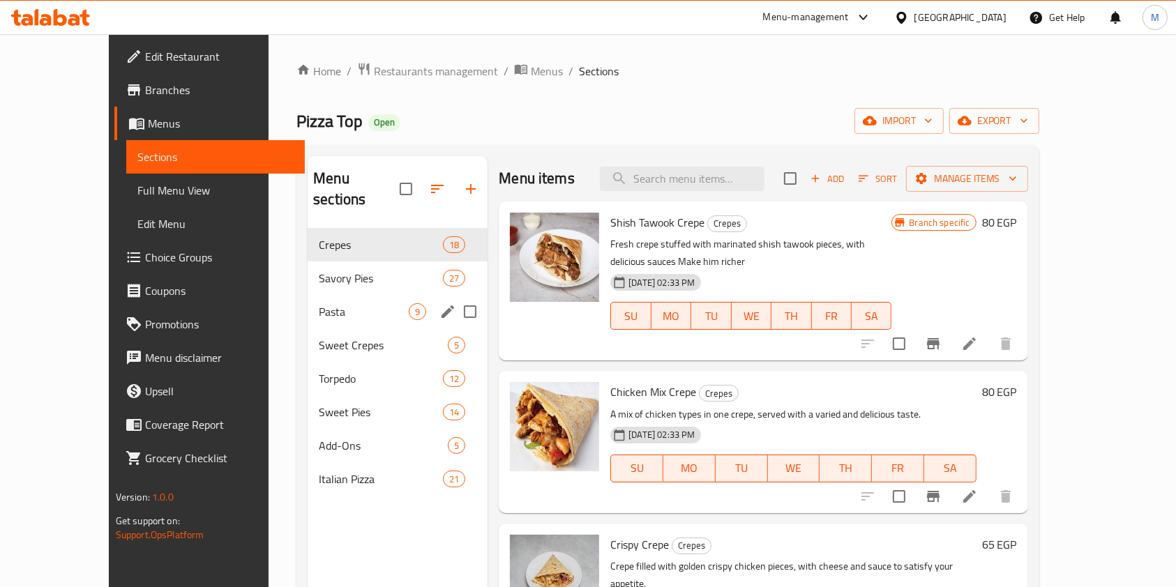
click at [324, 270] on span "Savory Pies" at bounding box center [381, 278] width 124 height 17
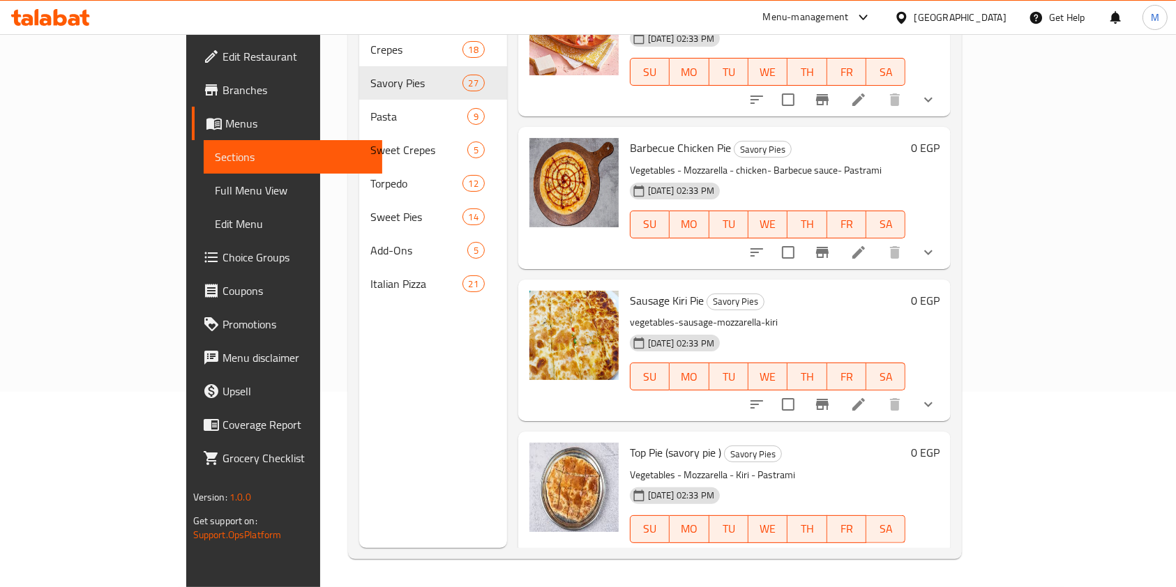
scroll to position [3562, 0]
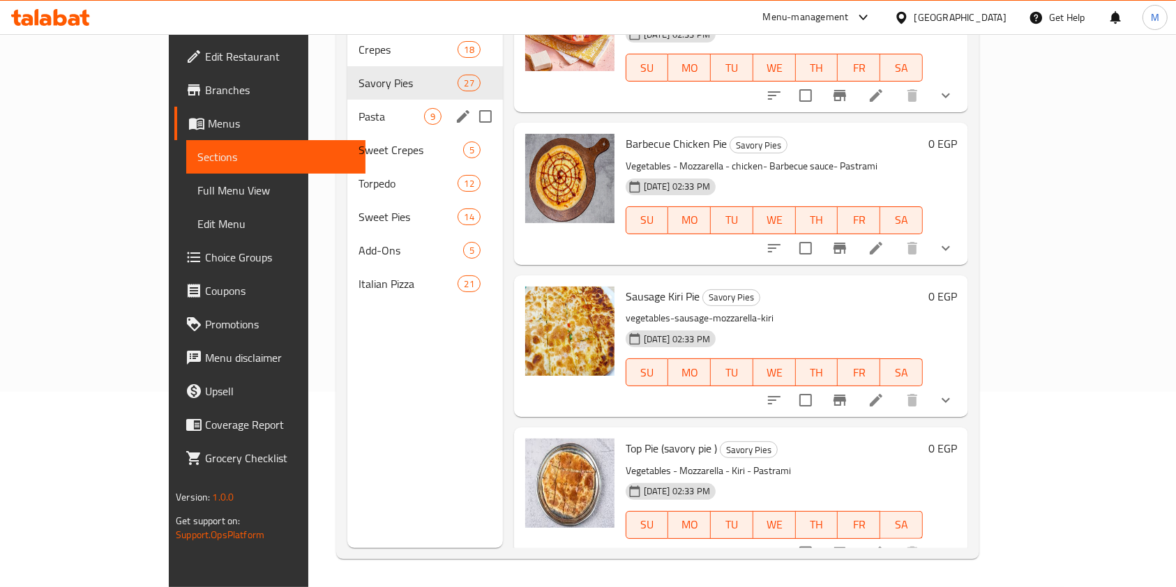
click at [359, 108] on span "Pasta" at bounding box center [391, 116] width 65 height 17
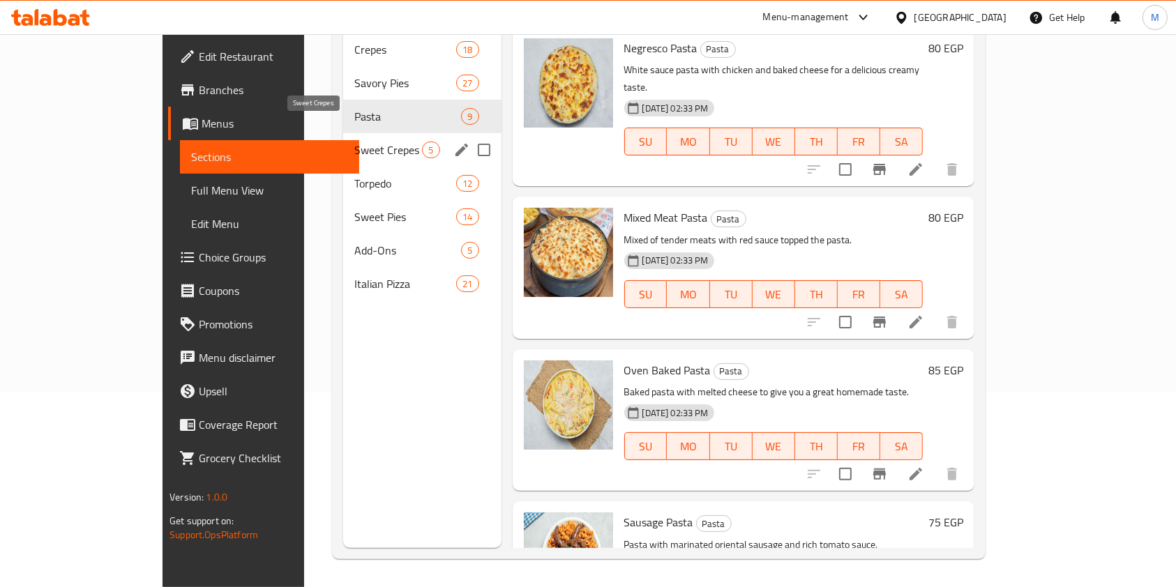
click at [354, 142] on span "Sweet Crepes" at bounding box center [388, 150] width 68 height 17
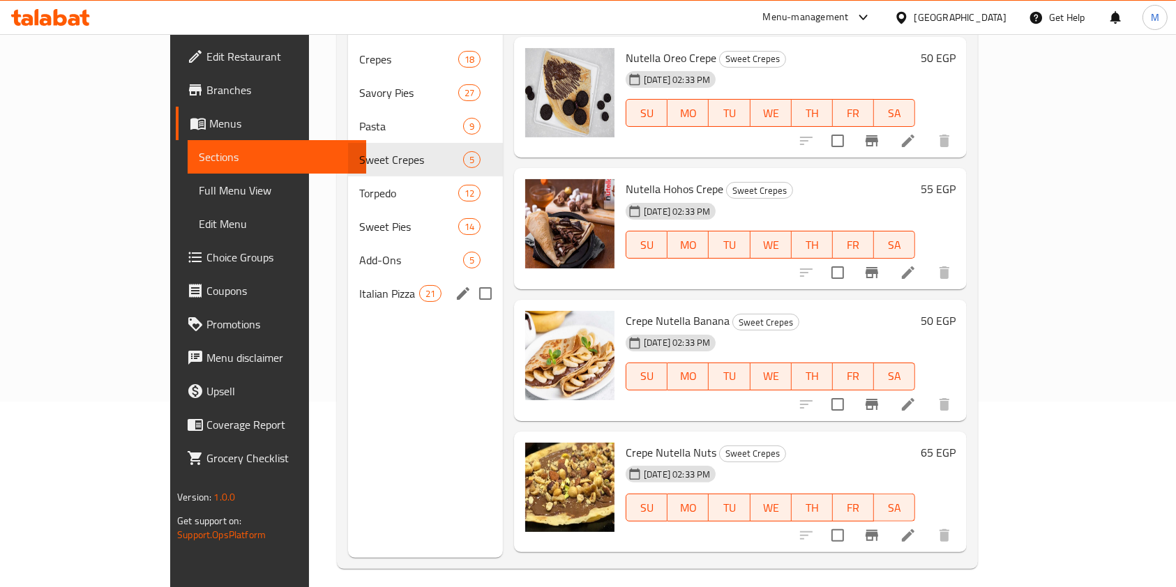
click at [348, 280] on div "Italian Pizza 21" at bounding box center [425, 293] width 155 height 33
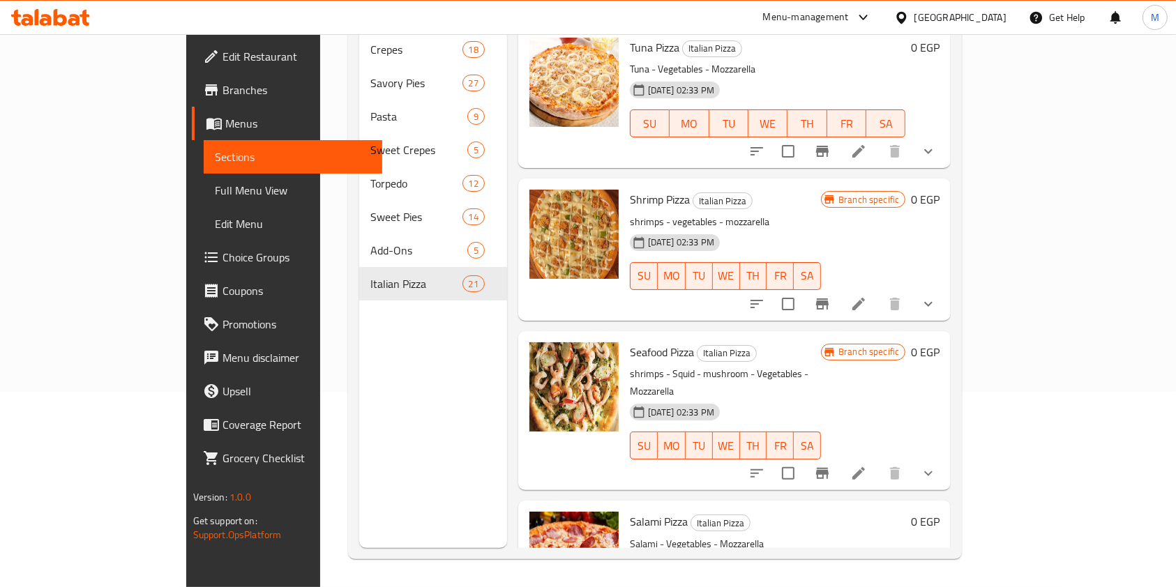
scroll to position [2648, 0]
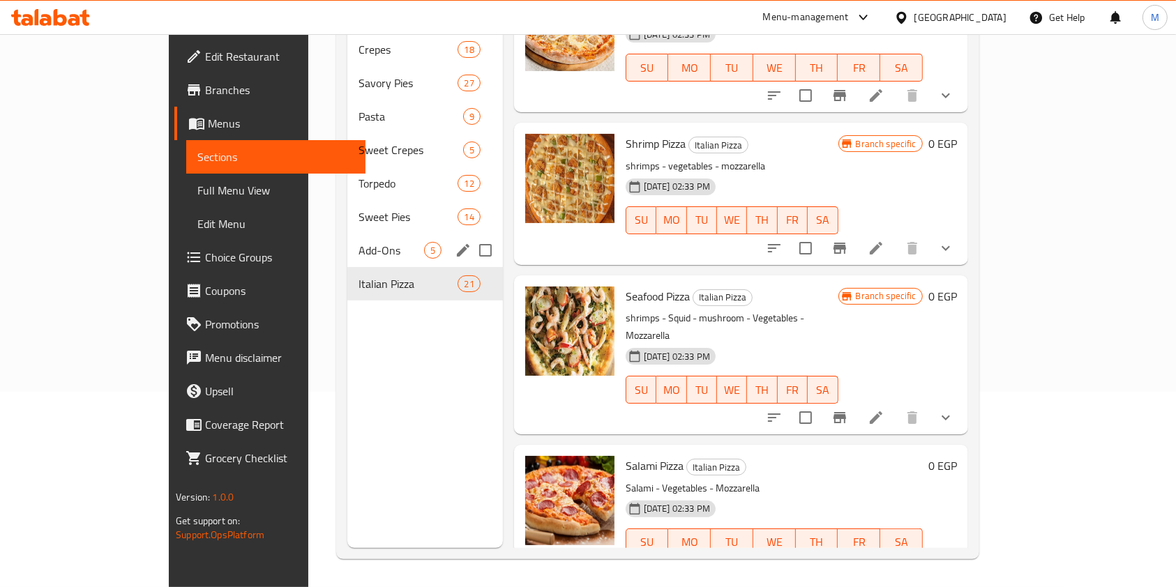
click at [347, 242] on div "Add-Ons 5" at bounding box center [424, 250] width 155 height 33
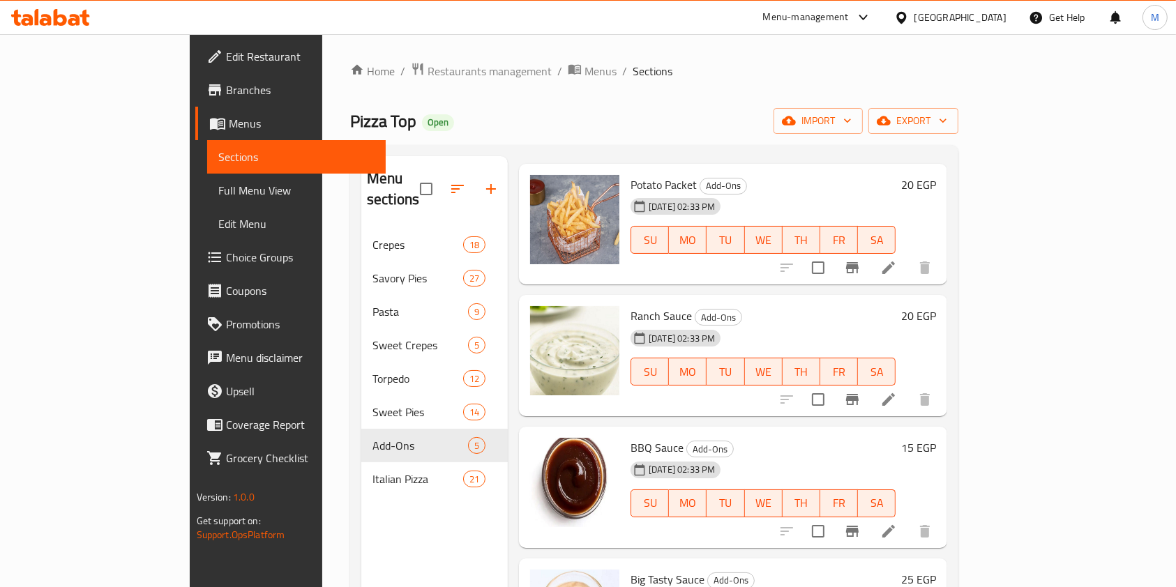
scroll to position [105, 0]
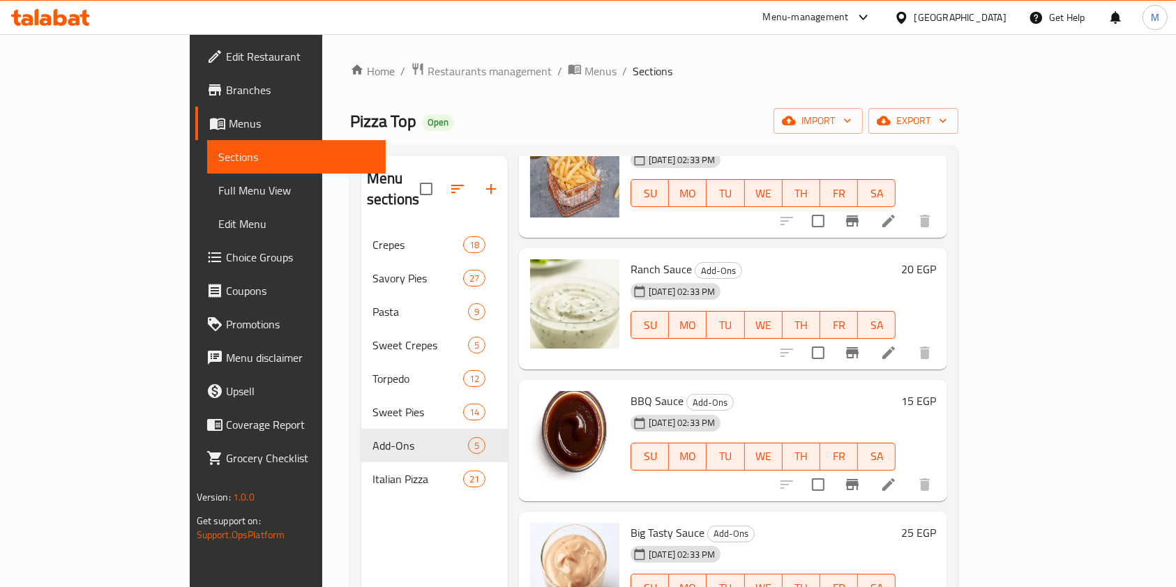
click at [21, 20] on icon at bounding box center [50, 17] width 79 height 17
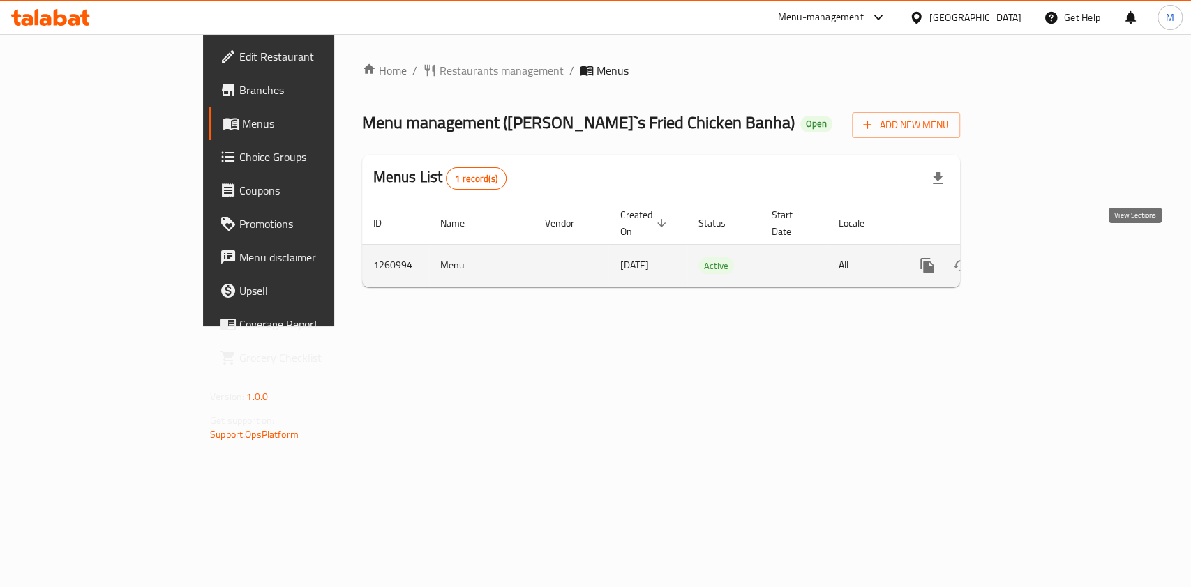
click at [1044, 258] on link "enhanced table" at bounding box center [1027, 265] width 33 height 33
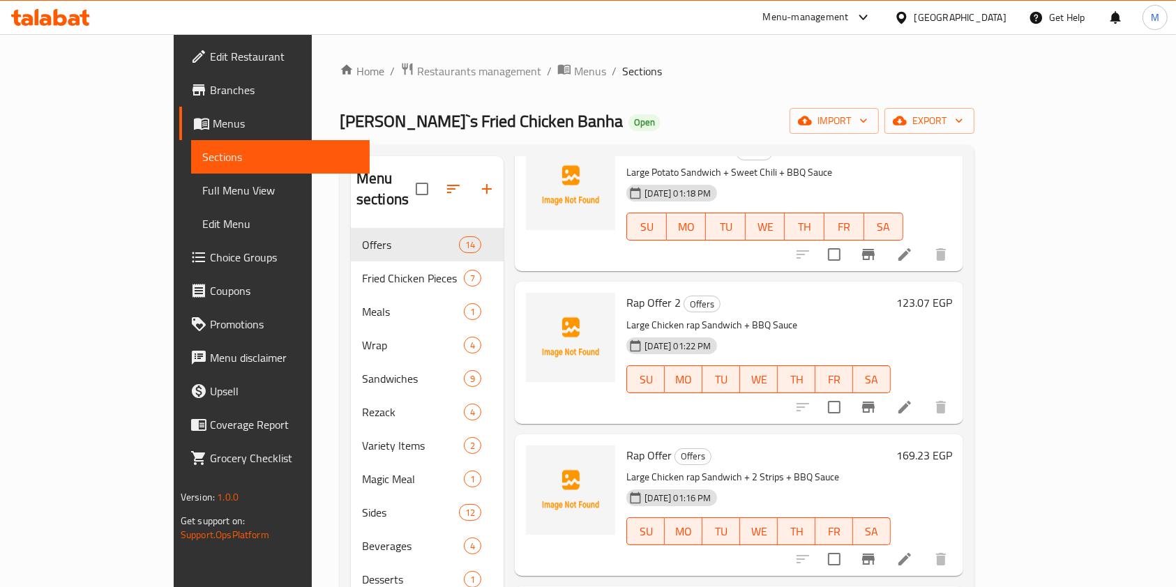
scroll to position [186, 0]
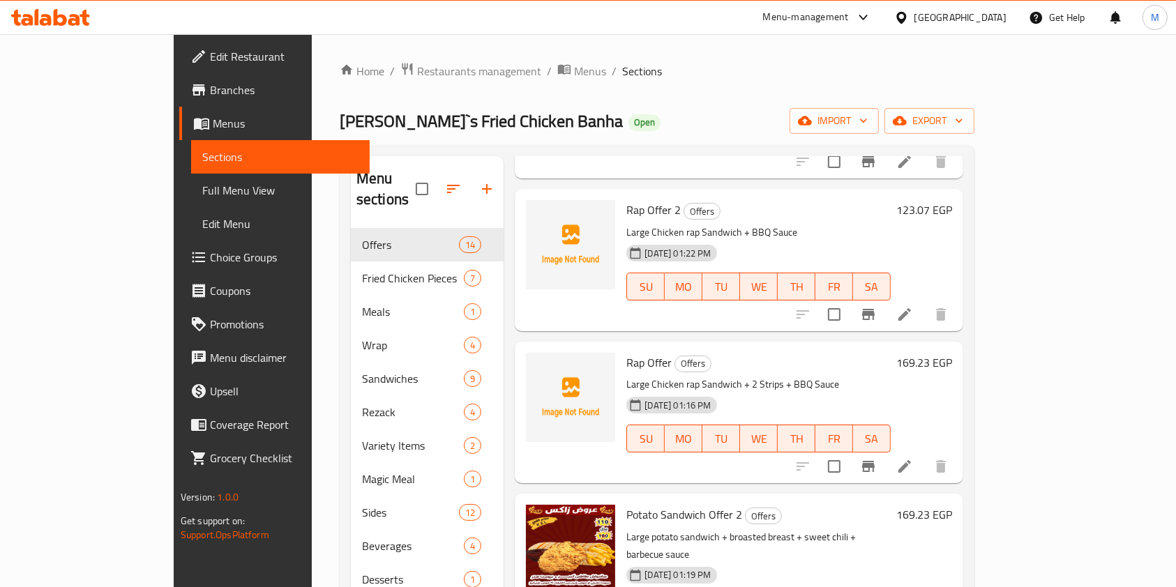
click at [891, 376] on p "Large Chicken rap Sandwich + 2 Strips + BBQ Sauce" at bounding box center [759, 384] width 264 height 17
click at [913, 458] on icon at bounding box center [905, 466] width 17 height 17
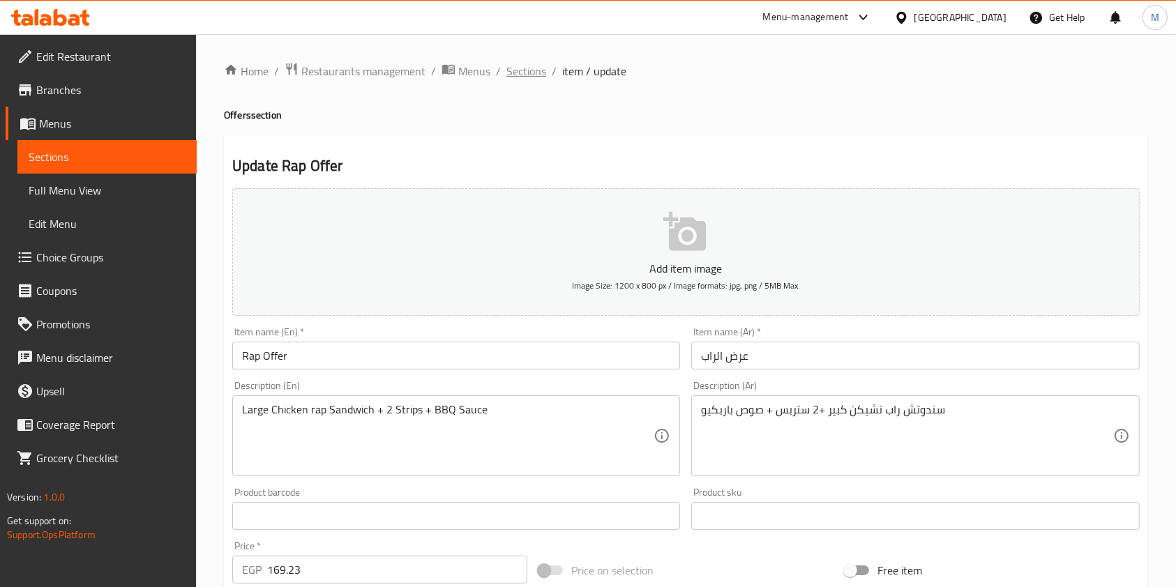
click at [538, 75] on span "Sections" at bounding box center [527, 71] width 40 height 17
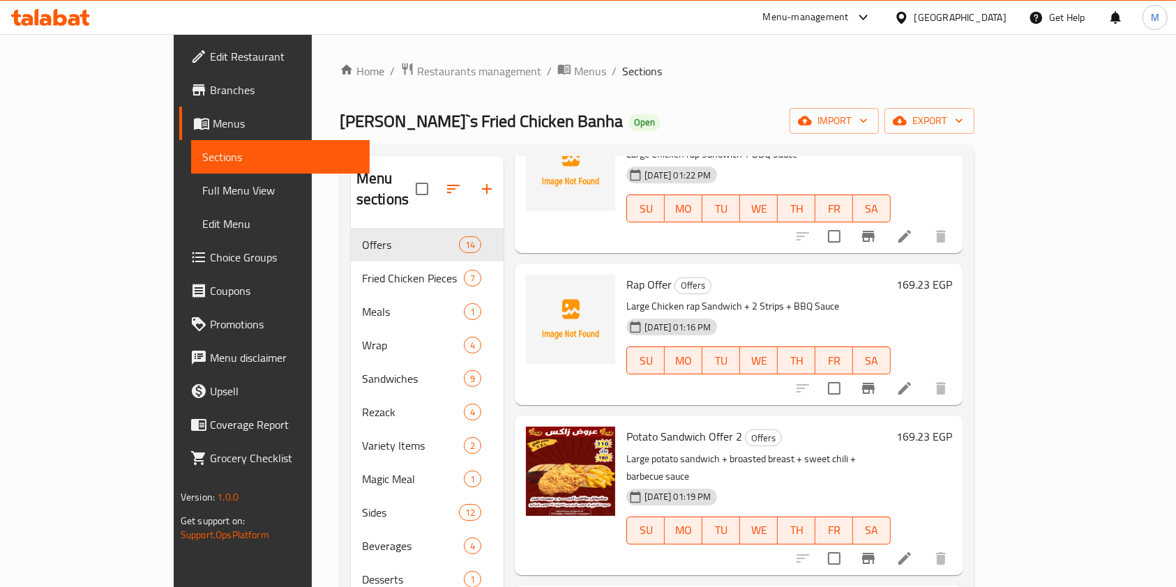
scroll to position [279, 0]
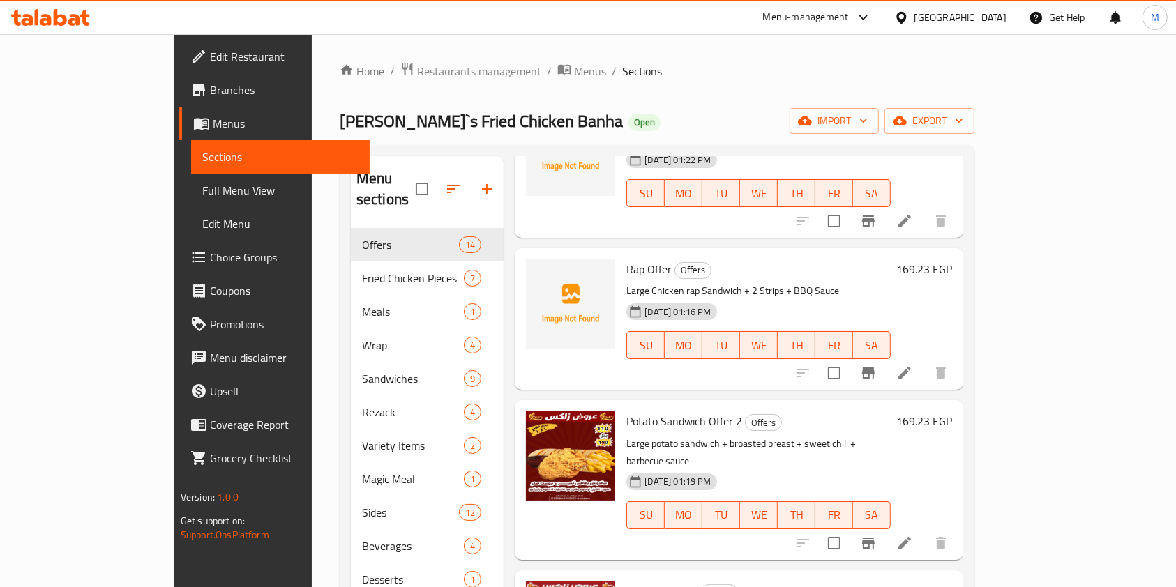
click at [924, 361] on li at bounding box center [904, 373] width 39 height 25
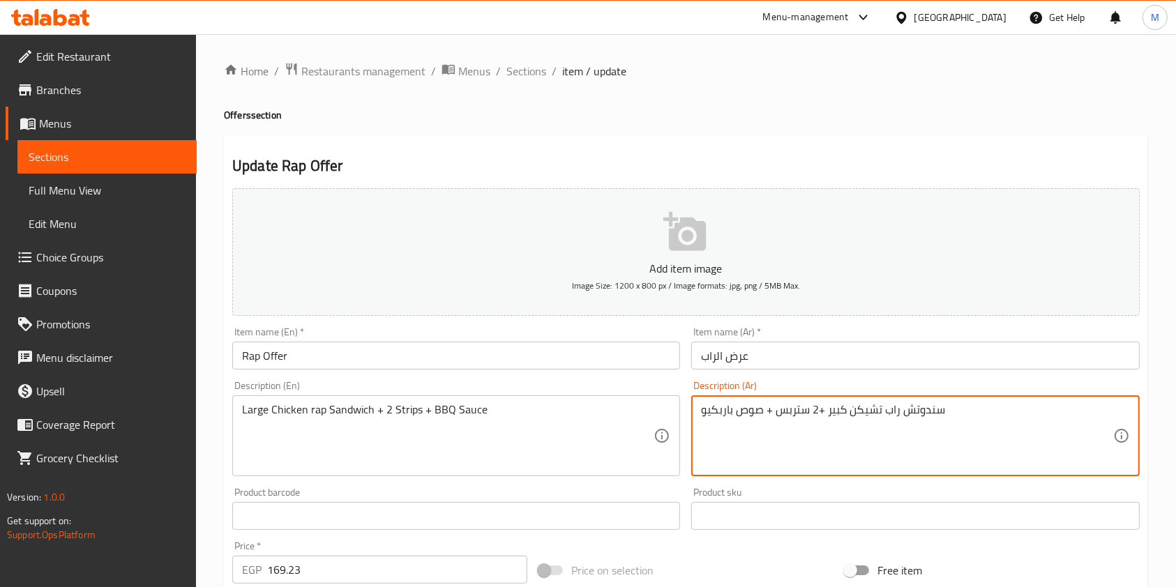
drag, startPoint x: 825, startPoint y: 410, endPoint x: 941, endPoint y: 414, distance: 115.9
paste textarea "اندوتش بطاطس"
type textarea "ساندوتش بطاطس كبير +2 ستربس + صوص باربكيو"
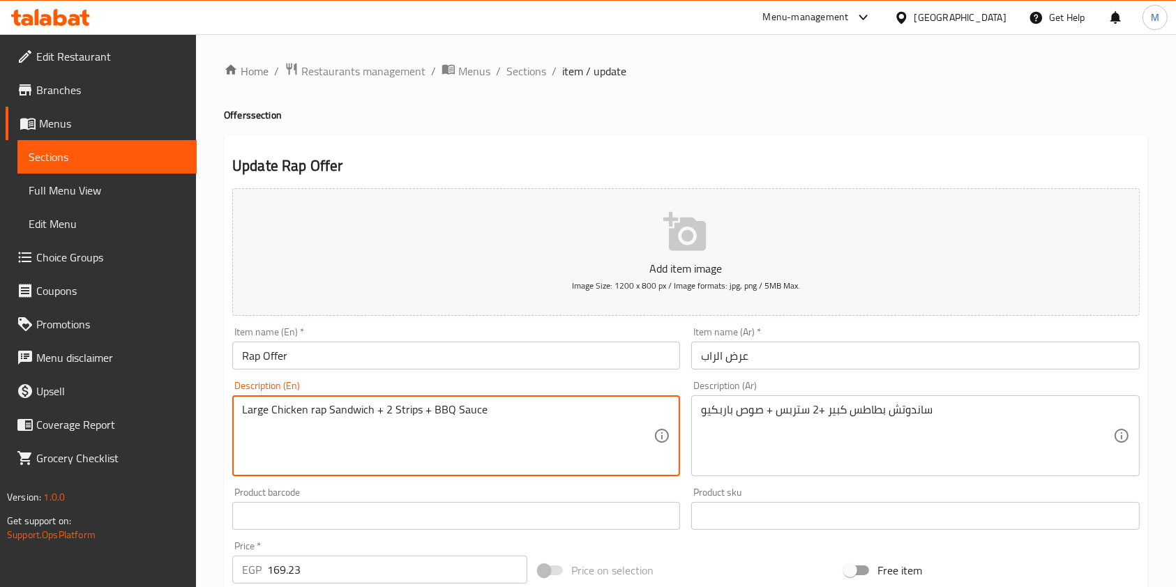
drag, startPoint x: 374, startPoint y: 413, endPoint x: 246, endPoint y: 402, distance: 128.9
click at [251, 412] on textarea "Large Chicken rap Sandwich + 2 Strips + BBQ Sauce" at bounding box center [448, 436] width 412 height 66
drag, startPoint x: 363, startPoint y: 412, endPoint x: 375, endPoint y: 412, distance: 12.6
click at [363, 411] on textarea "Large Chicken rap Sandwich + 2 Strips + BBQ Sauce" at bounding box center [448, 436] width 412 height 66
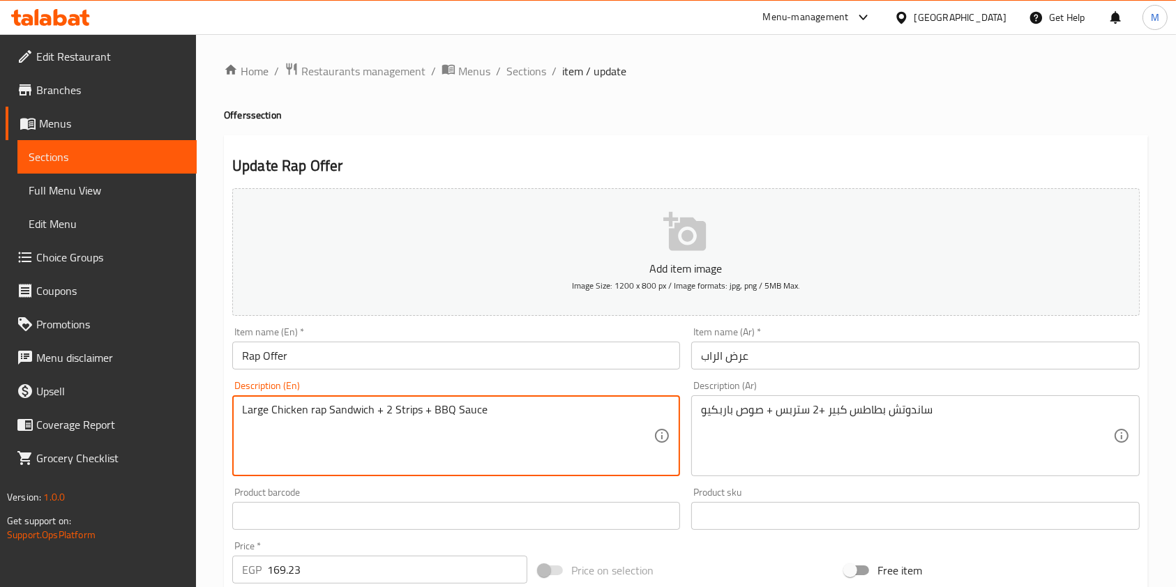
click at [363, 411] on textarea "Large Chicken rap Sandwich + 2 Strips + BBQ Sauce" at bounding box center [448, 436] width 412 height 66
click at [374, 411] on textarea "Large Chicken rap Sandwich + 2 Strips + BBQ Sauce" at bounding box center [448, 436] width 412 height 66
drag, startPoint x: 370, startPoint y: 409, endPoint x: 318, endPoint y: 408, distance: 52.3
click at [350, 410] on textarea "Large Chicken rap Sandwich + 2 Strips + BBQ Sauce" at bounding box center [448, 436] width 412 height 66
click at [337, 409] on textarea "Large Chicken rap Sandwich + 2 Strips + BBQ Sauce" at bounding box center [448, 436] width 412 height 66
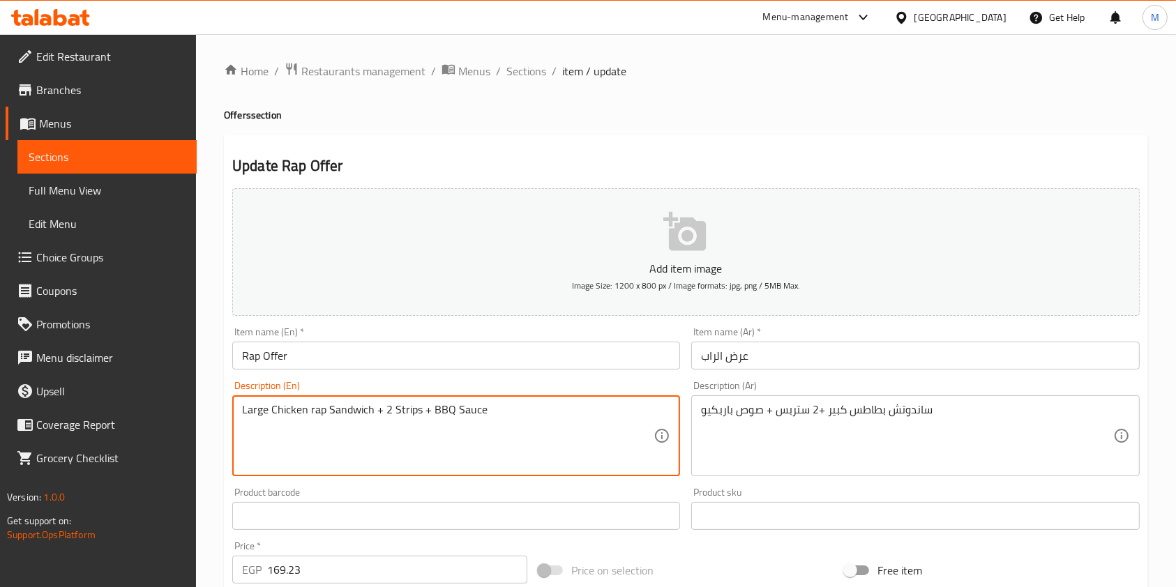
drag, startPoint x: 318, startPoint y: 408, endPoint x: 252, endPoint y: 401, distance: 66.6
click at [280, 403] on textarea "Large Chicken rap Sandwich + 2 Strips + BBQ Sauce" at bounding box center [448, 436] width 412 height 66
drag, startPoint x: 252, startPoint y: 401, endPoint x: 237, endPoint y: 401, distance: 14.7
click at [239, 401] on div "Large Chicken rap Sandwich + 2 Strips + BBQ Sauce Description (En)" at bounding box center [456, 436] width 448 height 81
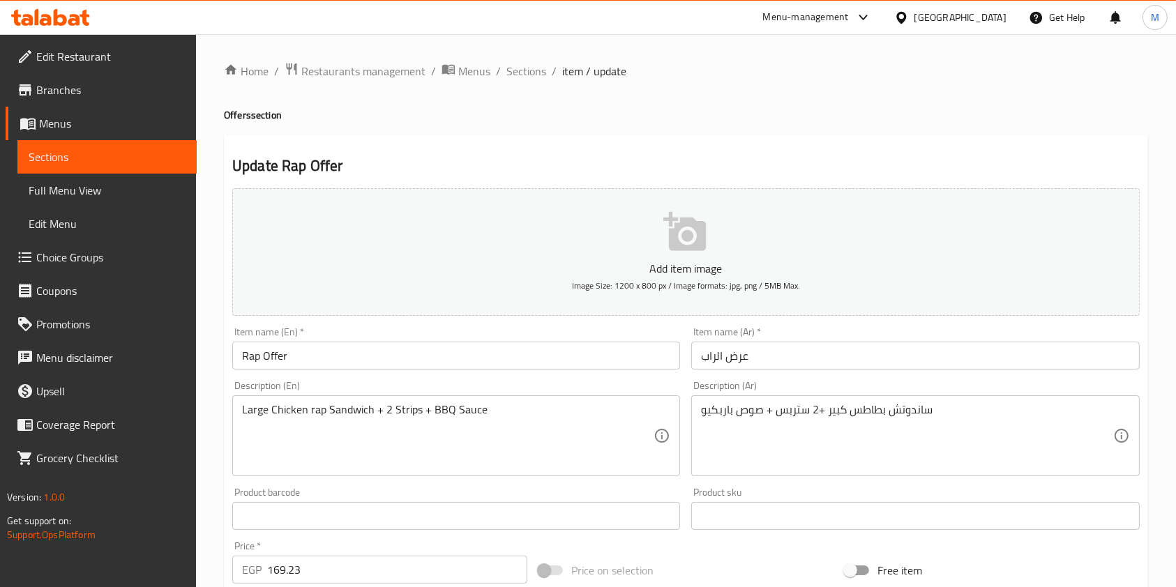
click at [237, 401] on div "Large Chicken rap Sandwich + 2 Strips + BBQ Sauce Description (En)" at bounding box center [456, 436] width 448 height 81
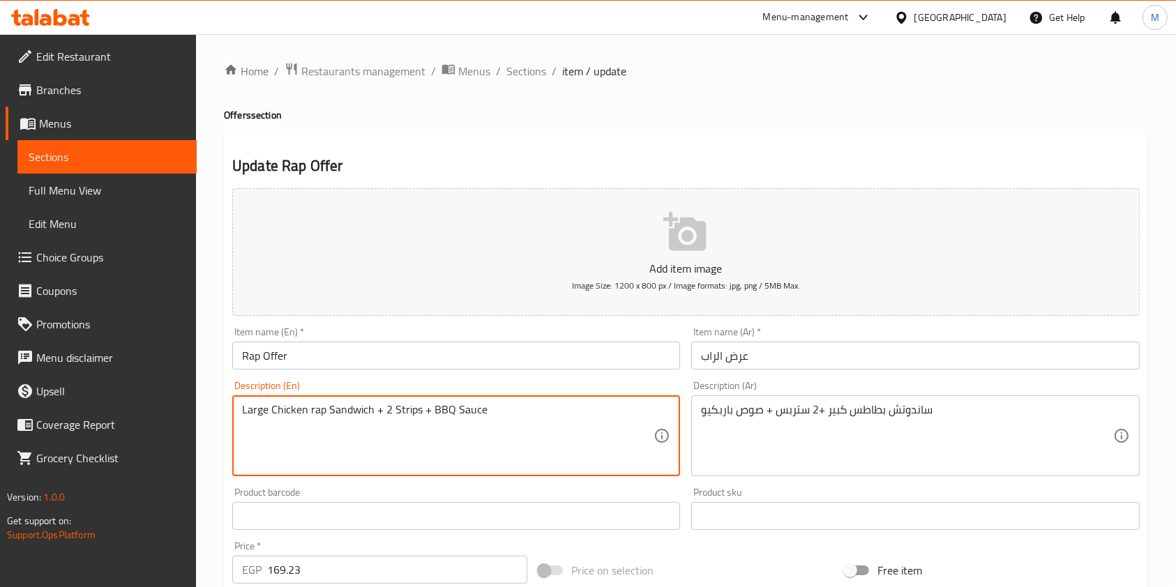
click at [368, 412] on textarea "Large Chicken rap Sandwich + 2 Strips + BBQ Sauce" at bounding box center [448, 436] width 412 height 66
click at [370, 412] on textarea "Large Chicken rap Sandwich + 2 Strips + BBQ Sauce" at bounding box center [448, 436] width 412 height 66
drag, startPoint x: 370, startPoint y: 410, endPoint x: 239, endPoint y: 401, distance: 131.5
click at [239, 401] on div "Large Chicken rap Sandwich + 2 Strips + BBQ Sauce Description (En)" at bounding box center [456, 436] width 448 height 81
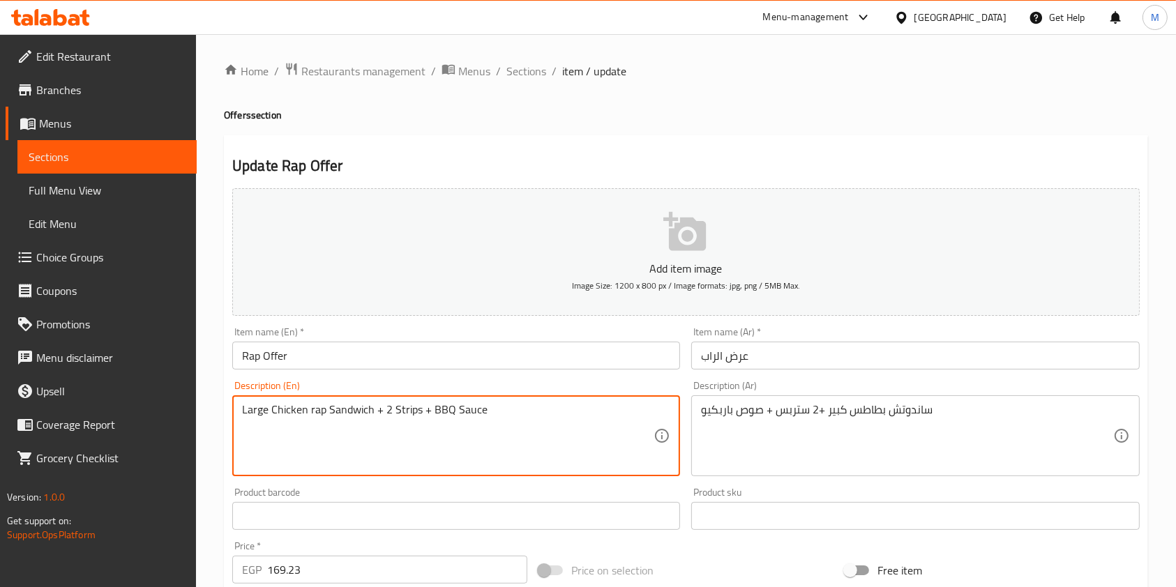
paste textarea "large potato sandwich"
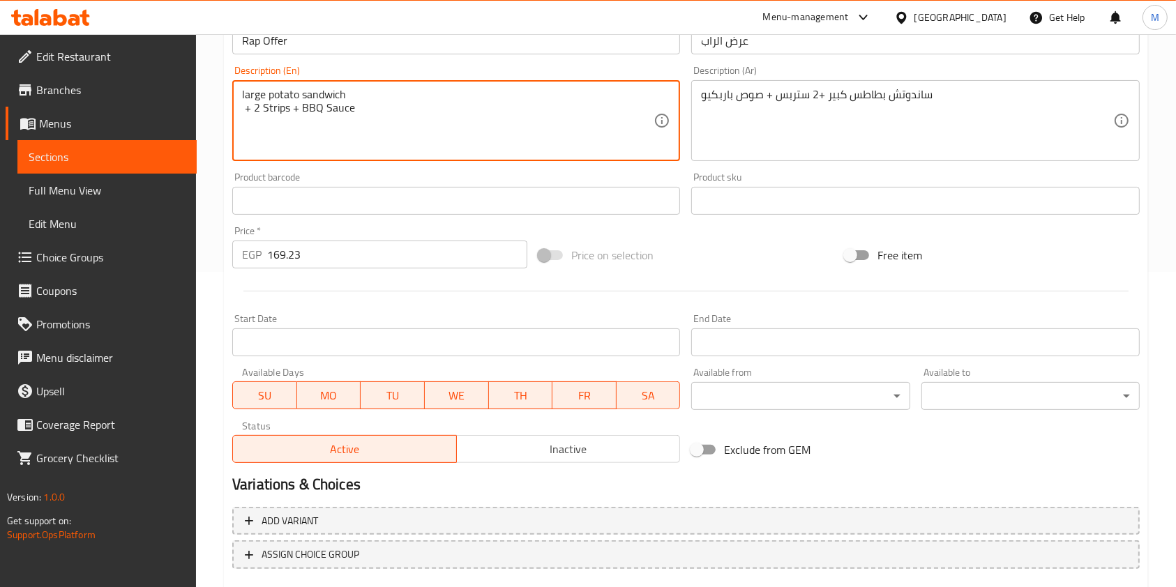
scroll to position [398, 0]
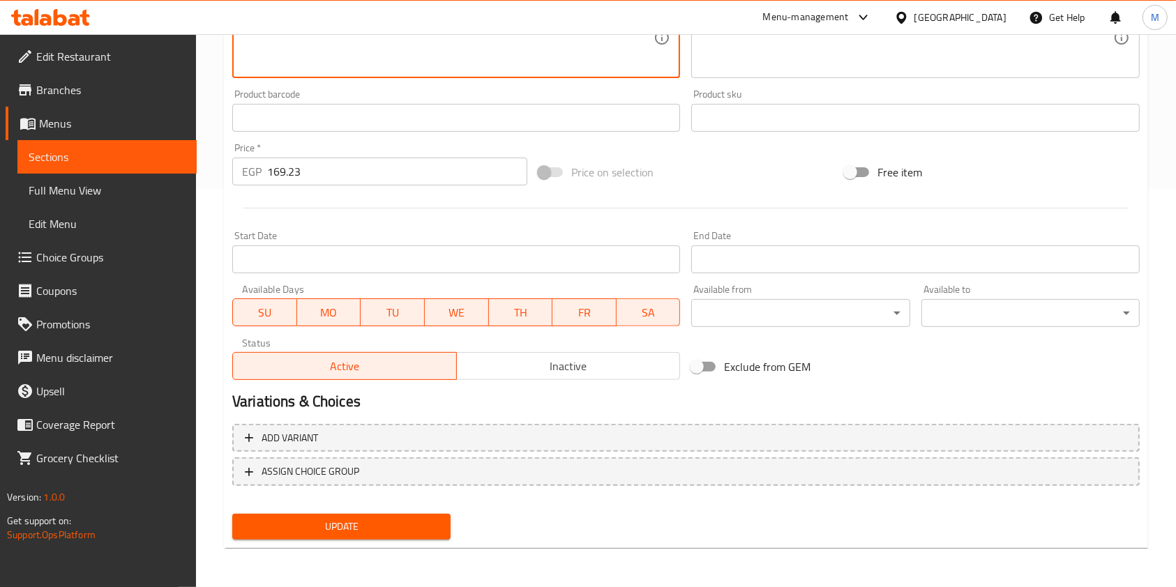
type textarea "large potato sandwich + 2 Strips + BBQ Sauce"
click at [432, 517] on button "Update" at bounding box center [341, 527] width 218 height 26
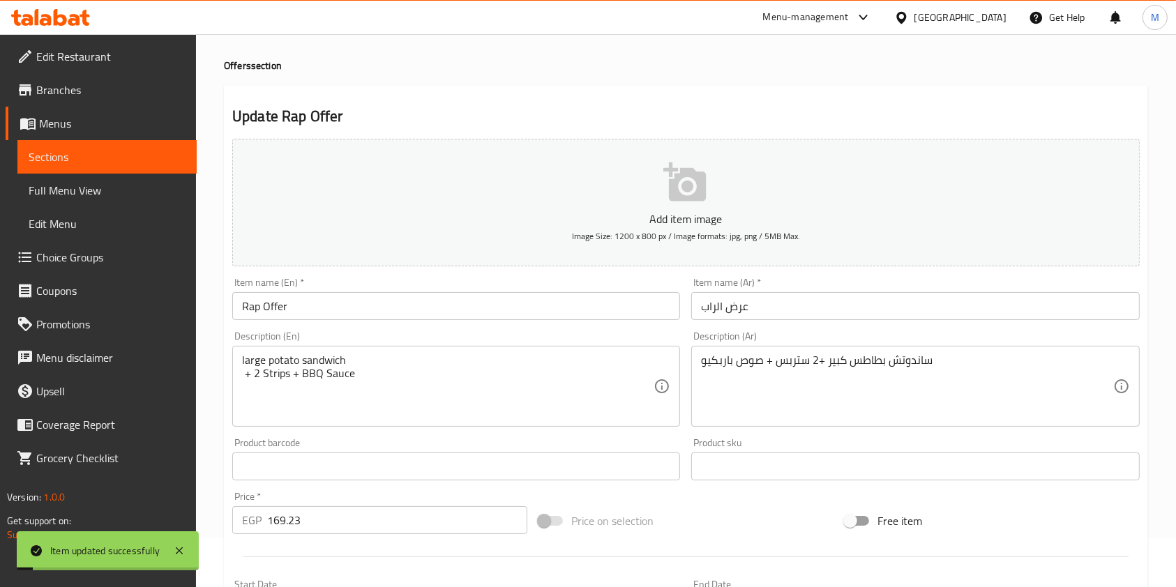
scroll to position [0, 0]
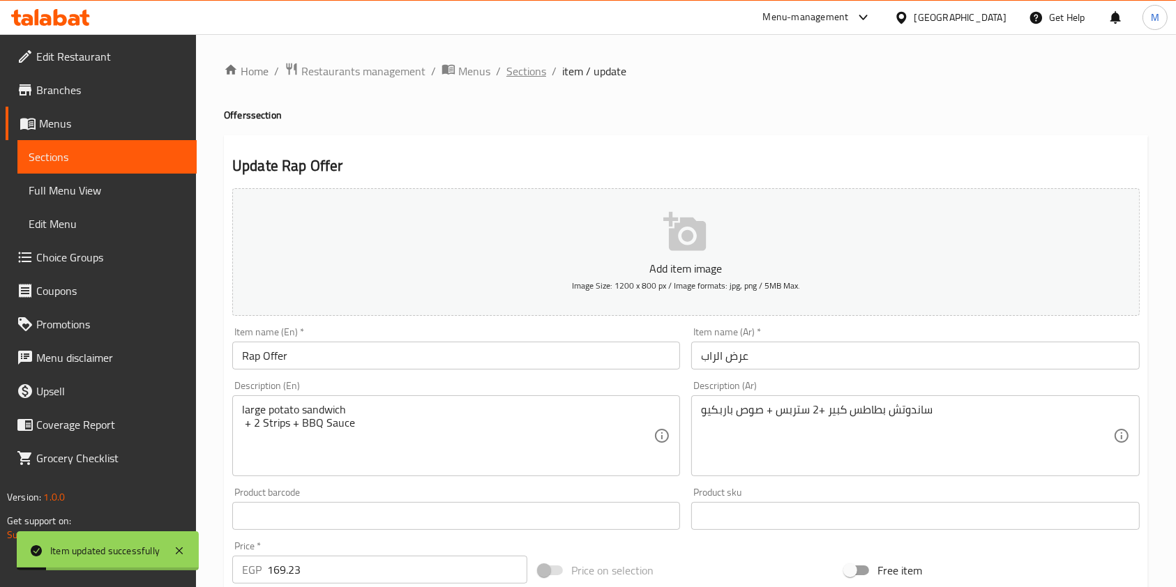
click at [527, 80] on span "Sections" at bounding box center [527, 71] width 40 height 17
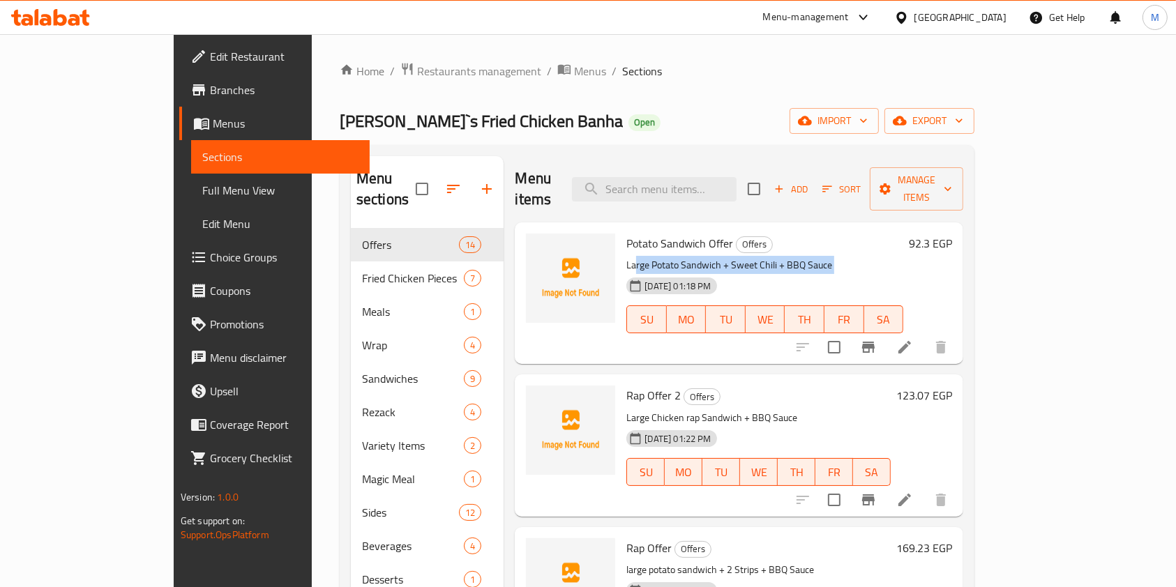
drag, startPoint x: 592, startPoint y: 248, endPoint x: 682, endPoint y: 254, distance: 90.2
click at [682, 254] on div "Potato Sandwich Offer Offers Large Potato Sandwich + Sweet Chili + BBQ Sauce 28…" at bounding box center [765, 293] width 288 height 130
click at [810, 272] on div "28-09-2025 01:18 PM SU MO TU WE TH FR SA" at bounding box center [765, 309] width 288 height 75
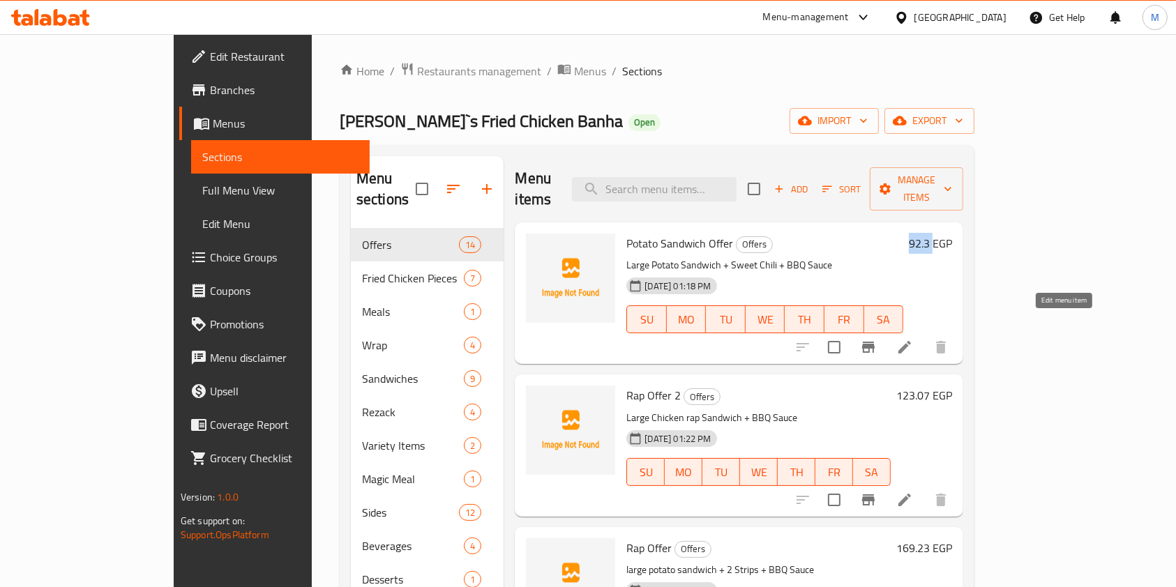
click at [911, 341] on icon at bounding box center [905, 347] width 13 height 13
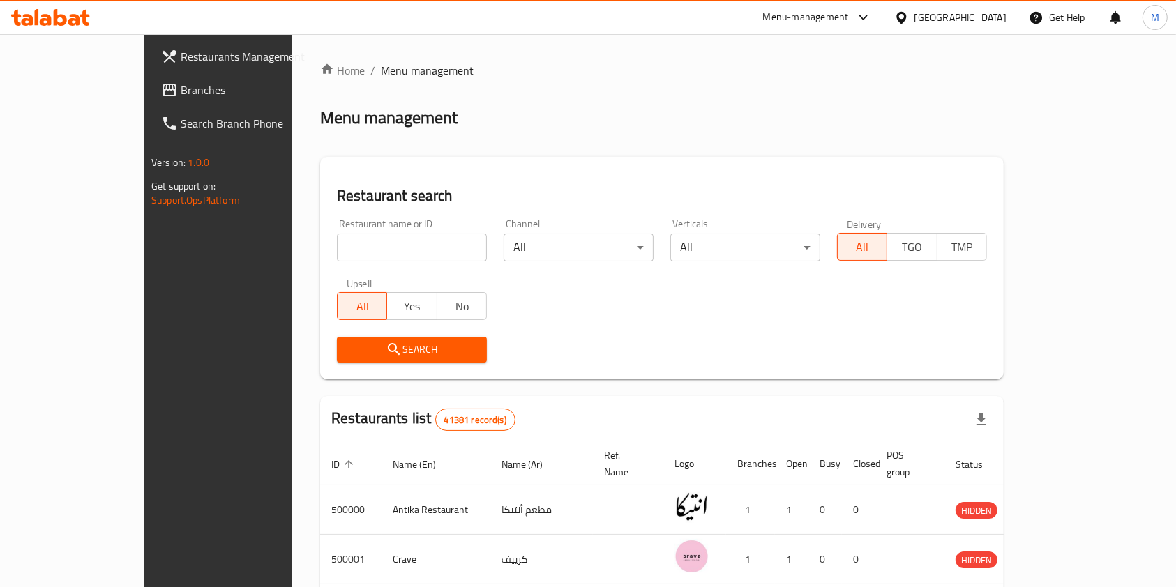
click at [337, 251] on input "search" at bounding box center [412, 248] width 150 height 28
paste input "large potato sandwich"
click at [389, 236] on input "large potato sandwich" at bounding box center [412, 248] width 150 height 28
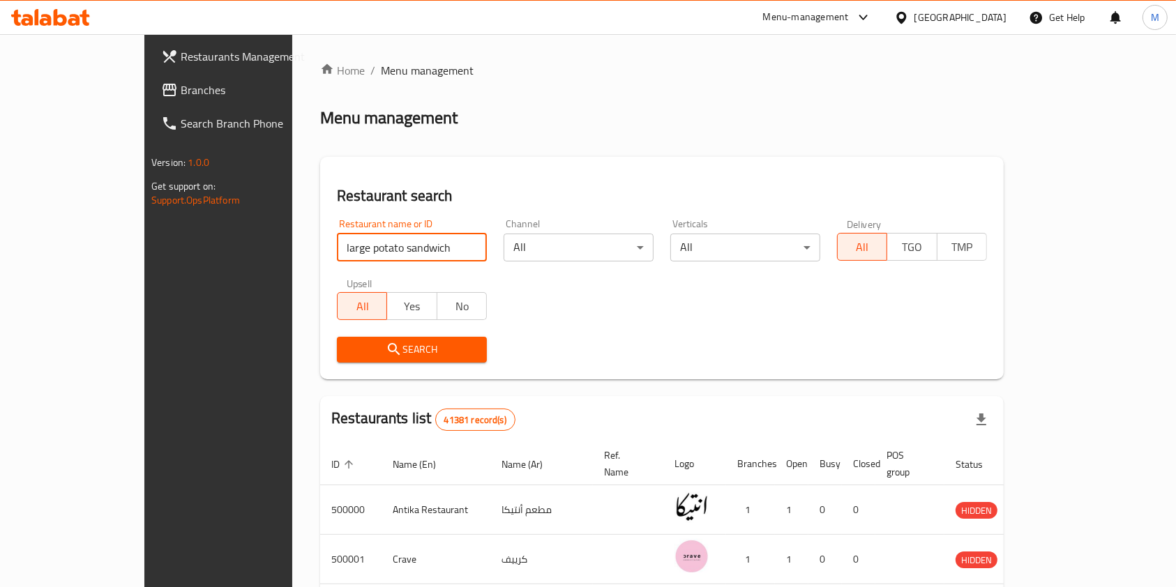
click at [389, 236] on input "large potato sandwich" at bounding box center [412, 248] width 150 height 28
paste input "685030"
type input "685030"
click button "Search" at bounding box center [412, 350] width 150 height 26
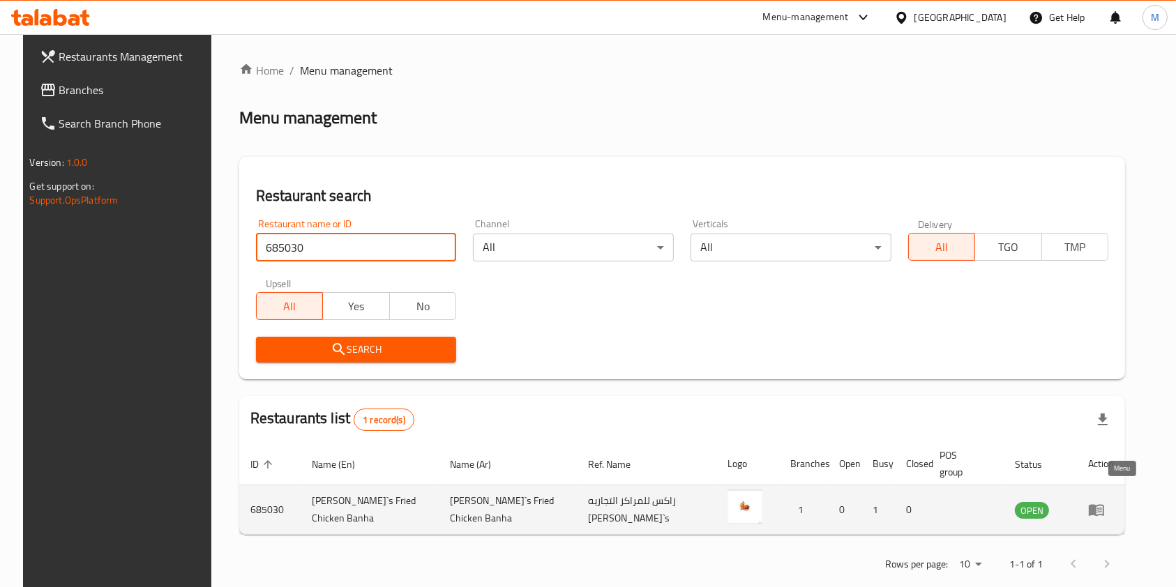
click at [1105, 502] on icon "enhanced table" at bounding box center [1096, 510] width 17 height 17
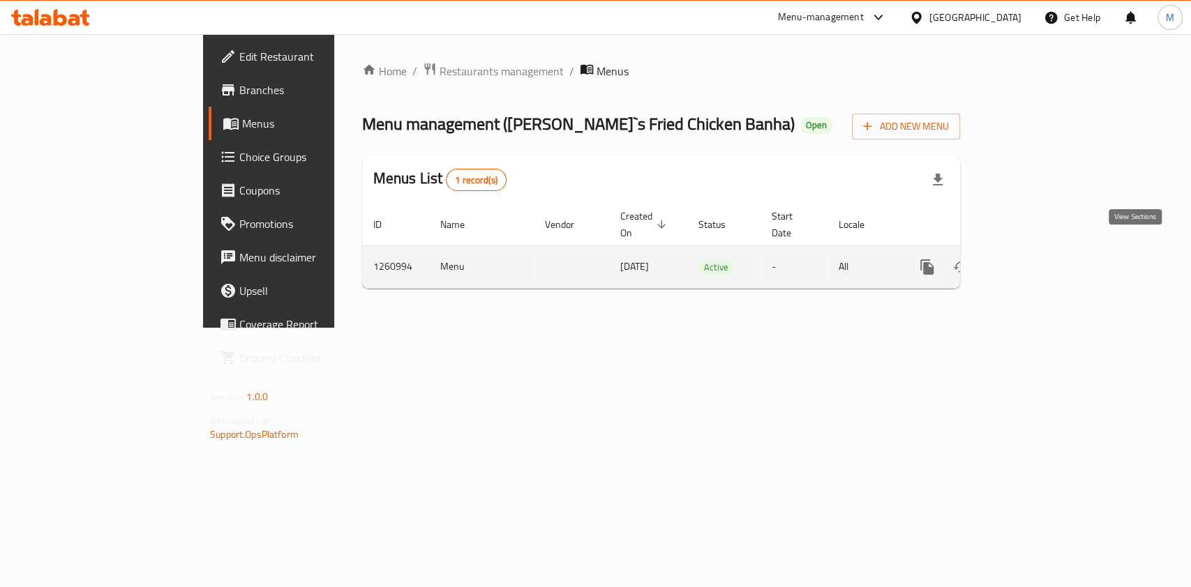
click at [1044, 250] on link "enhanced table" at bounding box center [1027, 266] width 33 height 33
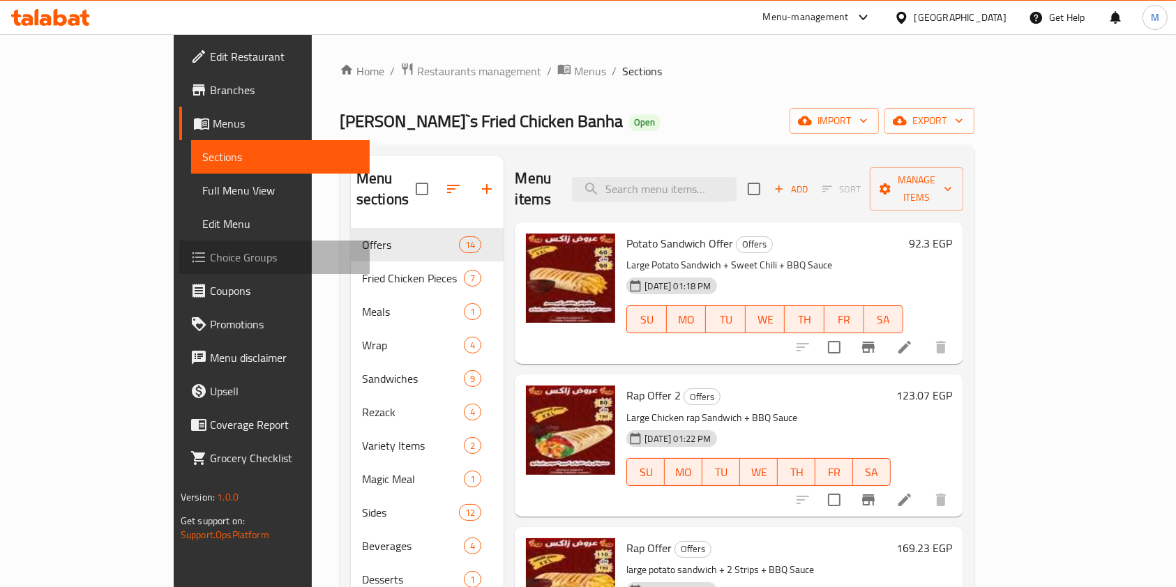
click at [210, 266] on span "Choice Groups" at bounding box center [284, 257] width 149 height 17
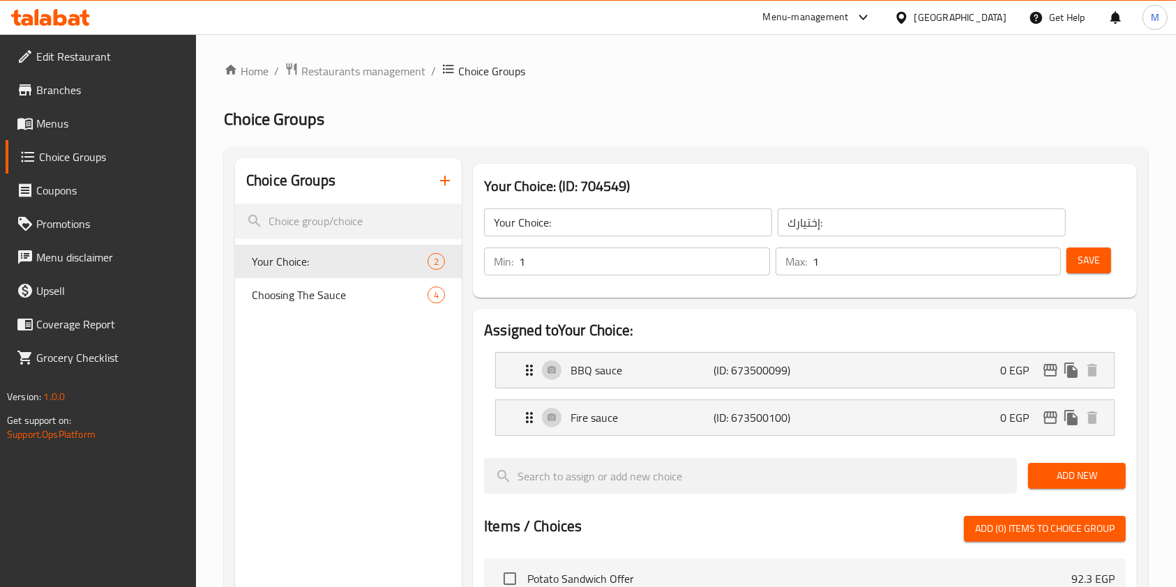
click at [452, 183] on icon "button" at bounding box center [445, 180] width 17 height 17
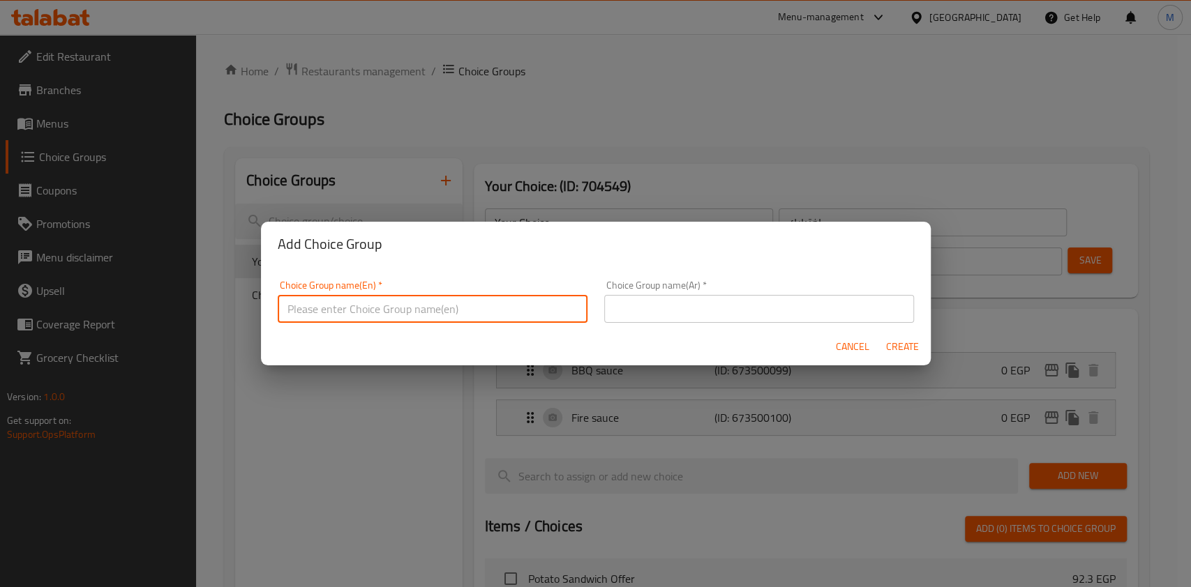
click at [456, 317] on input "text" at bounding box center [433, 309] width 310 height 28
type input "Your choice of sandwich"
click at [675, 317] on input "text" at bounding box center [759, 309] width 310 height 28
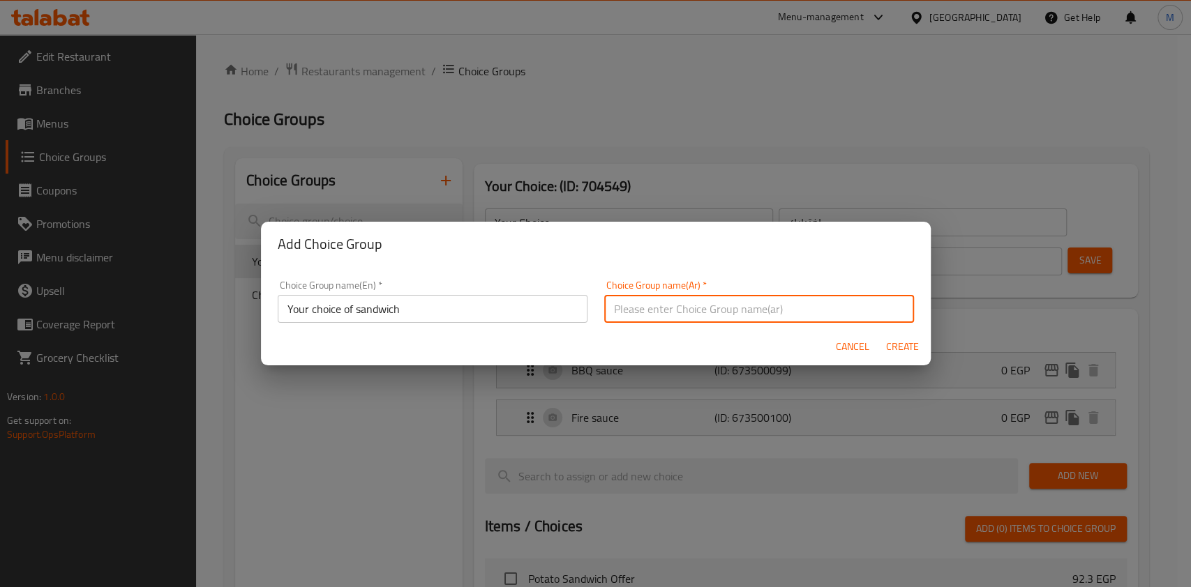
type input "h"
type input "ا"
type input "اختيارك من الساندوتش"
click at [915, 342] on span "Create" at bounding box center [902, 346] width 33 height 17
type input "Your choice of sandwich"
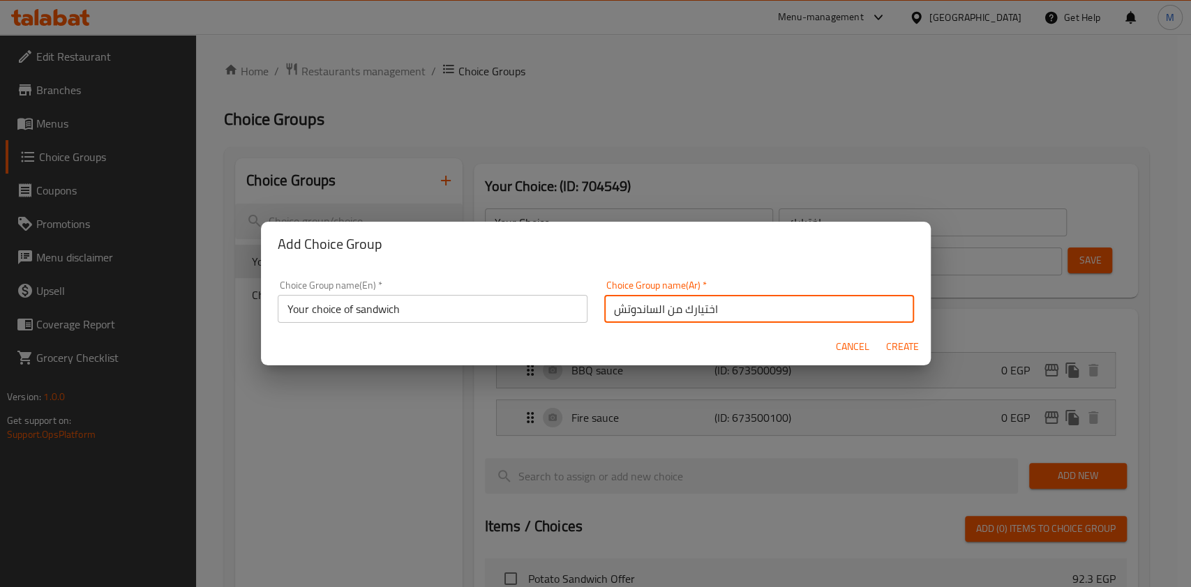
type input "اختيارك من الساندوتش"
type input "0"
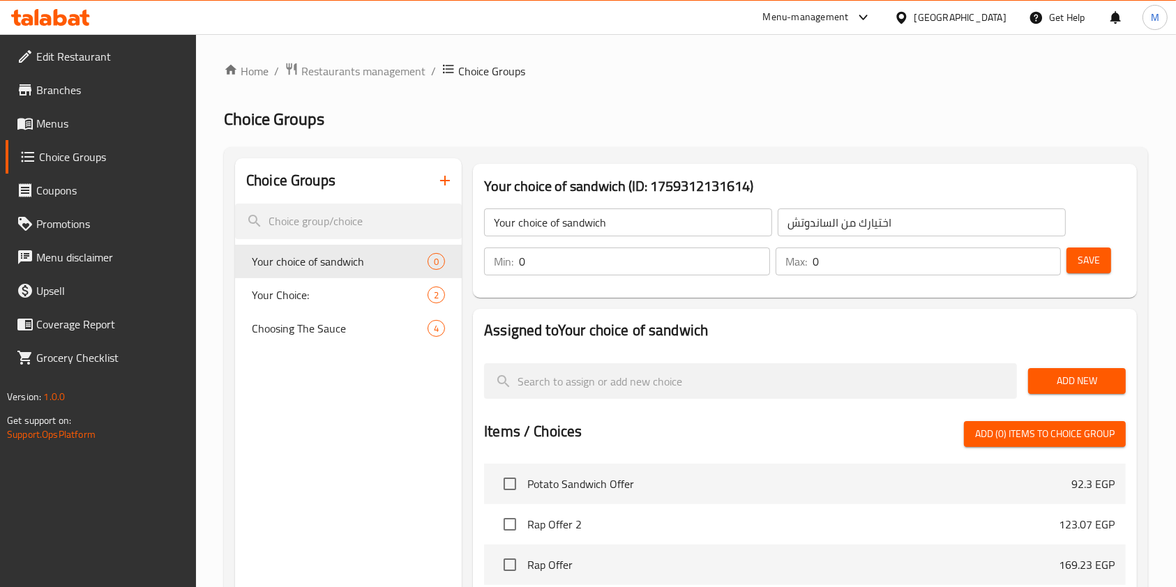
click at [638, 262] on input "0" at bounding box center [644, 262] width 251 height 28
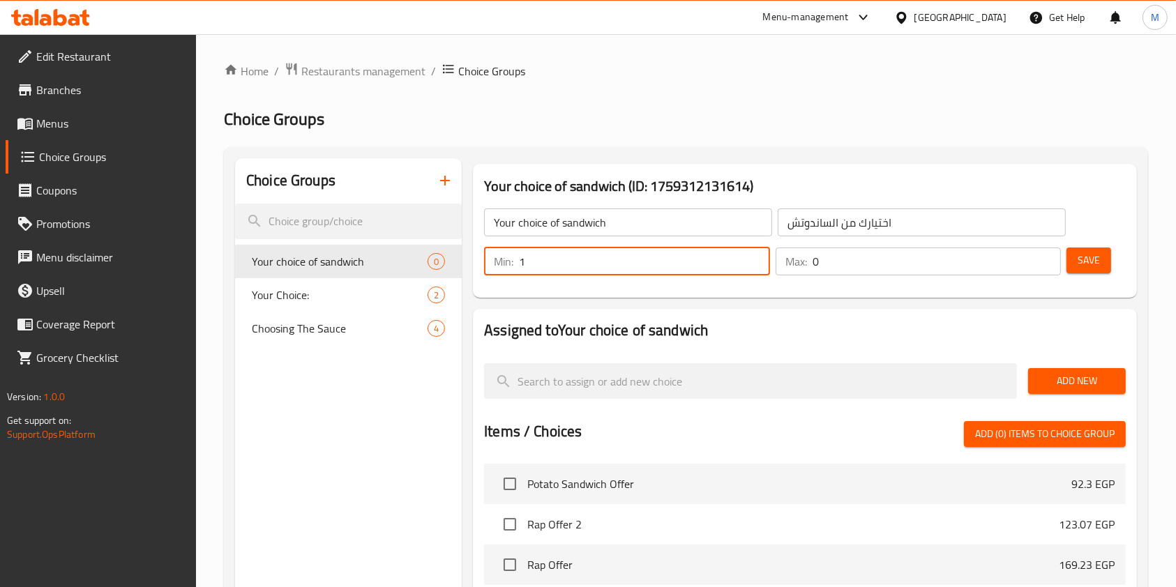
type input "1"
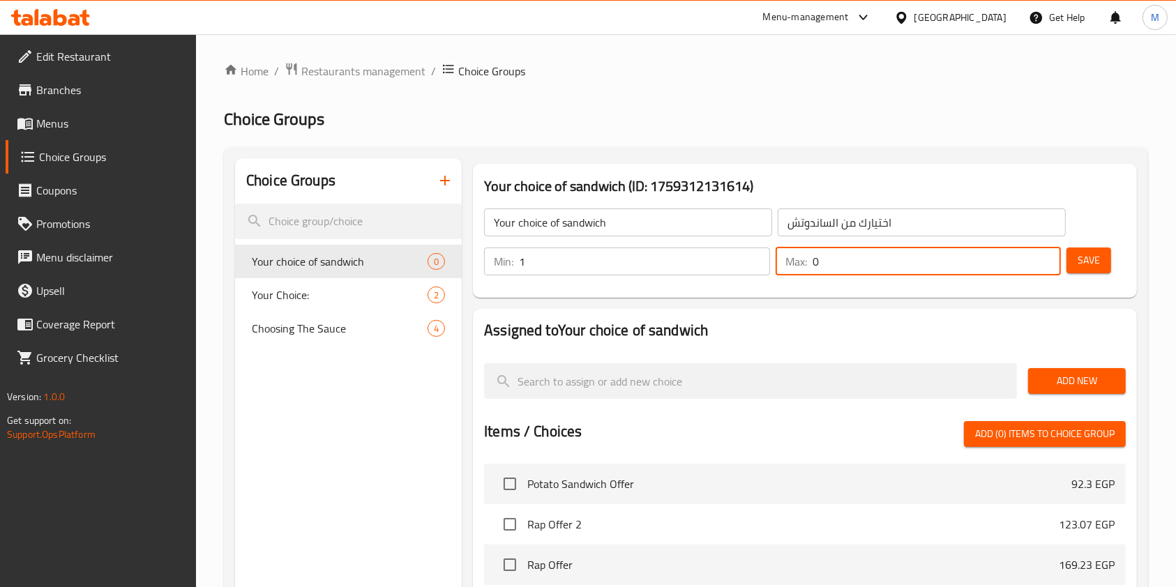
click at [880, 248] on input "0" at bounding box center [937, 262] width 249 height 28
type input "1"
click at [1066, 265] on div "Save" at bounding box center [1091, 261] width 54 height 33
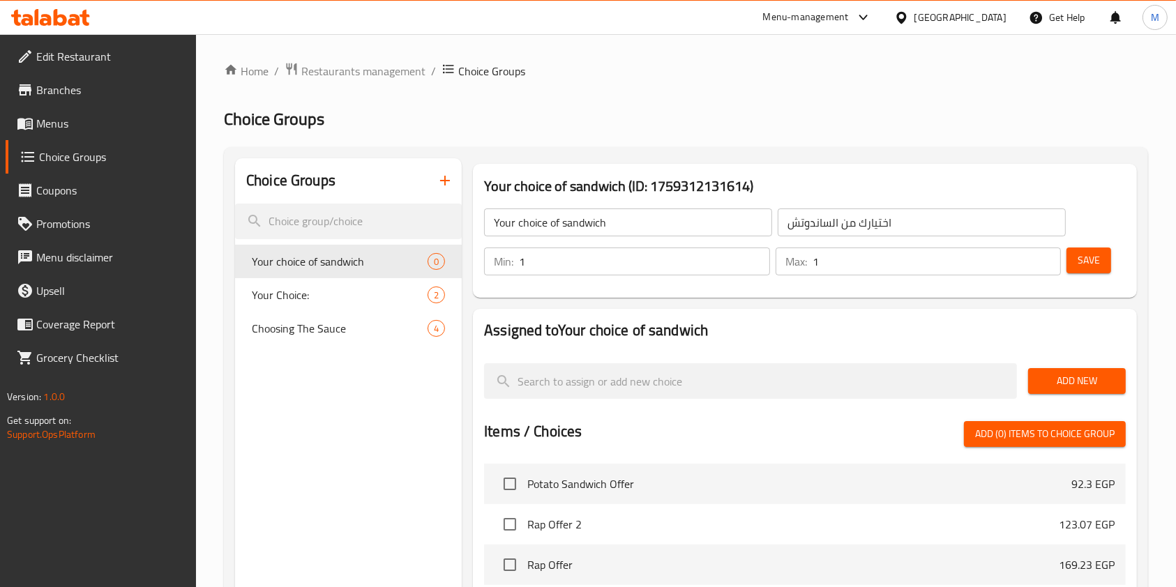
click at [1080, 265] on span "Save" at bounding box center [1089, 260] width 22 height 17
click at [1080, 265] on div at bounding box center [588, 293] width 1176 height 587
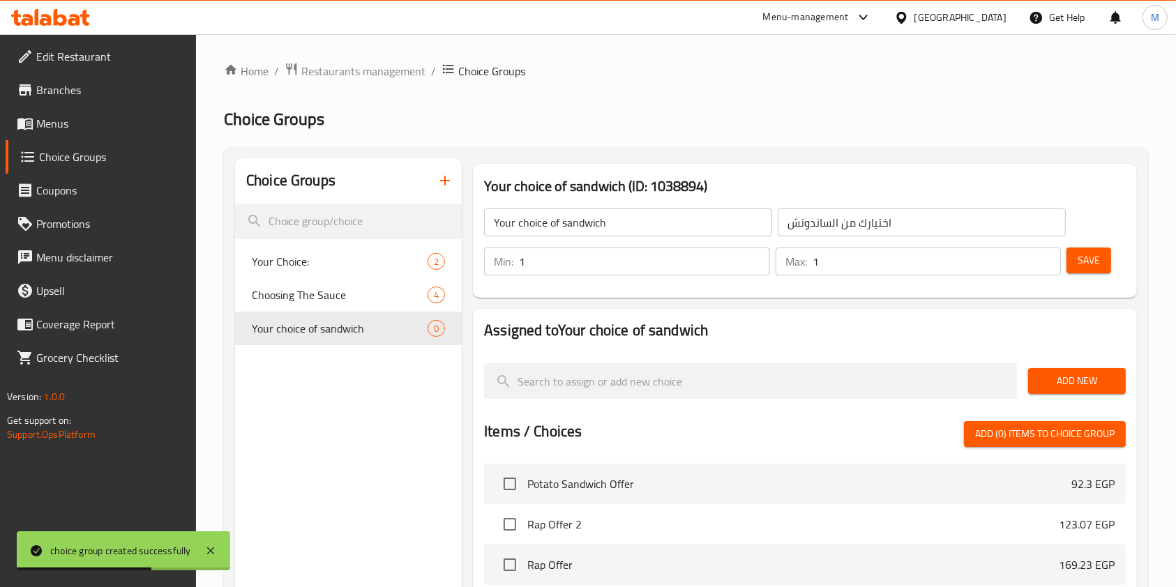
click at [1037, 373] on button "Add New" at bounding box center [1077, 381] width 98 height 26
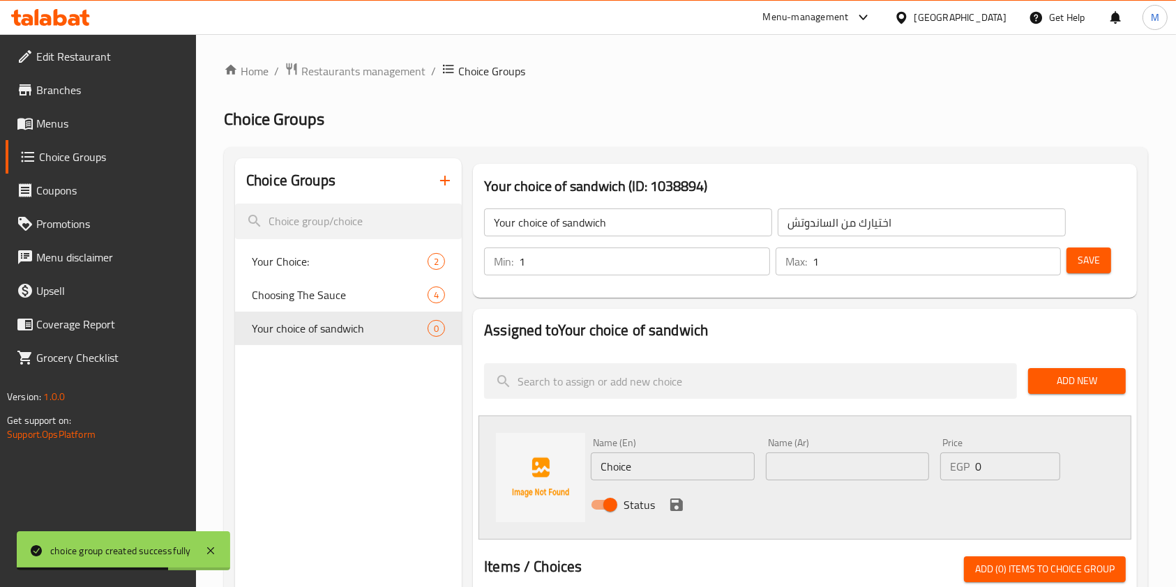
click at [648, 474] on input "Choice" at bounding box center [672, 467] width 163 height 28
type input "ؤ"
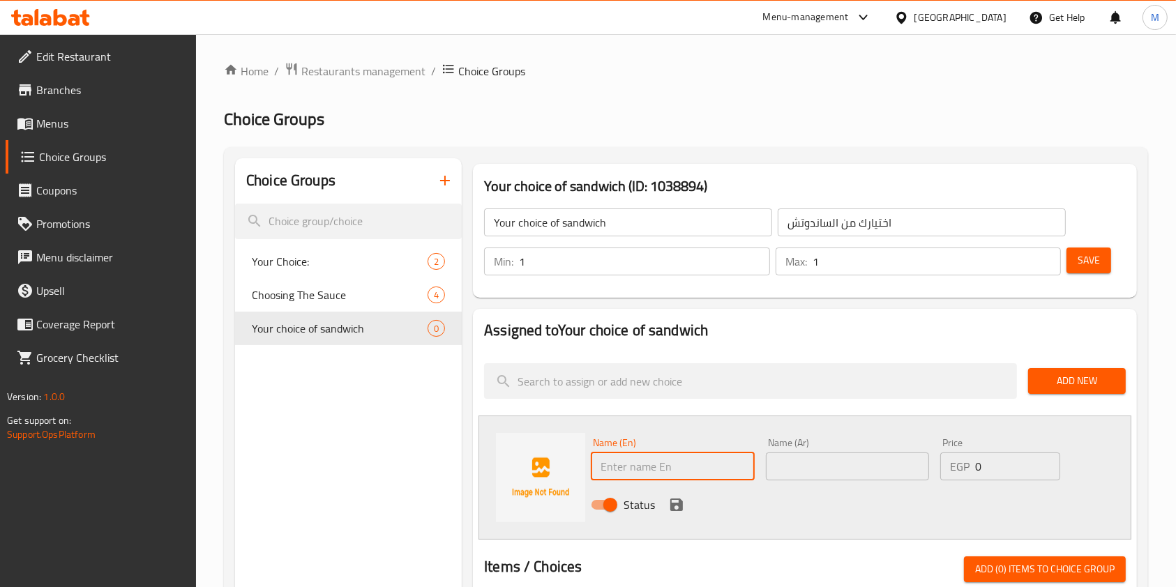
click at [685, 472] on input "text" at bounding box center [672, 467] width 163 height 28
paste input "beef"
type input "beef"
click at [814, 477] on input "text" at bounding box center [847, 467] width 163 height 28
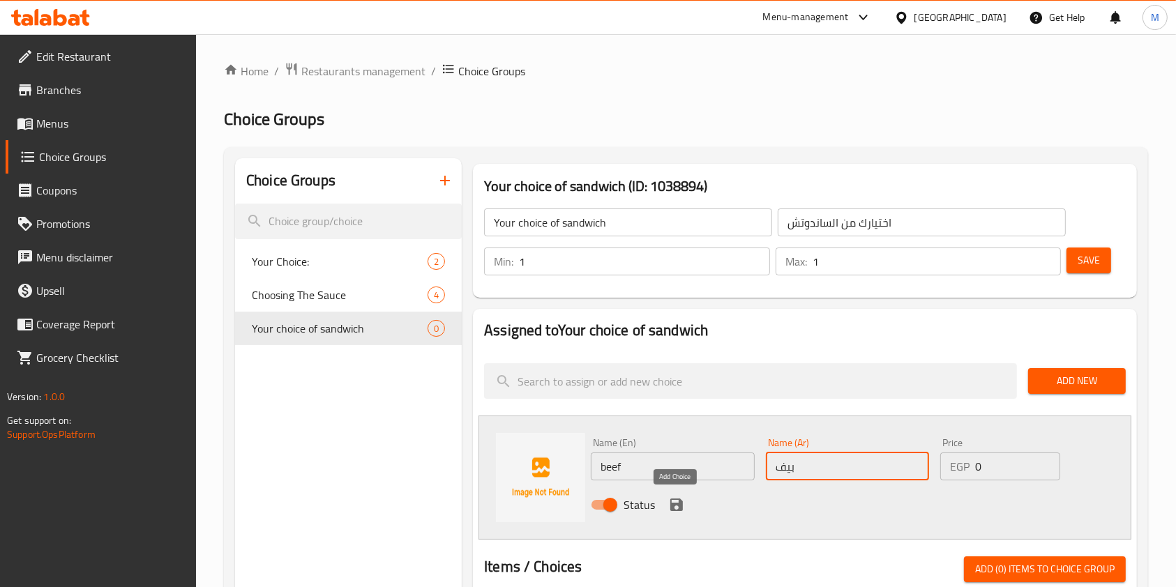
type input "بيف"
click at [675, 505] on icon "save" at bounding box center [676, 505] width 17 height 17
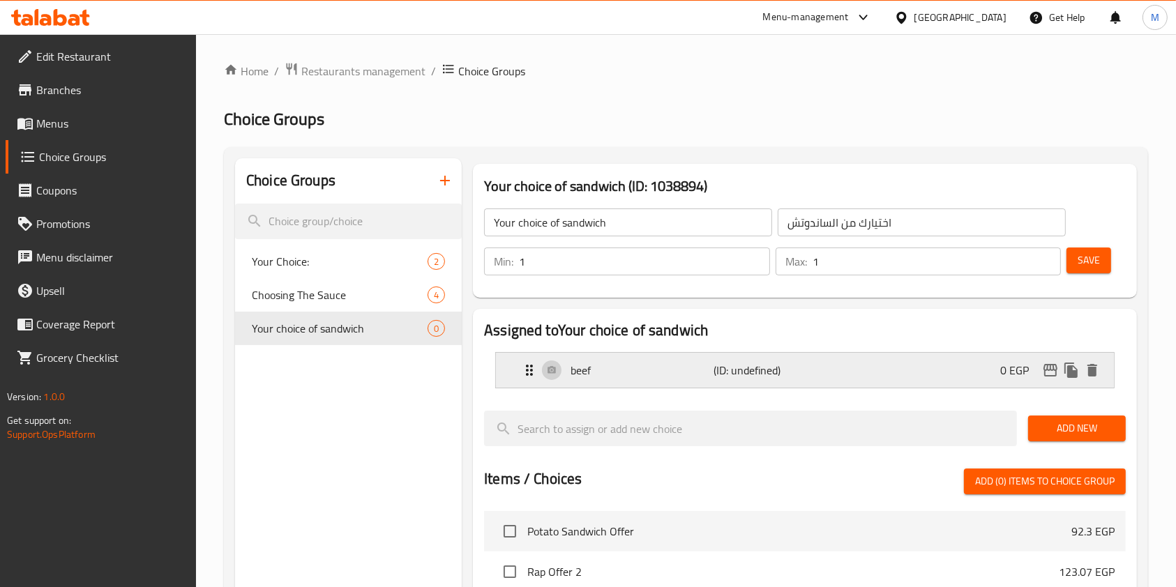
click at [690, 385] on div "beef (ID: undefined) 0 EGP" at bounding box center [809, 370] width 576 height 35
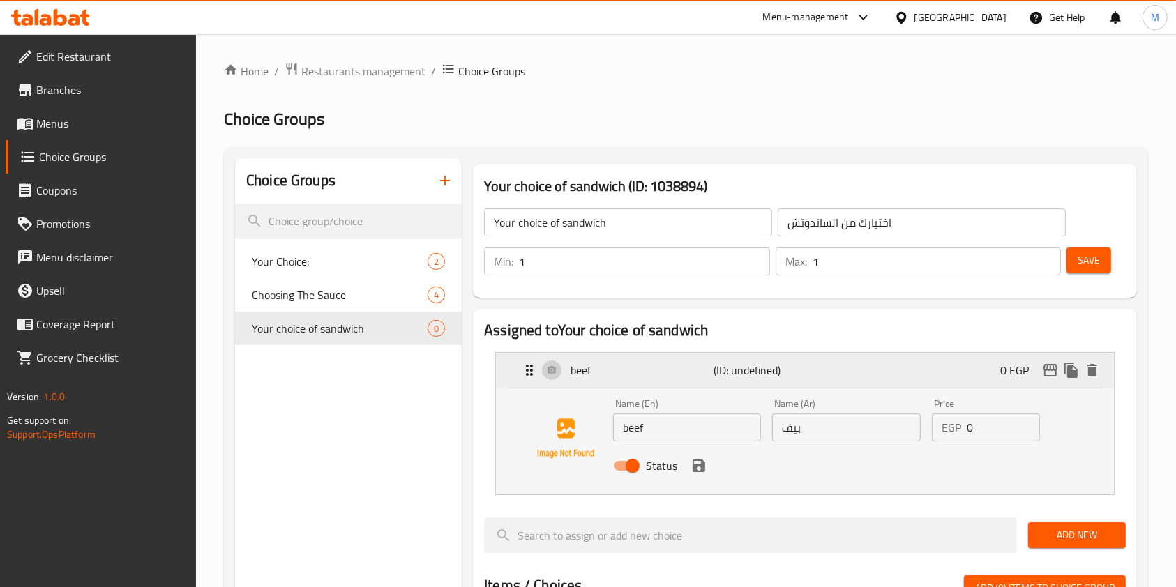
click at [751, 378] on p "(ID: undefined)" at bounding box center [762, 370] width 96 height 17
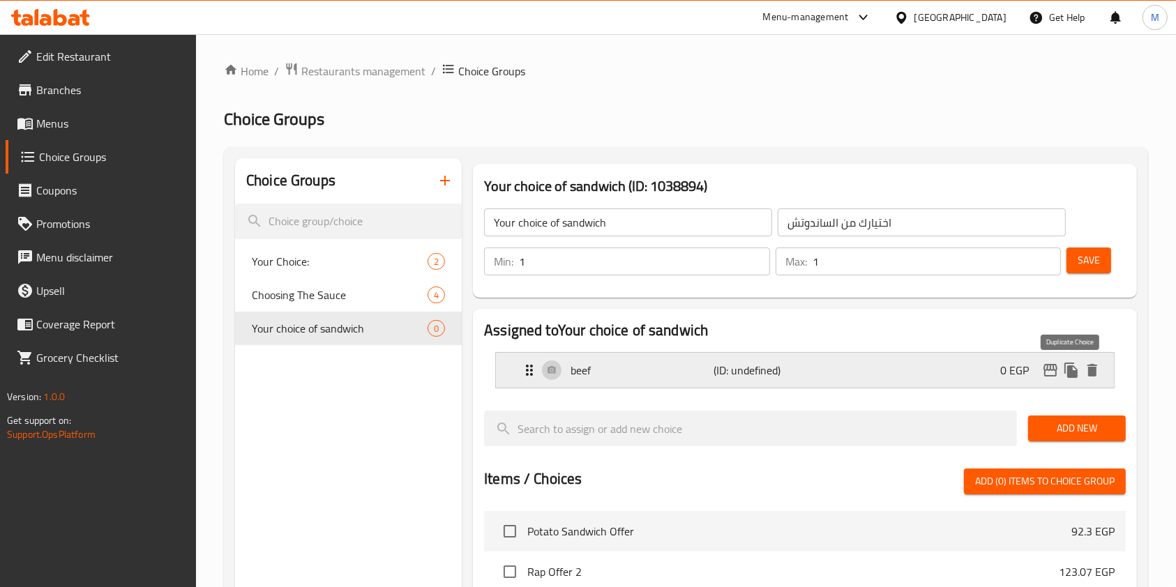
click at [1081, 368] on button "duplicate" at bounding box center [1071, 370] width 21 height 21
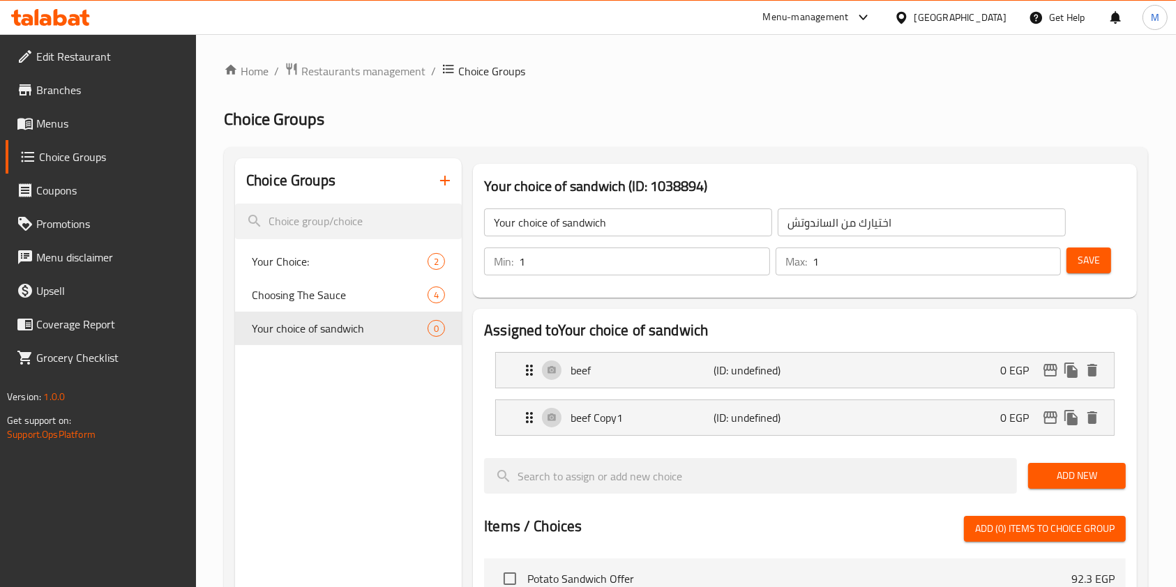
click at [666, 439] on li "beef Copy1 (ID: undefined) 0 EGP Name (En) beef Copy1 Name (En) Name (Ar) بيف N…" at bounding box center [805, 417] width 642 height 47
click at [649, 433] on div "beef Copy1 (ID: undefined) 0 EGP" at bounding box center [809, 417] width 576 height 35
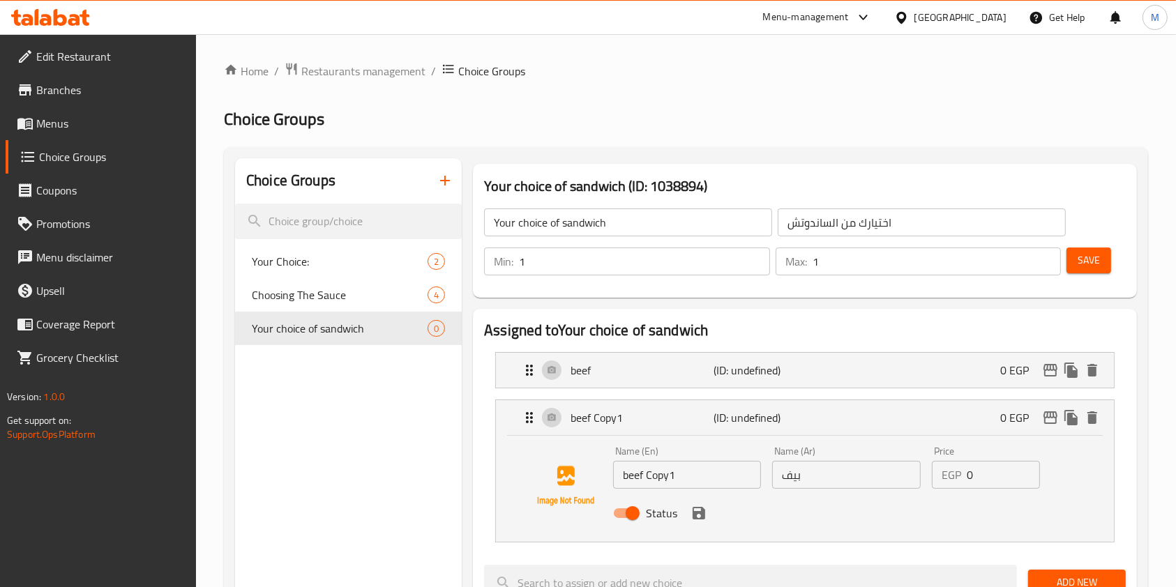
click at [672, 477] on input "beef Copy1" at bounding box center [687, 475] width 148 height 28
paste input "chicken"
type input "chicken"
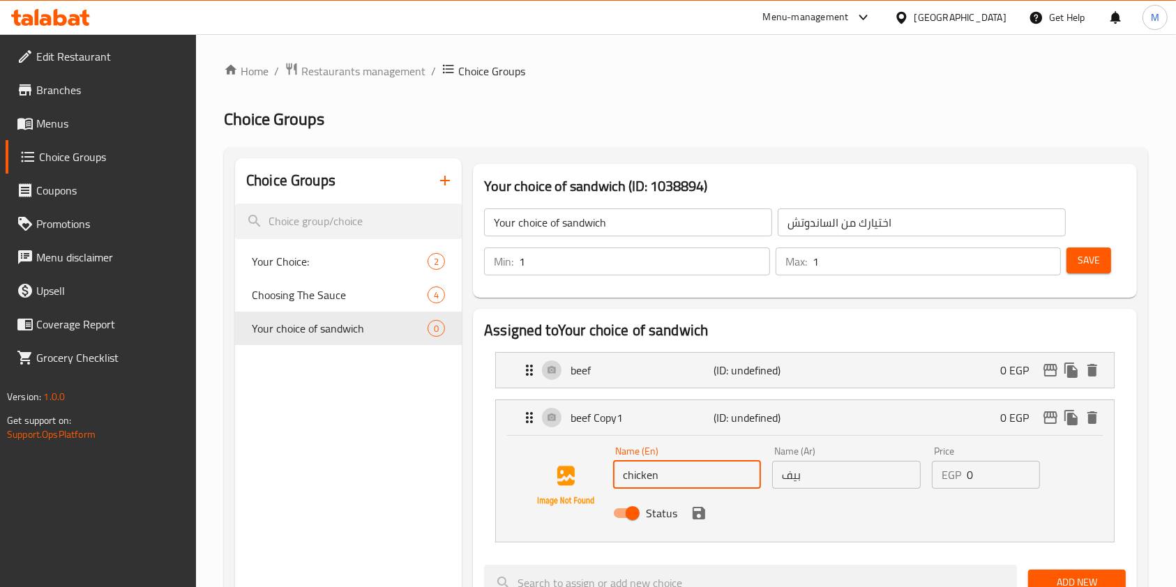
click at [807, 488] on input "بيف" at bounding box center [846, 475] width 148 height 28
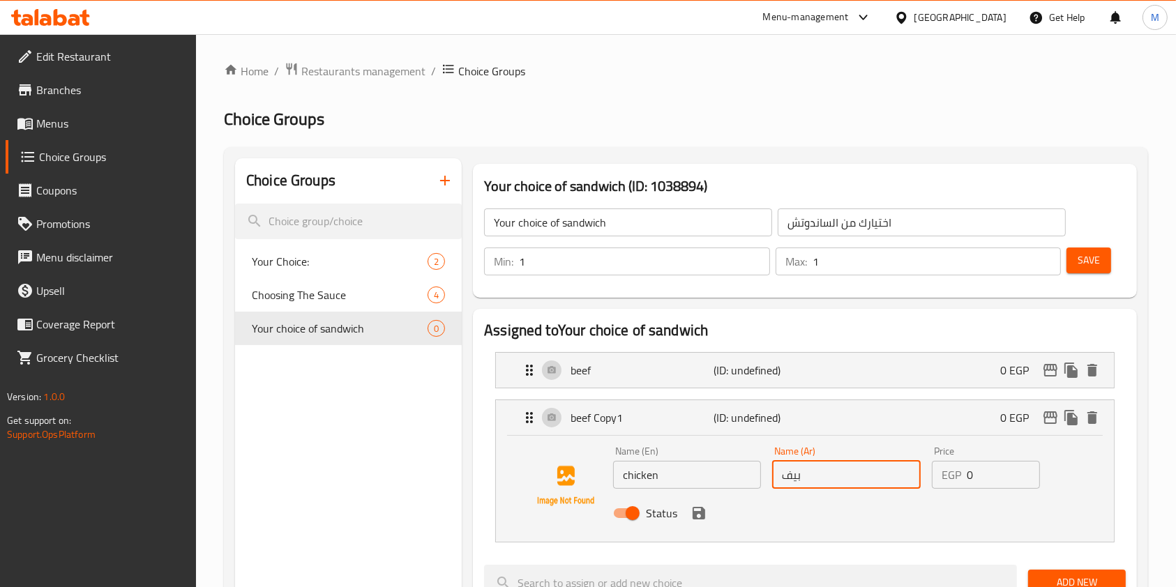
click at [807, 488] on input "بيف" at bounding box center [846, 475] width 148 height 28
type input "تشيكن"
click at [709, 520] on div "Status" at bounding box center [847, 514] width 478 height 38
click at [700, 520] on icon "save" at bounding box center [699, 513] width 17 height 17
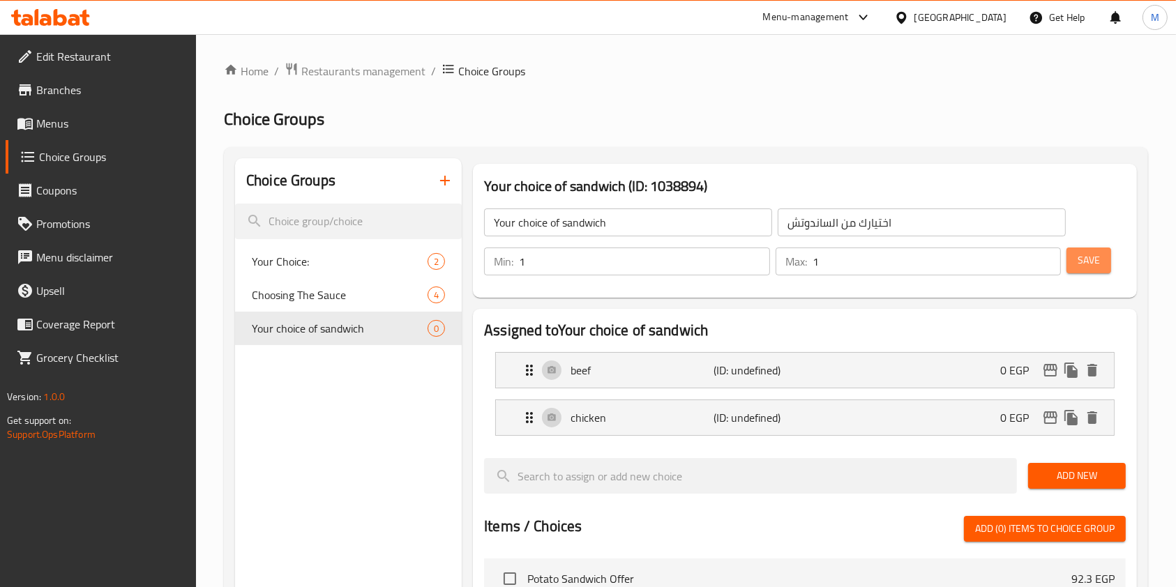
click at [1100, 267] on span "Save" at bounding box center [1089, 260] width 22 height 17
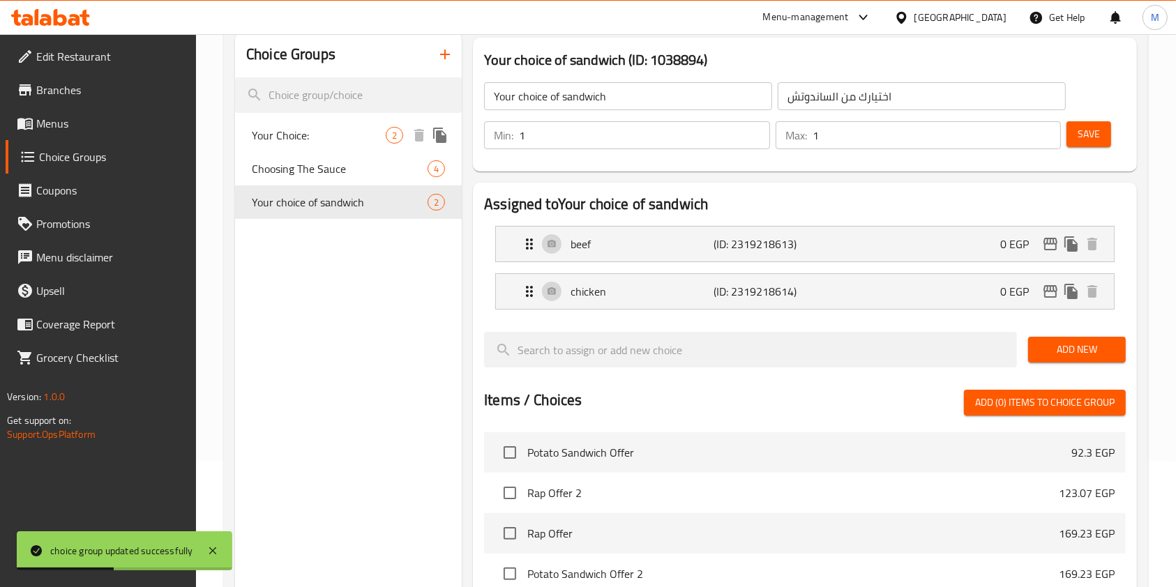
scroll to position [6, 0]
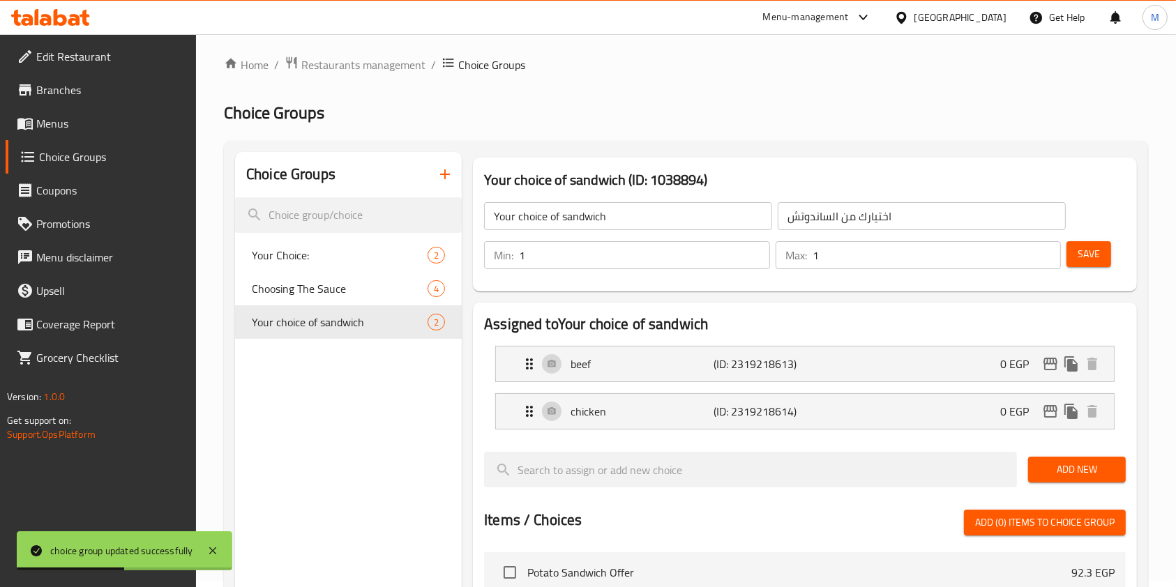
click at [89, 117] on span "Menus" at bounding box center [110, 123] width 149 height 17
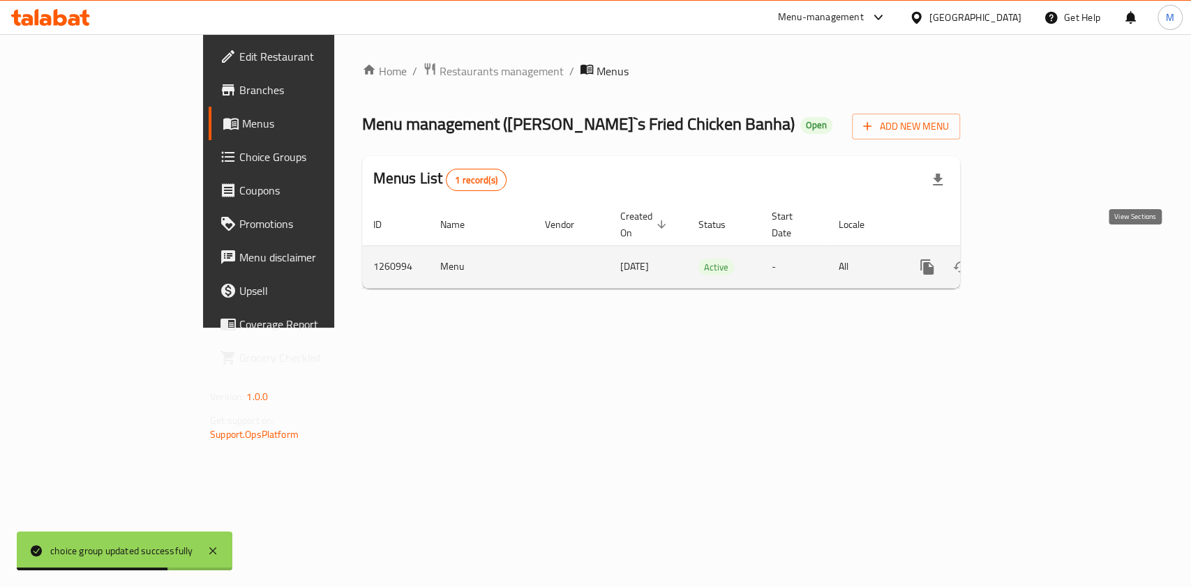
click at [1036, 259] on icon "enhanced table" at bounding box center [1027, 267] width 17 height 17
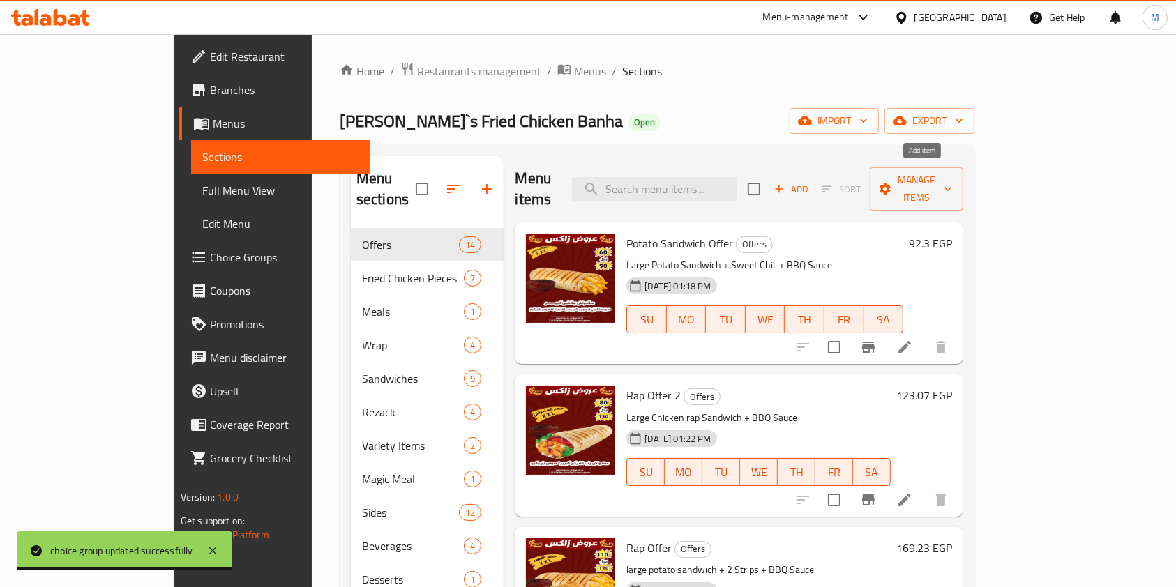
click at [814, 187] on button "Add" at bounding box center [791, 190] width 45 height 22
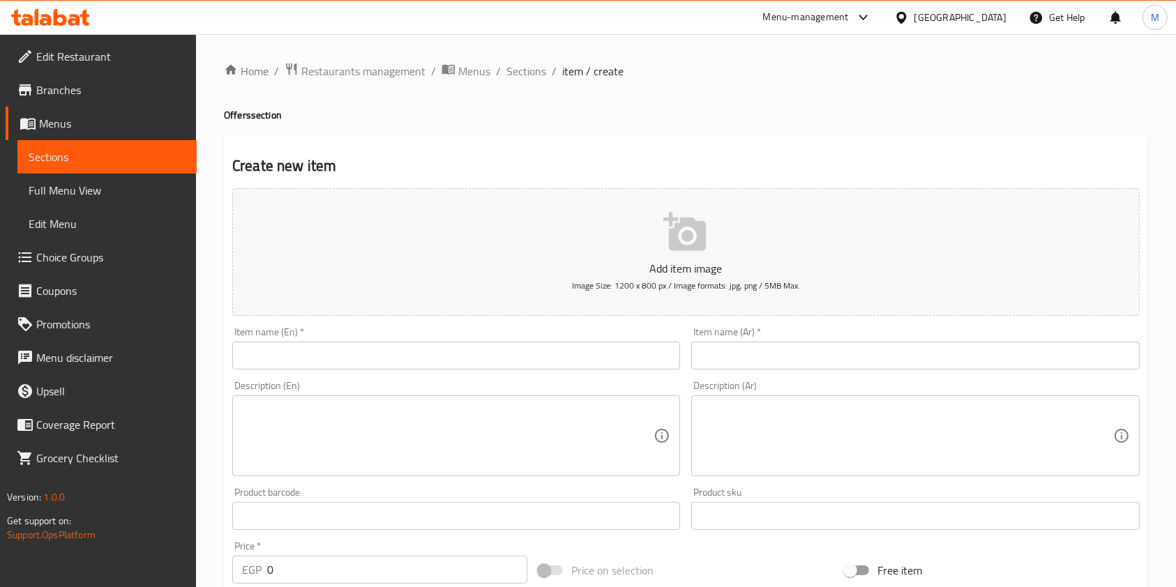
click at [499, 352] on input "text" at bounding box center [456, 356] width 448 height 28
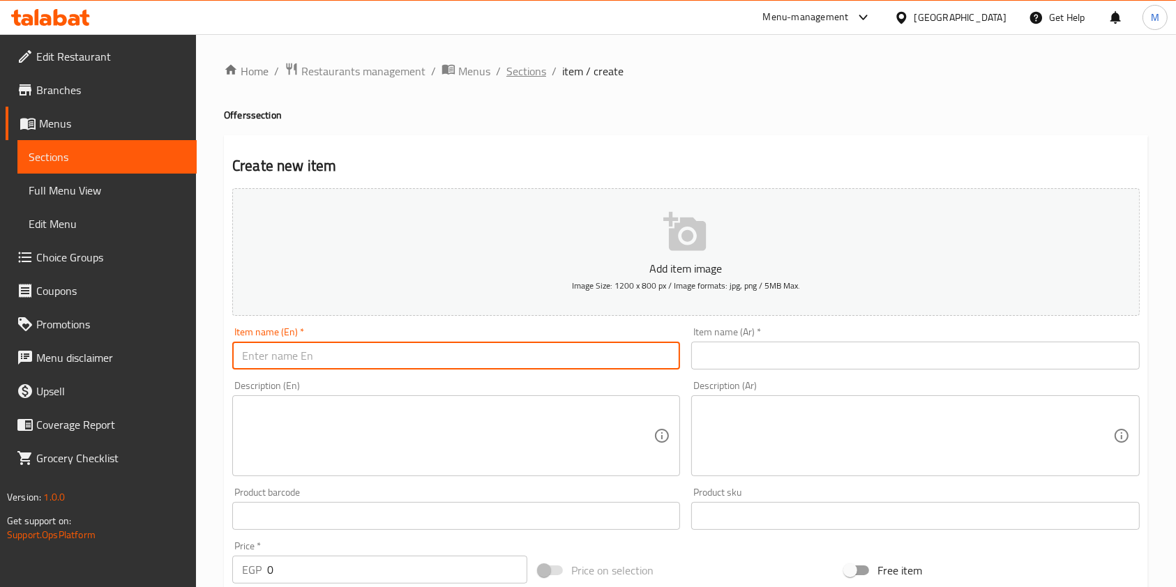
click at [520, 80] on span "Sections" at bounding box center [527, 71] width 40 height 17
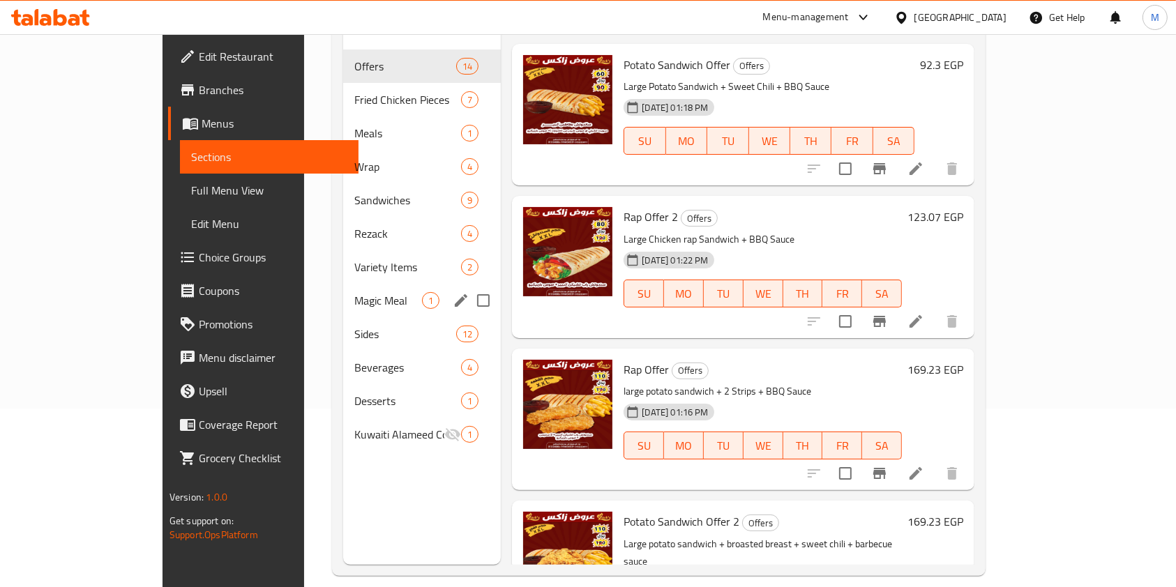
scroll to position [195, 0]
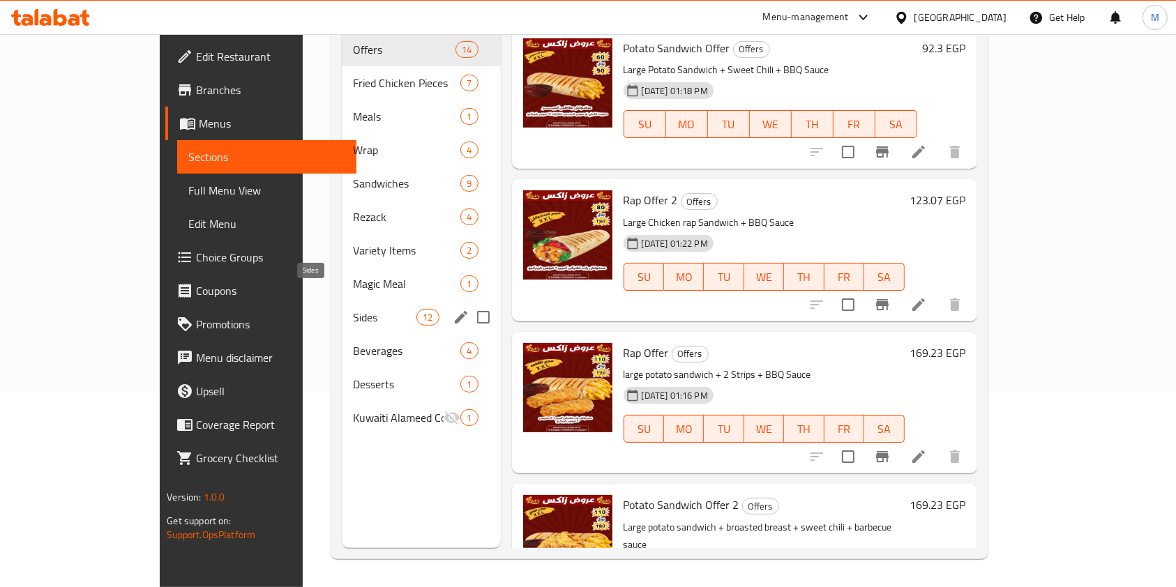
click at [353, 309] on span "Sides" at bounding box center [384, 317] width 63 height 17
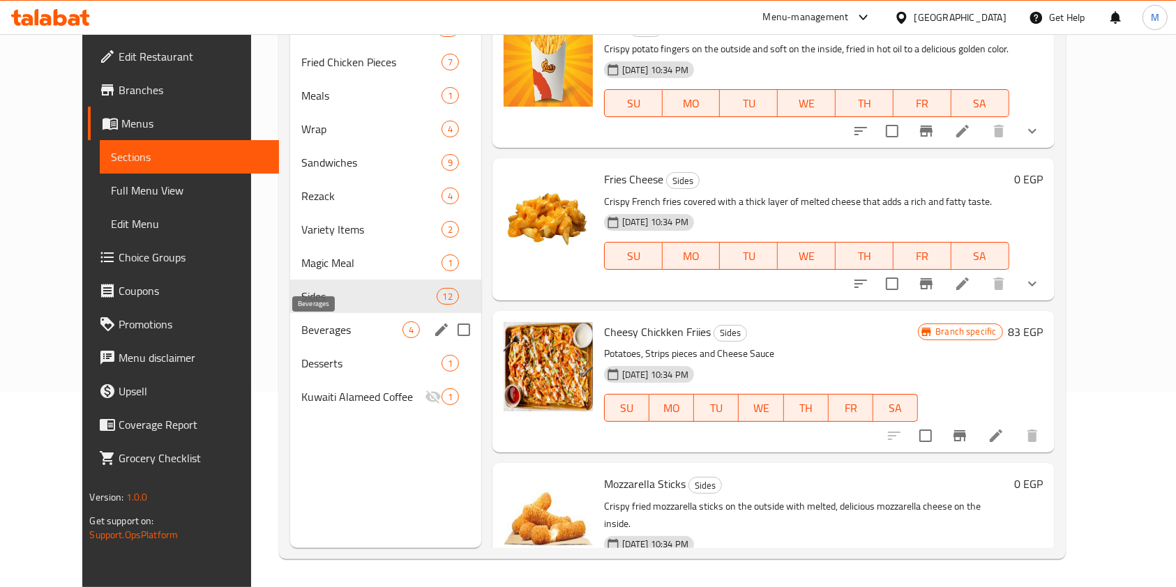
click at [337, 337] on span "Beverages" at bounding box center [351, 330] width 101 height 17
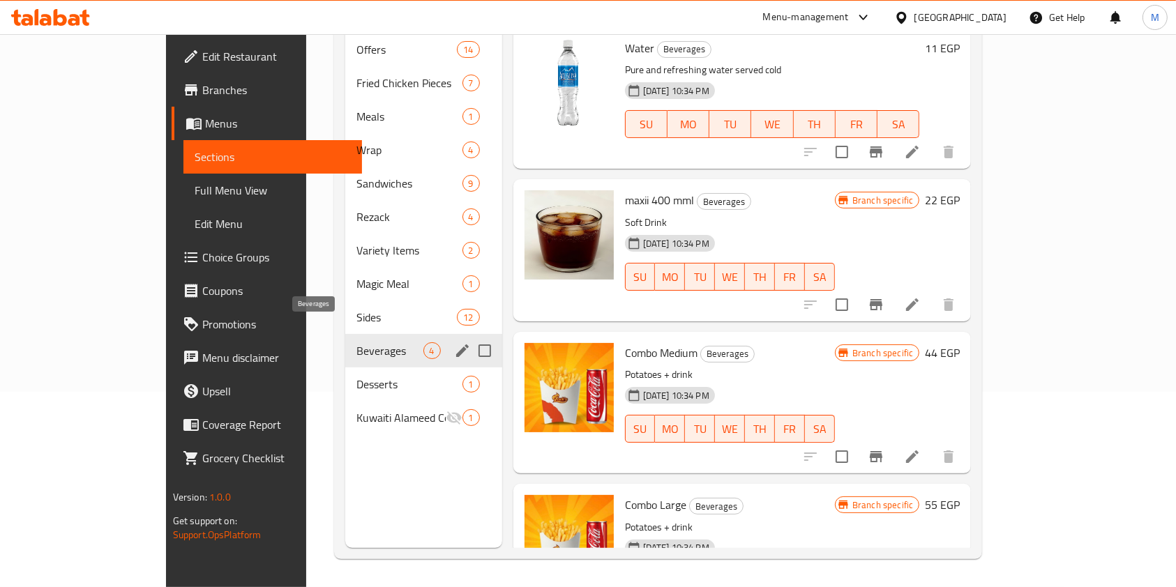
scroll to position [102, 0]
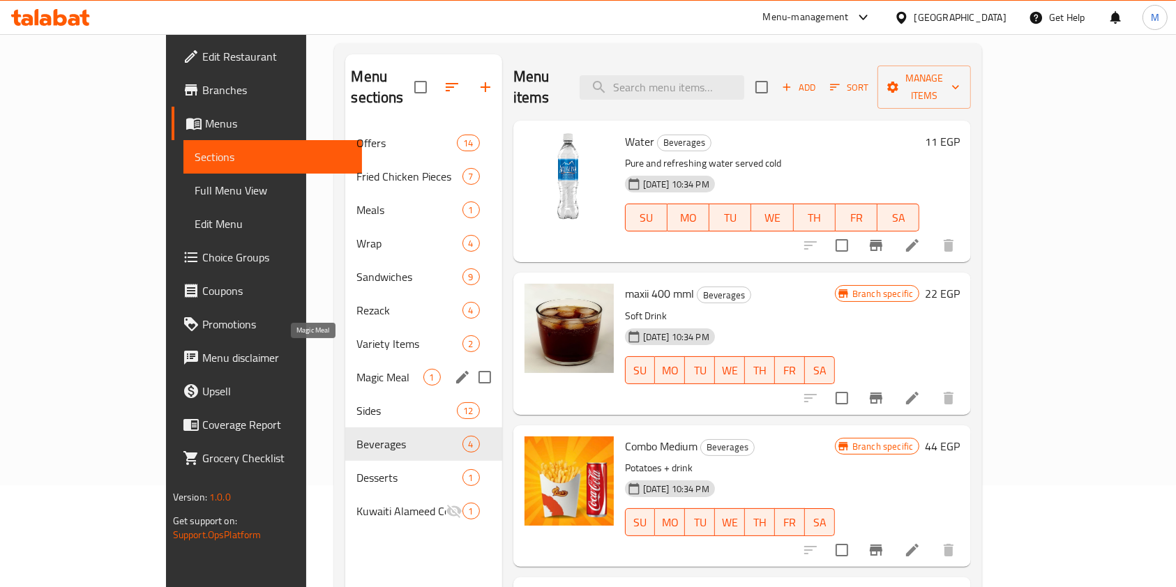
click at [357, 369] on span "Magic Meal" at bounding box center [390, 377] width 66 height 17
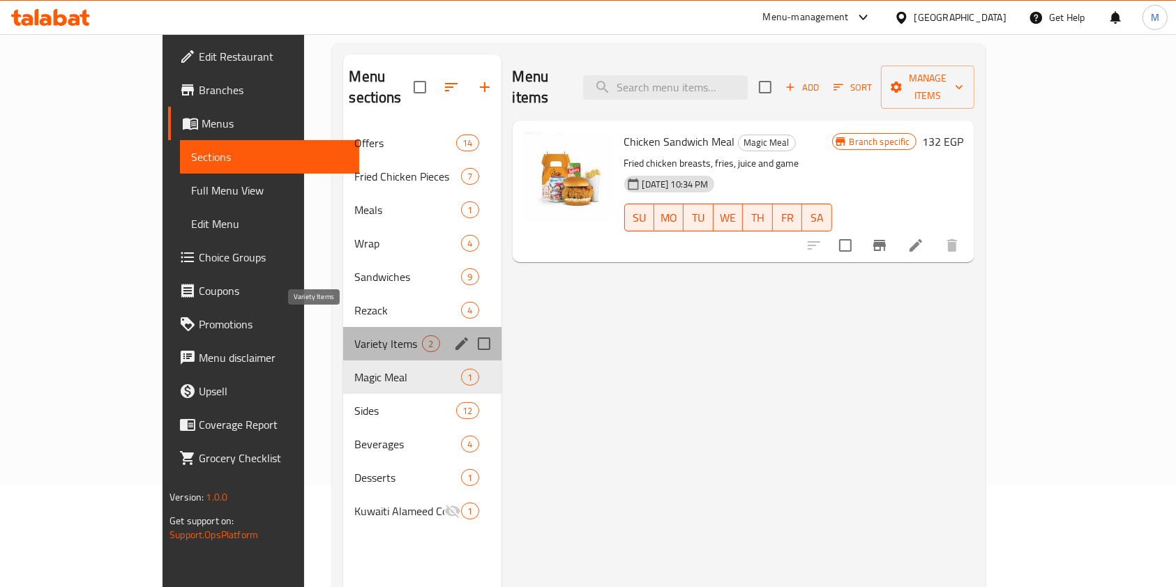
click at [354, 336] on span "Variety Items" at bounding box center [388, 344] width 68 height 17
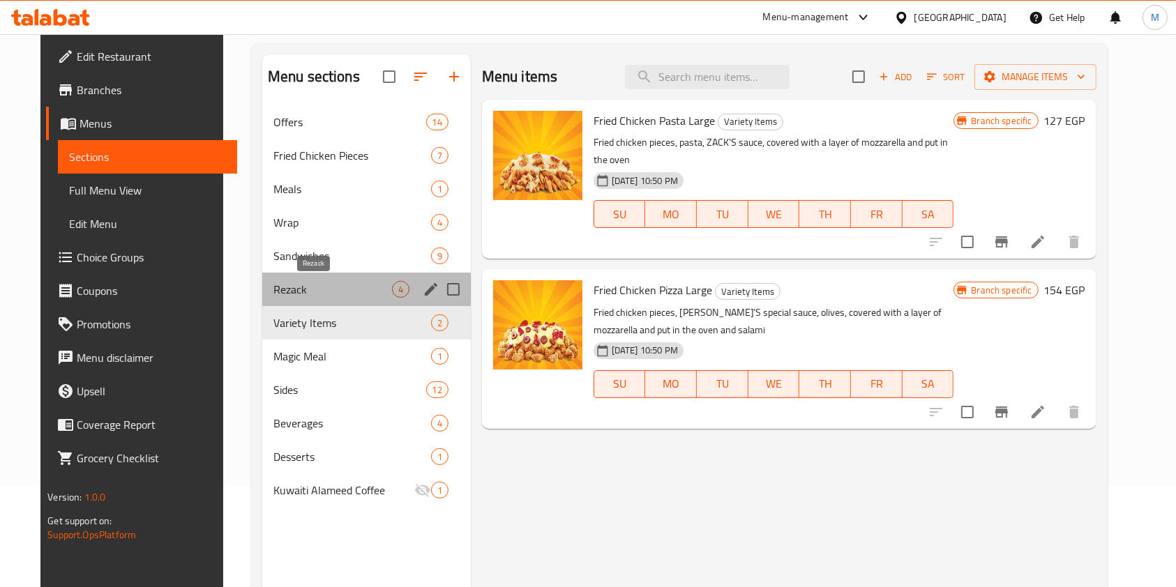
click at [324, 291] on span "Rezack" at bounding box center [332, 289] width 119 height 17
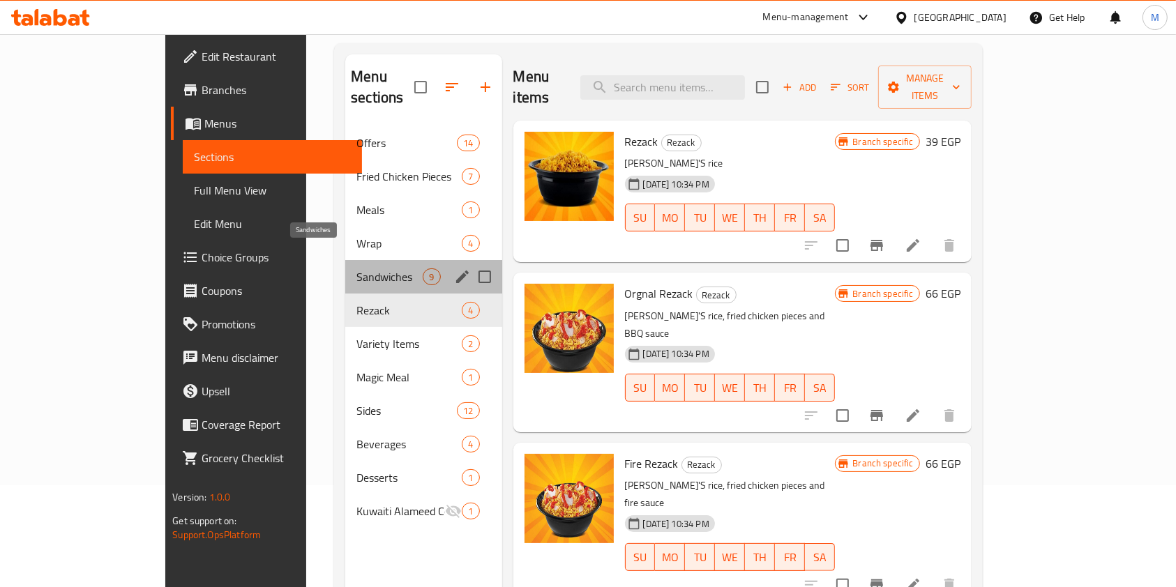
click at [357, 269] on span "Sandwiches" at bounding box center [390, 277] width 66 height 17
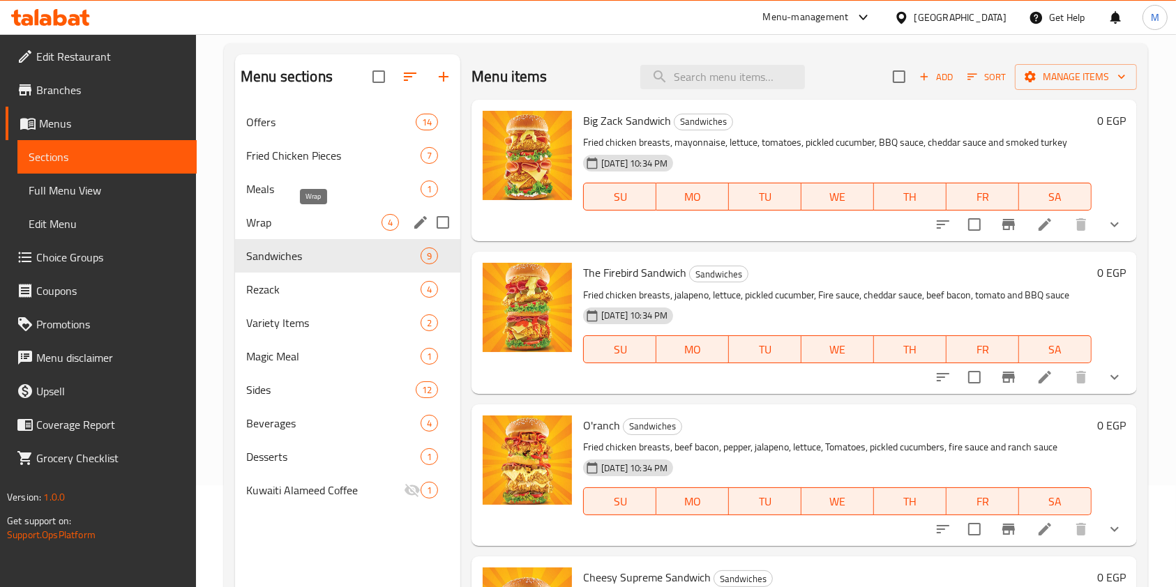
click at [328, 225] on span "Wrap" at bounding box center [313, 222] width 135 height 17
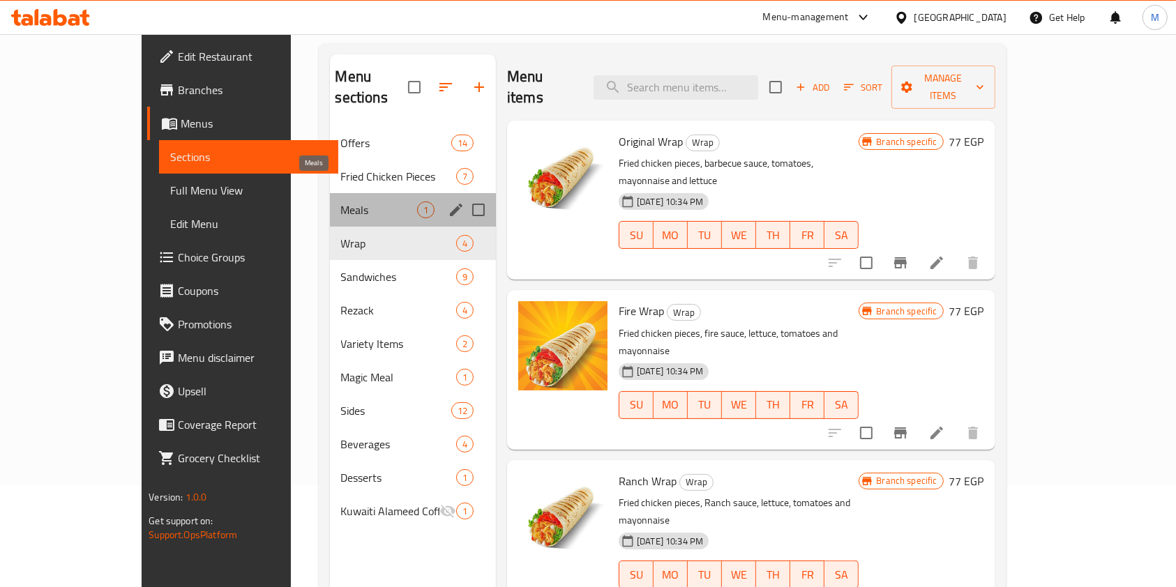
click at [341, 202] on span "Meals" at bounding box center [379, 210] width 76 height 17
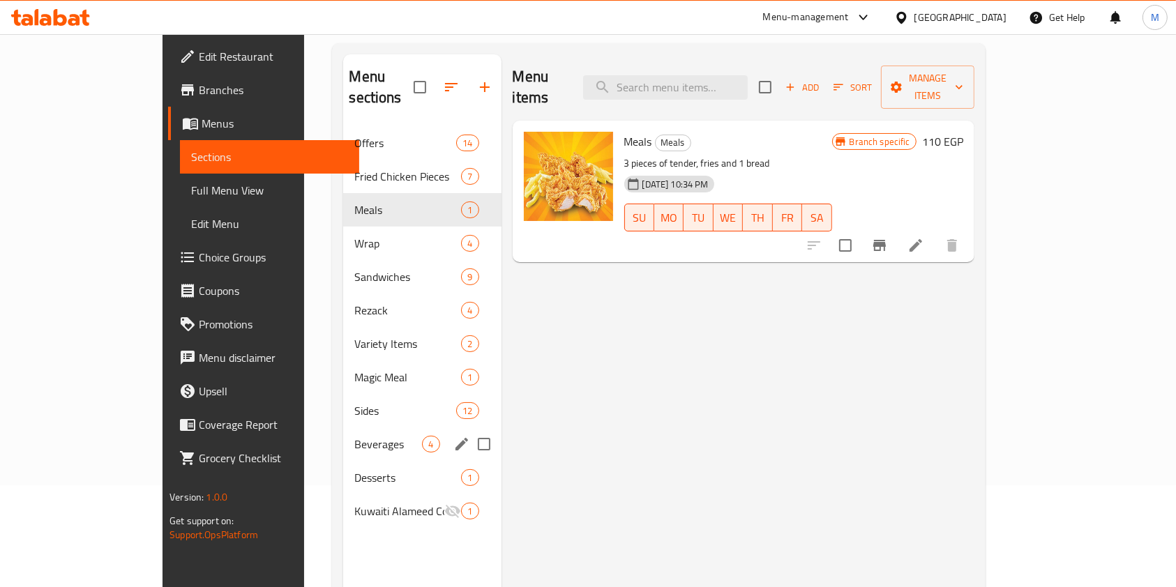
scroll to position [195, 0]
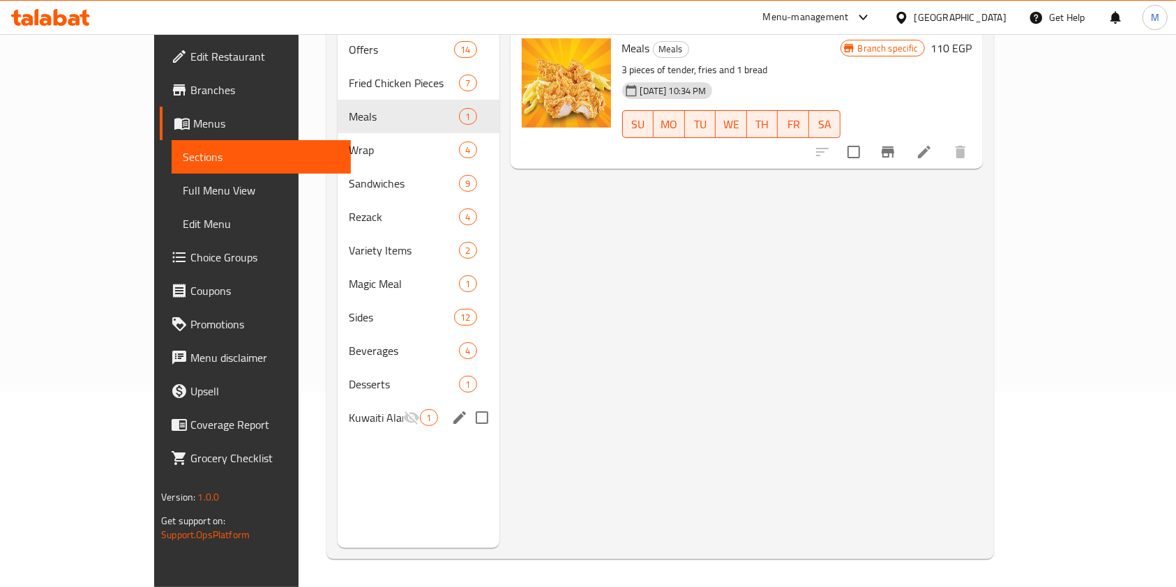
click at [338, 401] on div "Kuwaiti Alameed Coffee 1" at bounding box center [418, 417] width 161 height 33
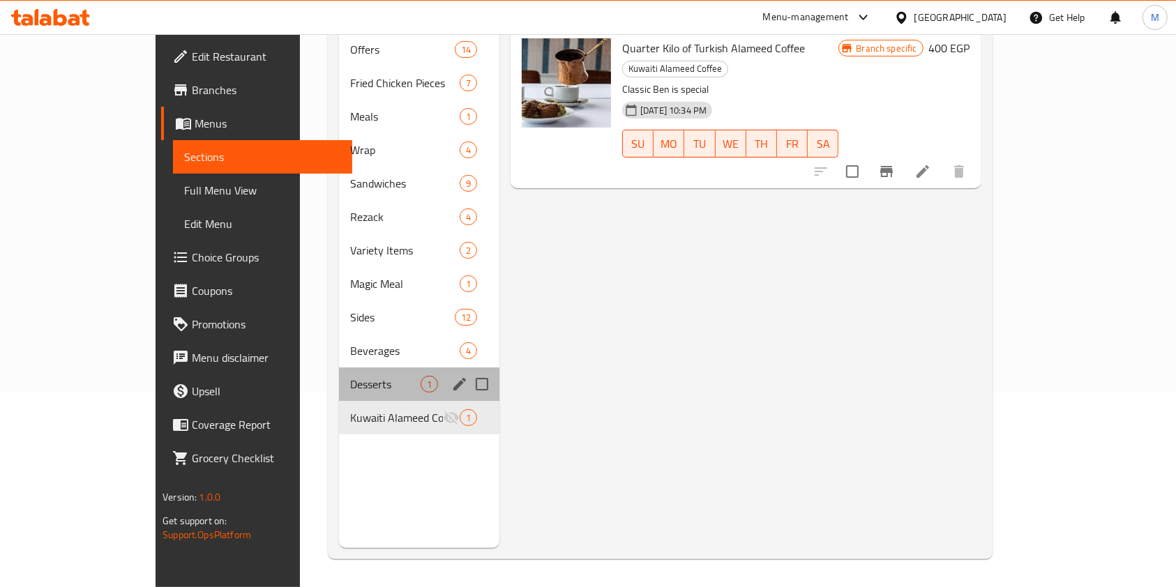
click at [339, 368] on div "Desserts 1" at bounding box center [419, 384] width 160 height 33
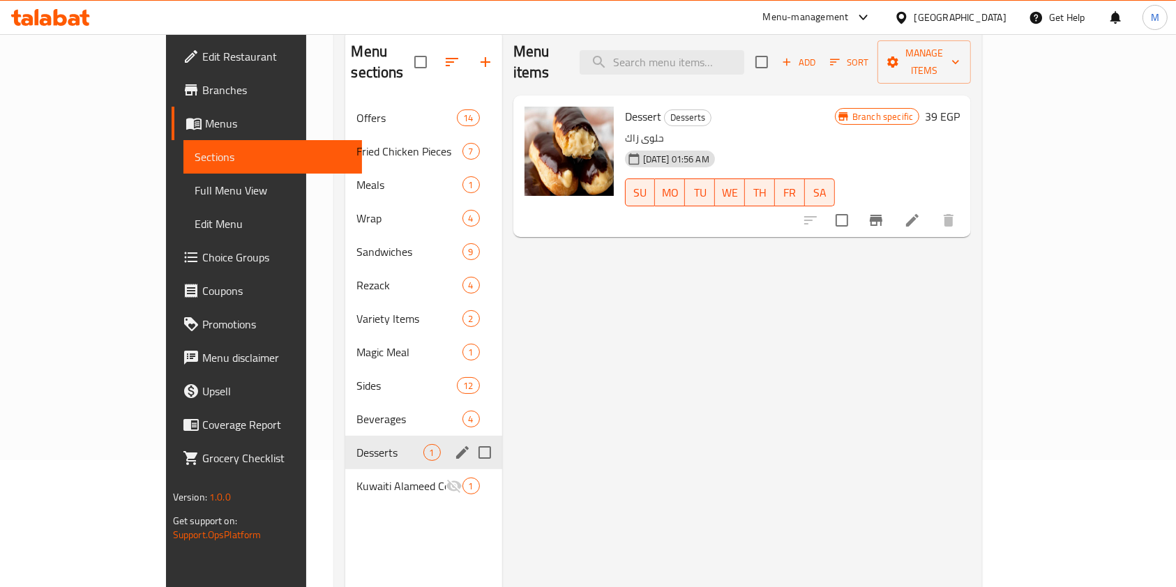
scroll to position [102, 0]
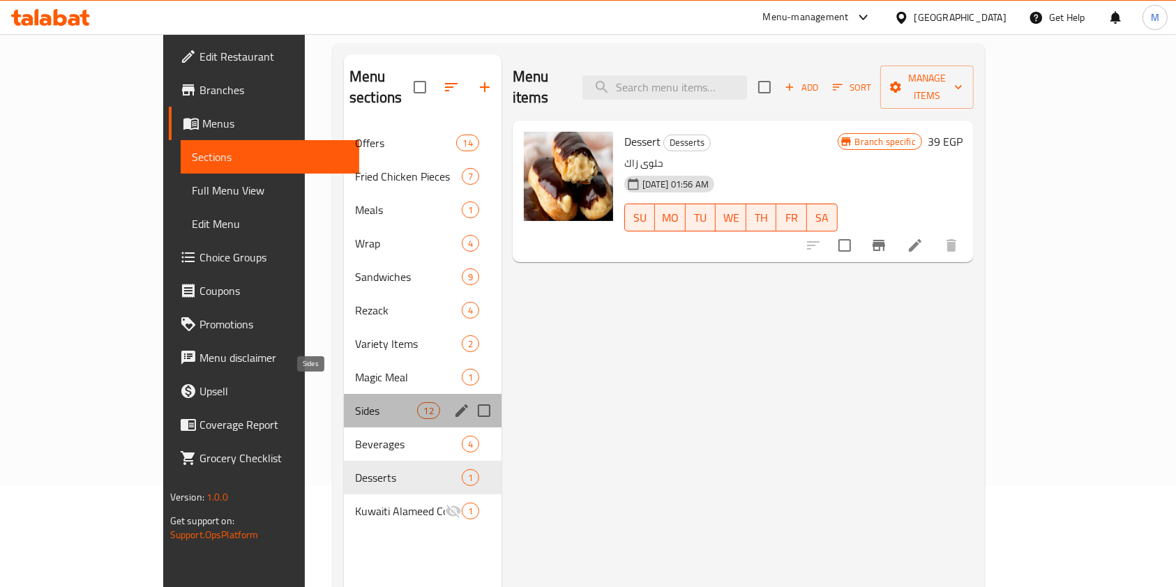
click at [355, 403] on span "Sides" at bounding box center [386, 411] width 62 height 17
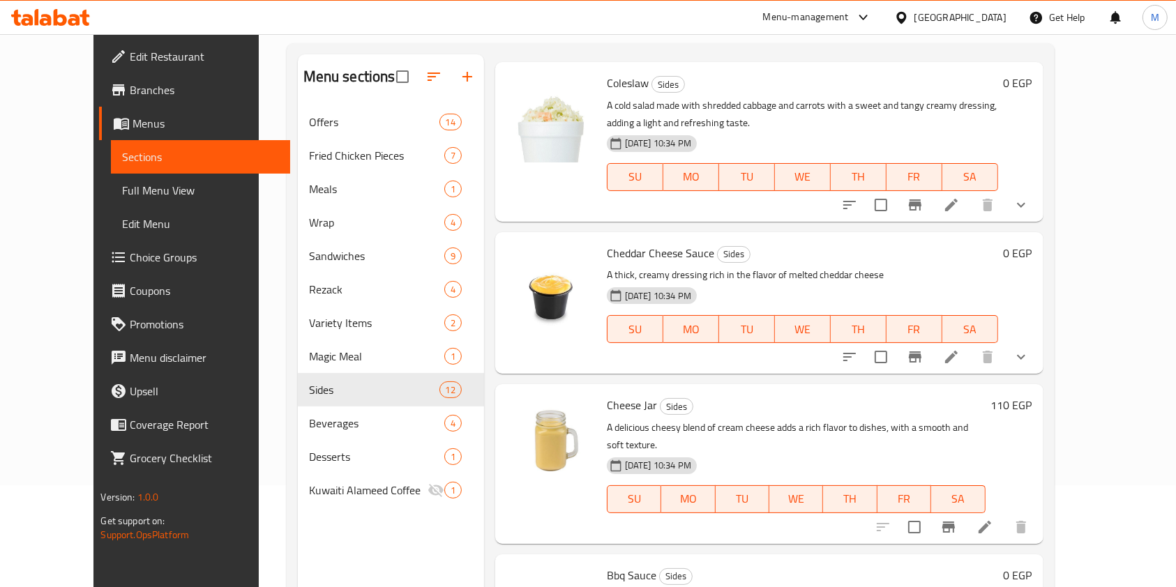
scroll to position [744, 0]
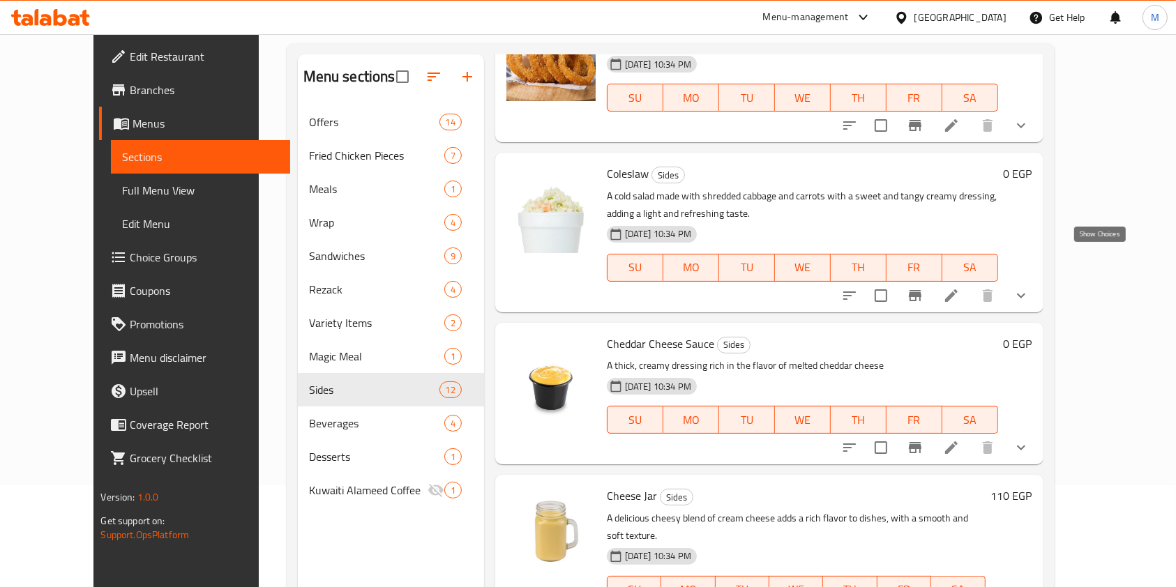
click at [1030, 287] on icon "show more" at bounding box center [1021, 295] width 17 height 17
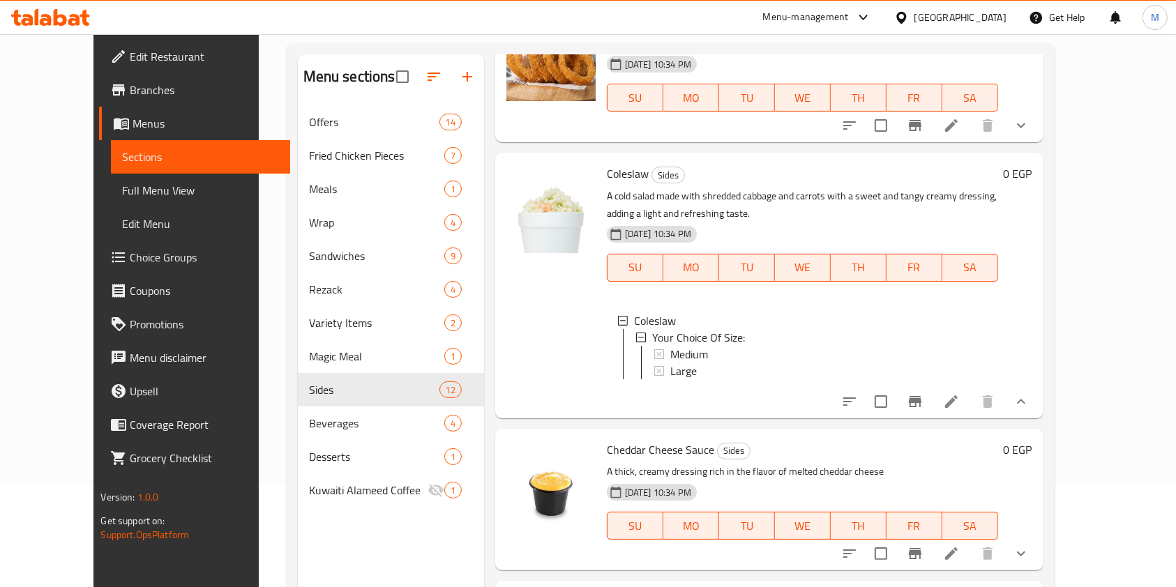
click at [1030, 393] on icon "show more" at bounding box center [1021, 401] width 17 height 17
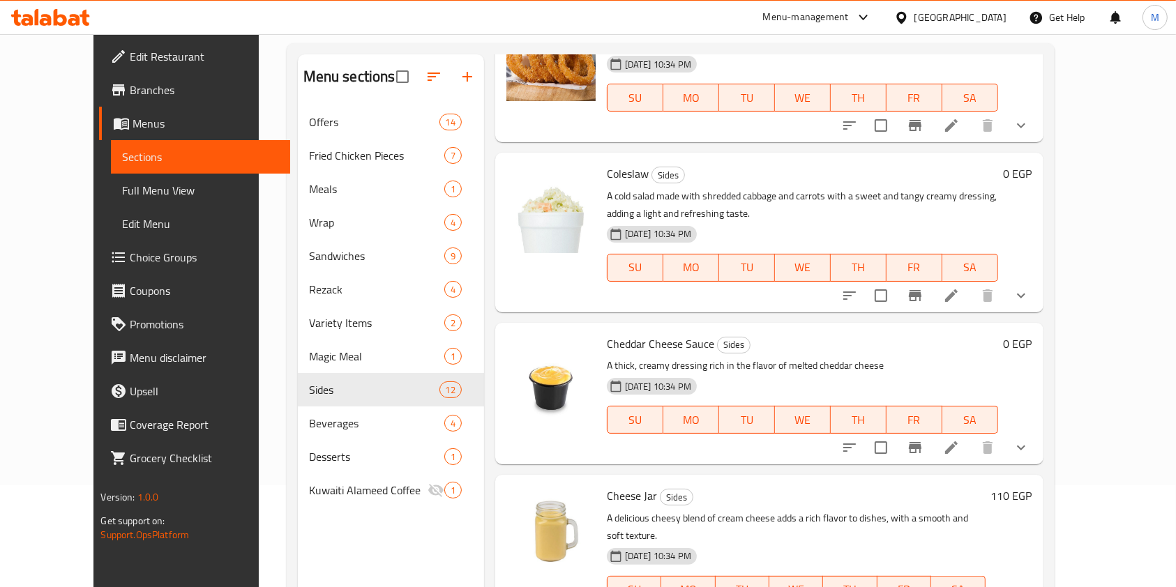
click at [1030, 440] on icon "show more" at bounding box center [1021, 448] width 17 height 17
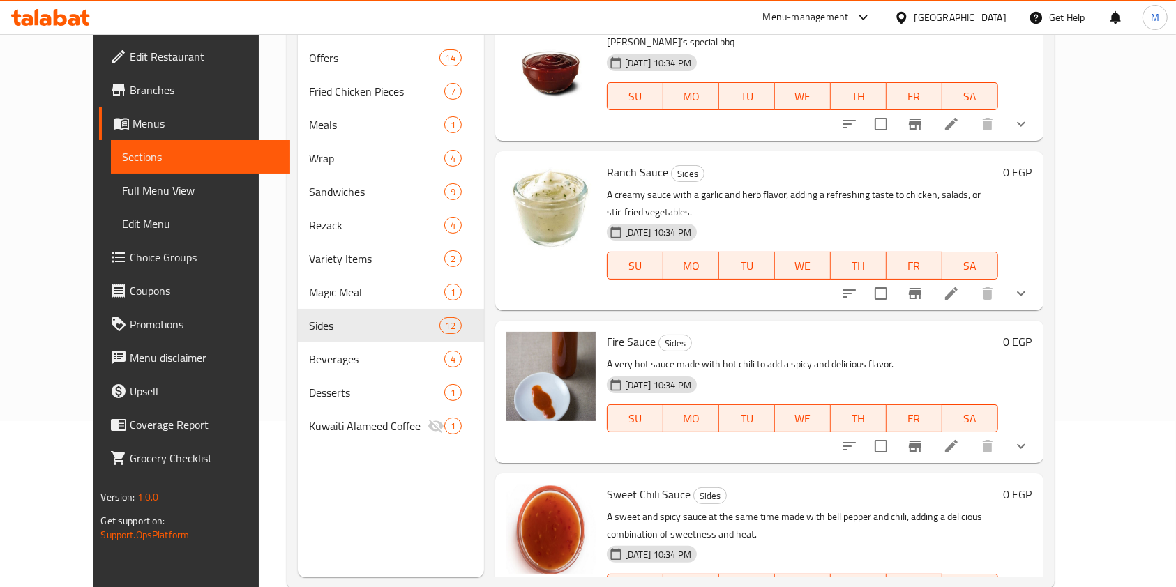
scroll to position [195, 0]
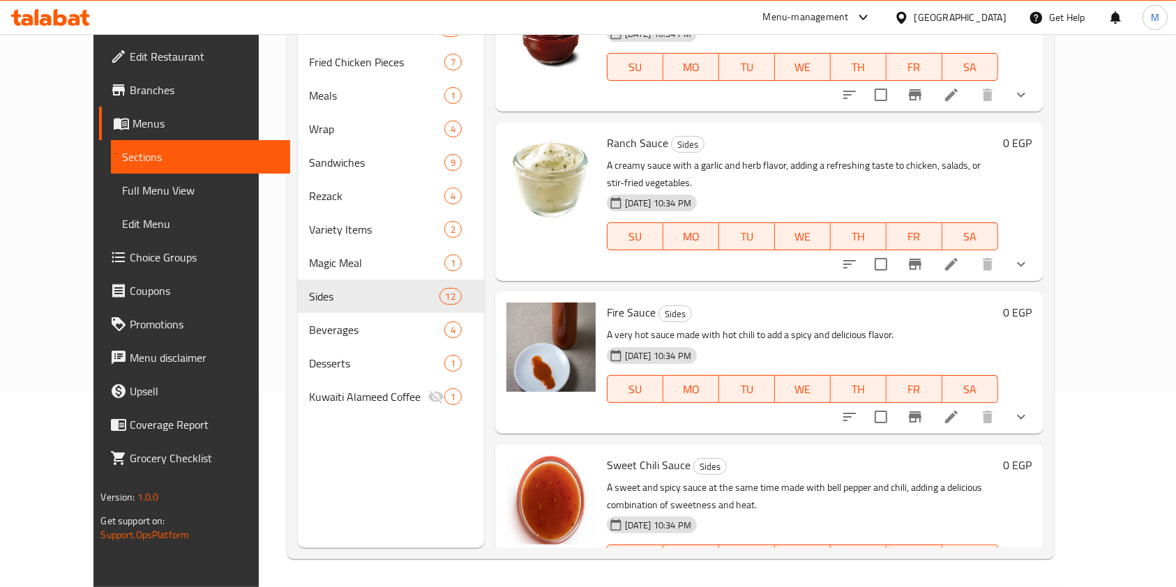
click at [1055, 477] on div "Menu sections Offers 14 Fried Chicken Pieces 7 Meals 1 Wrap 4 Sandwiches 9 Reza…" at bounding box center [671, 255] width 768 height 610
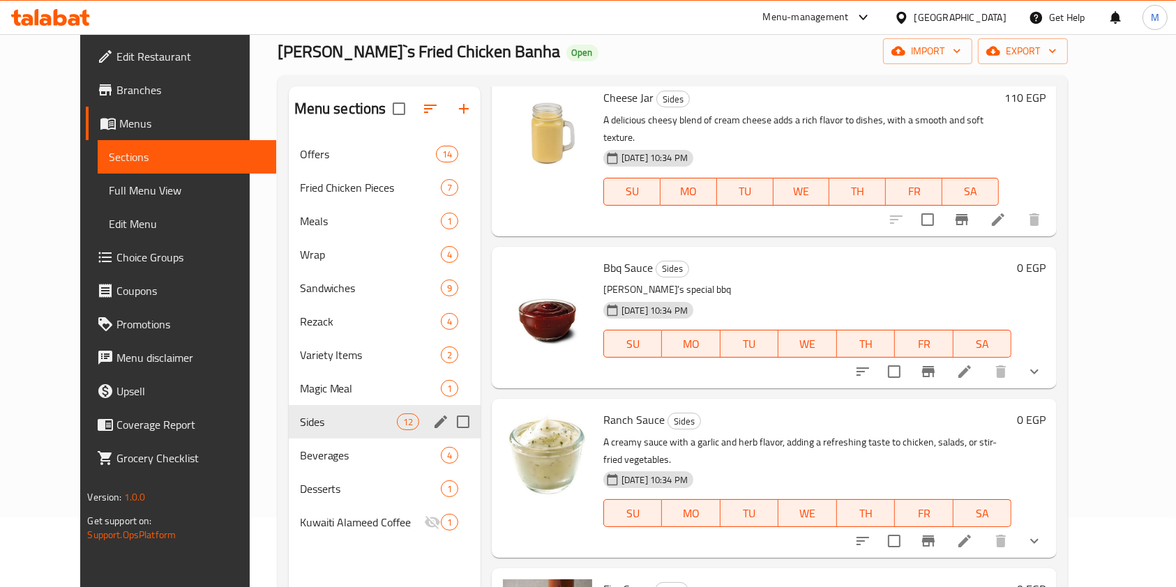
scroll to position [0, 0]
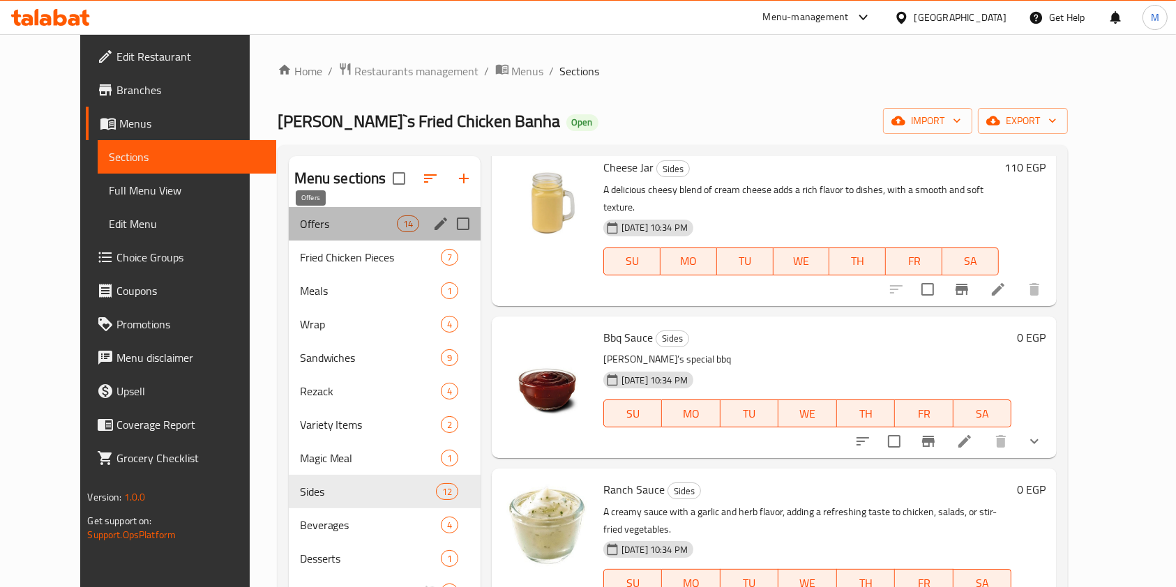
click at [329, 220] on span "Offers" at bounding box center [348, 224] width 97 height 17
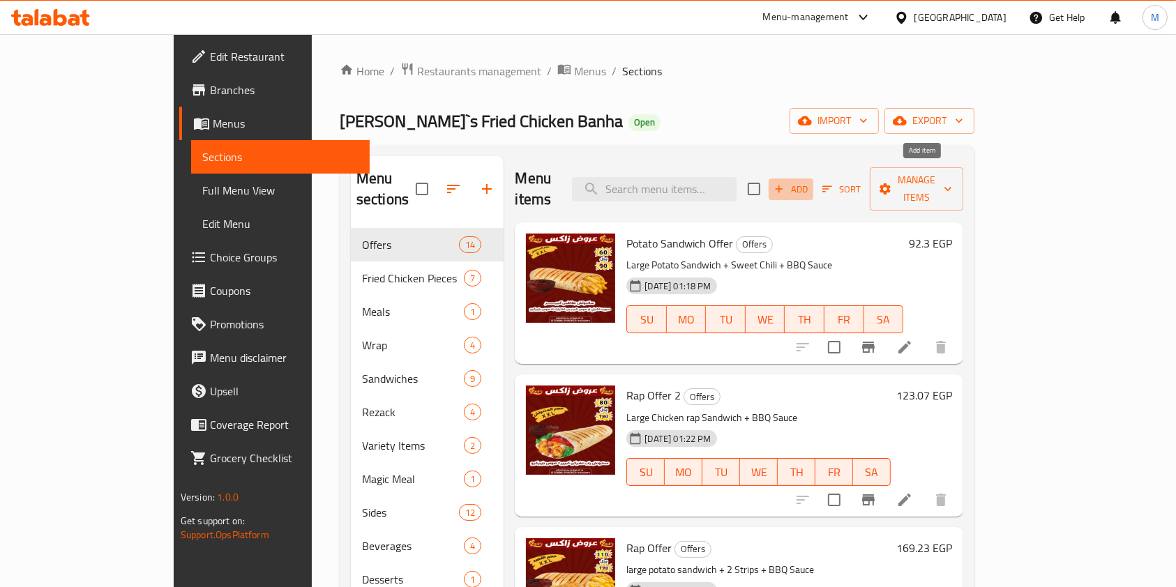
click at [810, 181] on span "Add" at bounding box center [791, 189] width 38 height 16
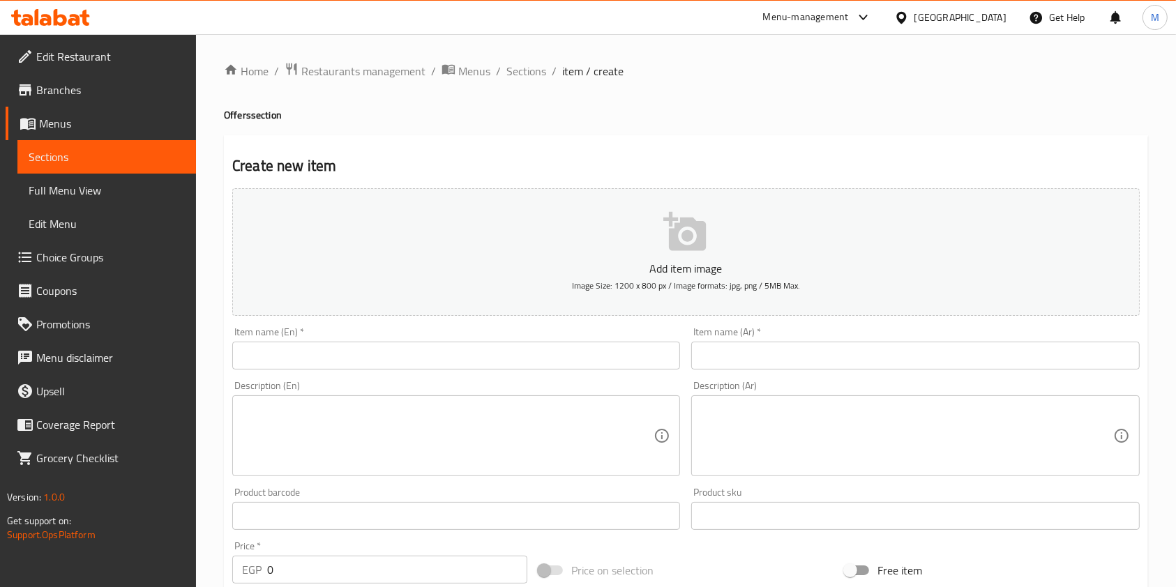
click at [376, 359] on input "text" at bounding box center [456, 356] width 448 height 28
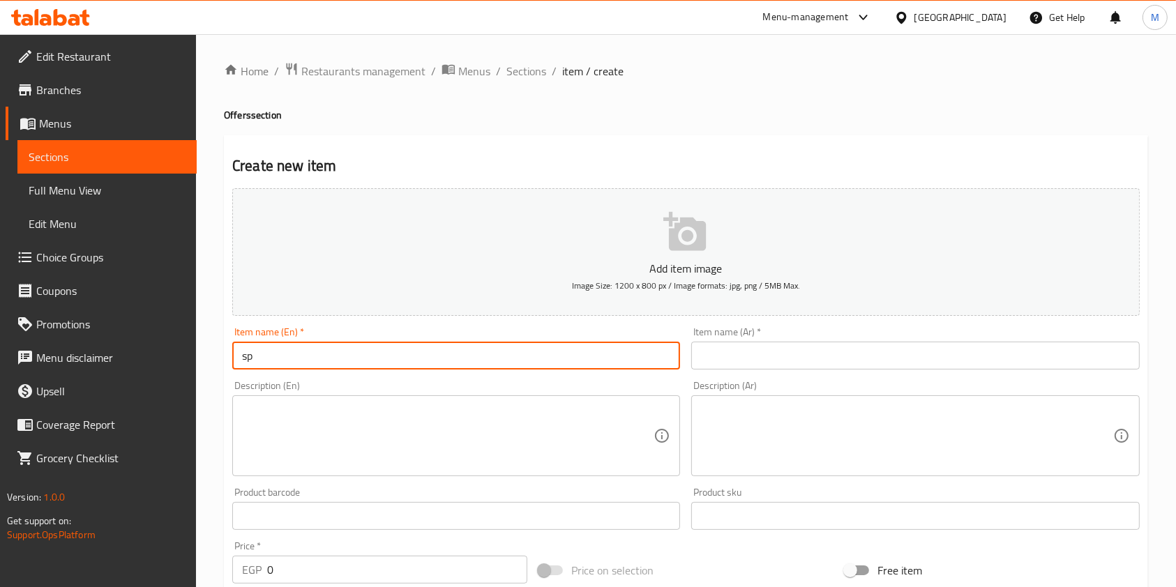
type input "s"
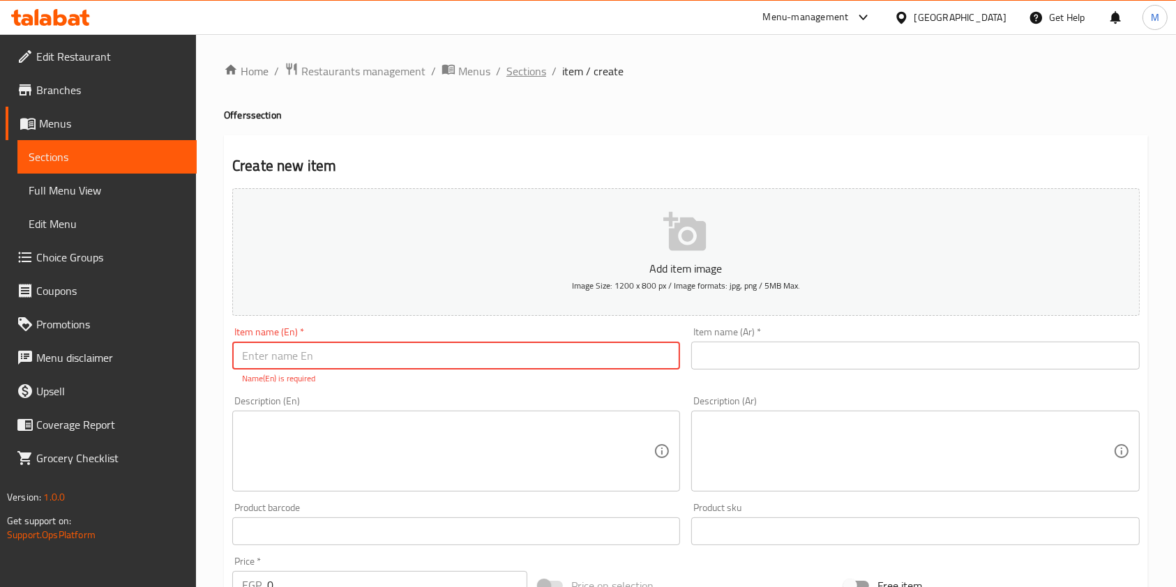
click at [517, 73] on span "Sections" at bounding box center [527, 71] width 40 height 17
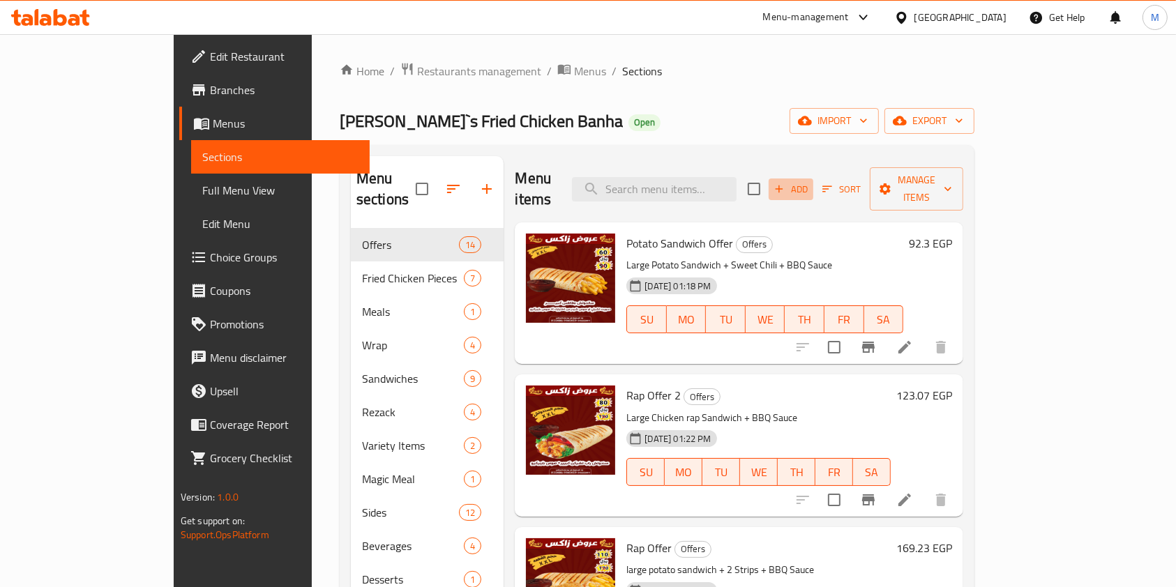
click at [810, 183] on span "Add" at bounding box center [791, 189] width 38 height 16
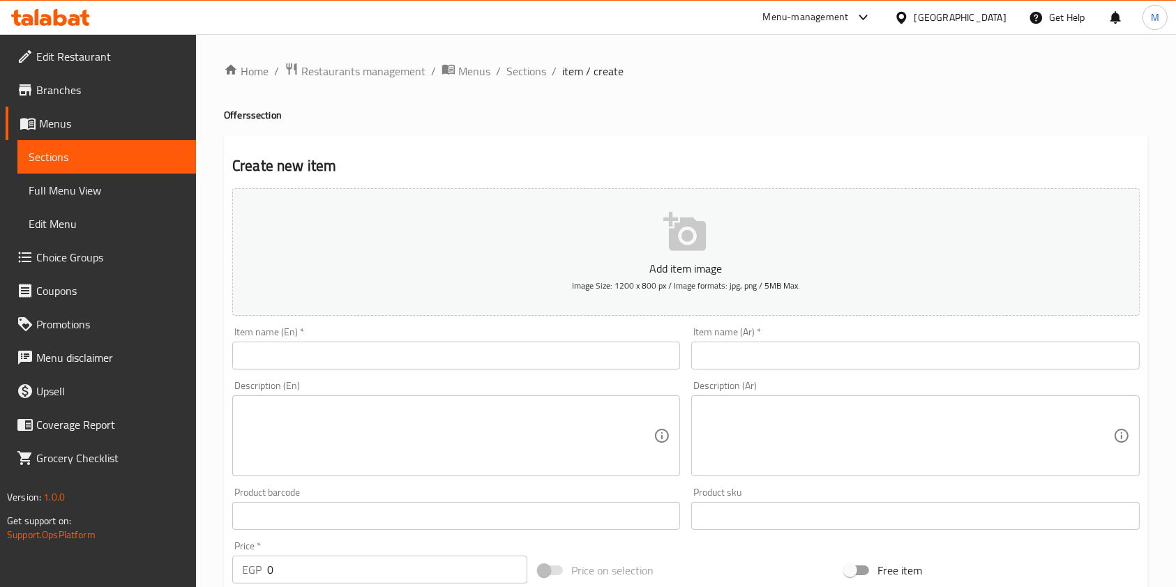
click at [714, 452] on textarea at bounding box center [907, 436] width 412 height 66
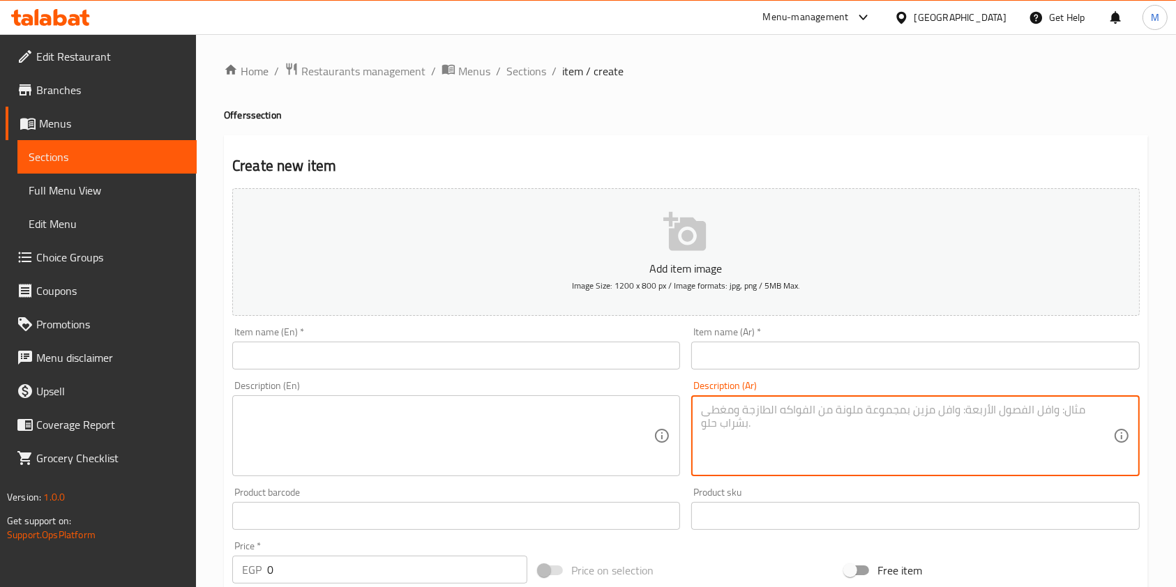
paste textarea "٢ ساندوتش ( ساندوتش برجر بيف + ساندوتش تشيكن ) + ساندوتش هدية من اختيارك ( بيف …"
type textarea "٢ ساندوتش ( ساندوتش برجر بيف + ساندوتش تشيكن ) + ساندوتش هدية من اختيارك ( بيف …"
click at [620, 421] on textarea at bounding box center [448, 436] width 412 height 66
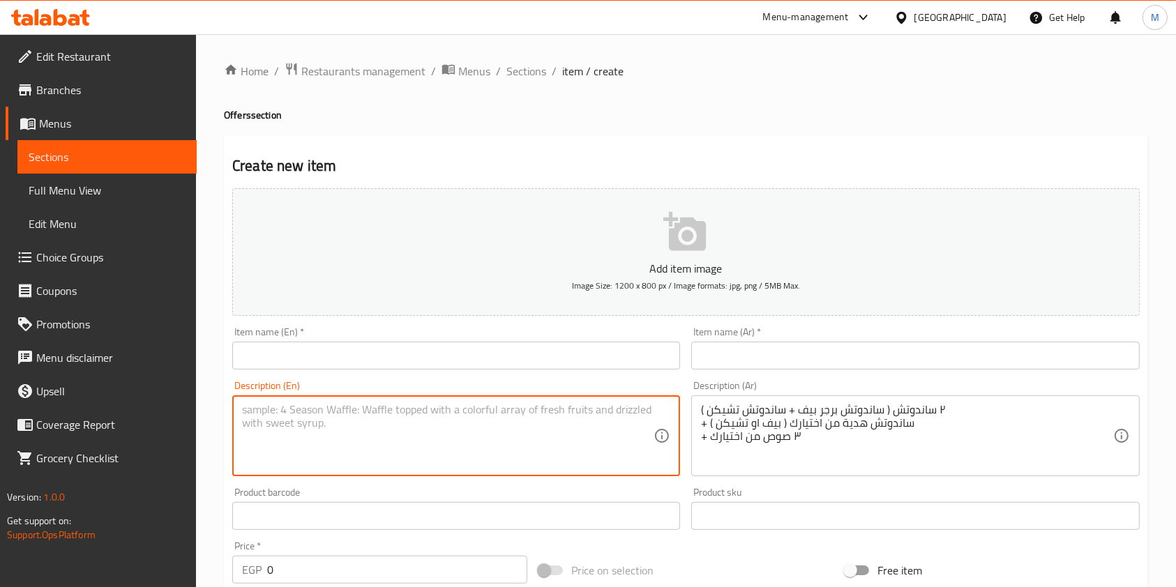
paste textarea "2 sandwiches (beef burger sandwich + chicken sandwich) + a free sandwich of you…"
type textarea "2 sandwiches (beef burger sandwich + chicken sandwich) + a free sandwich of you…"
click at [759, 352] on input "text" at bounding box center [915, 356] width 448 height 28
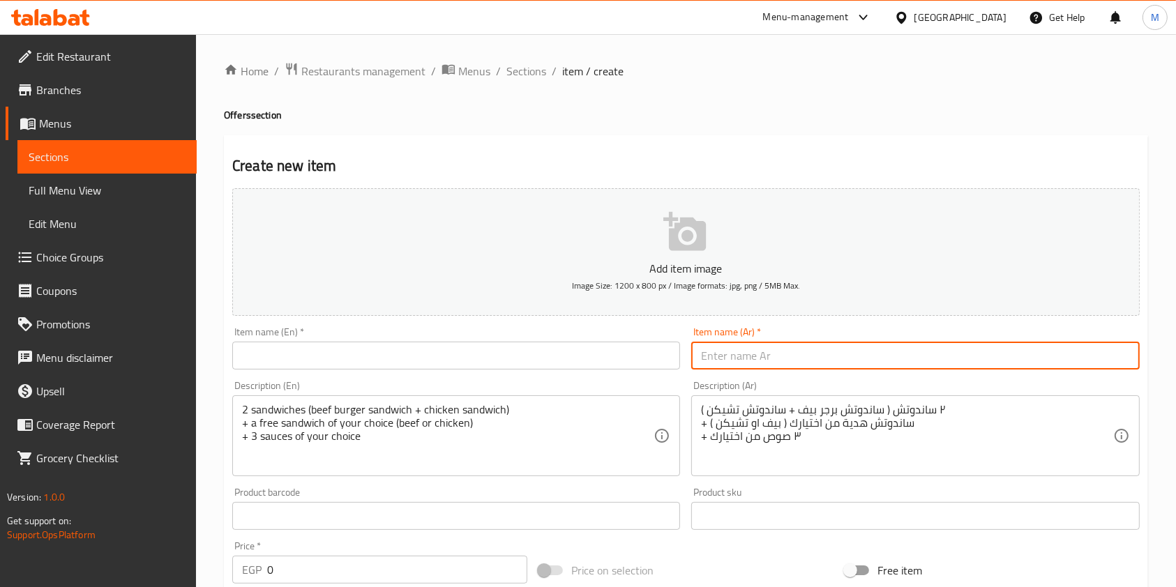
paste input "عرض خاص"
type input "عرض خاص"
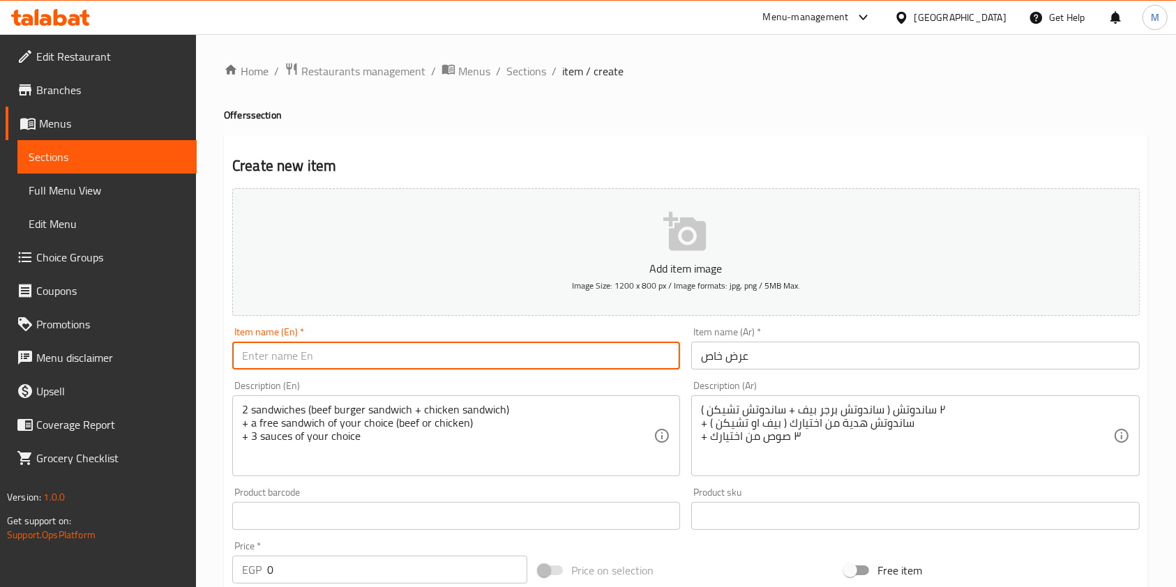
click at [550, 359] on input "text" at bounding box center [456, 356] width 448 height 28
paste input "Special offer"
type input "Special offer"
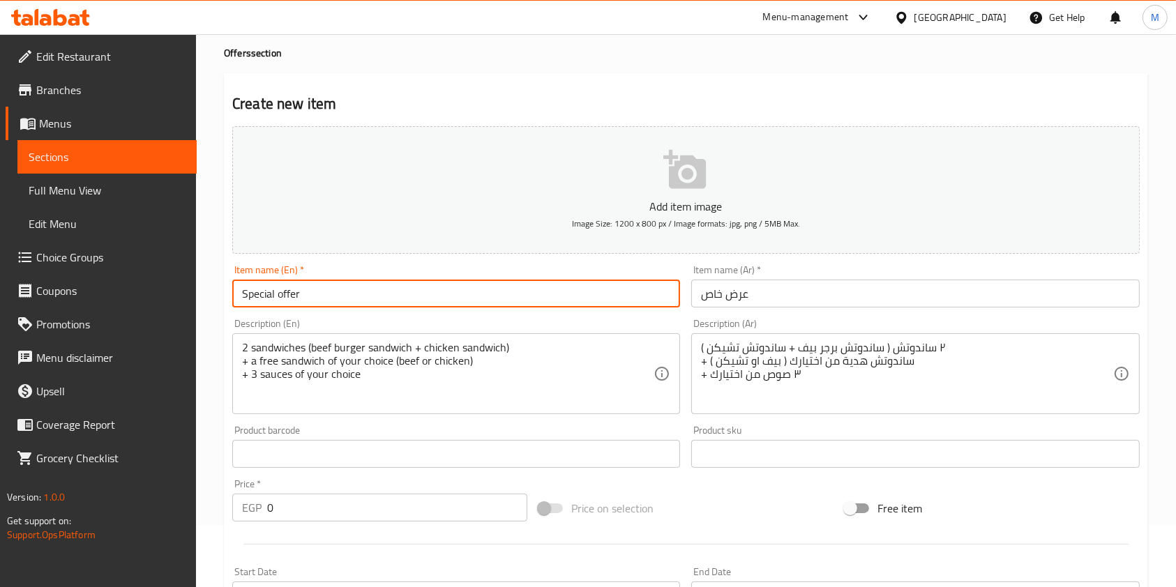
scroll to position [186, 0]
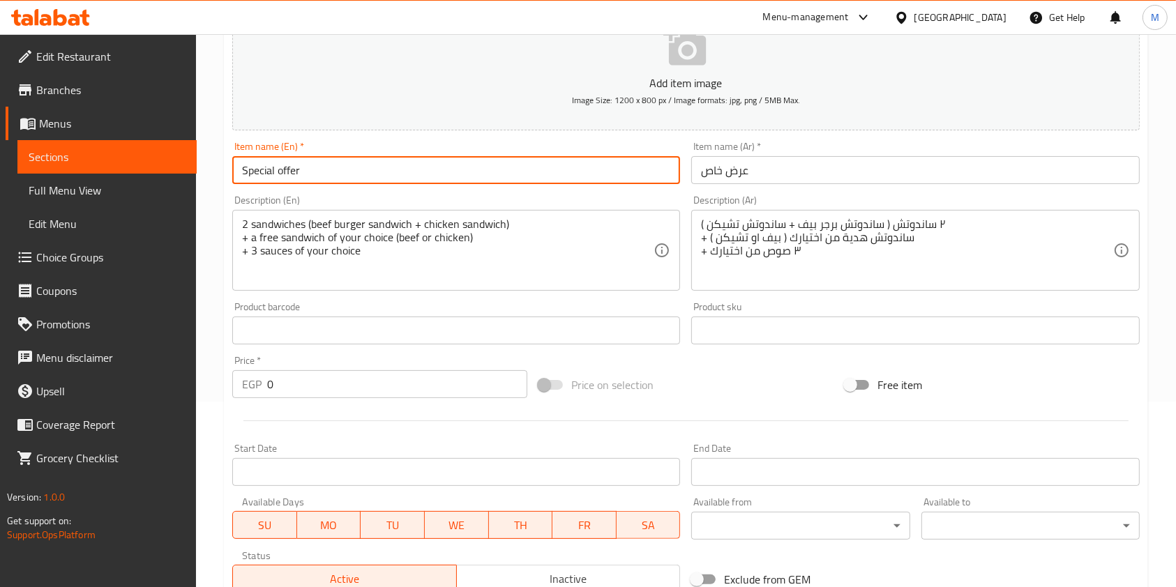
click at [301, 389] on input "0" at bounding box center [397, 384] width 260 height 28
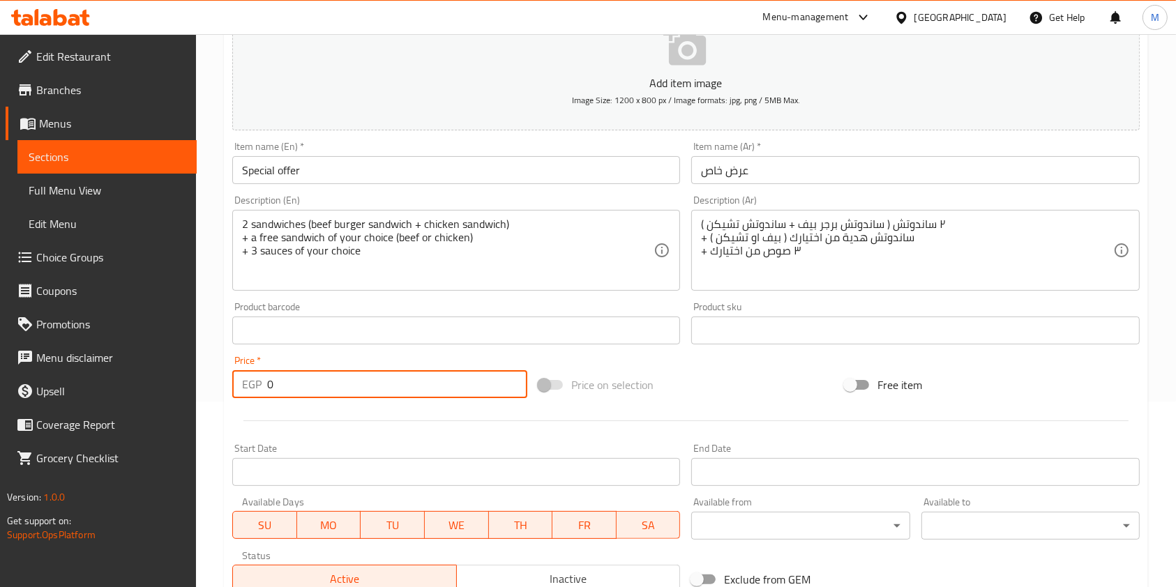
click at [301, 389] on input "0" at bounding box center [397, 384] width 260 height 28
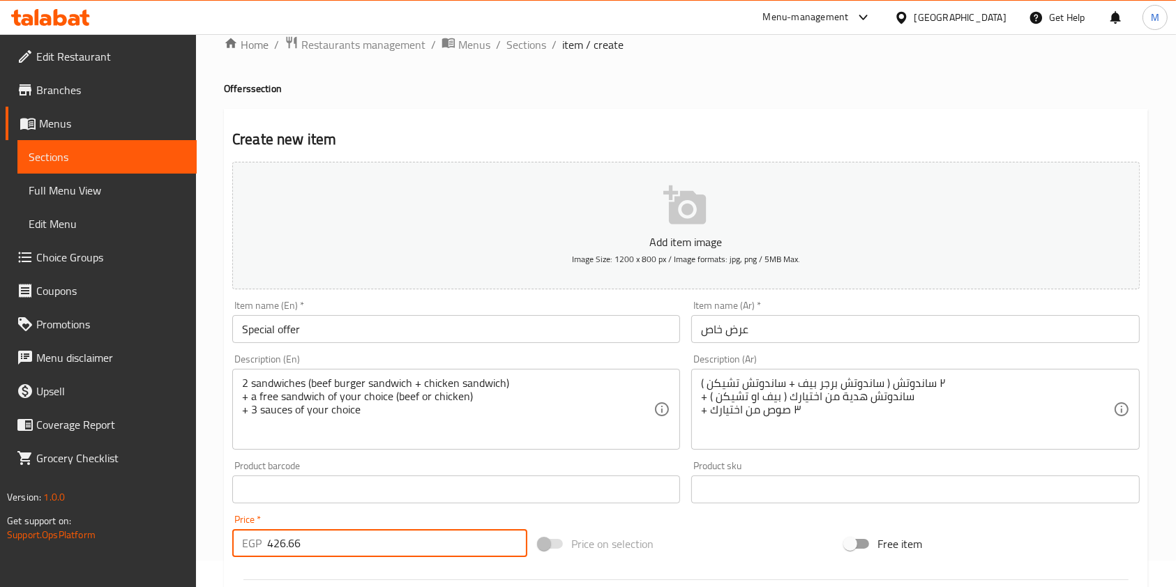
scroll to position [398, 0]
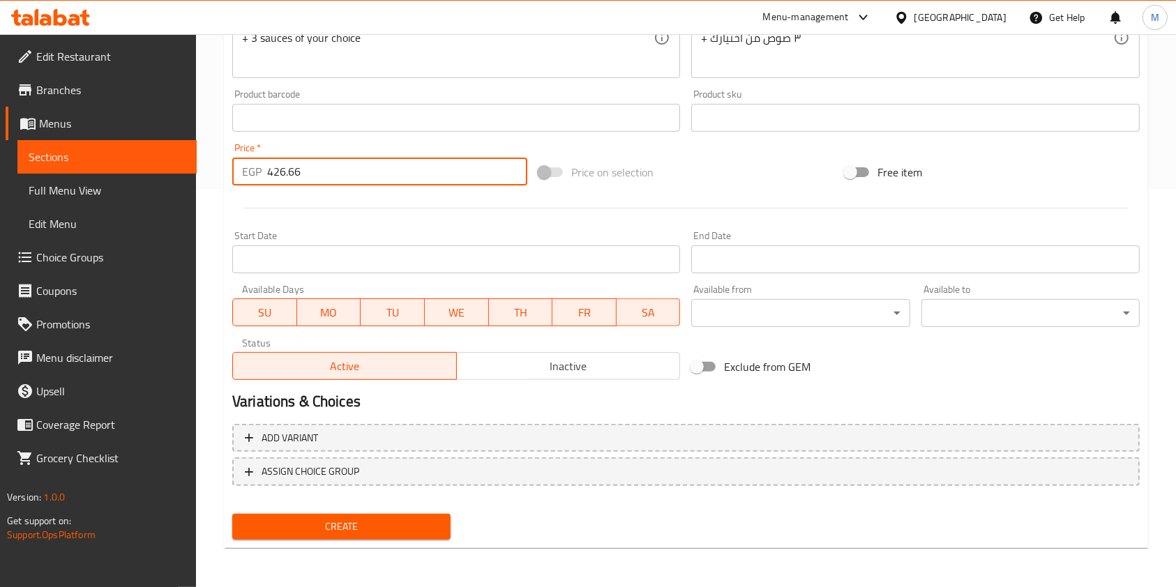
type input "426.66"
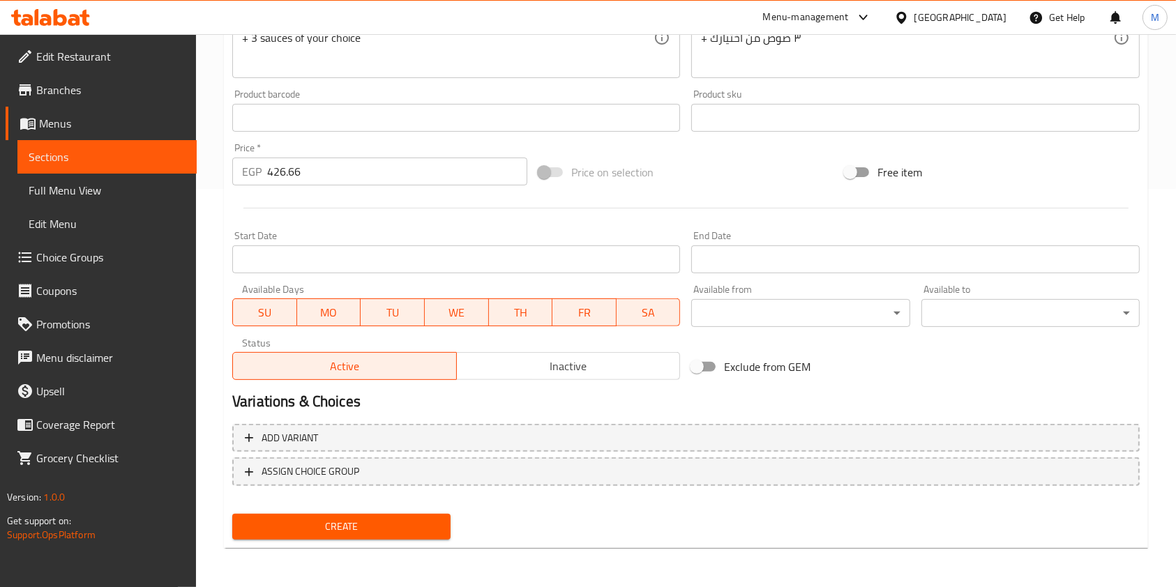
click at [427, 513] on div "Create" at bounding box center [342, 527] width 230 height 37
click at [427, 515] on button "Create" at bounding box center [341, 527] width 218 height 26
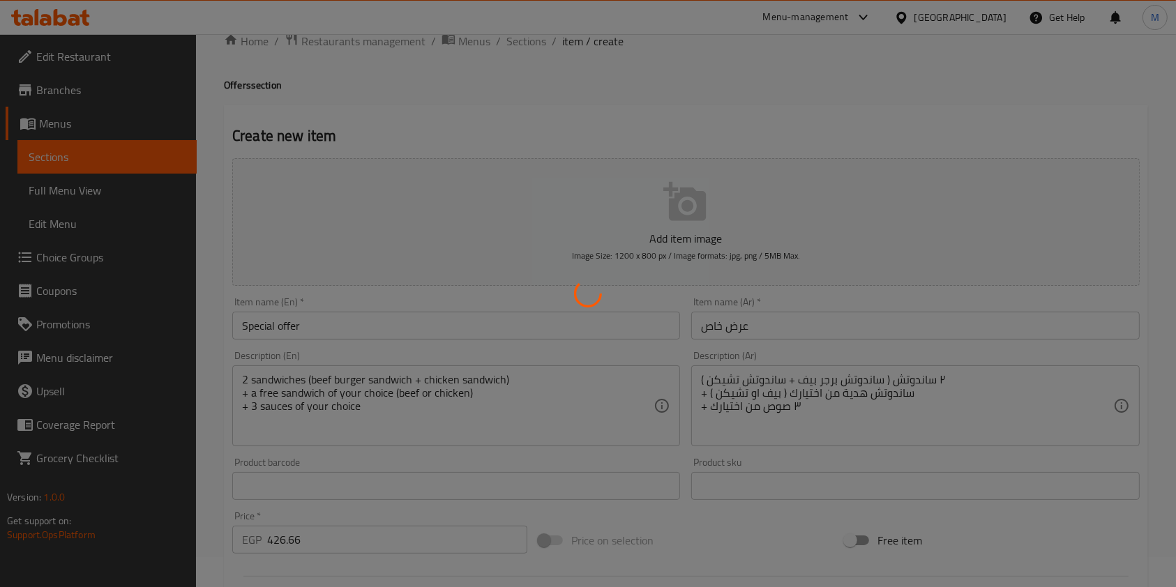
scroll to position [27, 0]
type input "0"
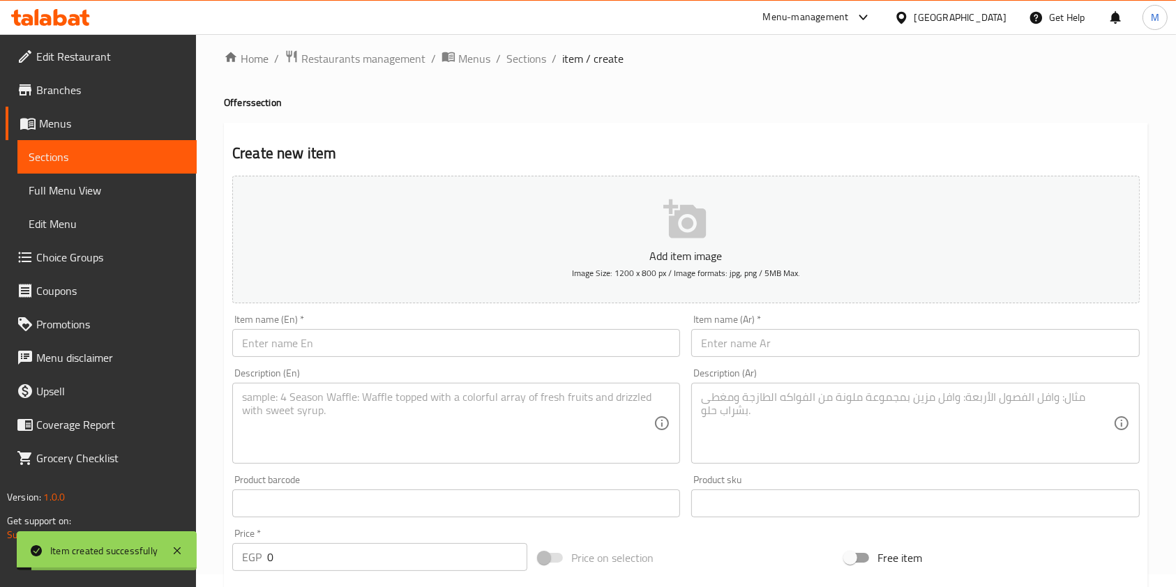
scroll to position [0, 0]
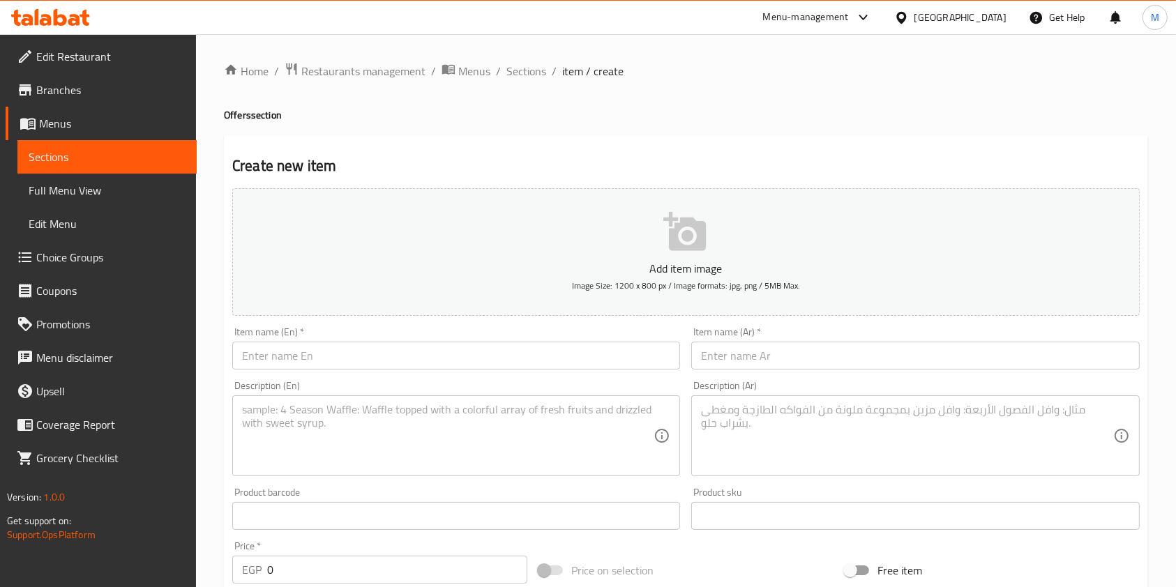
click at [510, 68] on span "Sections" at bounding box center [527, 71] width 40 height 17
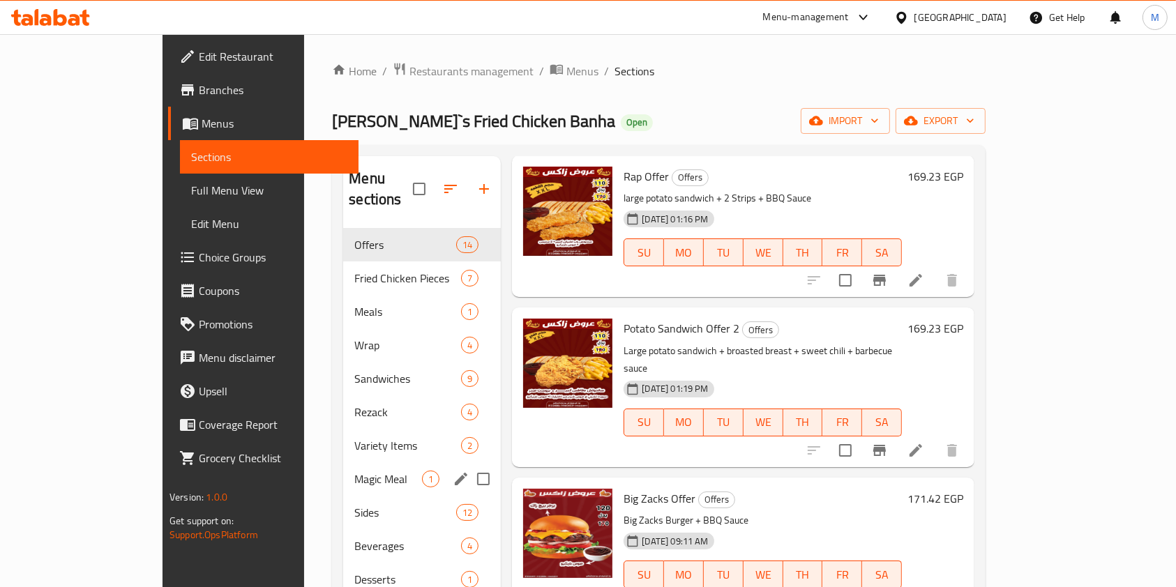
scroll to position [195, 0]
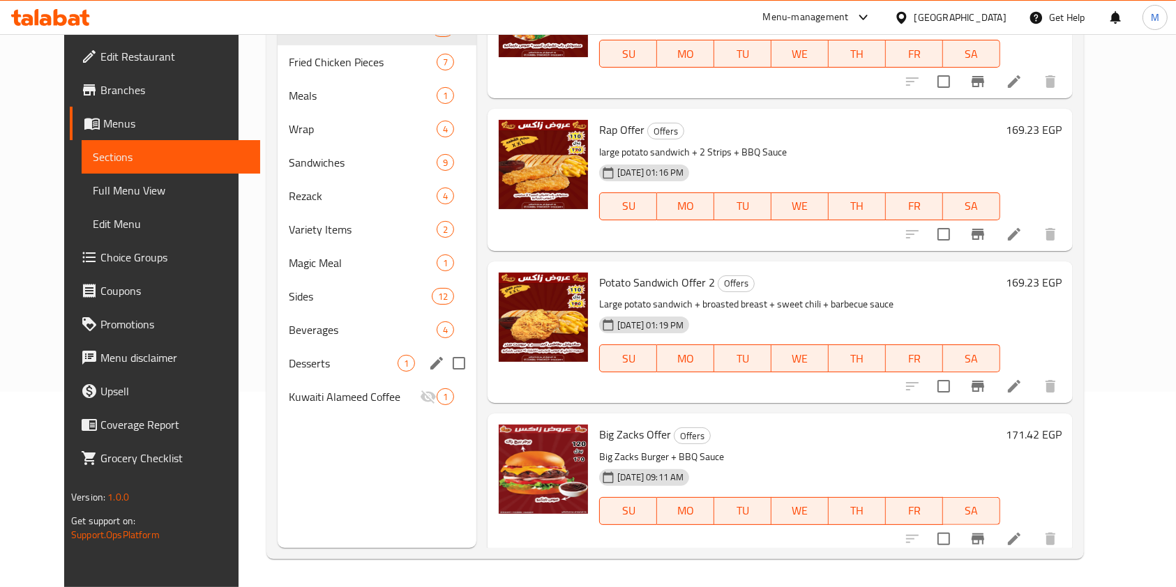
click at [324, 358] on span "Desserts" at bounding box center [343, 363] width 109 height 17
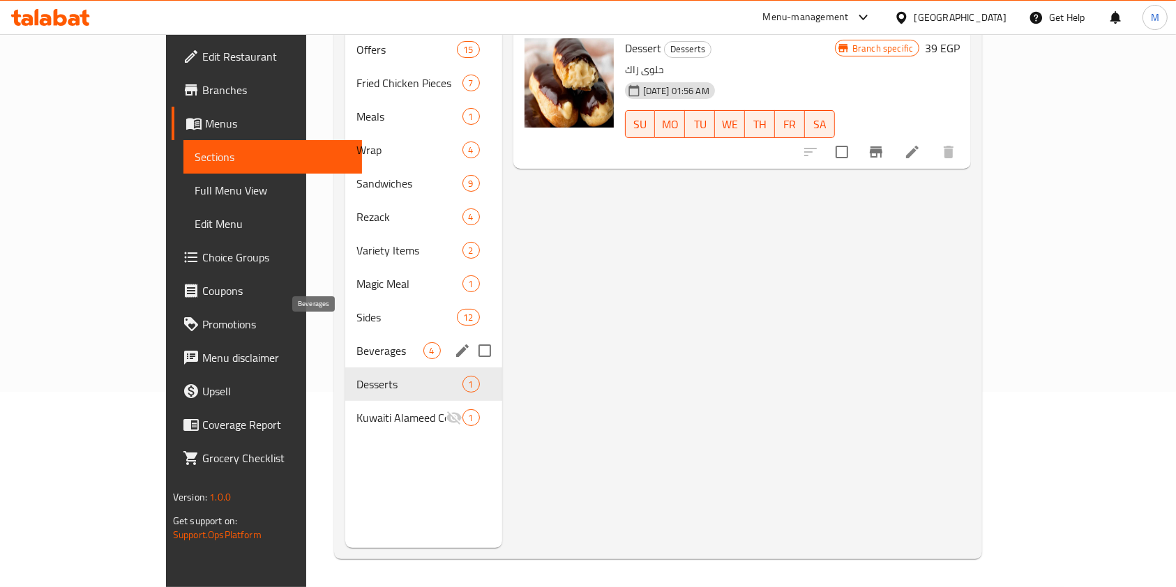
click at [357, 343] on span "Beverages" at bounding box center [390, 351] width 66 height 17
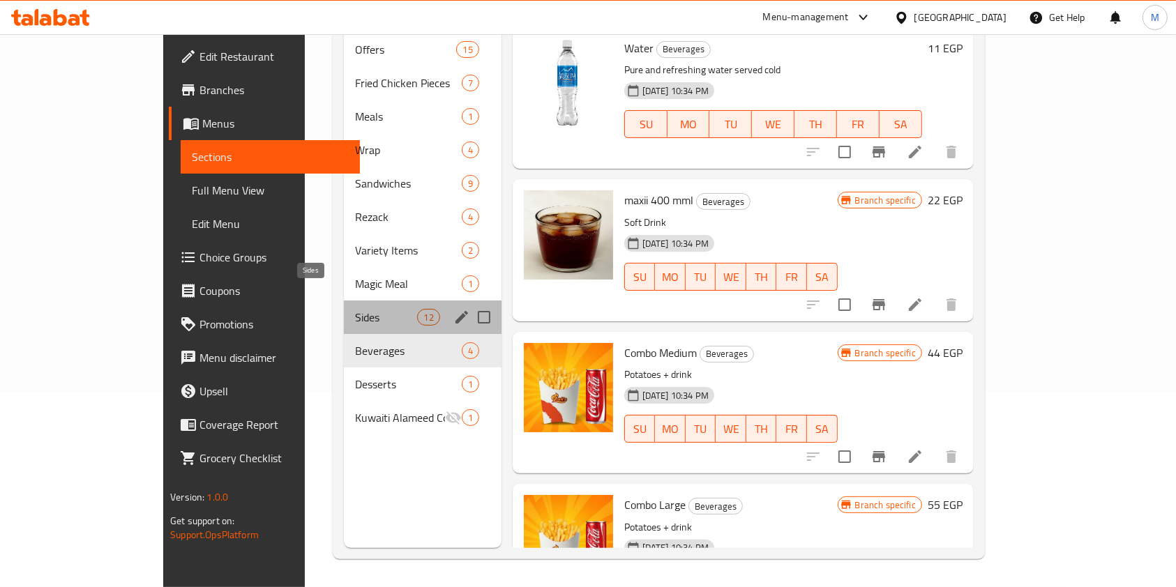
click at [355, 309] on span "Sides" at bounding box center [386, 317] width 62 height 17
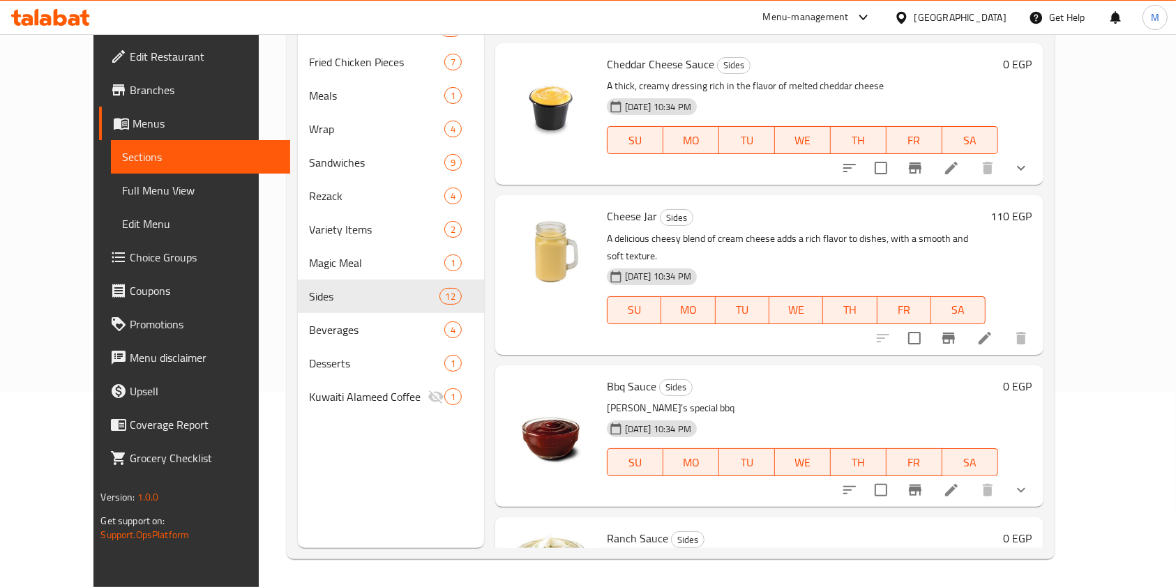
scroll to position [837, 0]
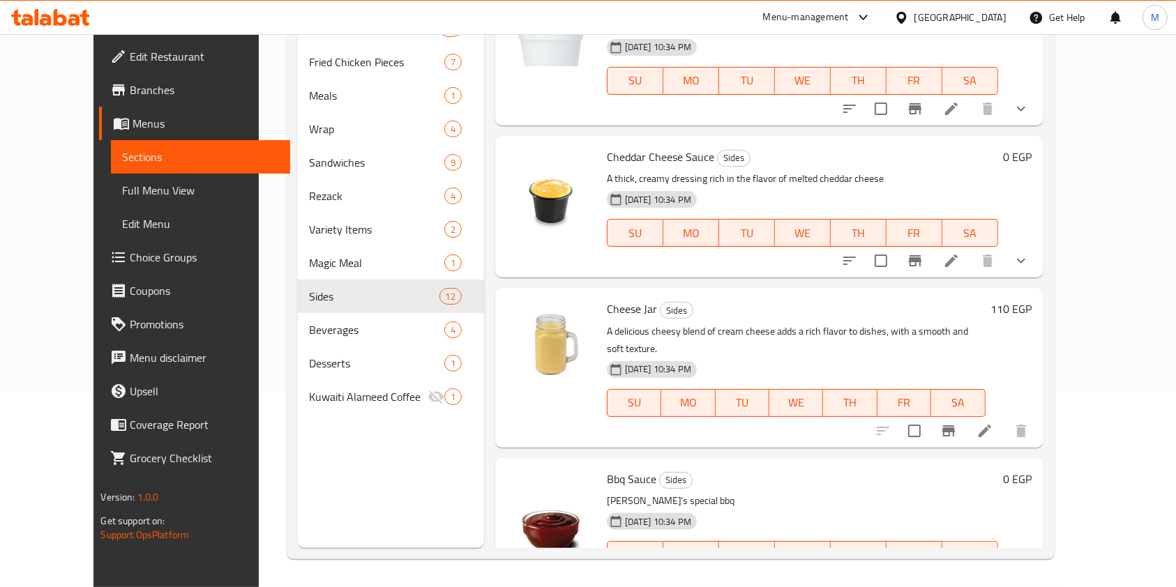
click at [1083, 453] on div "Home / Restaurants management / Menus / Sections Zack`s Fried Chicken Banha Ope…" at bounding box center [671, 213] width 824 height 749
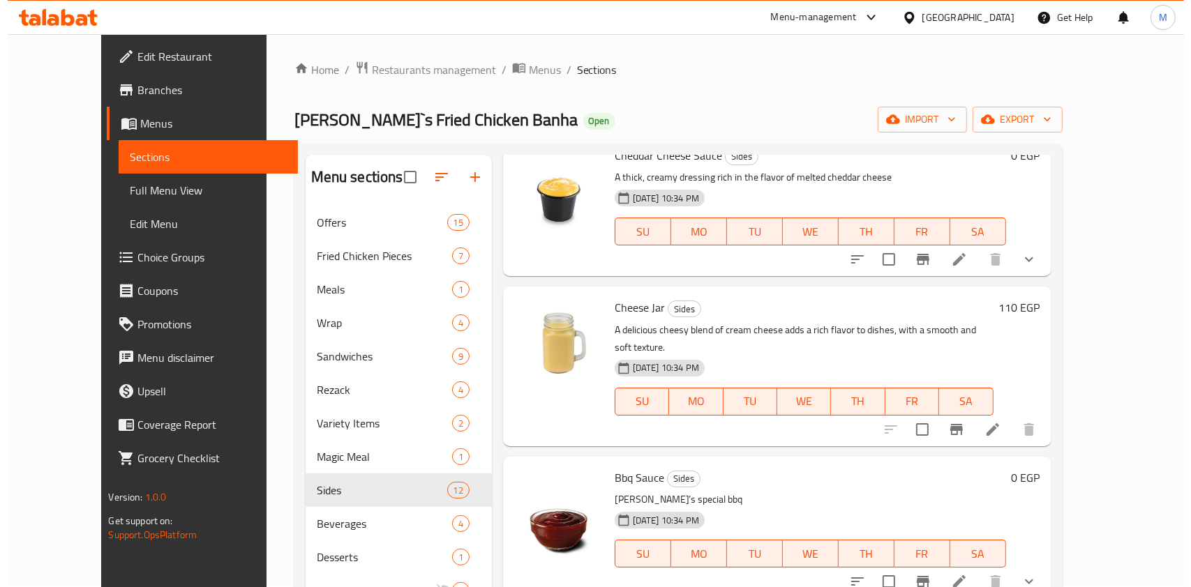
scroll to position [0, 0]
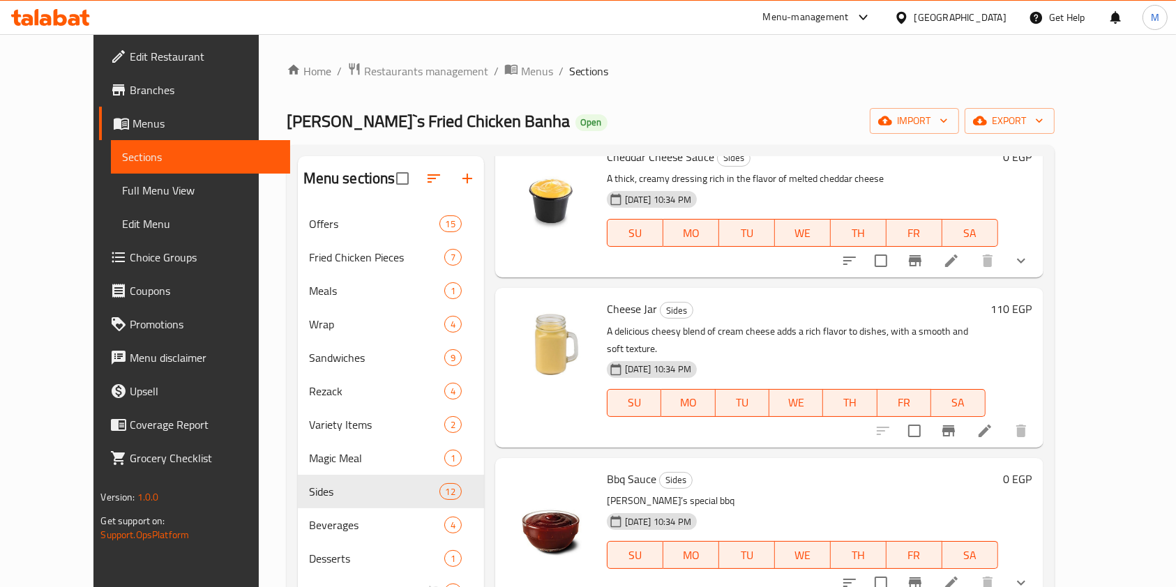
click at [130, 250] on span "Choice Groups" at bounding box center [204, 257] width 149 height 17
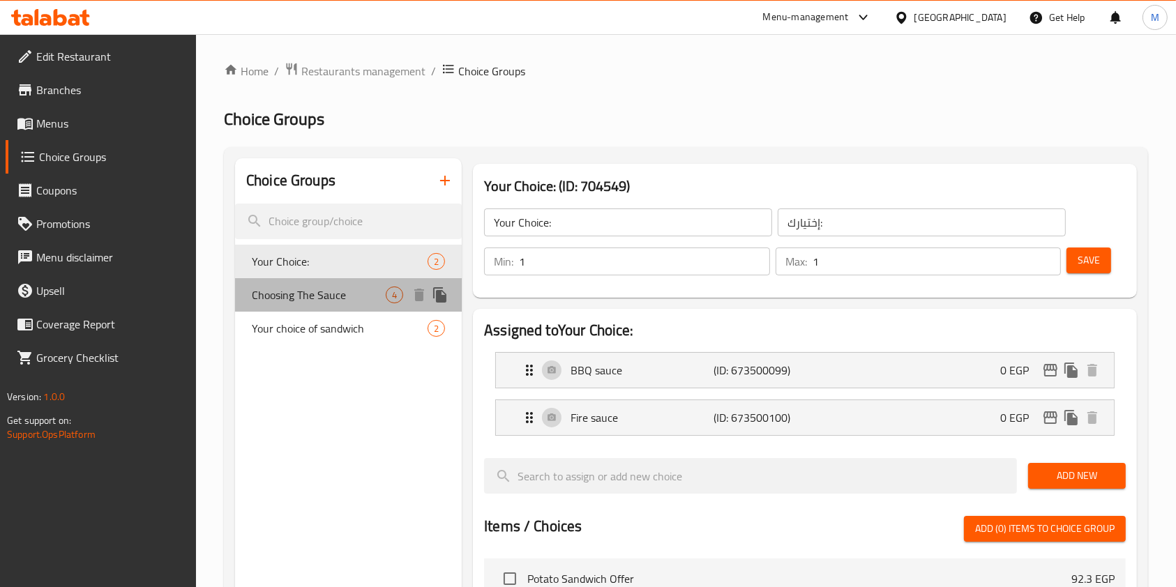
click at [326, 300] on span "Choosing The Sauce" at bounding box center [319, 295] width 134 height 17
type input "Choosing The Sauce"
type input "اختيار الصوص"
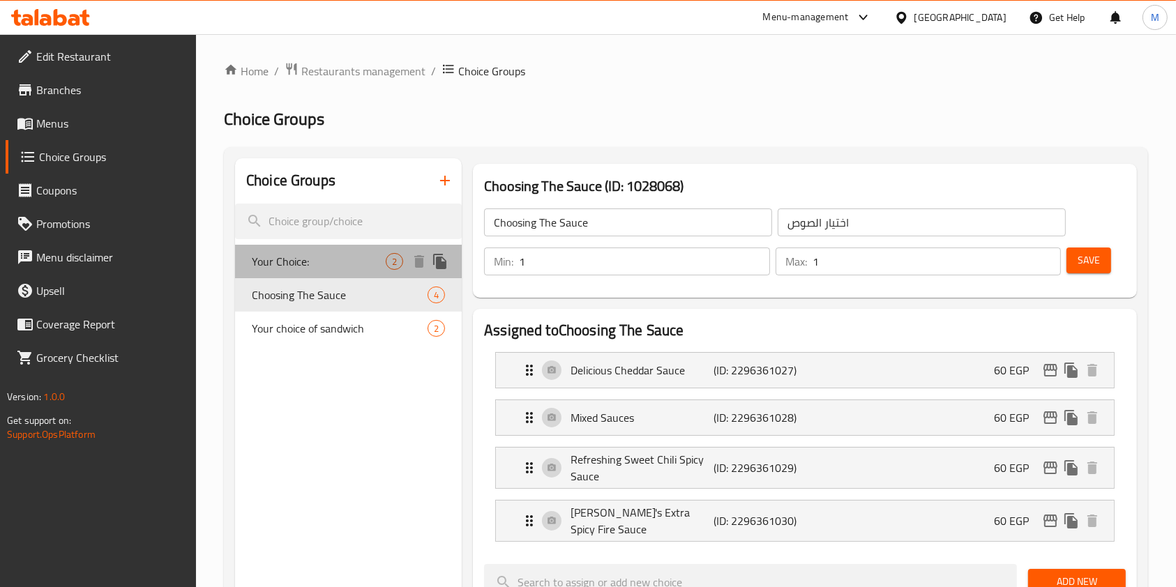
click at [346, 262] on span "Your Choice:" at bounding box center [319, 261] width 134 height 17
type input "Your Choice:"
type input "إختيارك:"
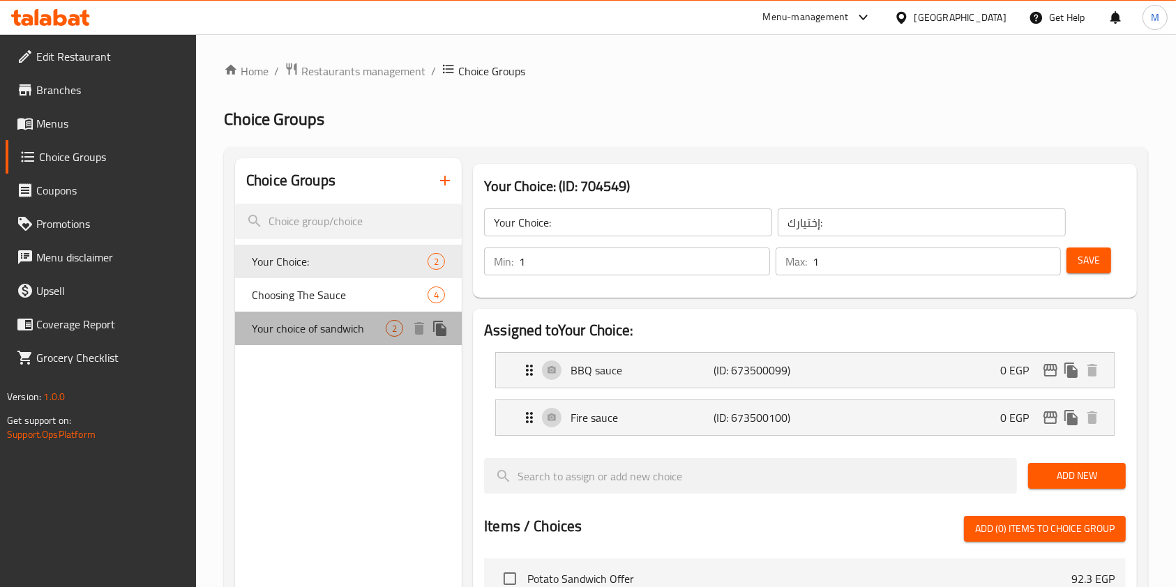
click at [343, 332] on span "Your choice of sandwich" at bounding box center [319, 328] width 134 height 17
type input "Your choice of sandwich"
type input "اختيارك من الساندوتش"
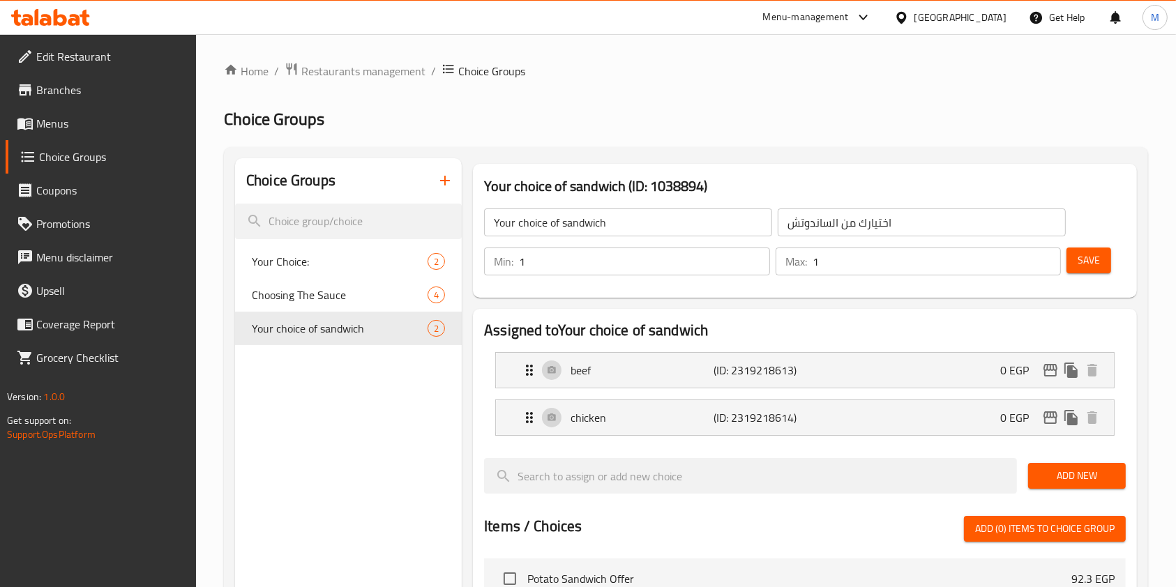
click at [451, 185] on icon "button" at bounding box center [445, 180] width 17 height 17
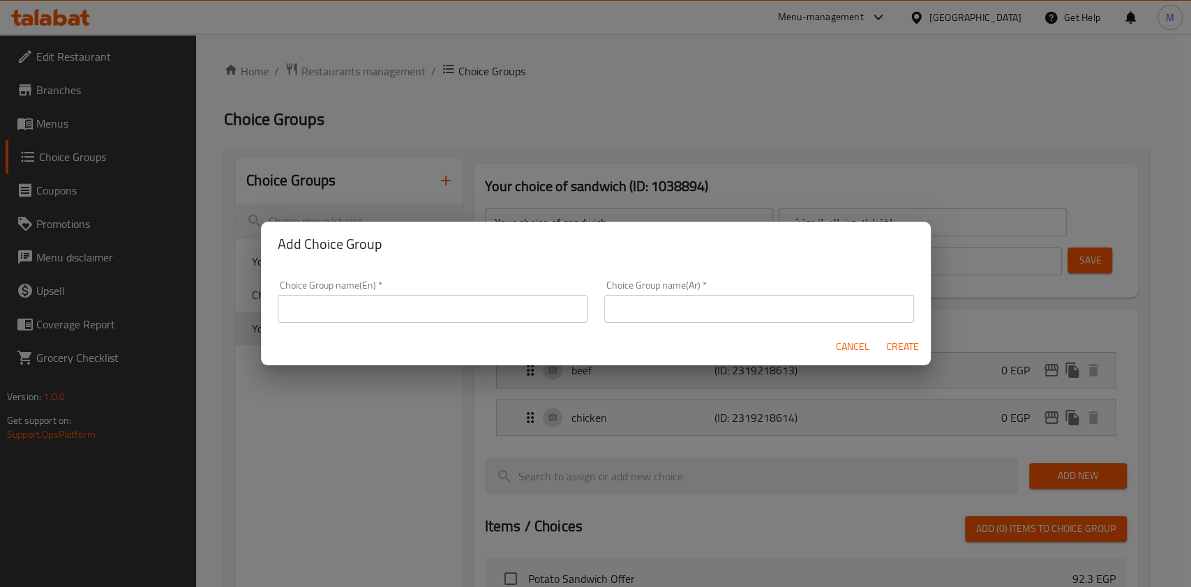
click at [375, 300] on input "text" at bounding box center [433, 309] width 310 height 28
type input "غ"
type input "Your choice of sauce"
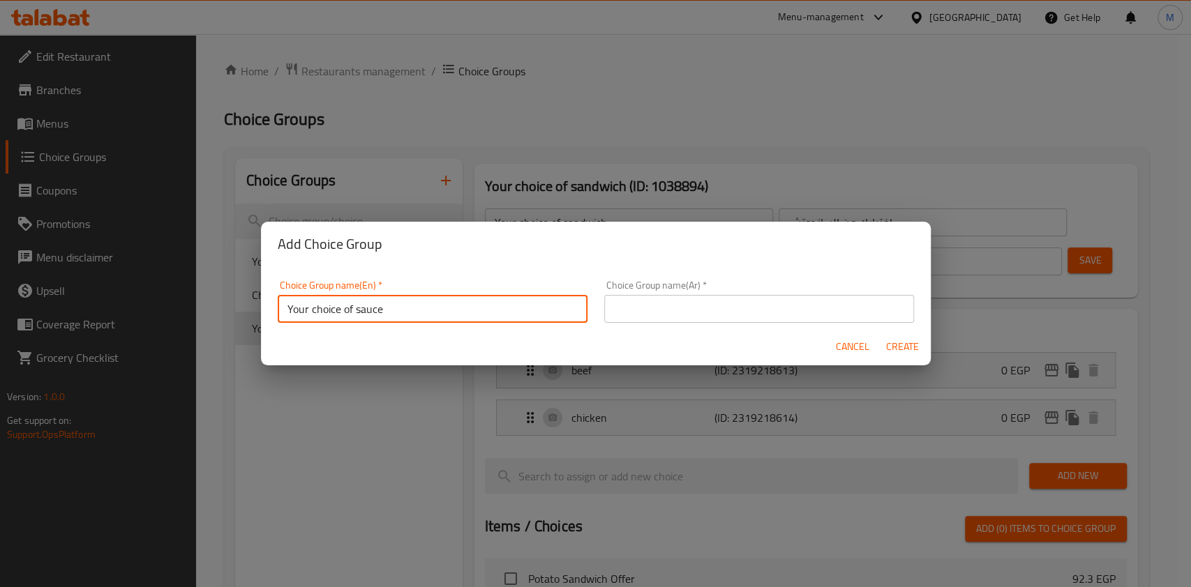
click at [669, 308] on input "text" at bounding box center [759, 309] width 310 height 28
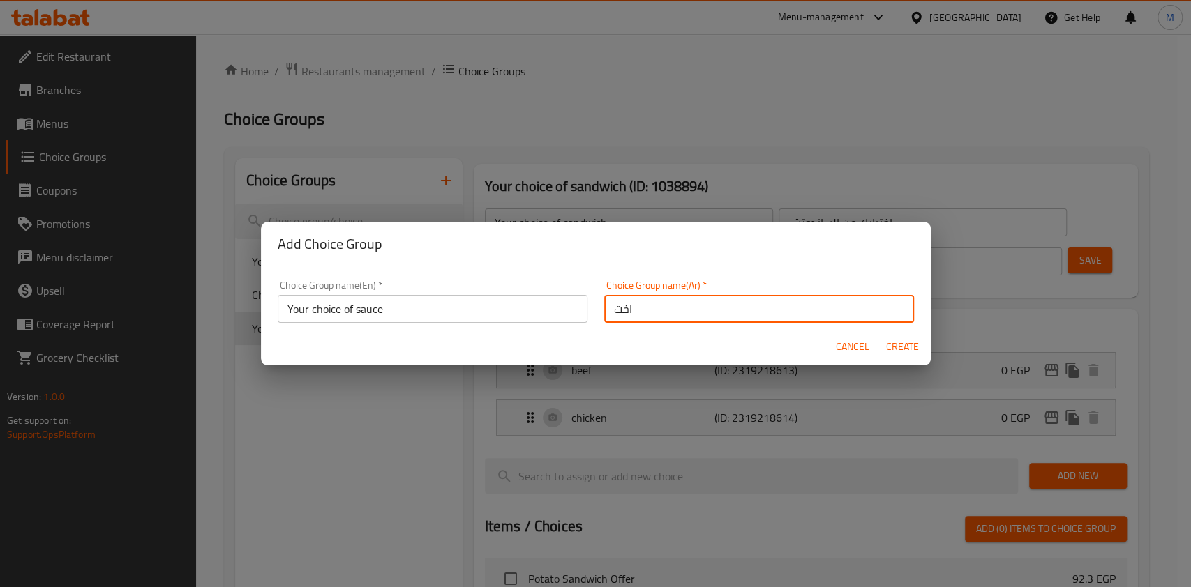
type input "اختيارك من الصوص"
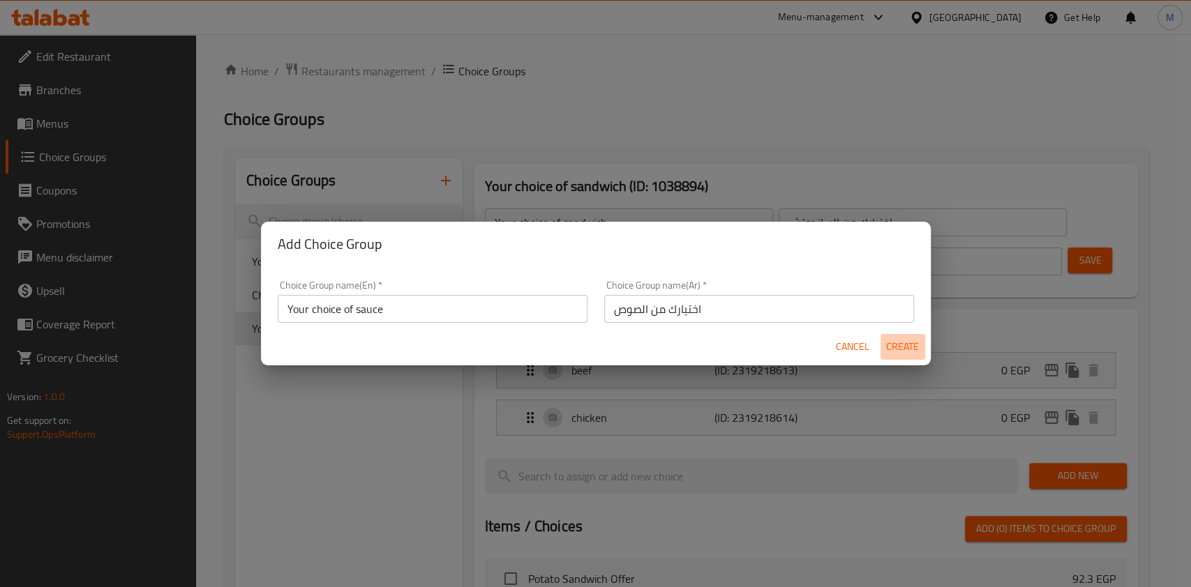
click at [907, 342] on span "Create" at bounding box center [902, 346] width 33 height 17
type input "Your choice of sauce"
type input "اختيارك من الصوص"
type input "0"
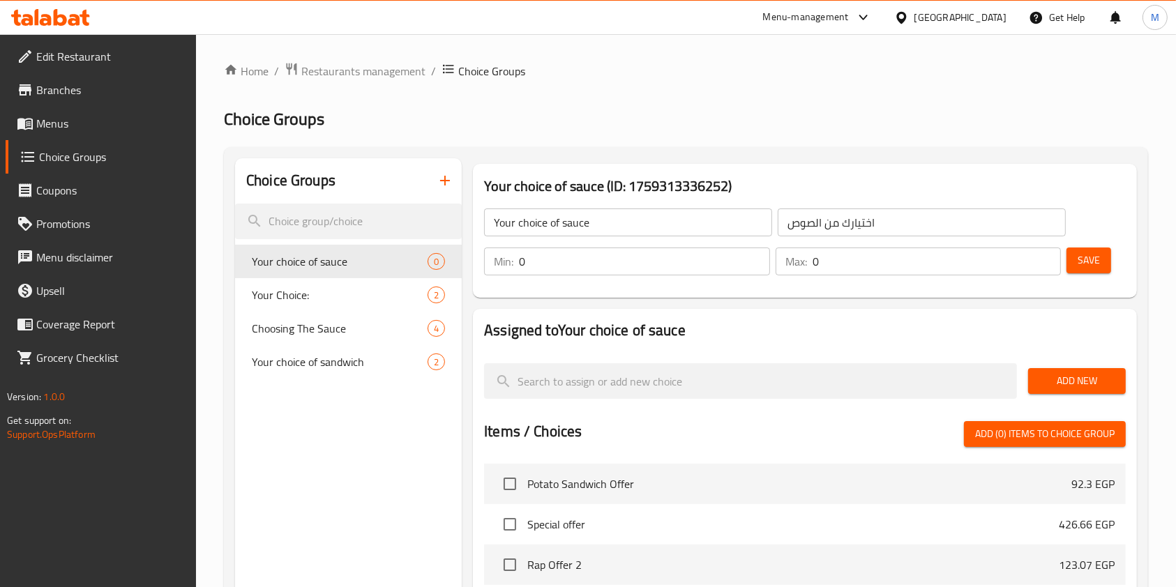
click at [533, 271] on input "0" at bounding box center [644, 262] width 251 height 28
type input "3"
click at [830, 264] on input "0" at bounding box center [937, 262] width 249 height 28
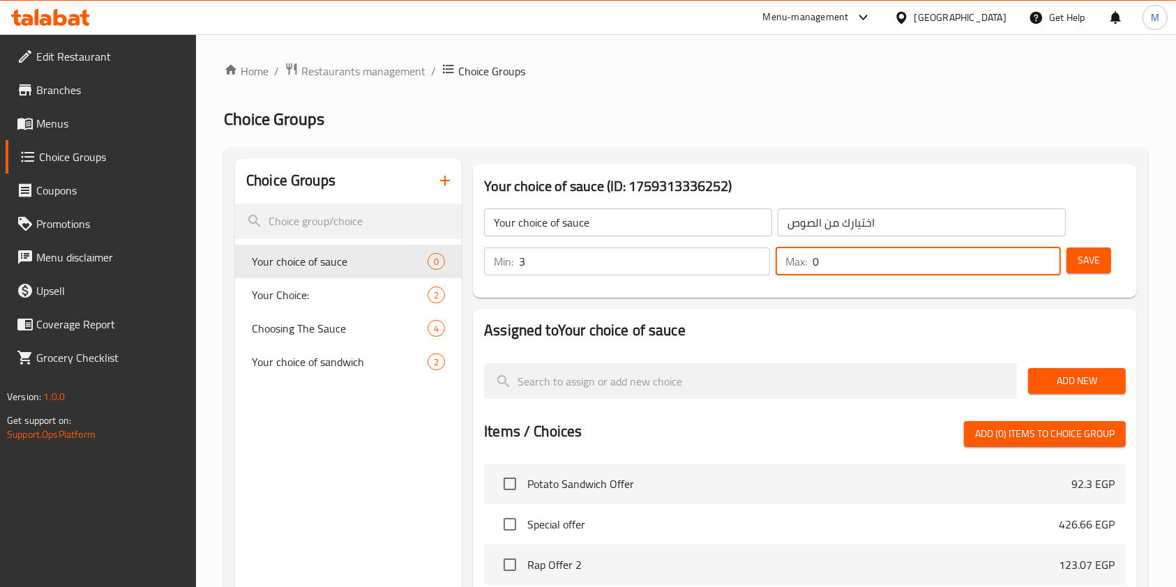
click at [830, 264] on input "0" at bounding box center [937, 262] width 249 height 28
type input "0"
type input "3"
click at [1100, 263] on span "Save" at bounding box center [1089, 260] width 22 height 17
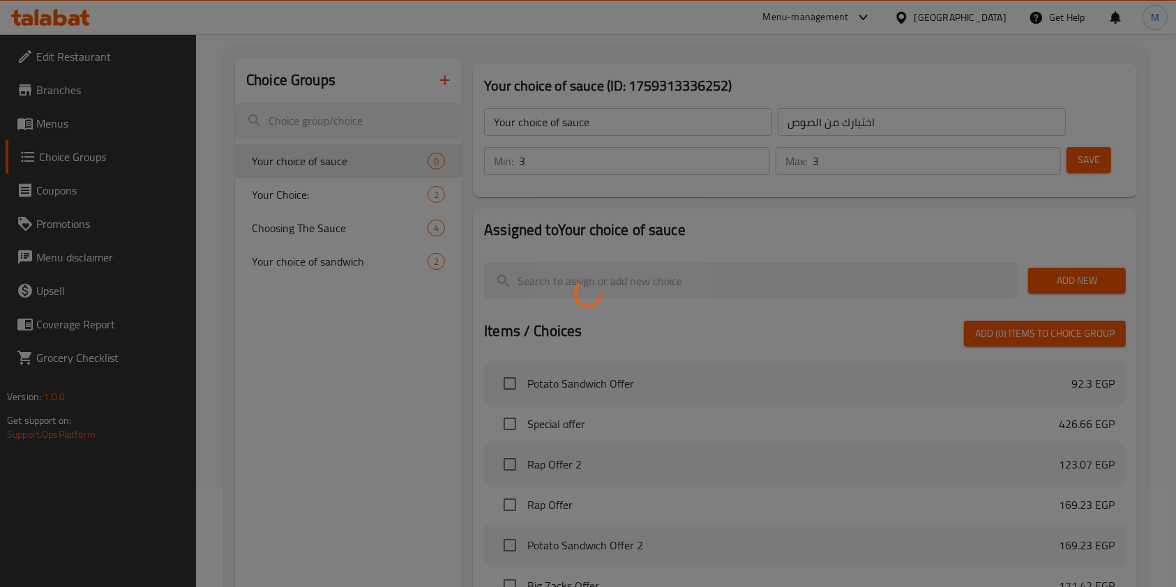
scroll to position [93, 0]
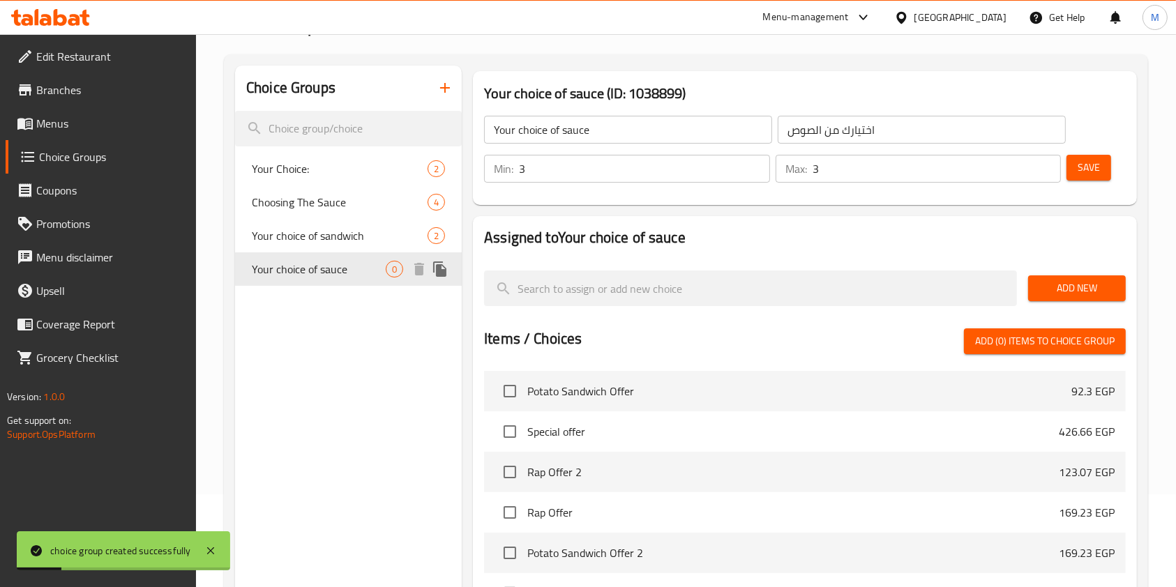
click at [368, 271] on span "Your choice of sauce" at bounding box center [319, 269] width 134 height 17
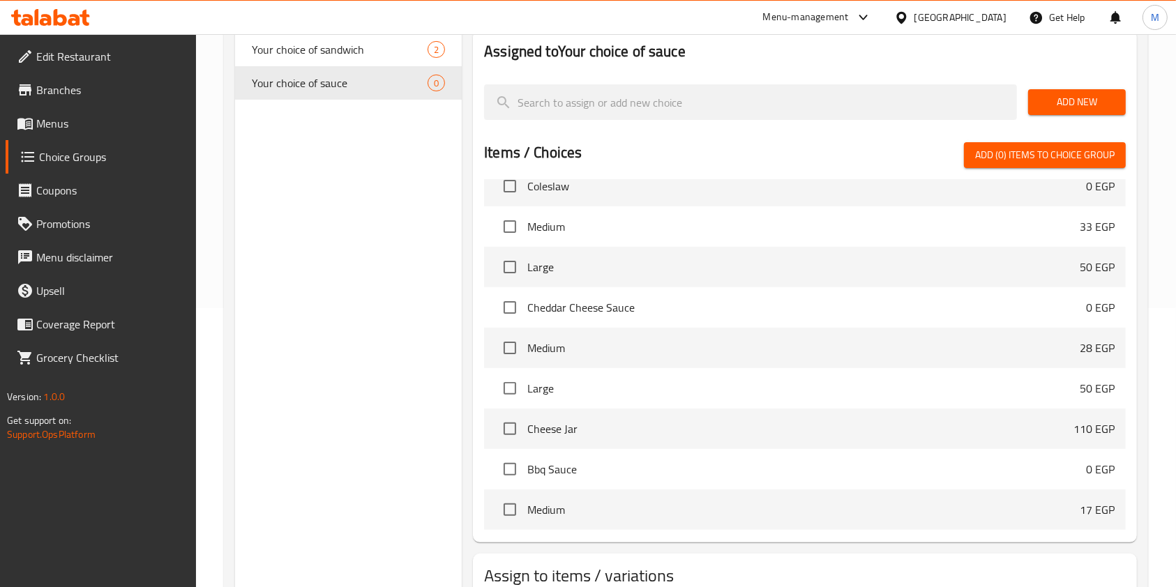
scroll to position [3511, 0]
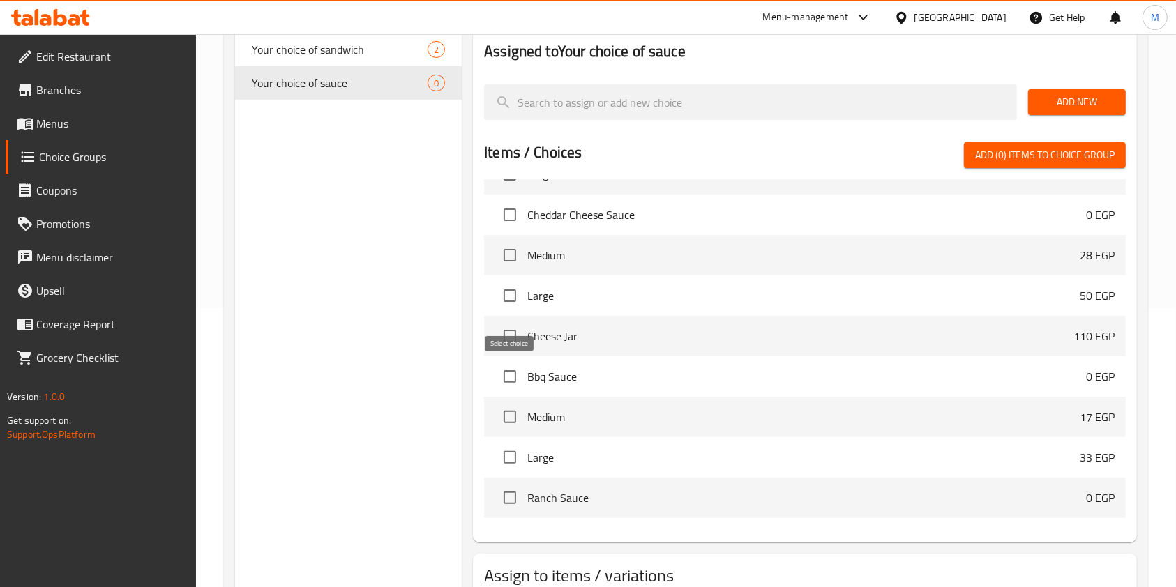
click at [507, 376] on input "checkbox" at bounding box center [509, 376] width 29 height 29
checkbox input "true"
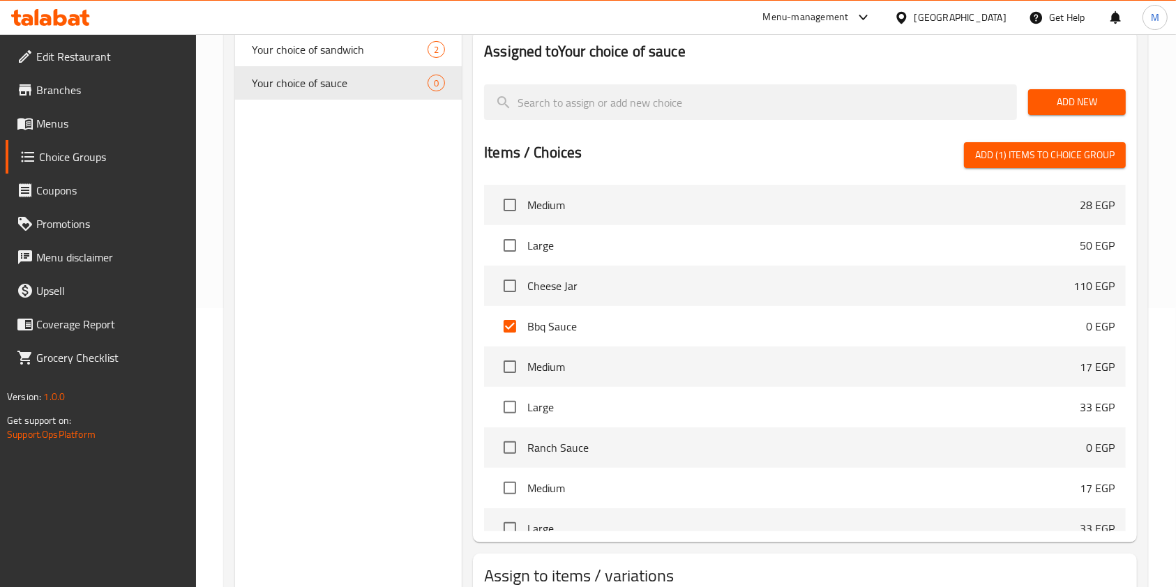
scroll to position [3604, 0]
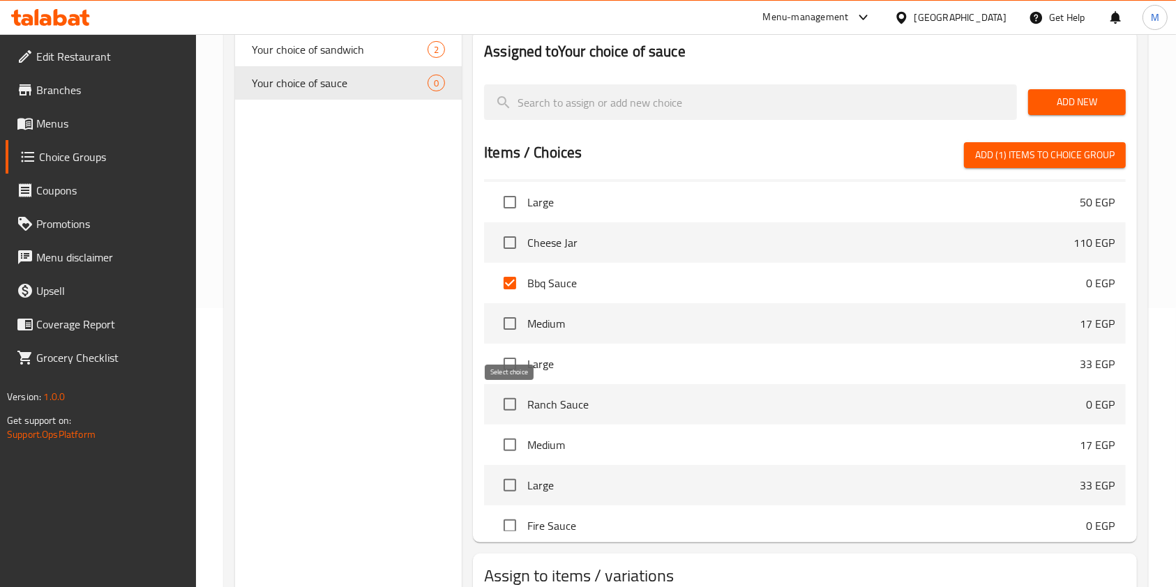
click at [507, 405] on input "checkbox" at bounding box center [509, 404] width 29 height 29
checkbox input "true"
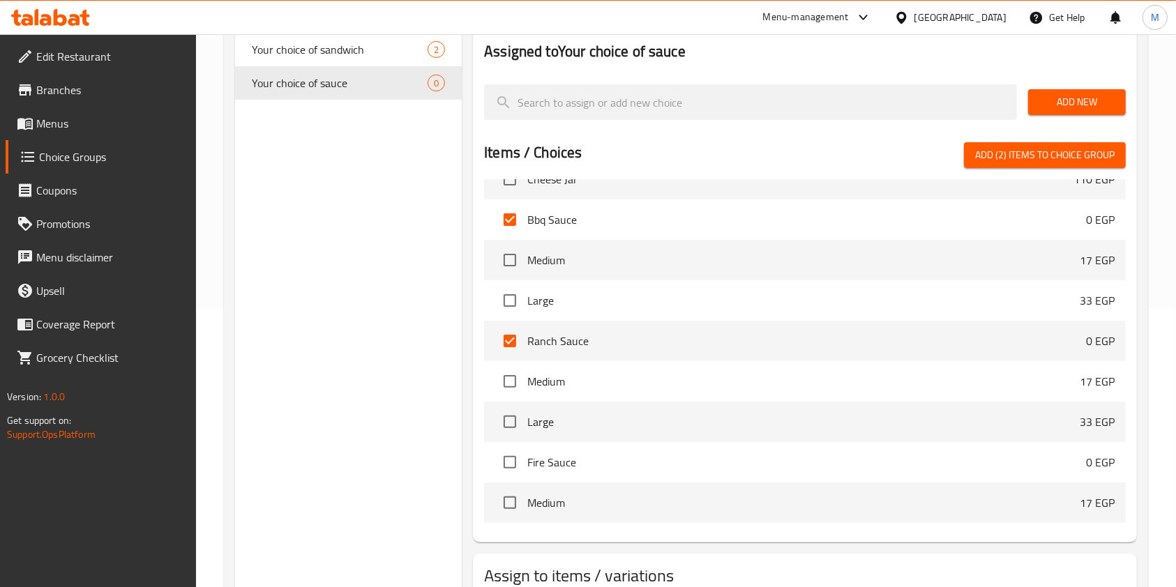
scroll to position [3697, 0]
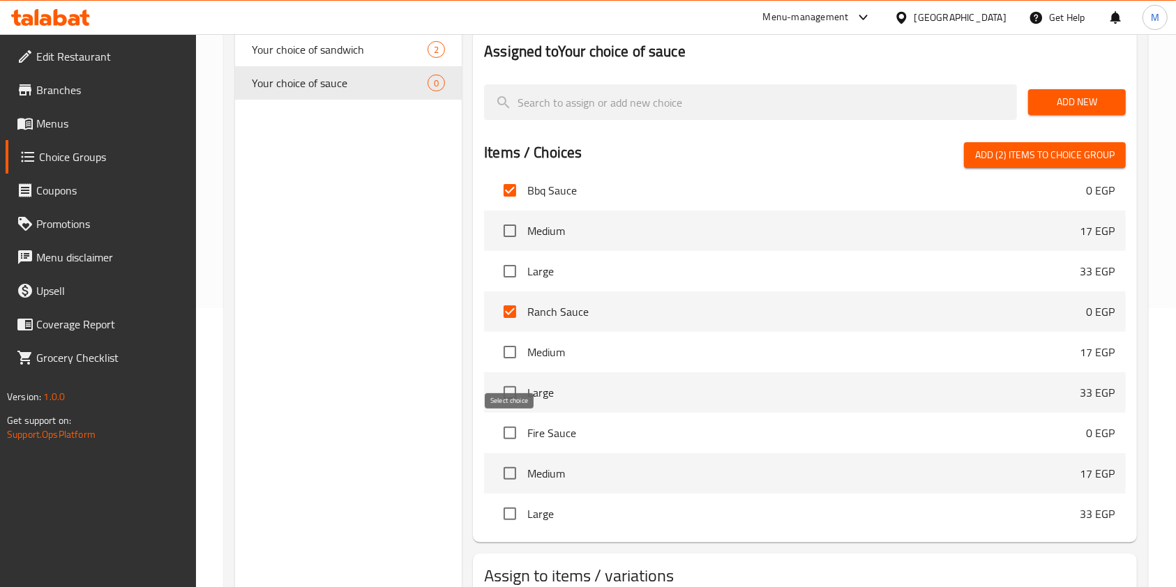
click at [516, 433] on input "checkbox" at bounding box center [509, 433] width 29 height 29
checkbox input "true"
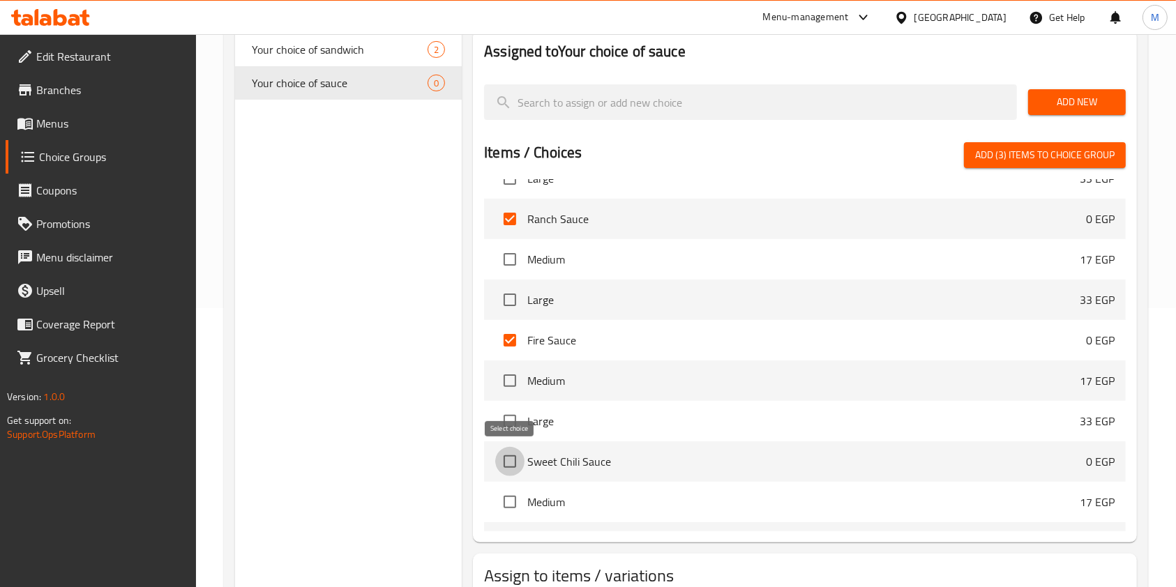
click at [512, 463] on input "checkbox" at bounding box center [509, 461] width 29 height 29
checkbox input "true"
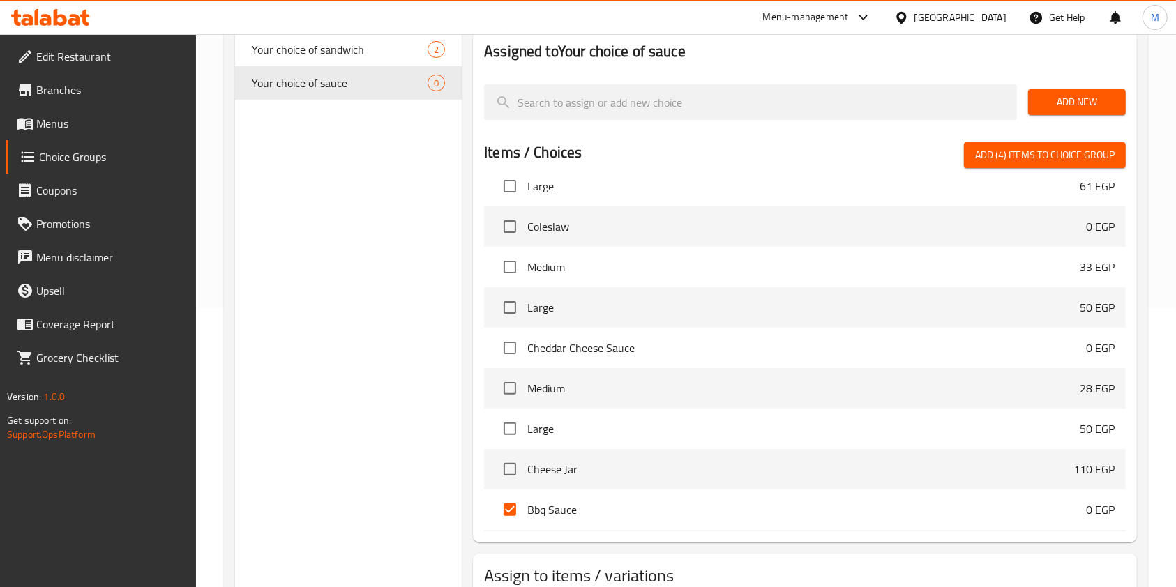
scroll to position [3418, 0]
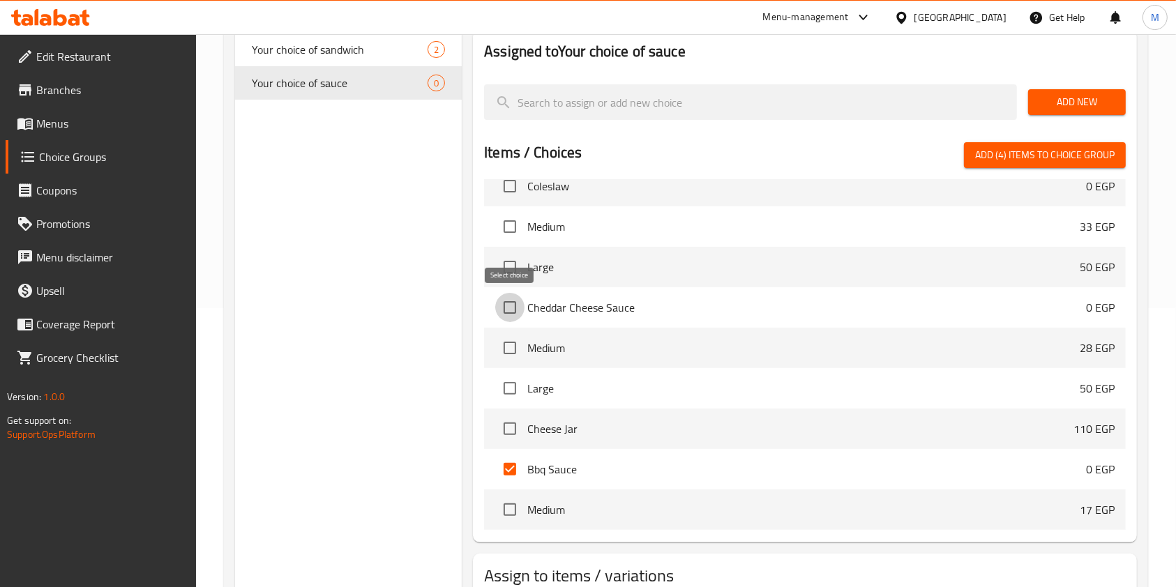
click at [506, 315] on input "checkbox" at bounding box center [509, 307] width 29 height 29
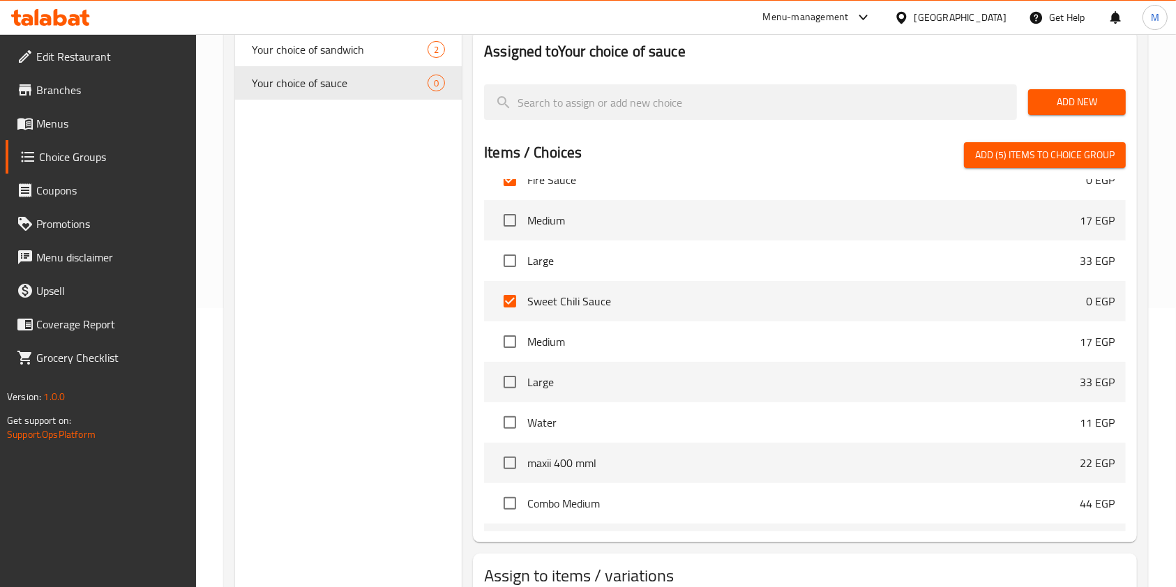
scroll to position [3976, 0]
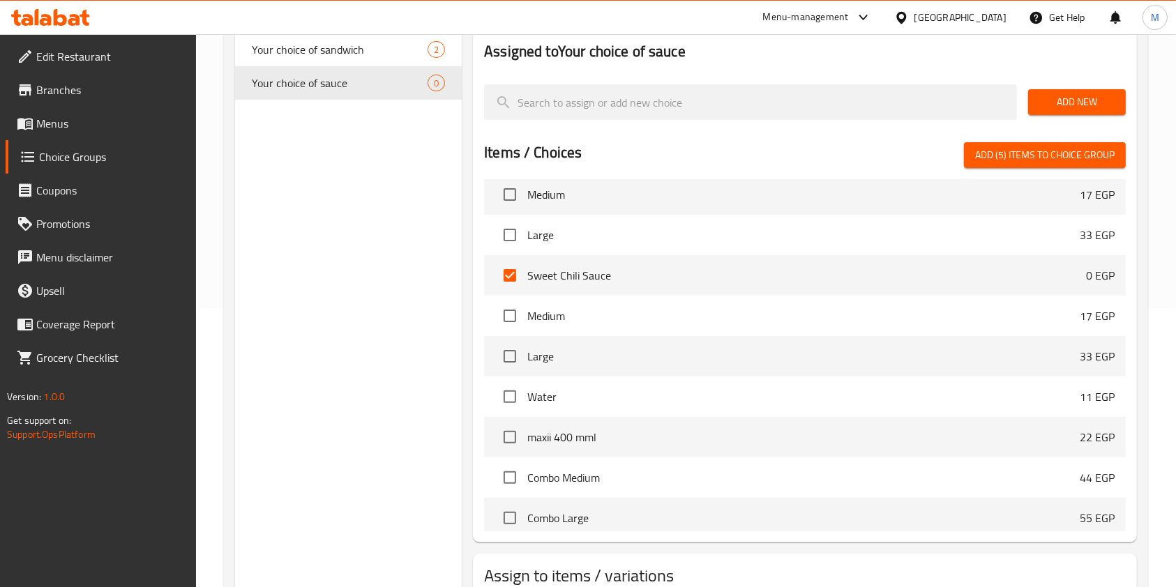
click at [990, 152] on span "Add (5) items to choice group" at bounding box center [1045, 155] width 140 height 17
checkbox input "false"
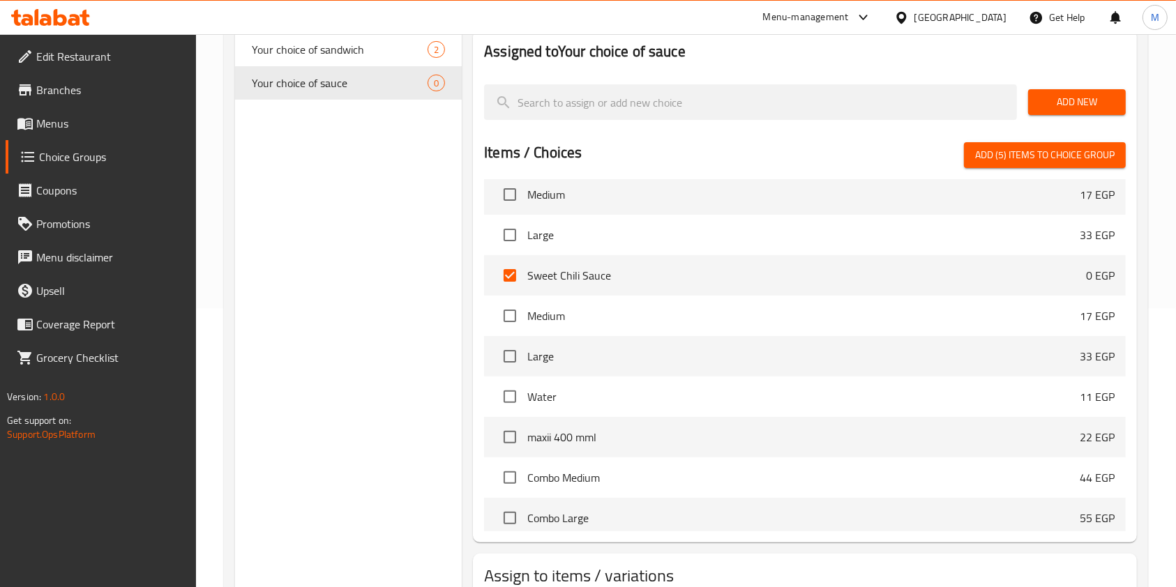
checkbox input "false"
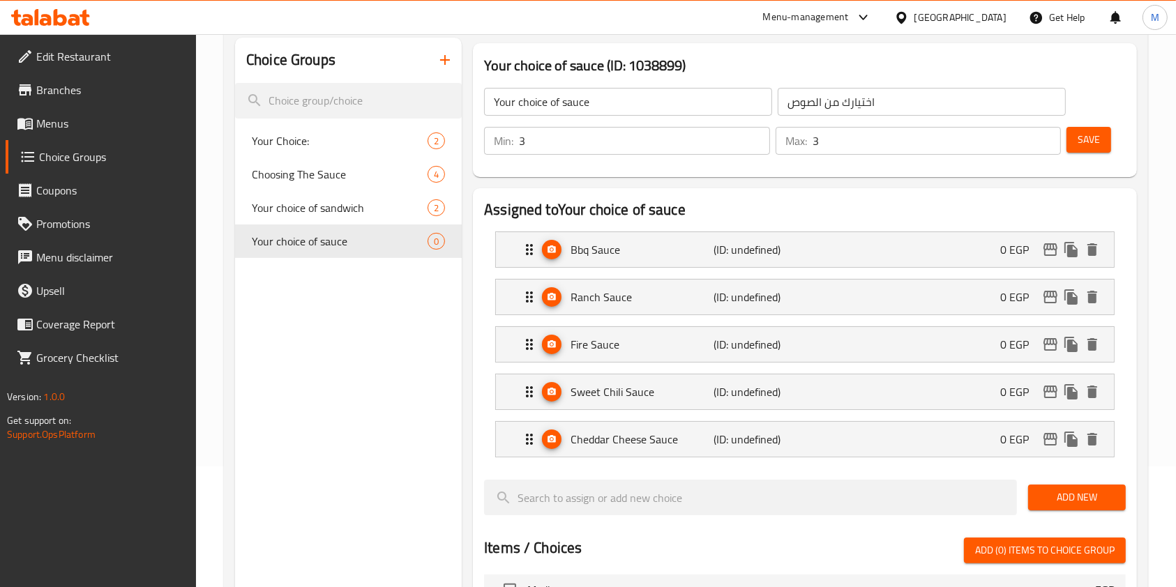
scroll to position [93, 0]
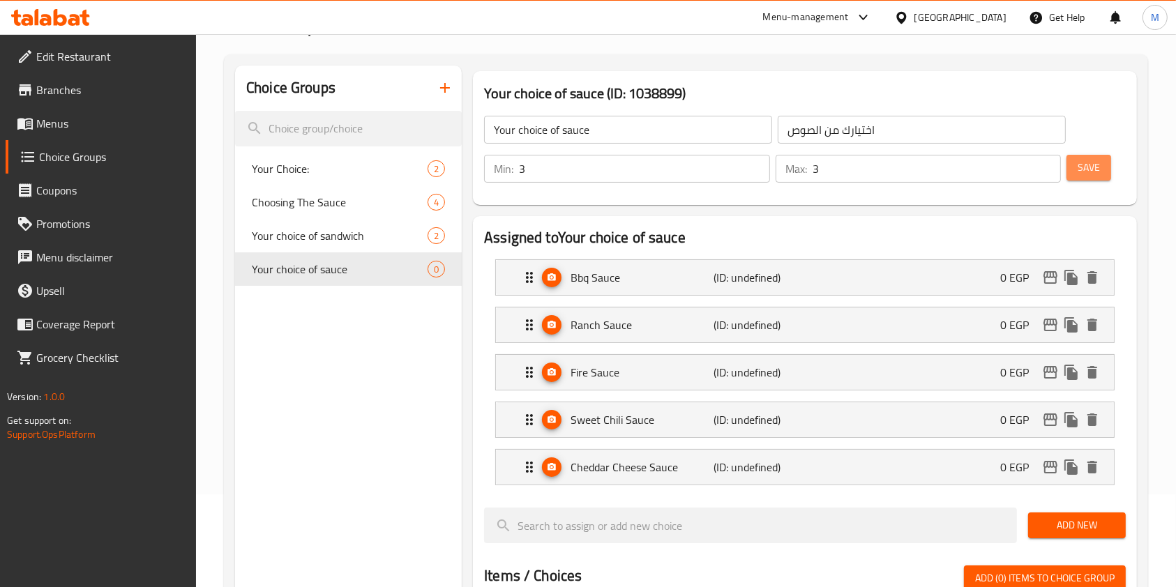
click at [1088, 170] on span "Save" at bounding box center [1089, 167] width 22 height 17
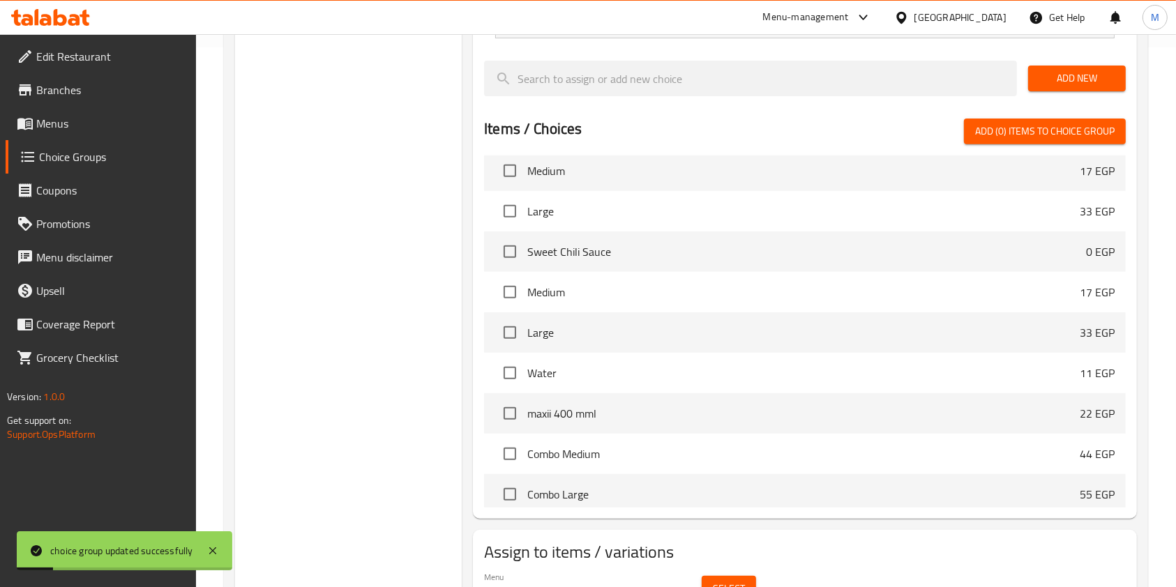
scroll to position [613, 0]
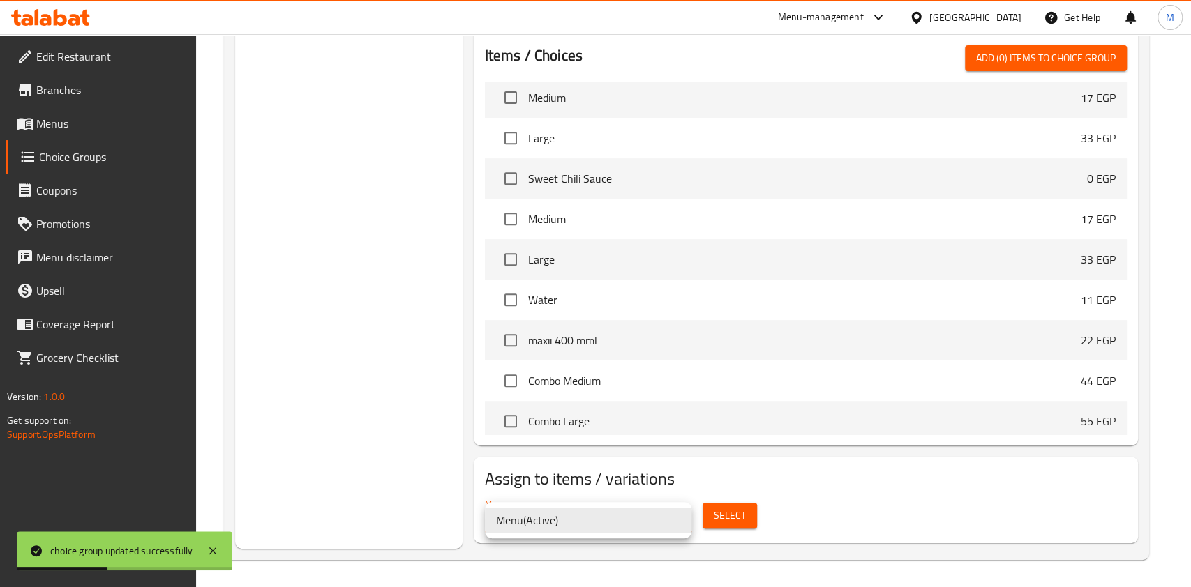
click at [638, 527] on li "Menu ( Active )" at bounding box center [588, 520] width 207 height 25
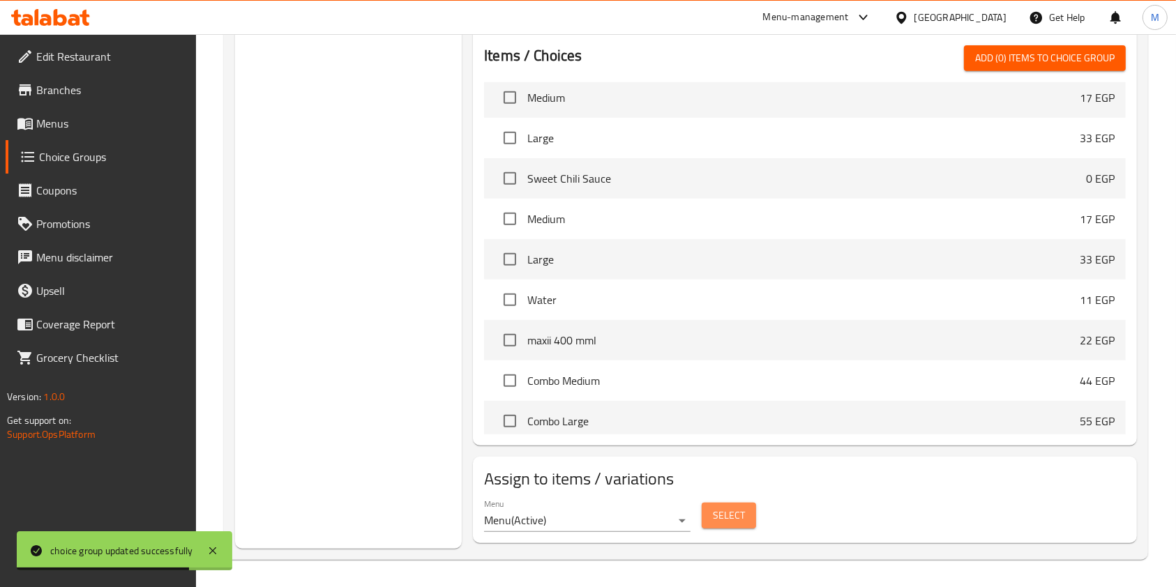
click at [732, 522] on span "Select" at bounding box center [729, 515] width 32 height 17
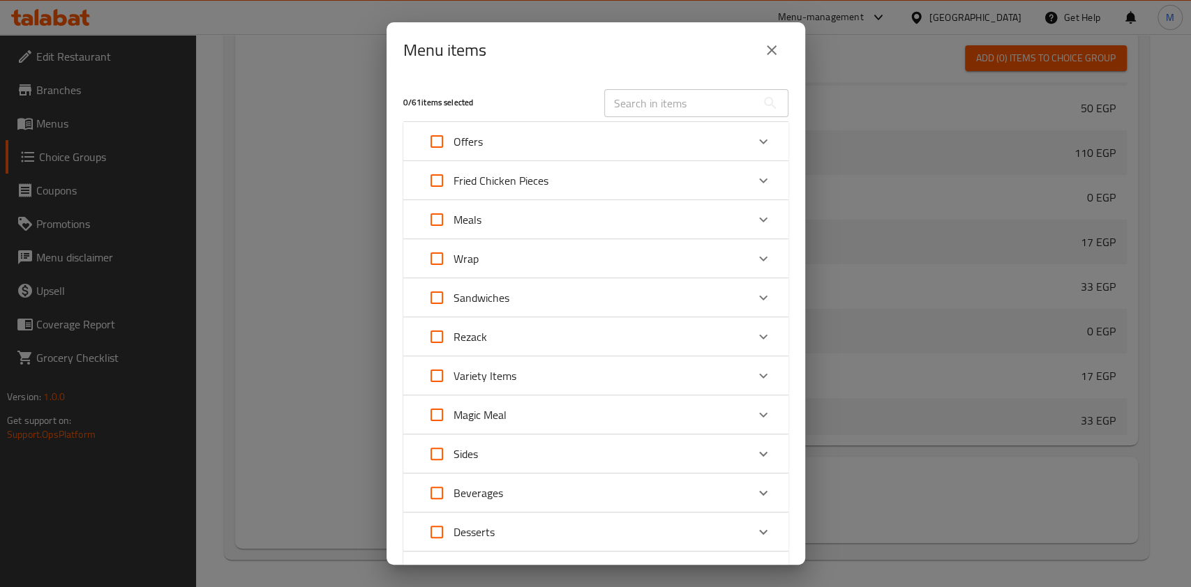
click at [747, 142] on div "Expand" at bounding box center [763, 141] width 33 height 33
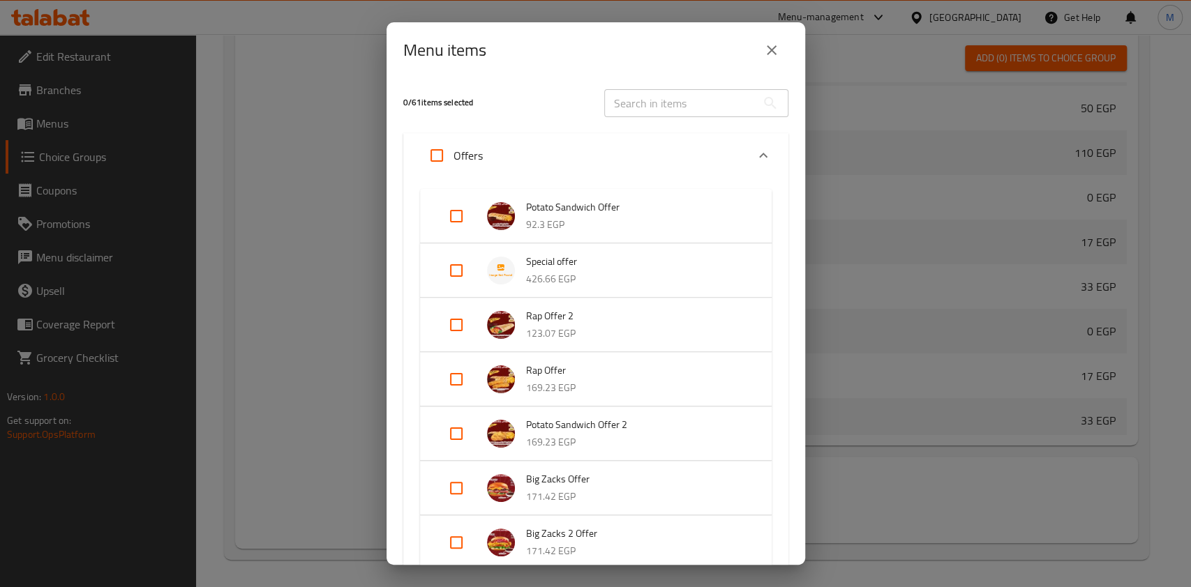
click at [449, 269] on input "Expand" at bounding box center [456, 270] width 33 height 33
checkbox input "true"
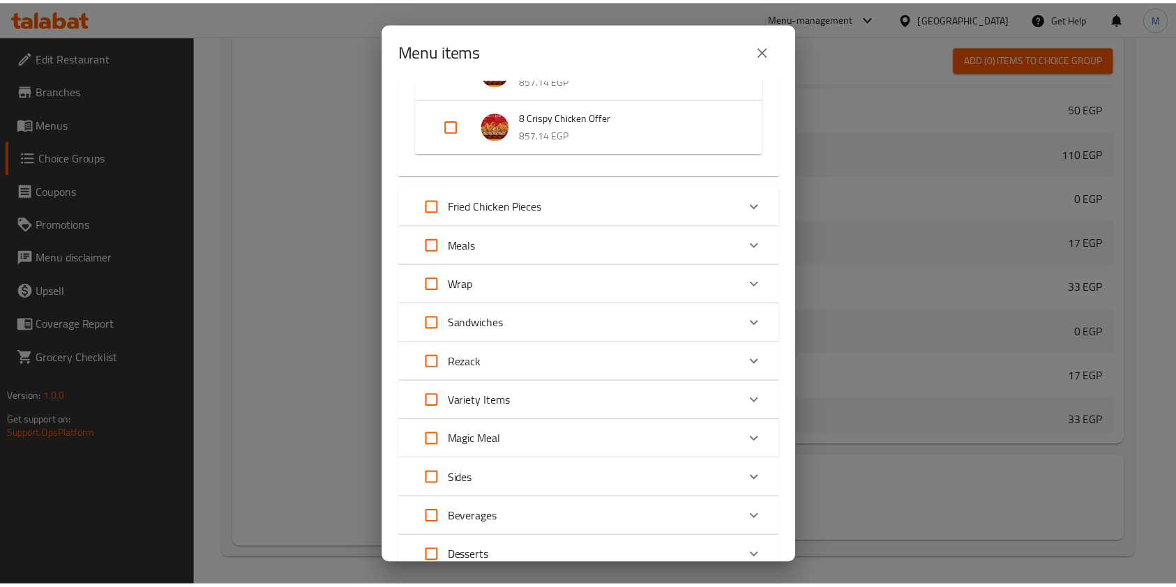
scroll to position [1022, 0]
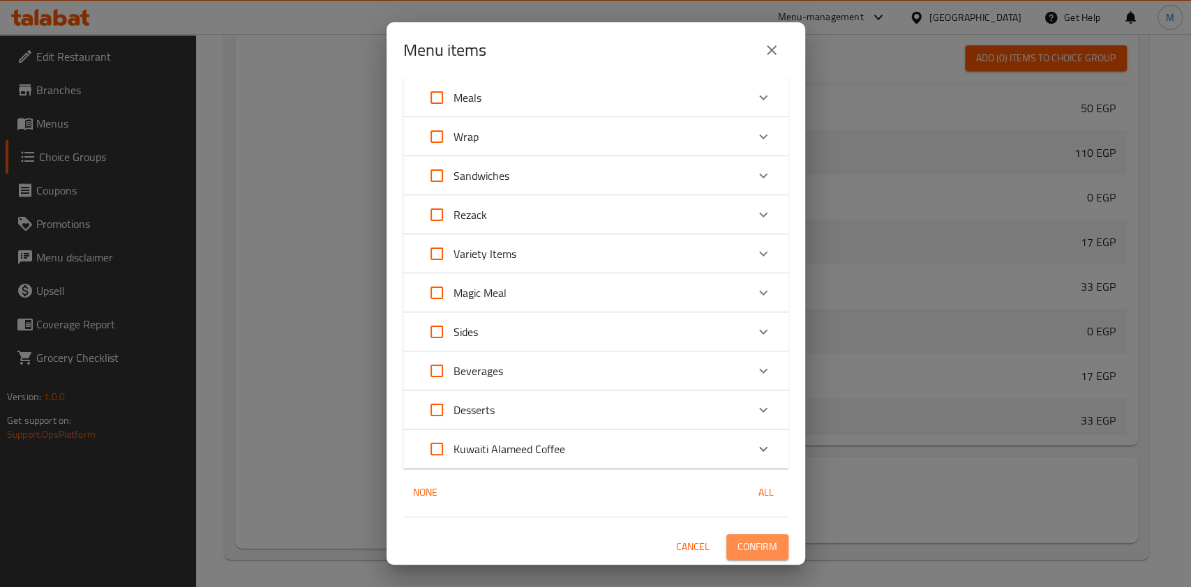
click at [745, 547] on span "Confirm" at bounding box center [757, 547] width 40 height 17
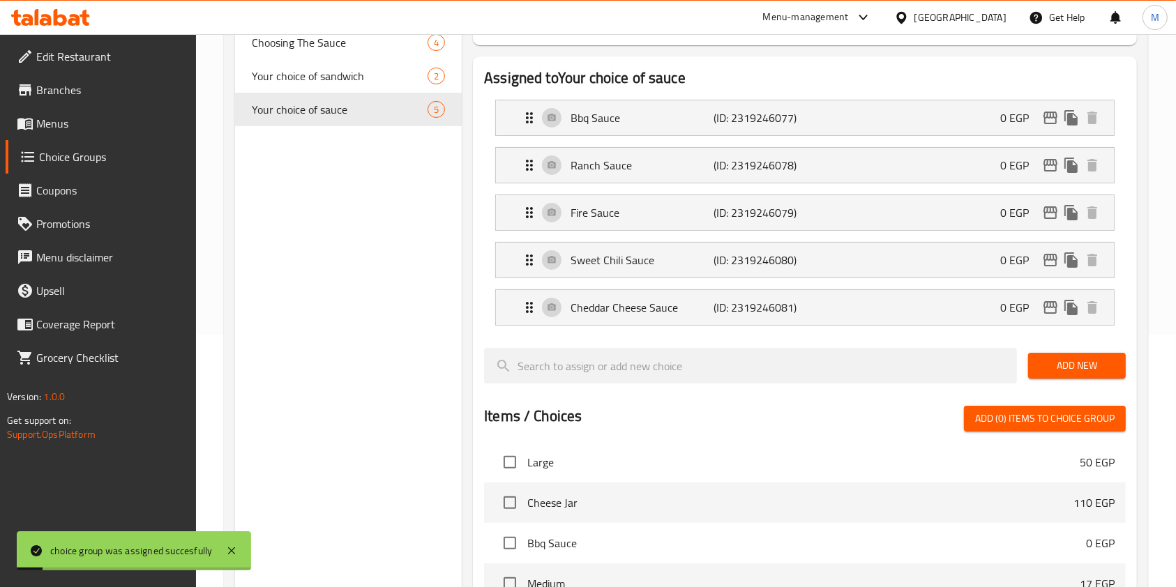
scroll to position [241, 0]
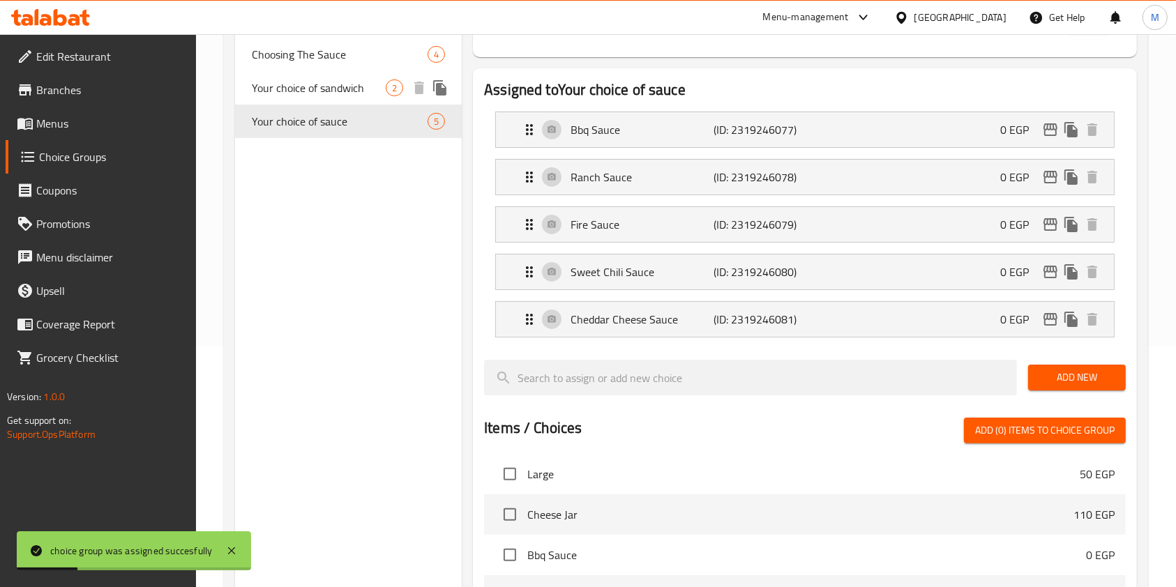
click at [347, 82] on span "Your choice of sandwich" at bounding box center [319, 88] width 134 height 17
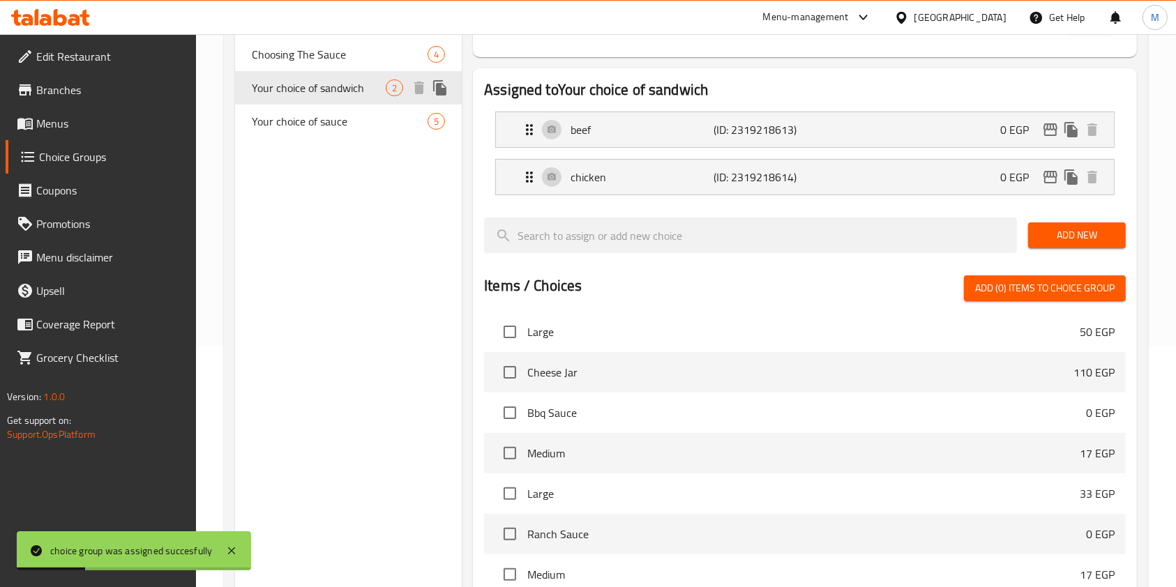
type input "Your choice of sandwich"
type input "اختيارك من الساندوتش"
type input "1"
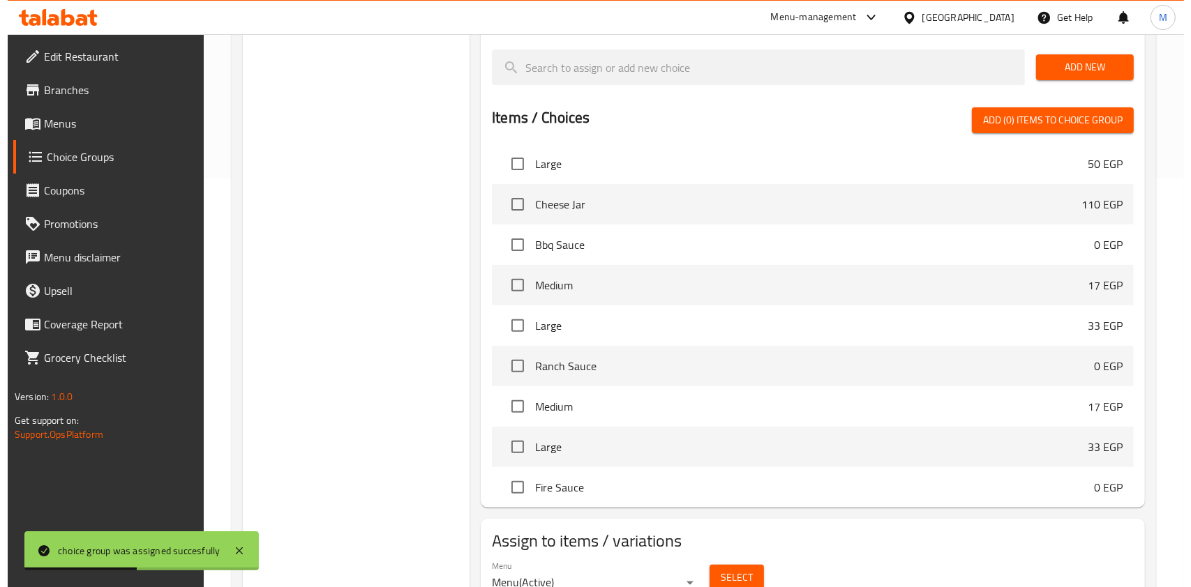
scroll to position [472, 0]
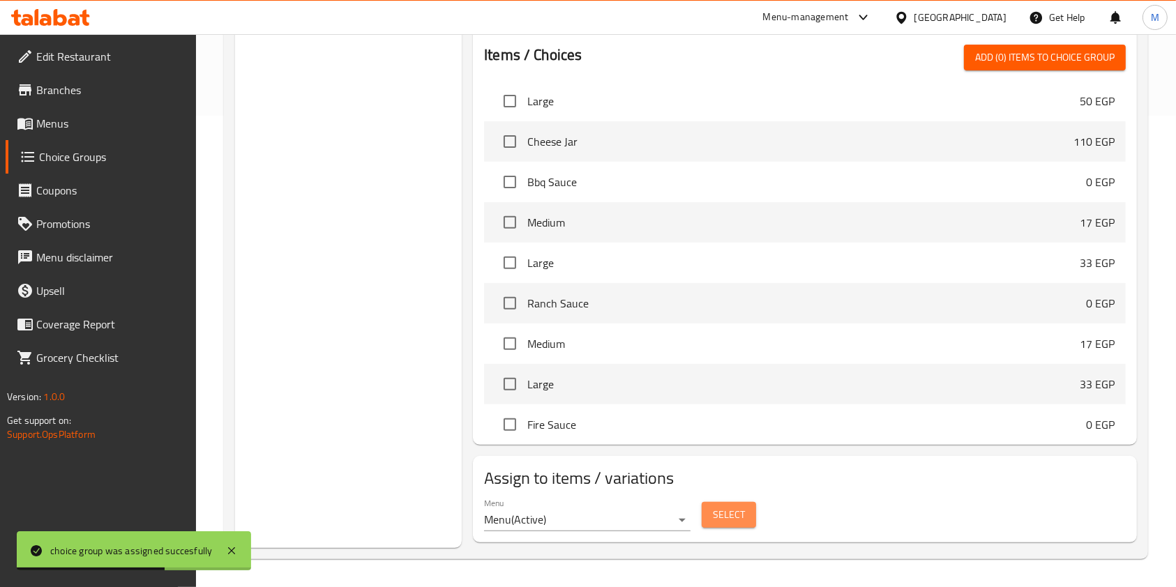
click at [726, 521] on span "Select" at bounding box center [729, 515] width 32 height 17
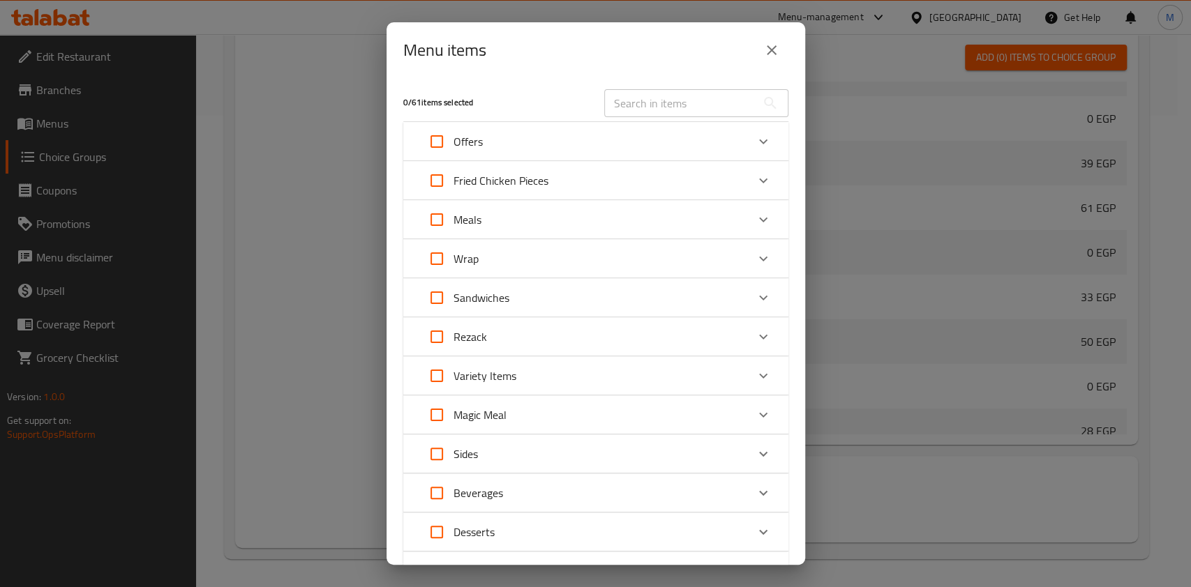
scroll to position [3976, 0]
click at [755, 149] on icon "Expand" at bounding box center [763, 141] width 17 height 17
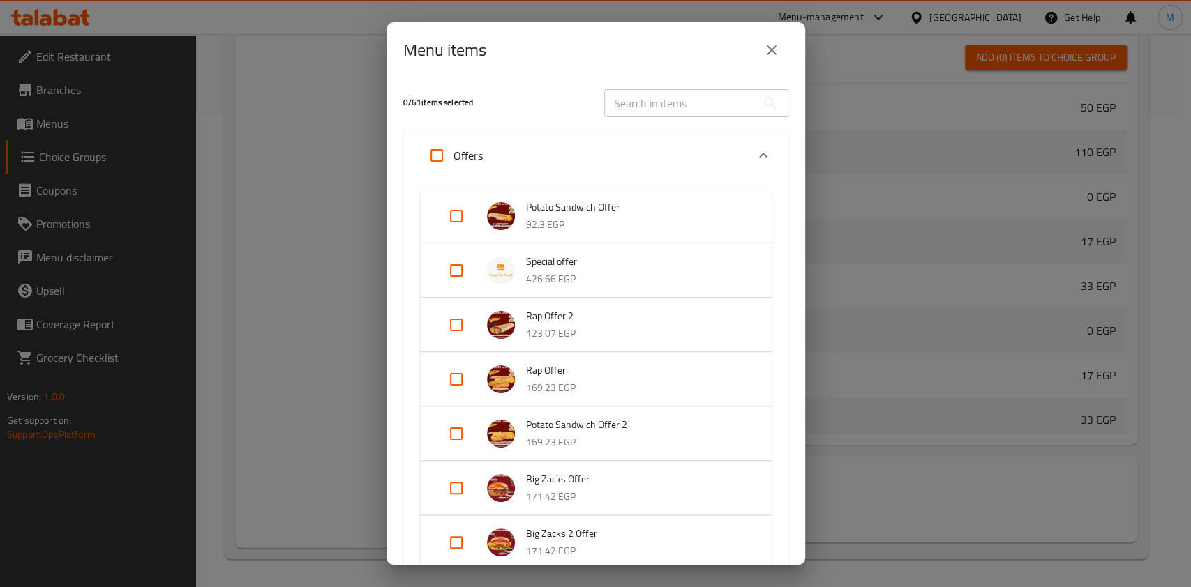
click at [461, 268] on input "Expand" at bounding box center [456, 270] width 33 height 33
checkbox input "true"
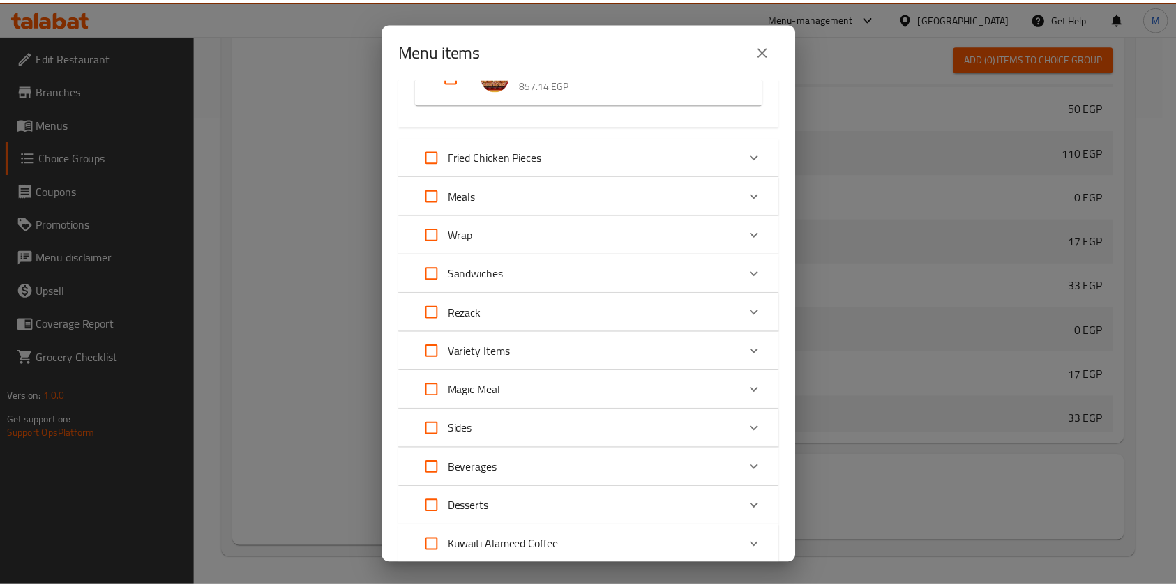
scroll to position [1022, 0]
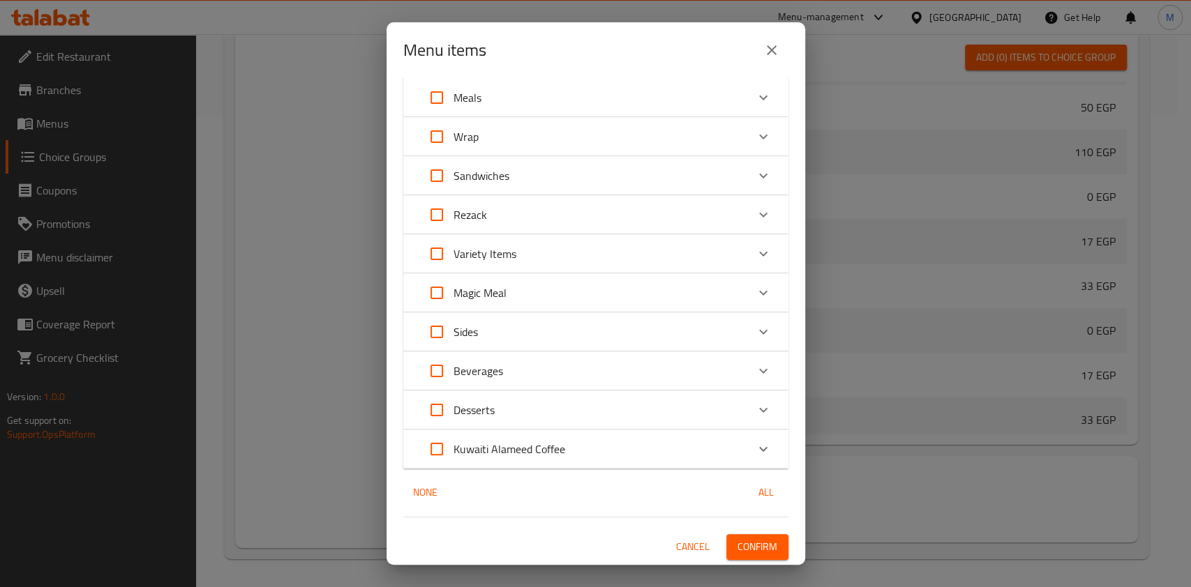
click at [752, 536] on button "Confirm" at bounding box center [757, 547] width 62 height 26
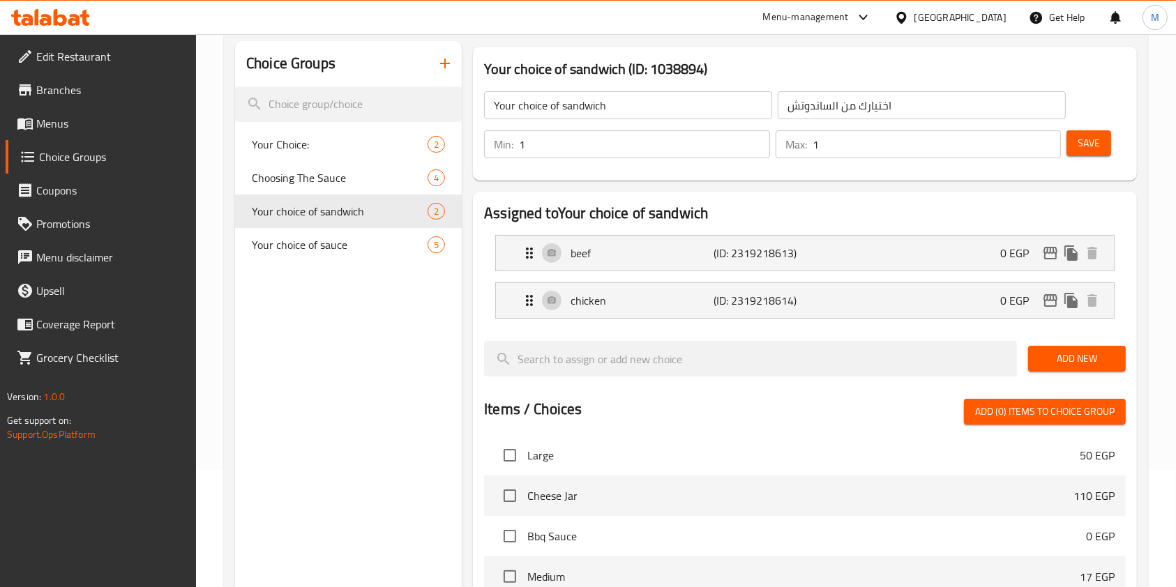
scroll to position [0, 0]
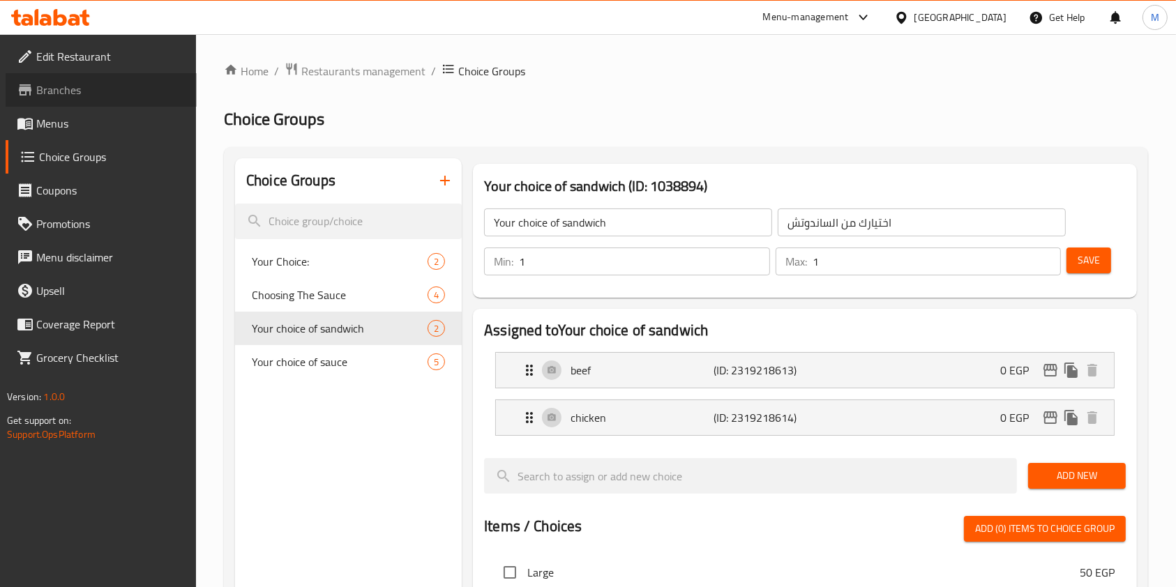
click at [82, 89] on span "Branches" at bounding box center [110, 90] width 149 height 17
